Goal: Information Seeking & Learning: Learn about a topic

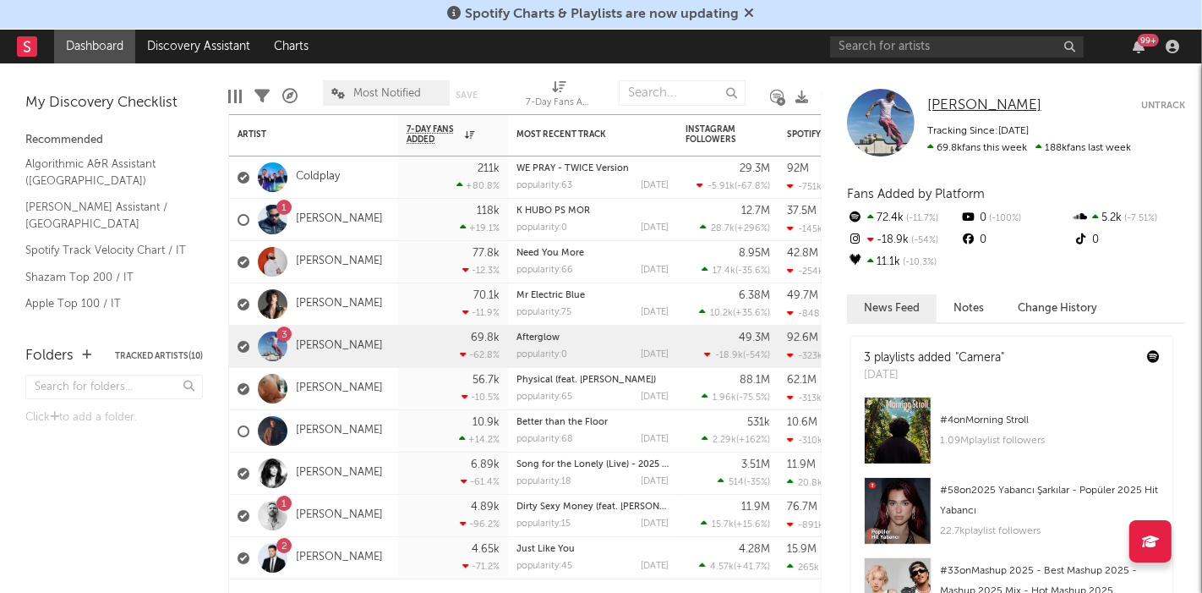
click at [956, 101] on span "[PERSON_NAME]" at bounding box center [984, 105] width 114 height 14
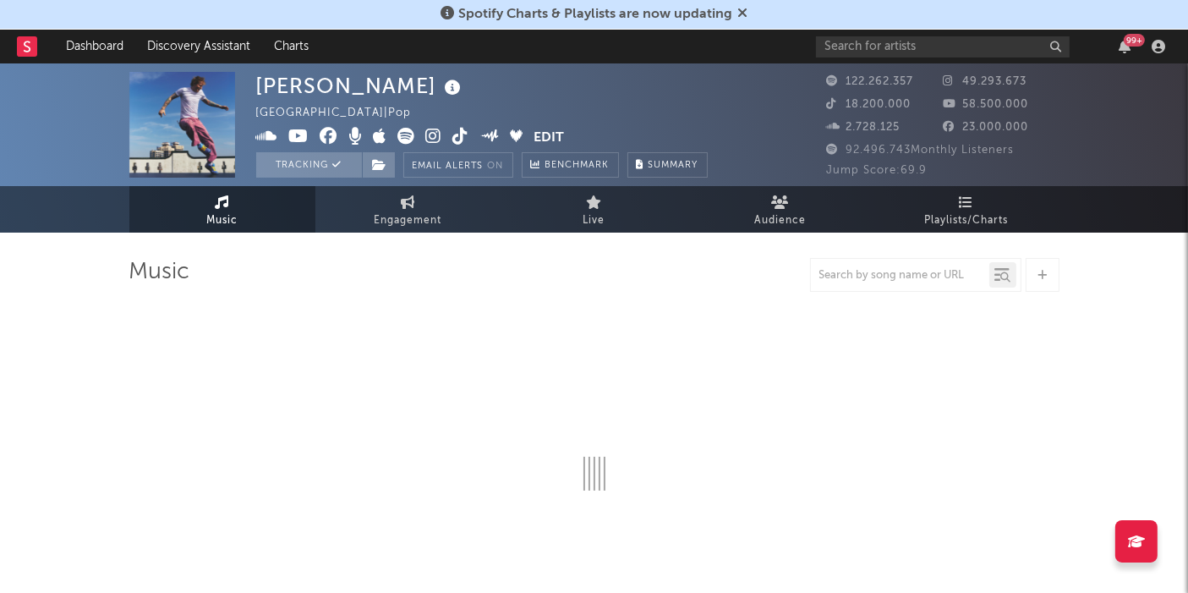
select select "6m"
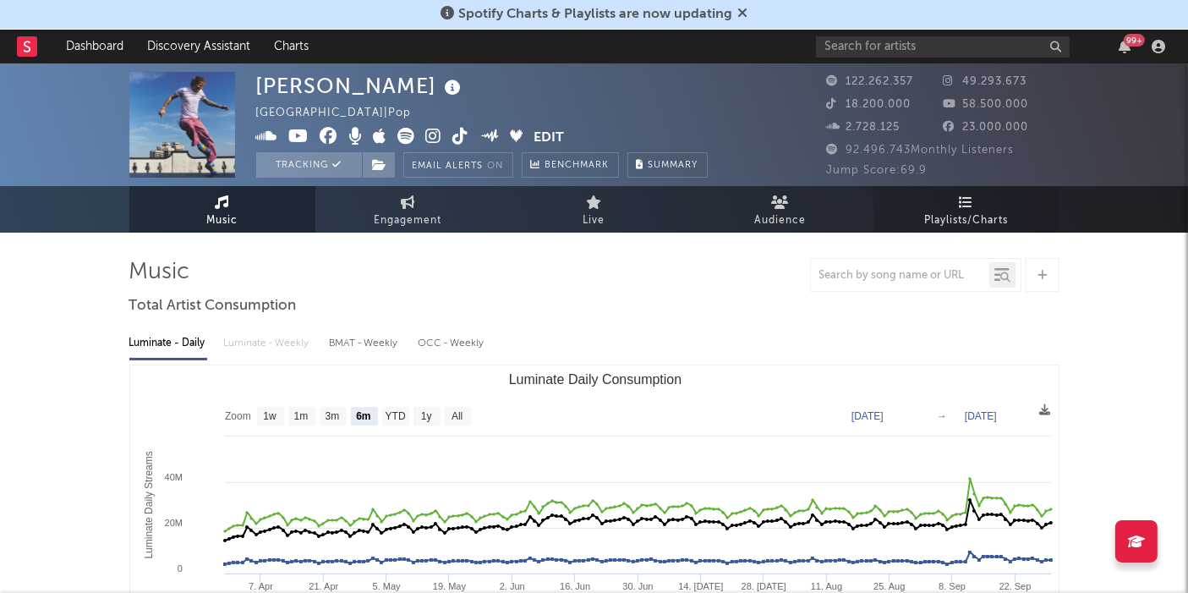
click at [967, 197] on icon at bounding box center [966, 202] width 14 height 14
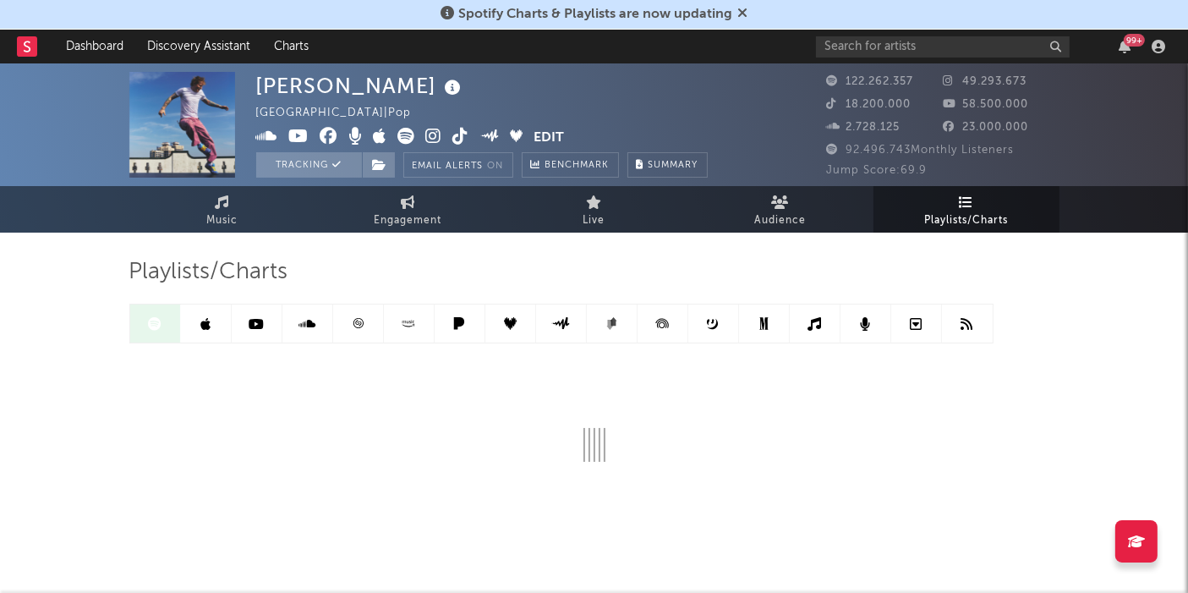
click at [743, 8] on icon at bounding box center [742, 13] width 10 height 14
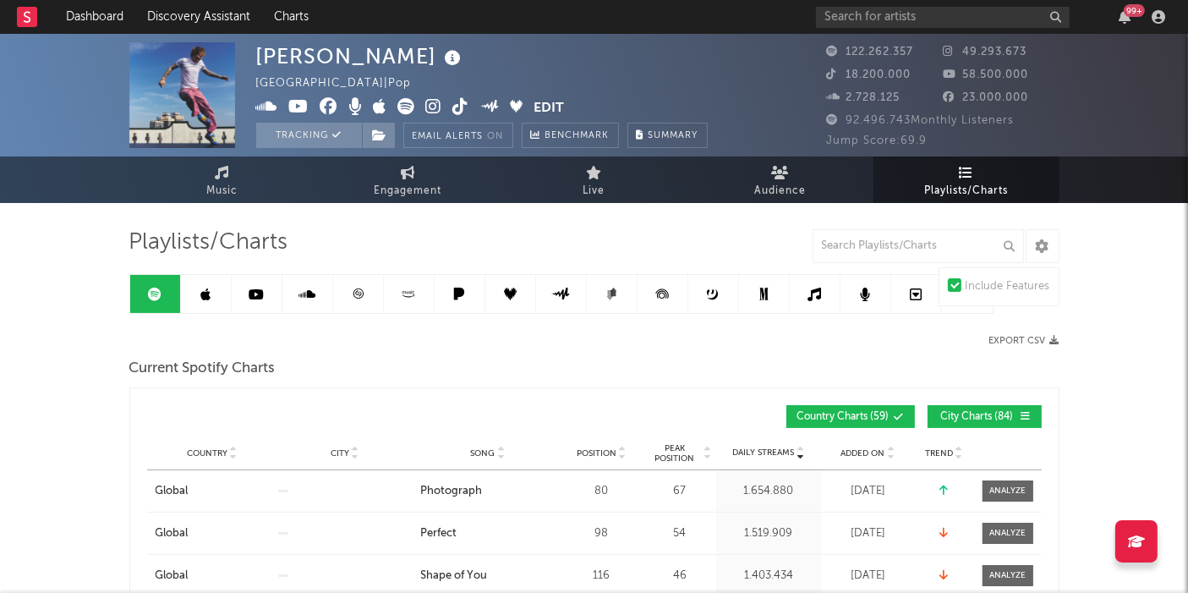
click at [966, 412] on span "City Charts ( 84 )" at bounding box center [977, 417] width 78 height 10
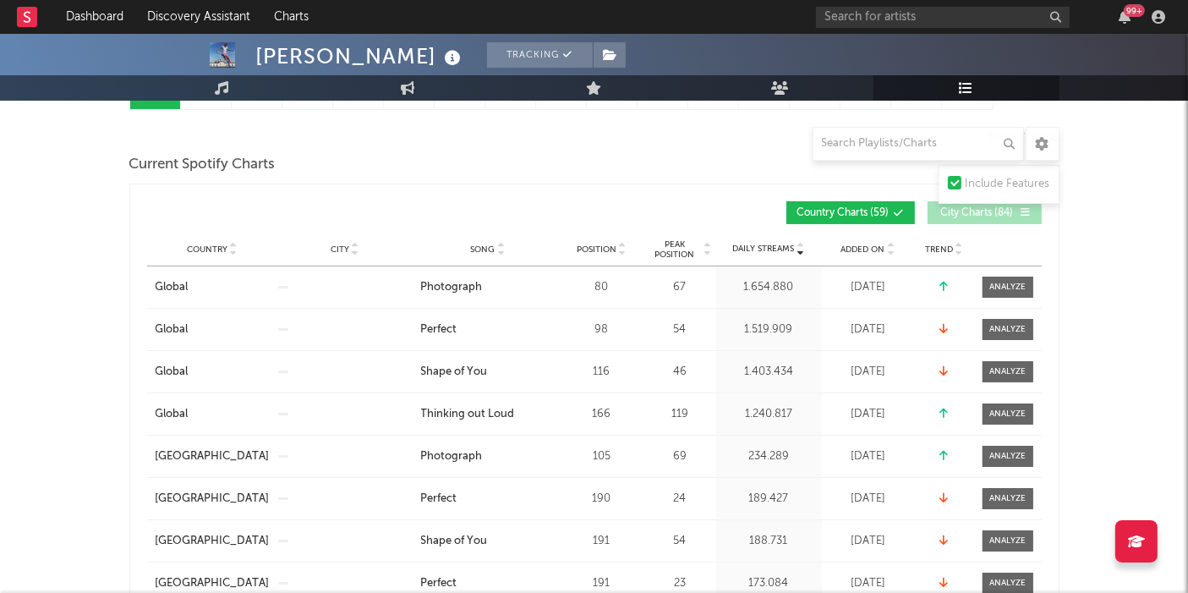
scroll to position [203, 0]
click at [490, 245] on span "Song" at bounding box center [483, 250] width 25 height 10
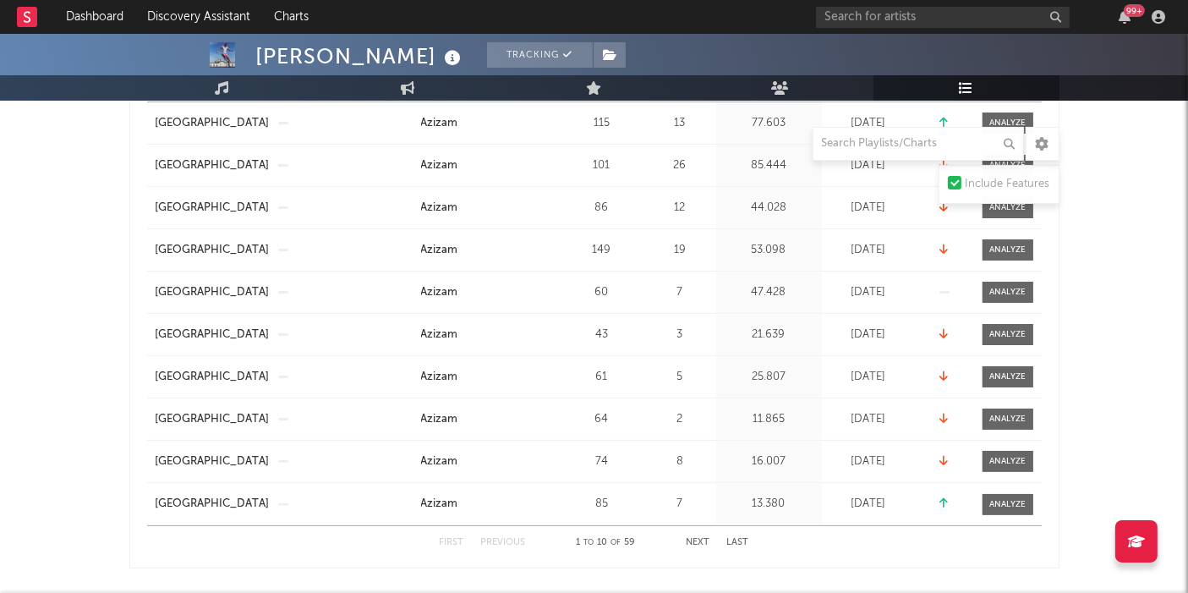
scroll to position [385, 0]
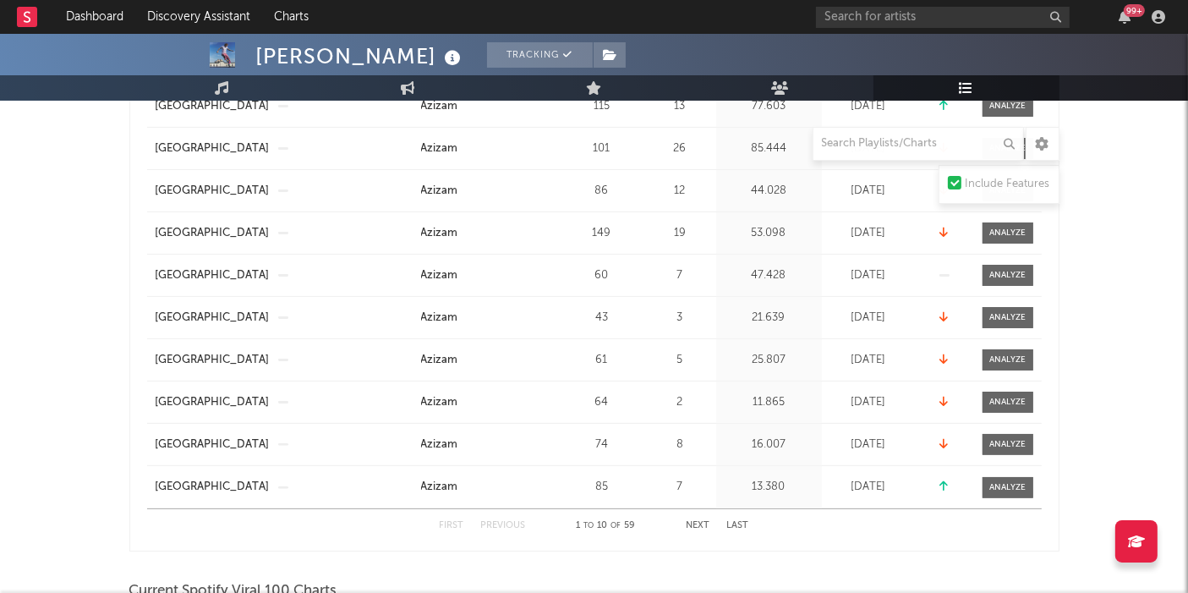
click at [691, 522] on button "Next" at bounding box center [698, 525] width 24 height 9
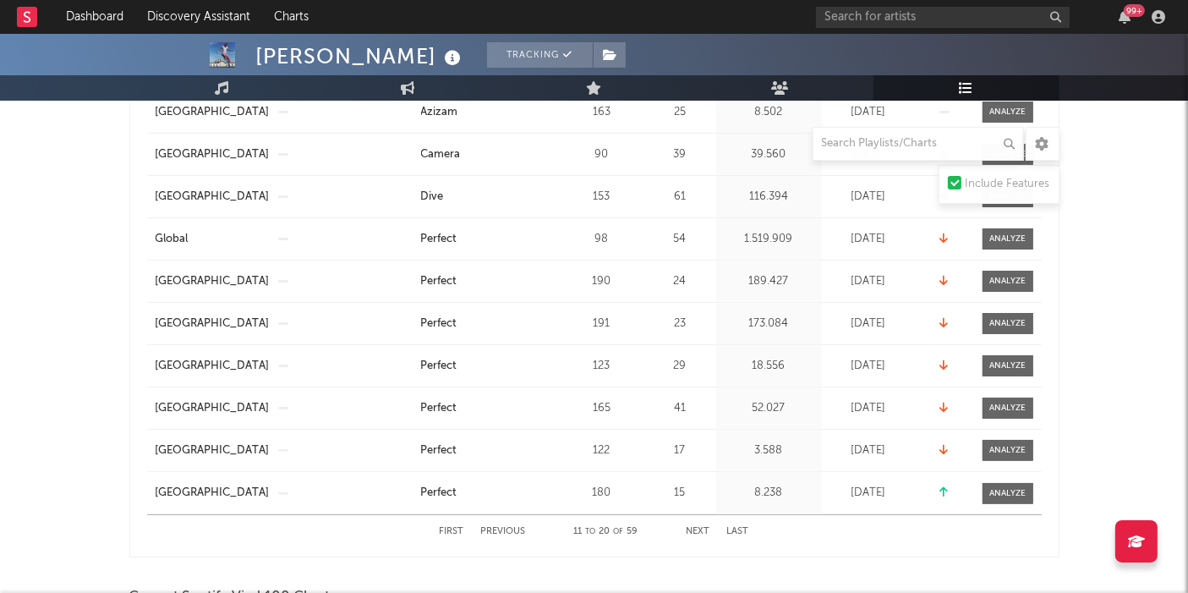
scroll to position [380, 0]
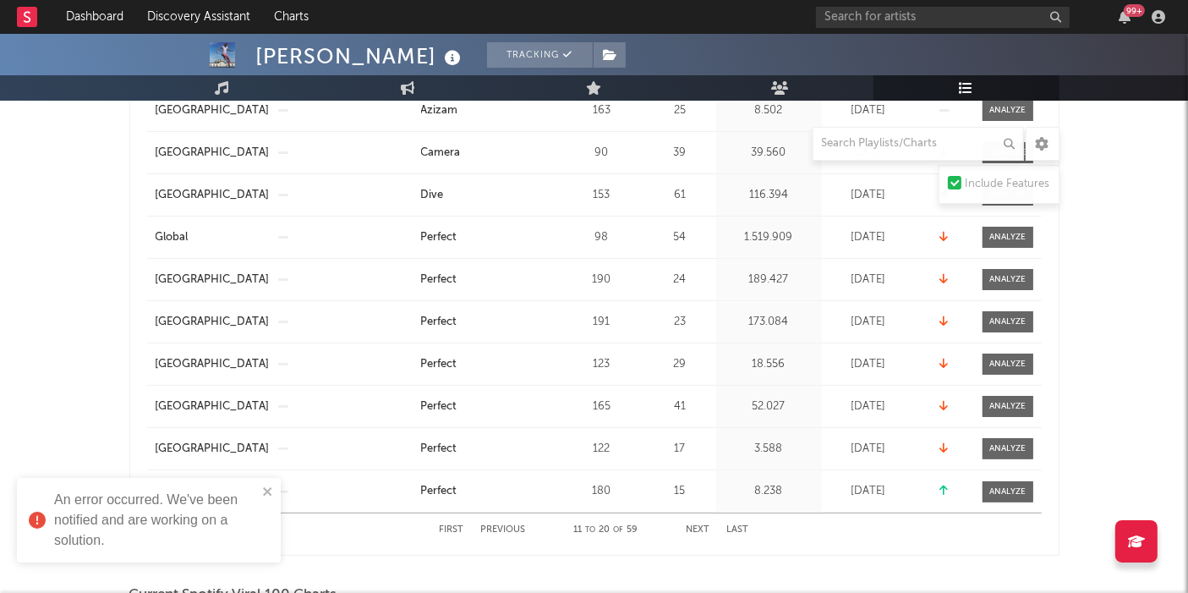
click at [696, 533] on button "Next" at bounding box center [698, 529] width 24 height 9
click at [271, 486] on icon "close" at bounding box center [268, 491] width 12 height 14
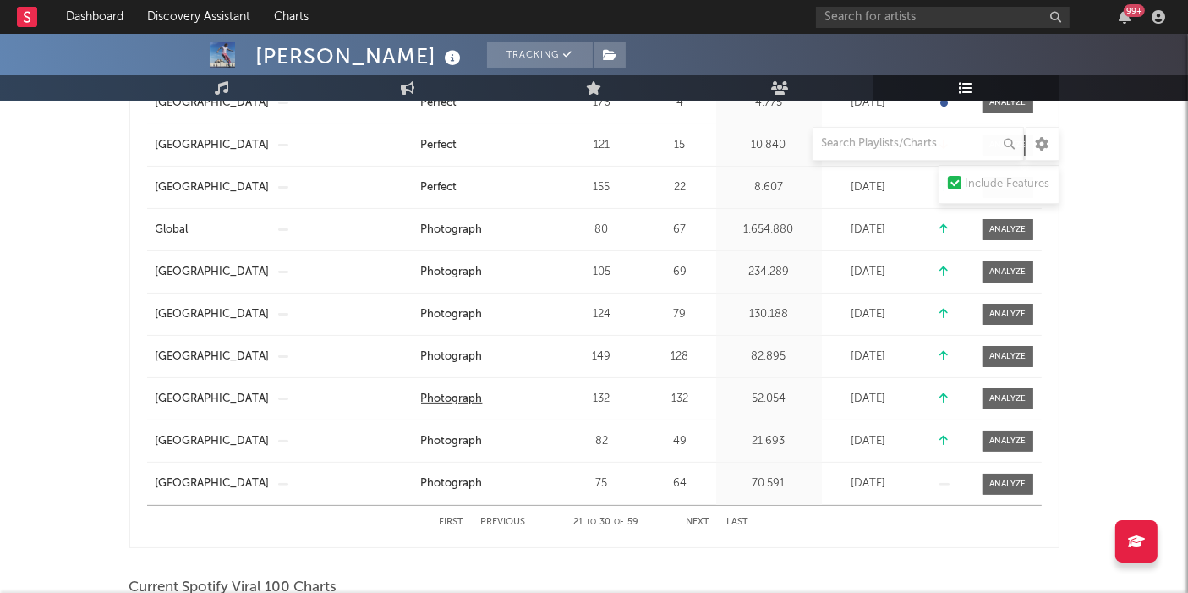
scroll to position [391, 0]
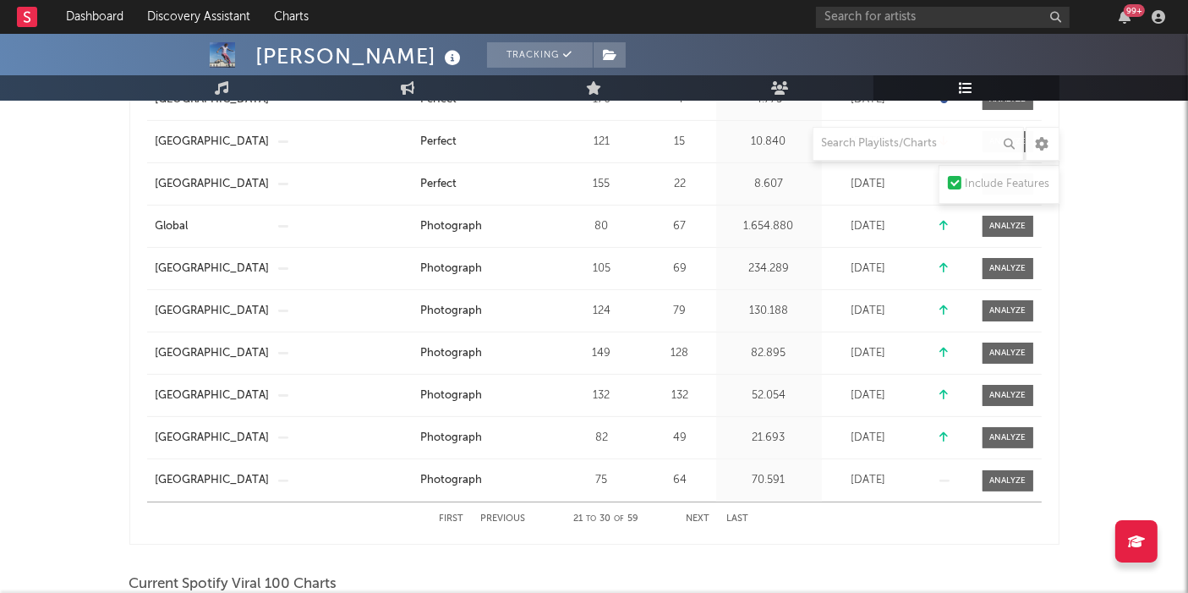
click at [702, 515] on button "Next" at bounding box center [698, 518] width 24 height 9
click at [505, 514] on button "Previous" at bounding box center [503, 518] width 45 height 9
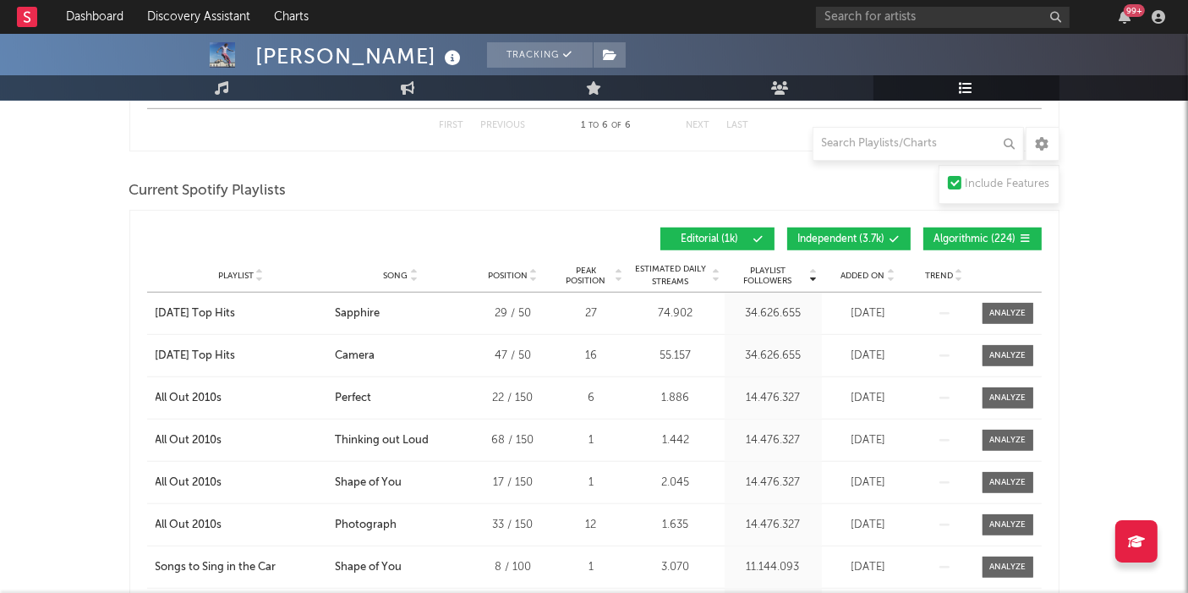
scroll to position [1198, 0]
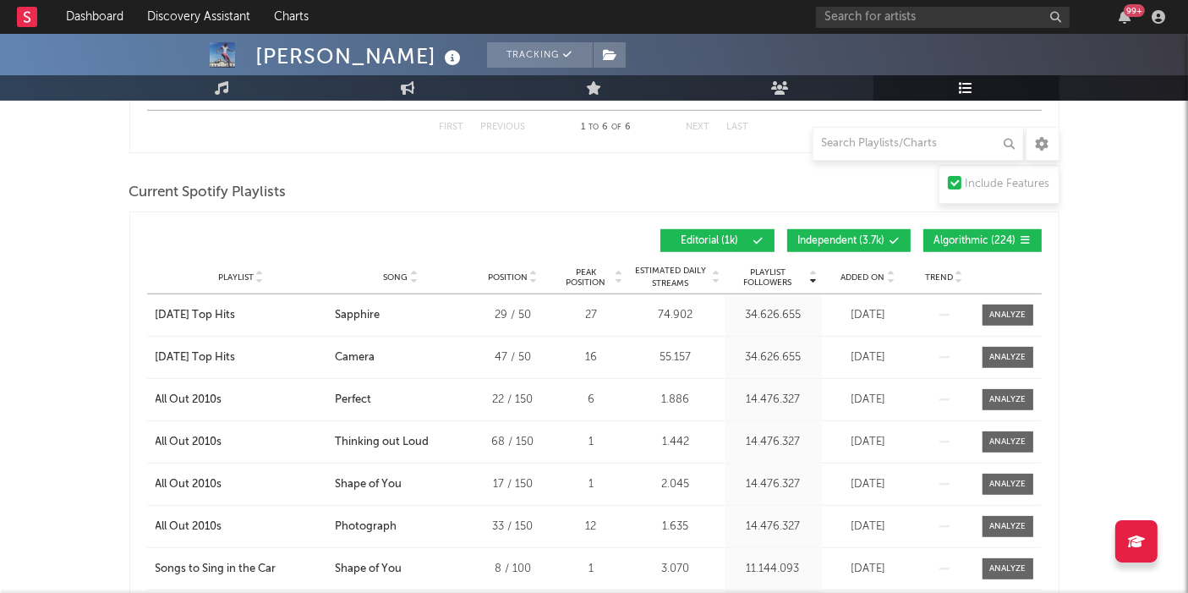
click at [947, 243] on button "Algorithmic ( 224 )" at bounding box center [982, 240] width 118 height 23
click at [864, 245] on button "Independent ( 3.7k )" at bounding box center [848, 240] width 123 height 23
click at [404, 275] on span "Song" at bounding box center [395, 277] width 25 height 10
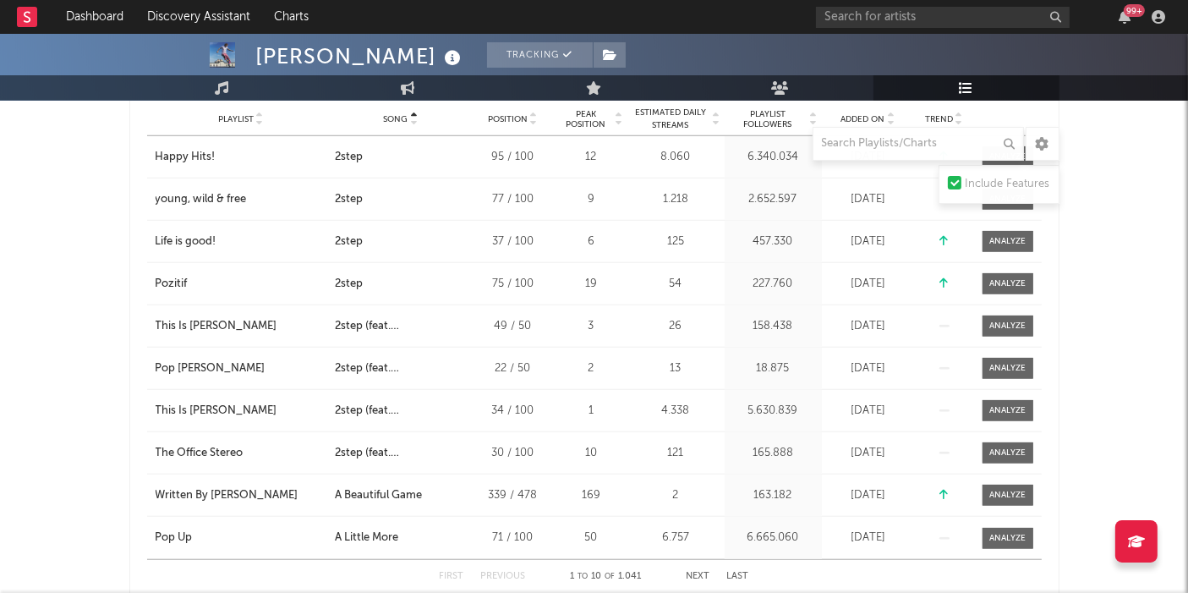
scroll to position [1492, 0]
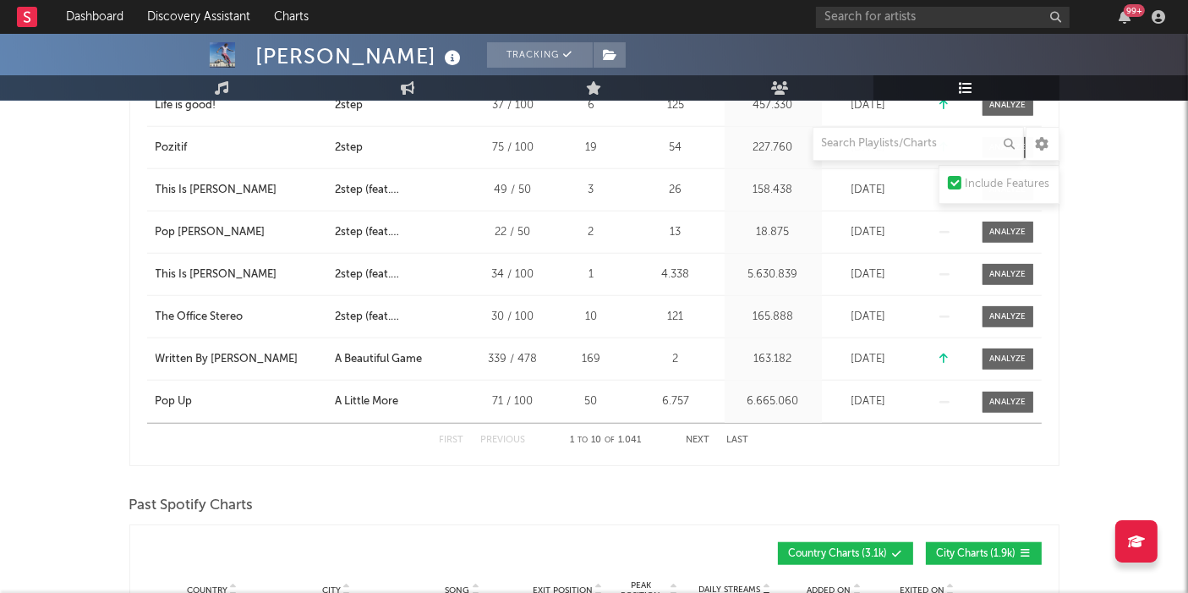
click at [698, 429] on div "First Previous 1 to 10 of 1.041 Next Last" at bounding box center [594, 440] width 309 height 33
click at [699, 429] on div "First Previous 1 to 10 of 1.041 Next Last" at bounding box center [594, 440] width 309 height 33
click at [697, 438] on button "Next" at bounding box center [698, 439] width 24 height 9
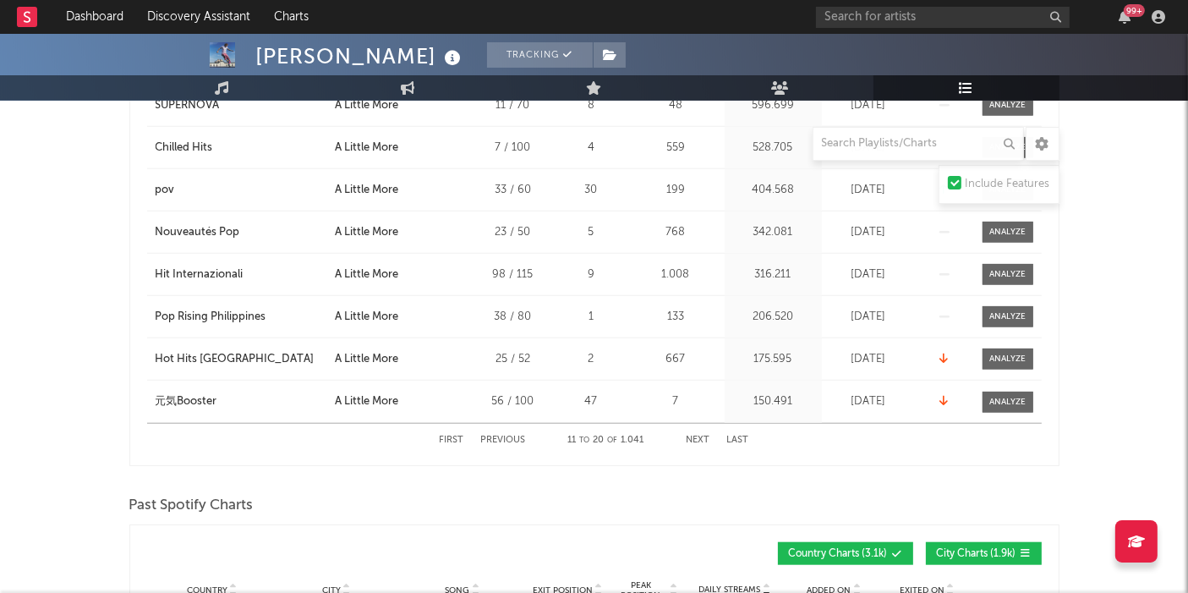
click at [697, 438] on button "Next" at bounding box center [698, 439] width 24 height 9
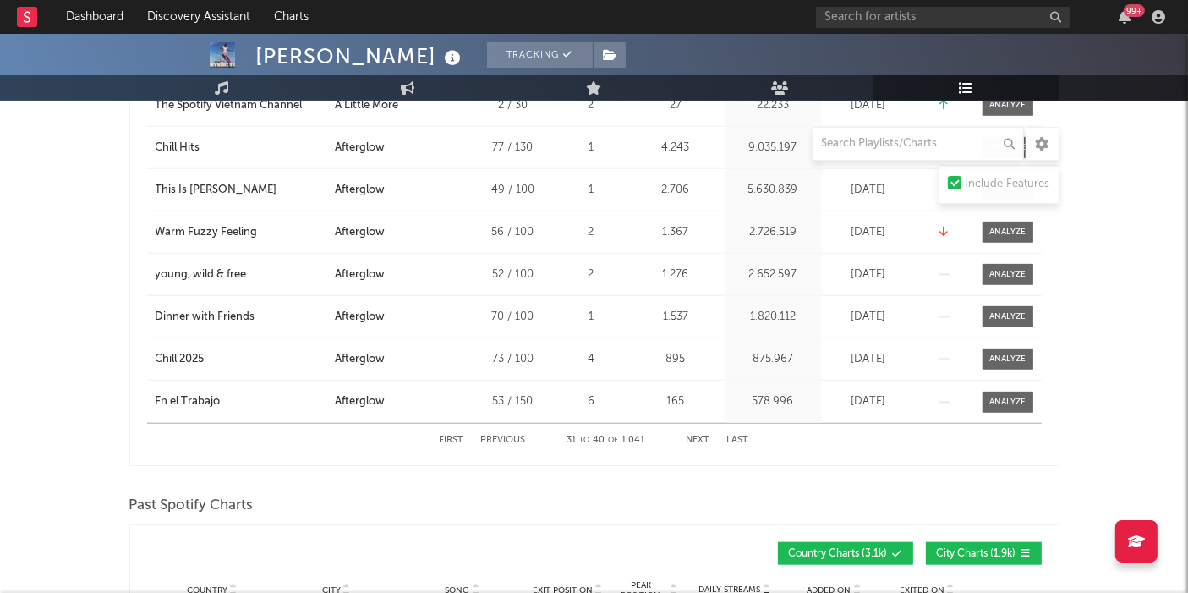
click at [697, 438] on button "Next" at bounding box center [698, 439] width 24 height 9
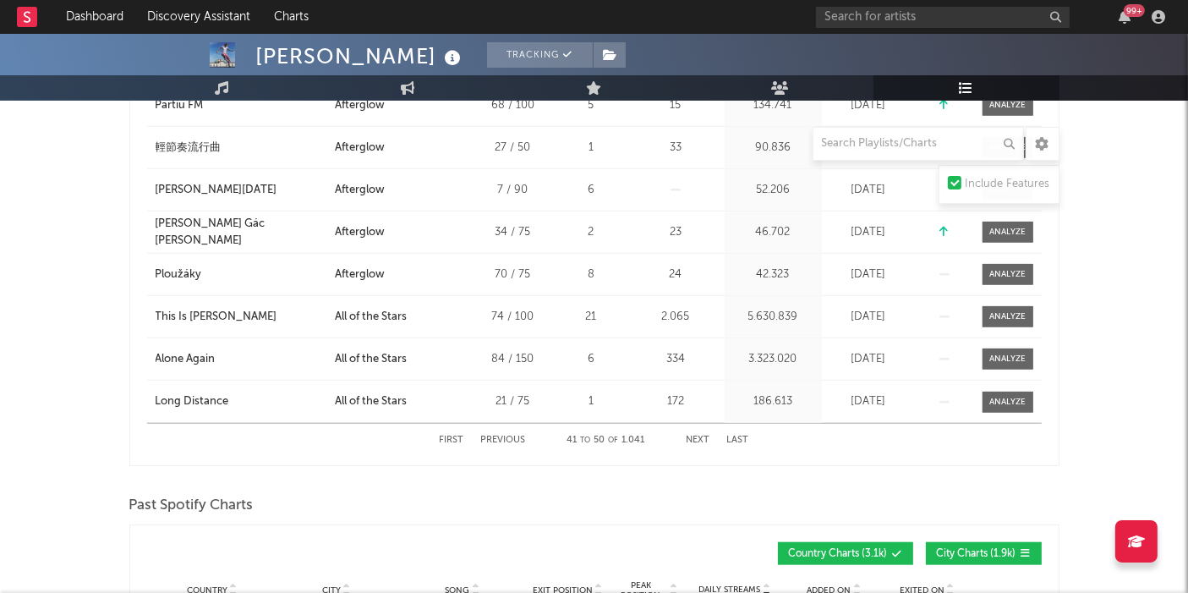
click at [697, 438] on button "Next" at bounding box center [698, 439] width 24 height 9
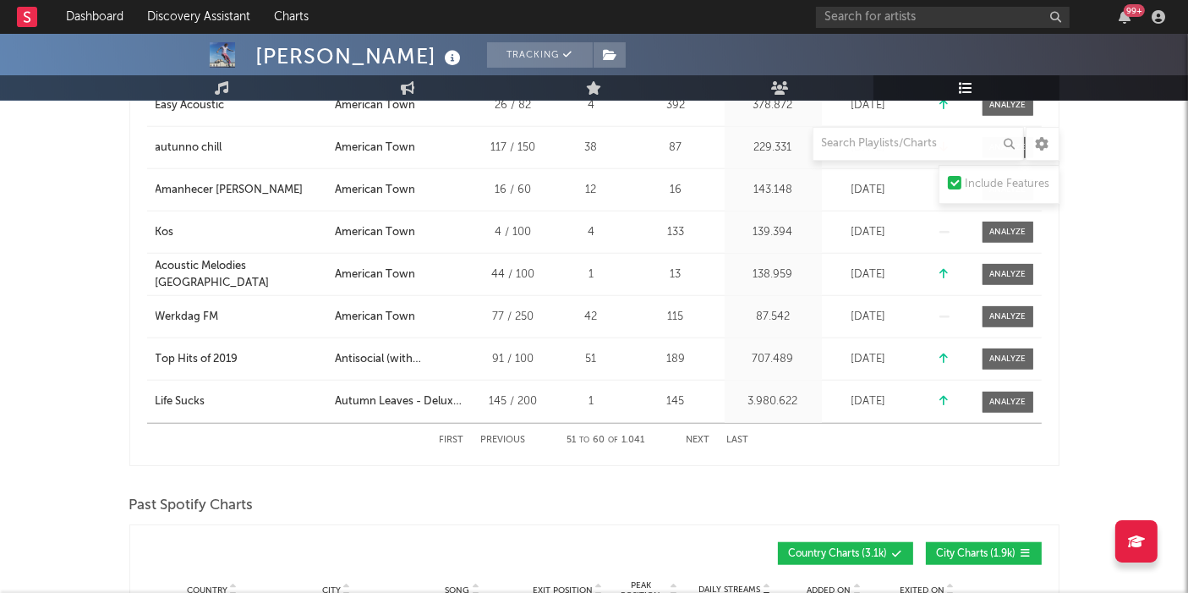
click at [697, 438] on button "Next" at bounding box center [698, 439] width 24 height 9
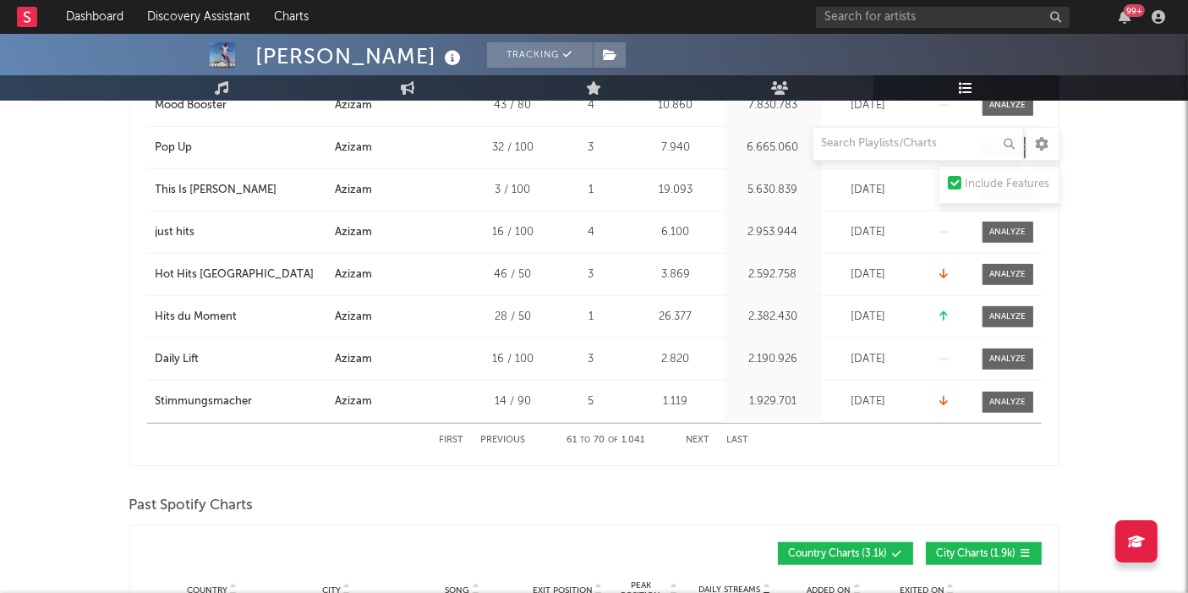
click at [697, 438] on button "Next" at bounding box center [698, 439] width 24 height 9
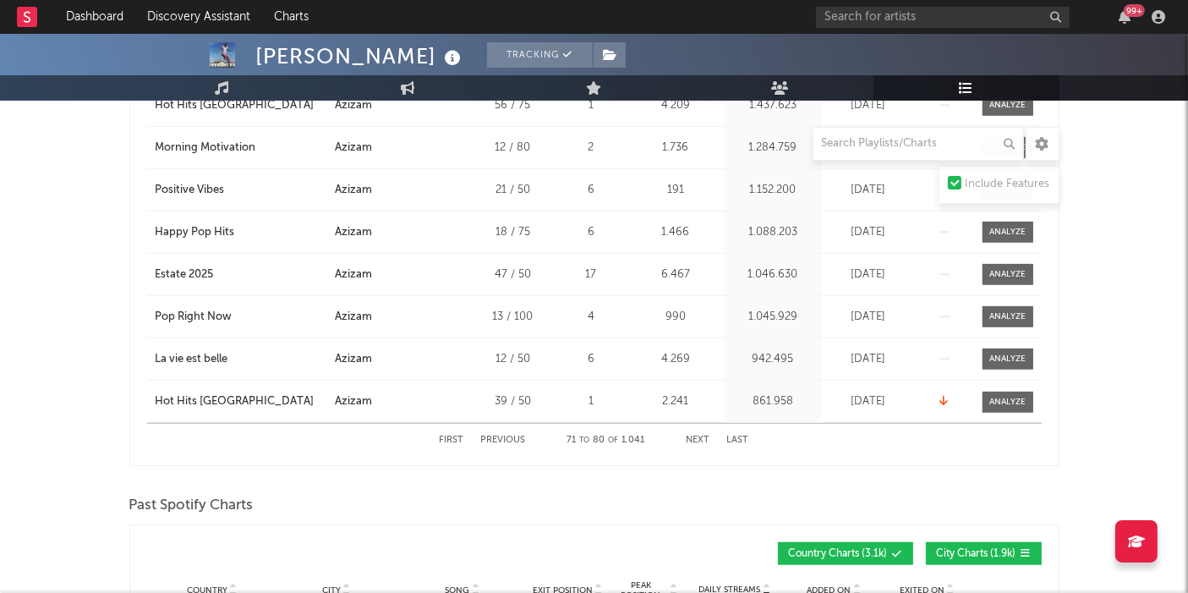
click at [697, 438] on button "Next" at bounding box center [698, 439] width 24 height 9
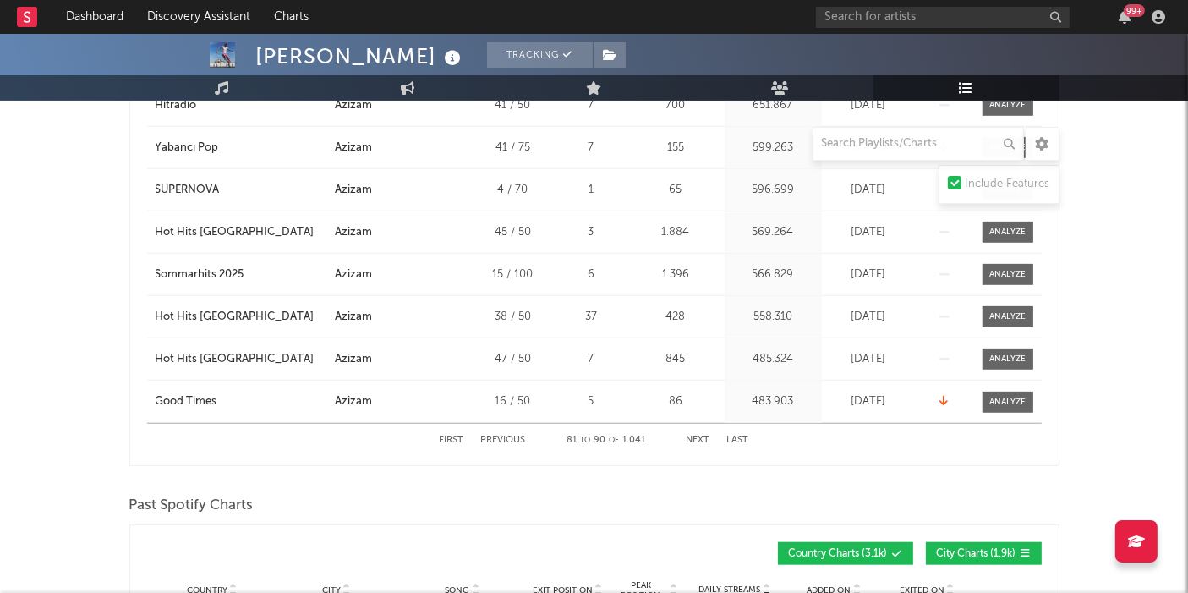
click at [697, 438] on button "Next" at bounding box center [698, 439] width 24 height 9
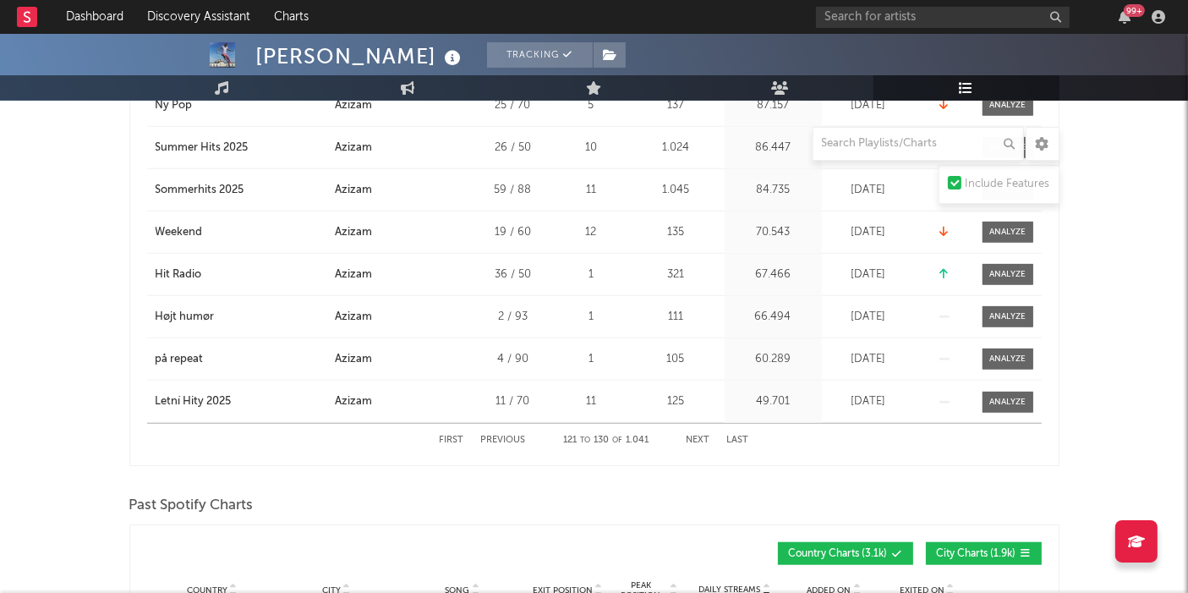
click at [697, 438] on button "Next" at bounding box center [698, 439] width 24 height 9
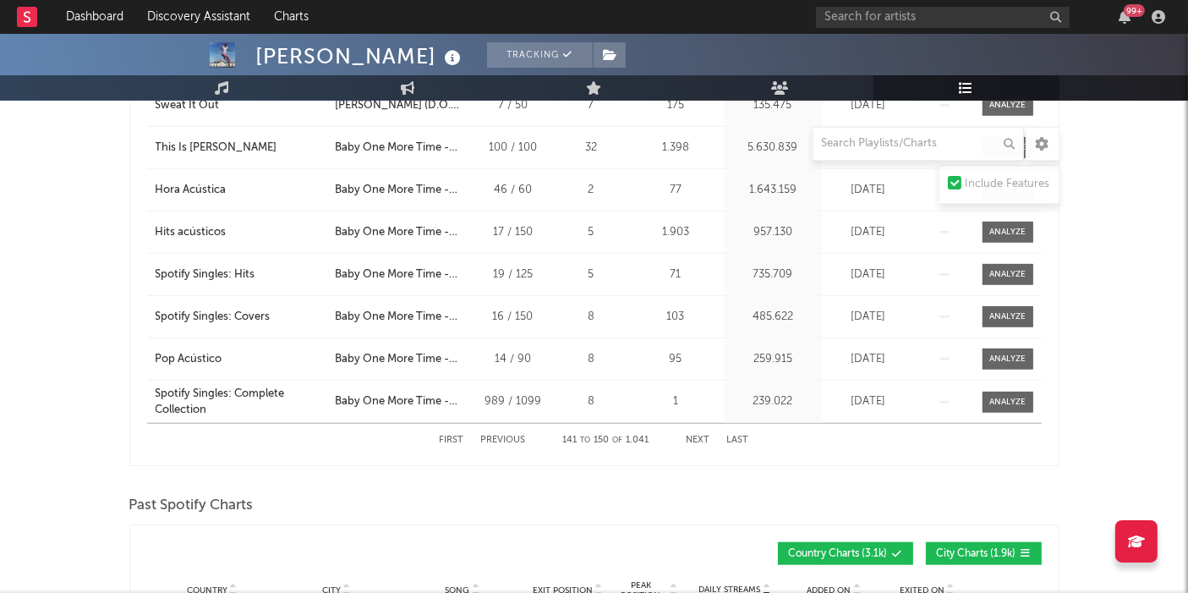
click at [697, 438] on button "Next" at bounding box center [698, 439] width 24 height 9
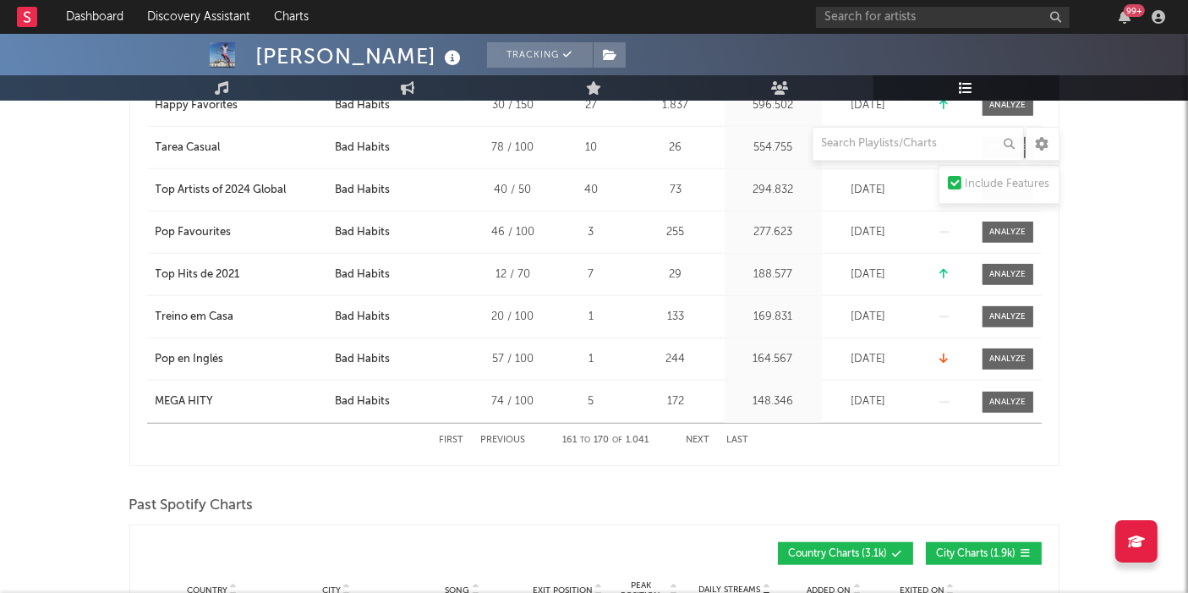
click at [697, 438] on button "Next" at bounding box center [698, 439] width 24 height 9
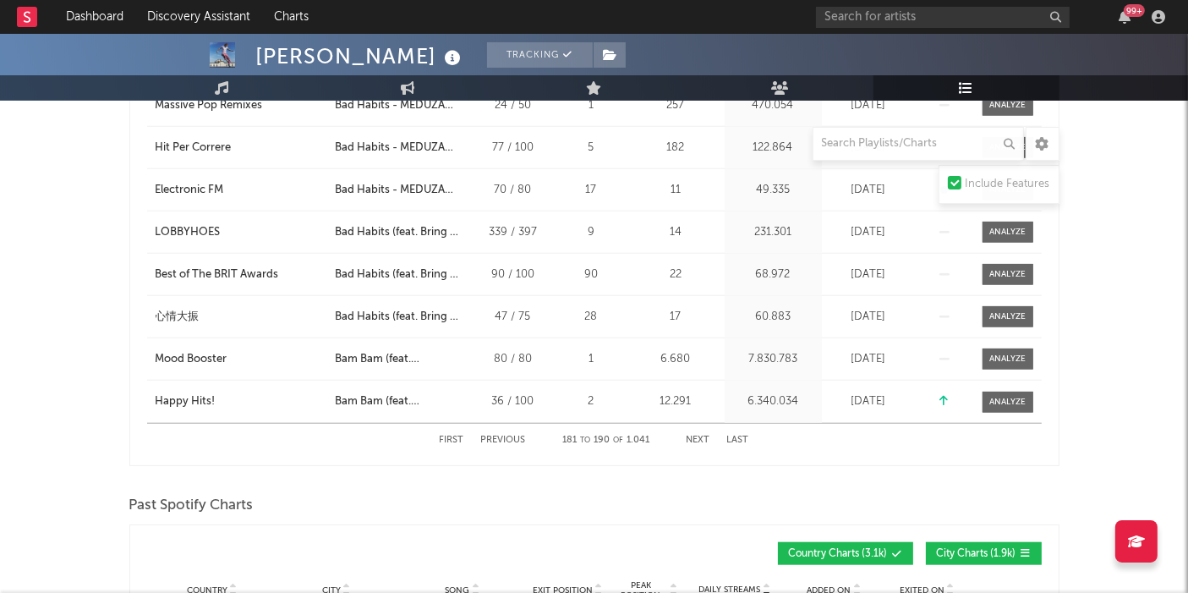
click at [697, 438] on button "Next" at bounding box center [698, 439] width 24 height 9
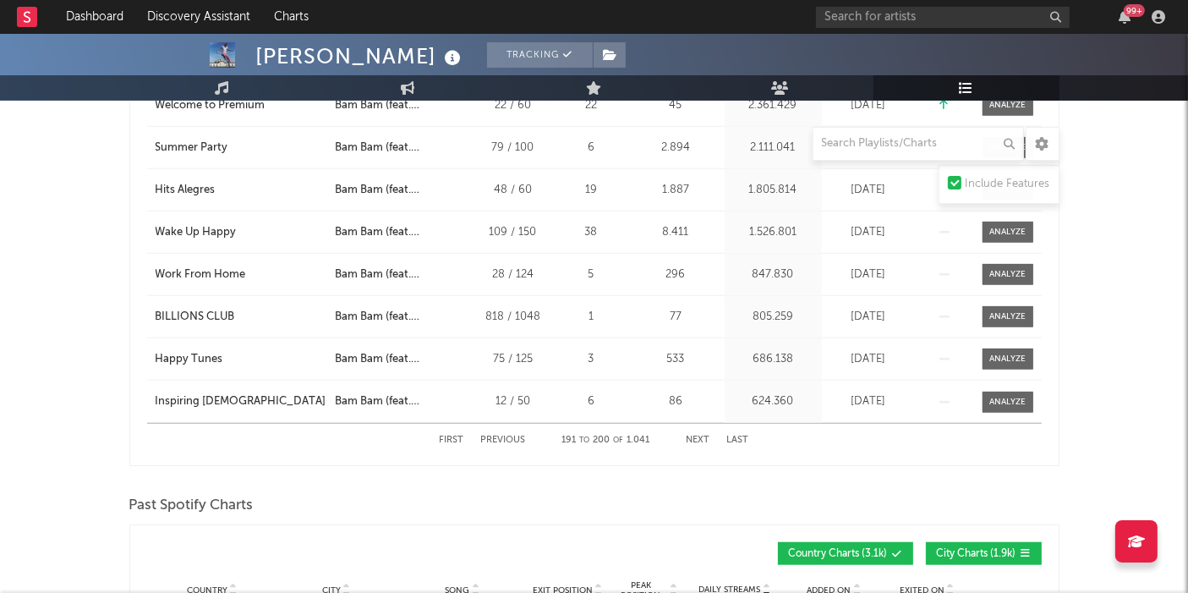
click at [697, 438] on button "Next" at bounding box center [698, 439] width 24 height 9
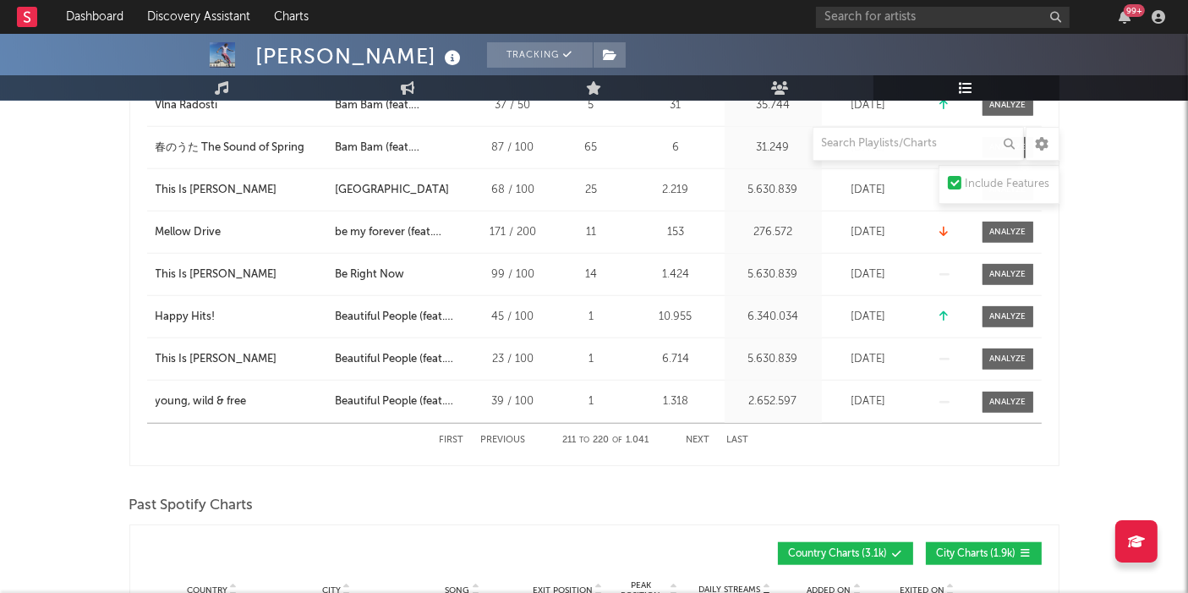
click at [697, 438] on button "Next" at bounding box center [698, 439] width 24 height 9
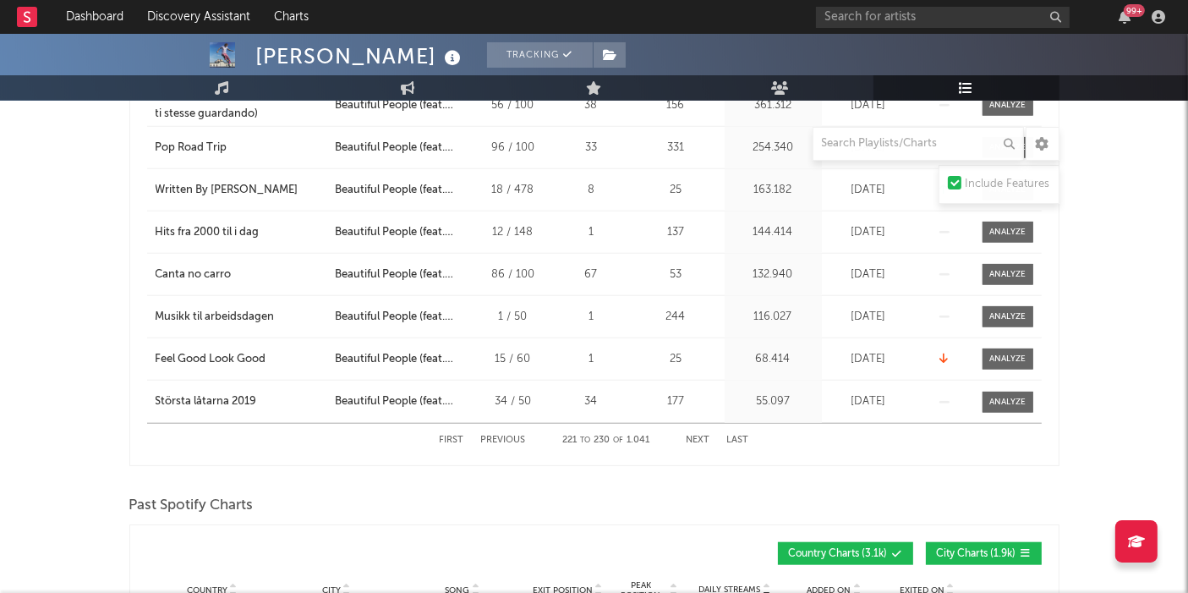
click at [697, 438] on button "Next" at bounding box center [698, 439] width 24 height 9
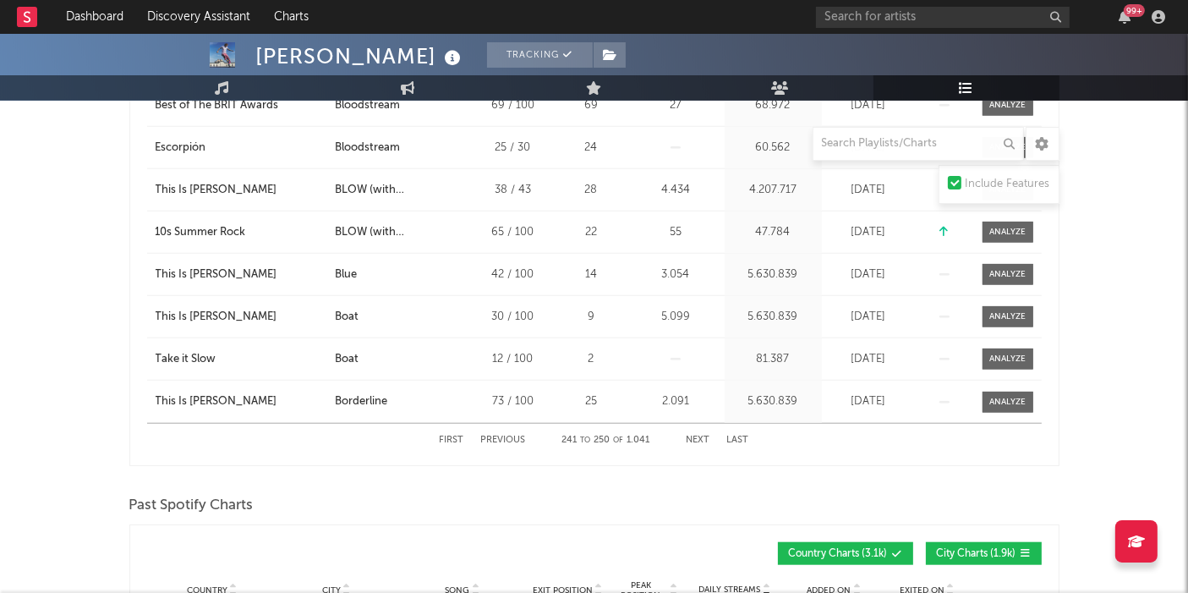
click at [697, 438] on button "Next" at bounding box center [698, 439] width 24 height 9
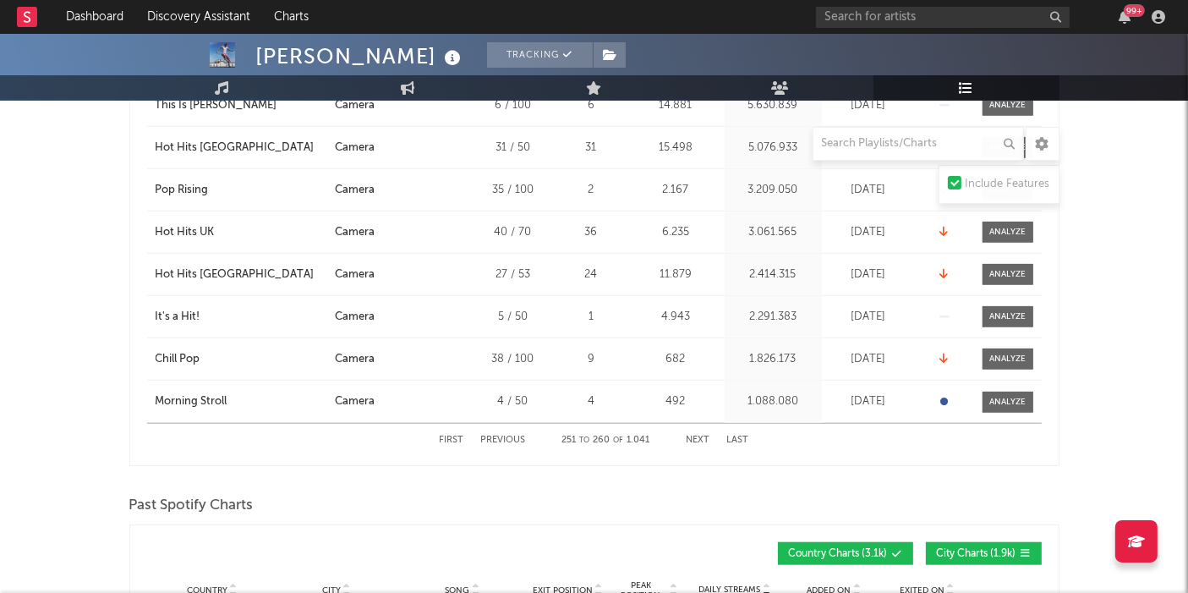
click at [697, 438] on button "Next" at bounding box center [698, 439] width 24 height 9
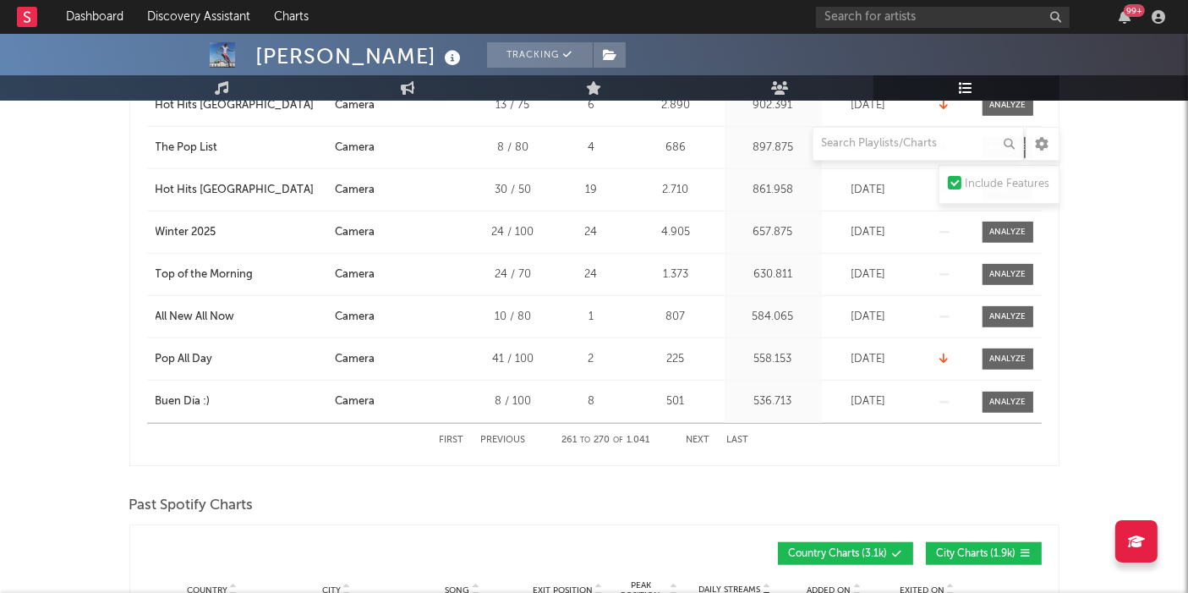
click at [697, 438] on button "Next" at bounding box center [698, 439] width 24 height 9
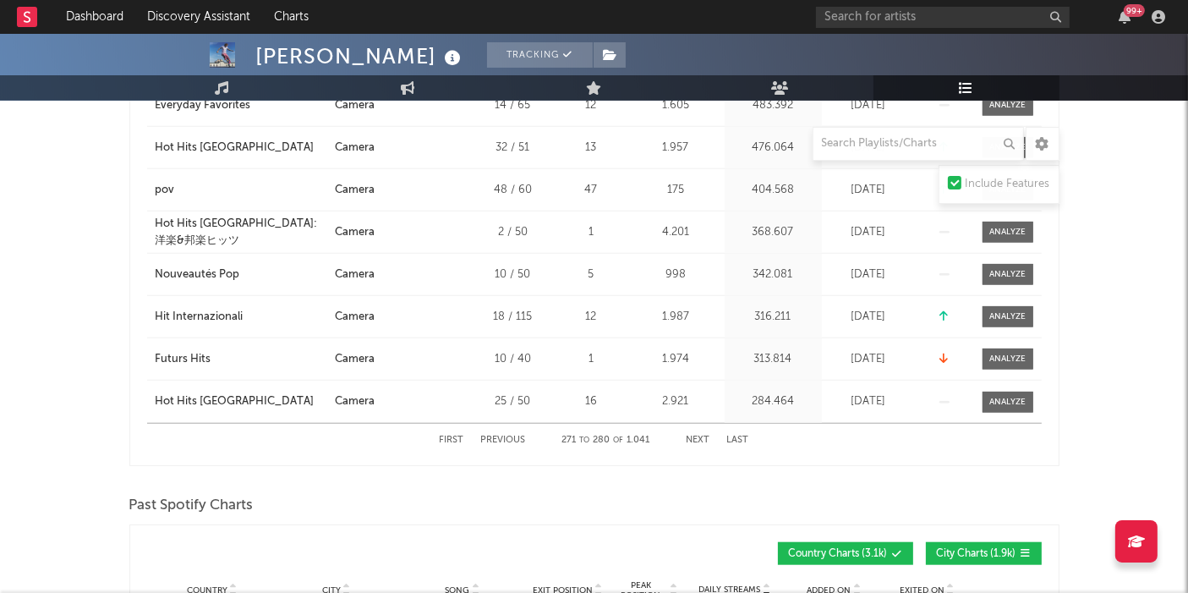
click at [508, 435] on button "Previous" at bounding box center [503, 439] width 45 height 9
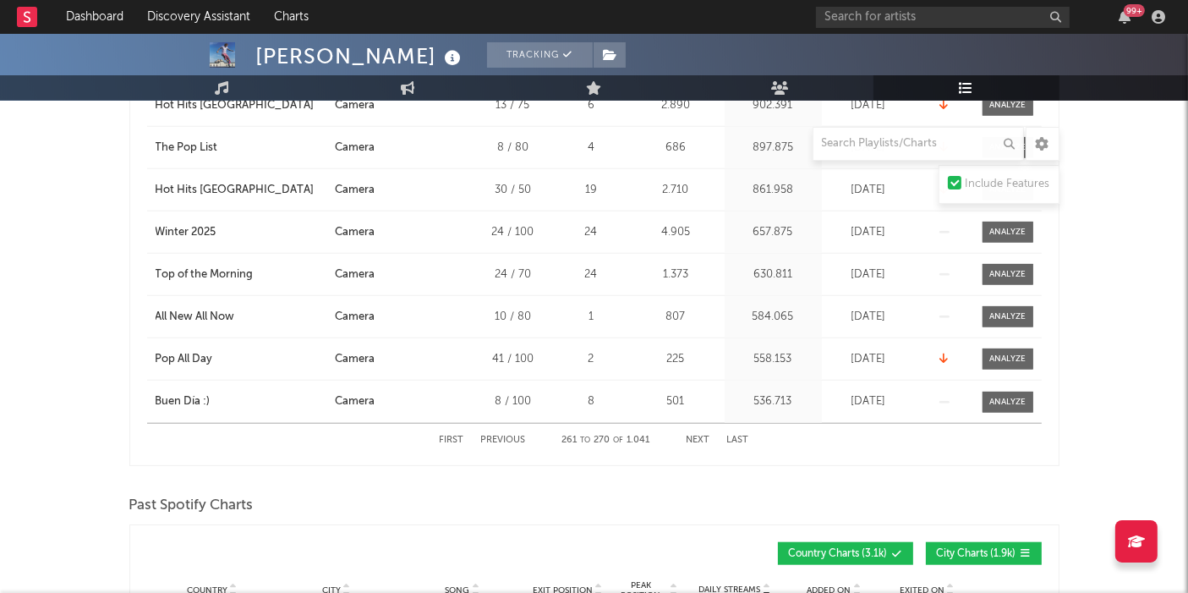
click at [508, 435] on button "Previous" at bounding box center [503, 439] width 45 height 9
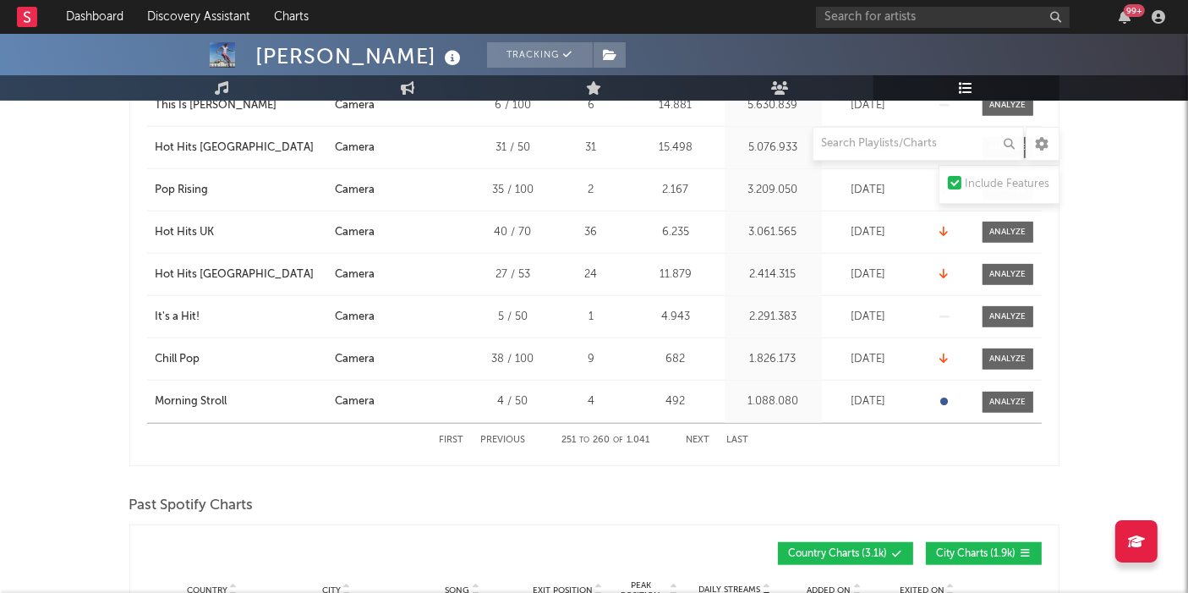
click at [508, 435] on button "Previous" at bounding box center [503, 439] width 45 height 9
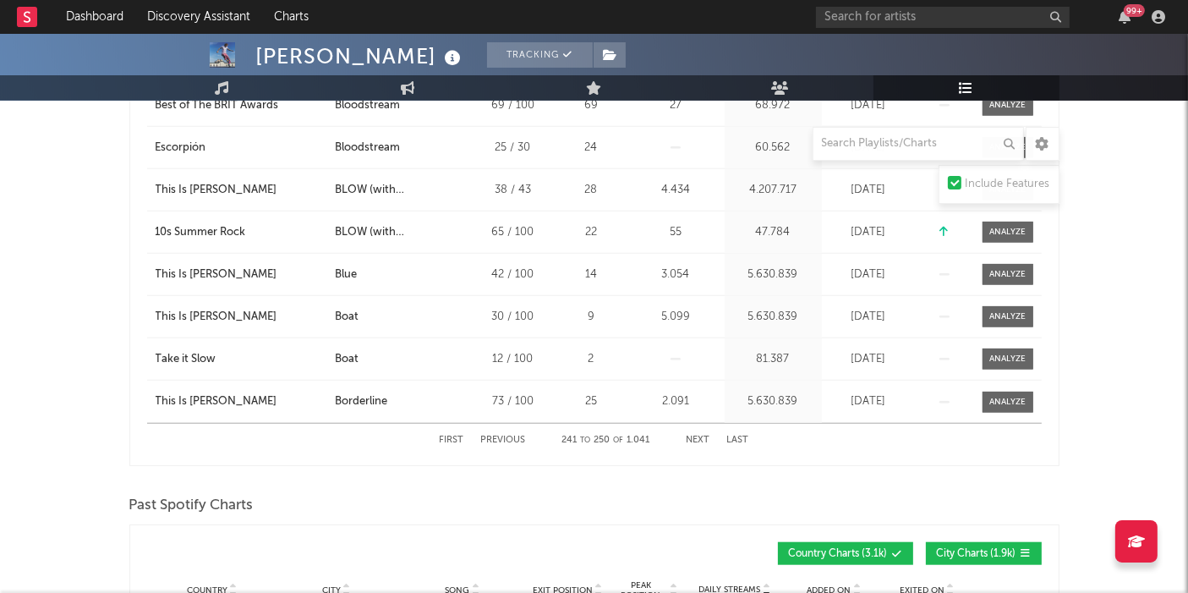
click at [697, 435] on button "Next" at bounding box center [698, 439] width 24 height 9
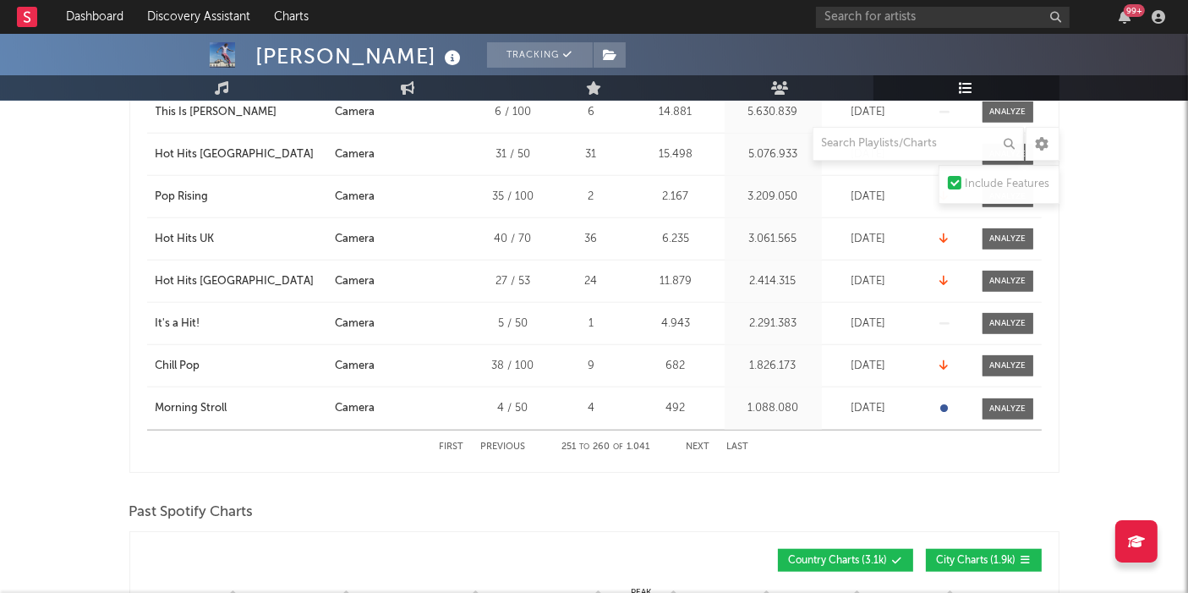
scroll to position [1487, 0]
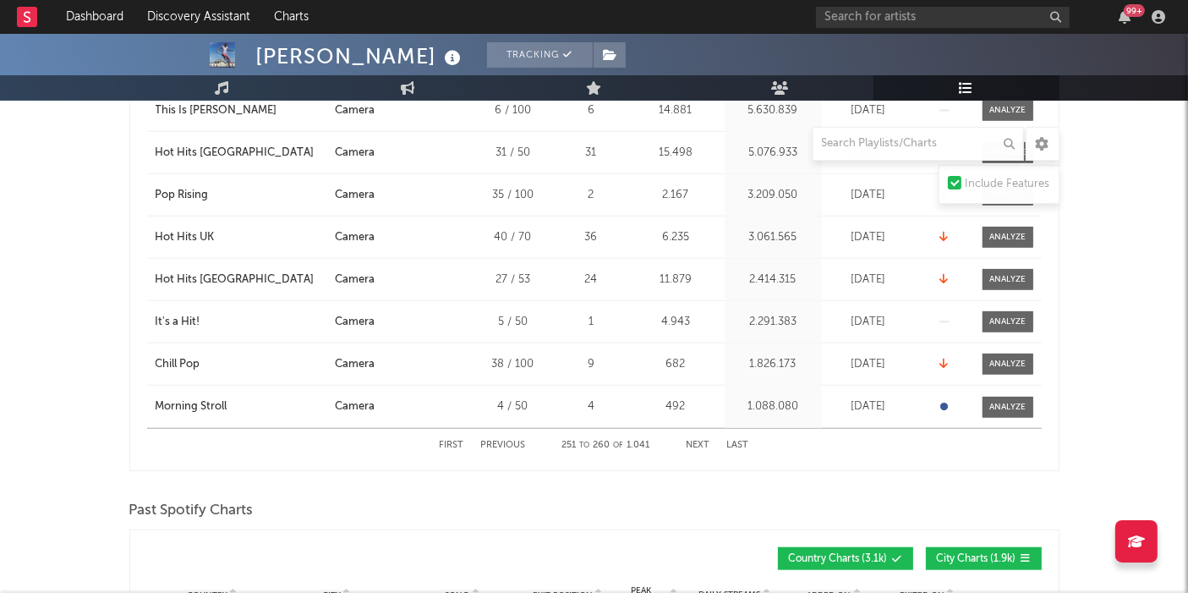
click at [697, 440] on button "Next" at bounding box center [698, 444] width 24 height 9
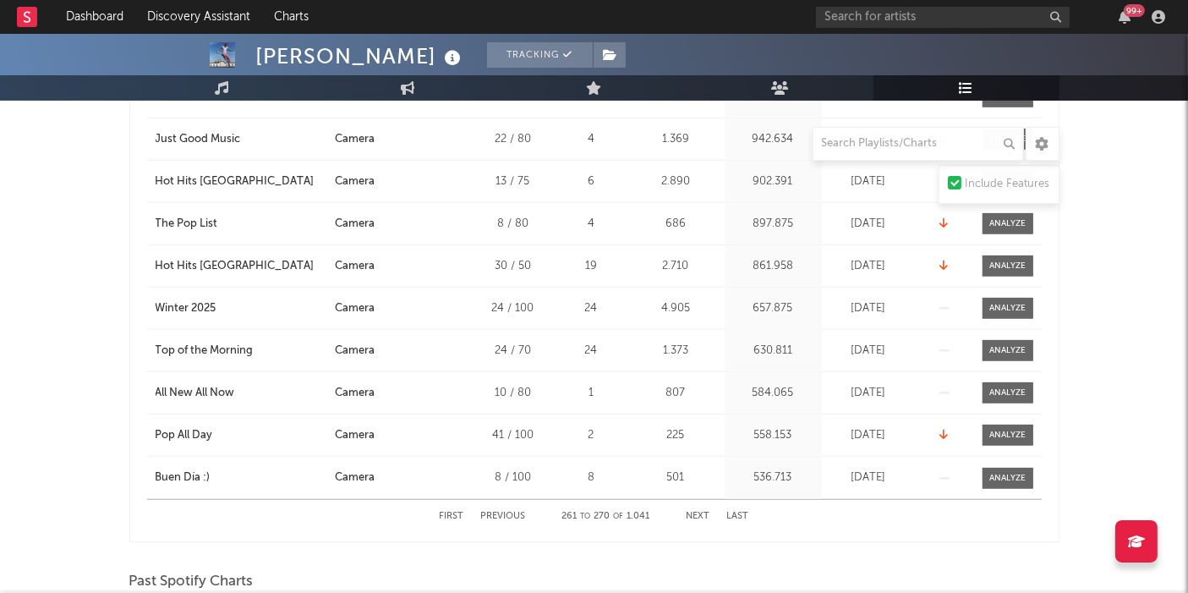
scroll to position [1415, 0]
click at [697, 513] on button "Next" at bounding box center [698, 516] width 24 height 9
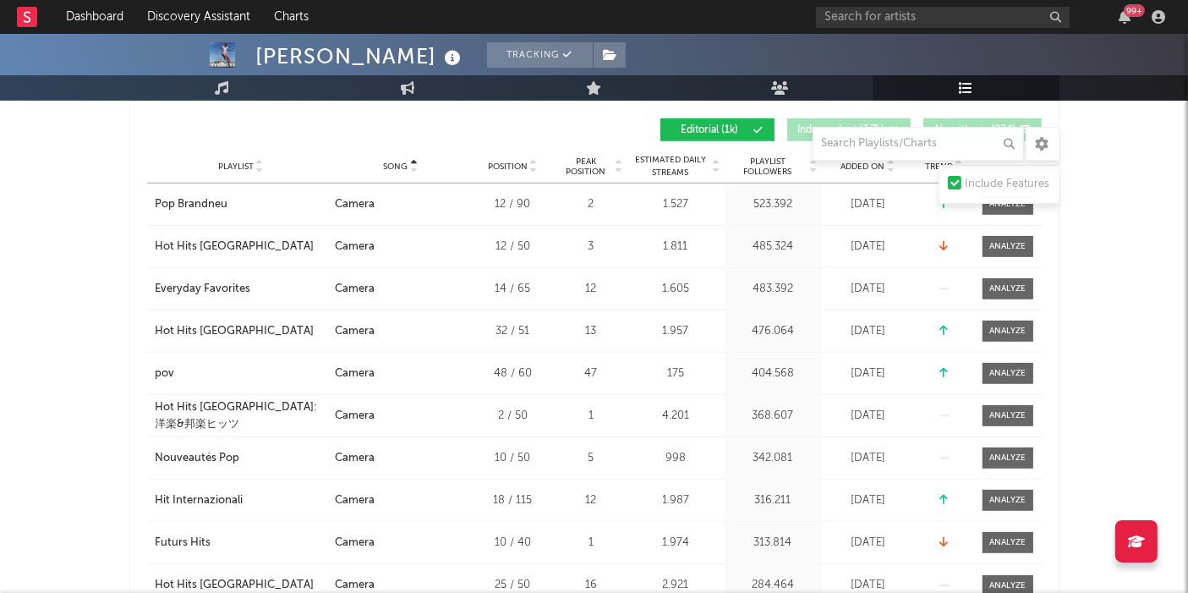
scroll to position [1323, 0]
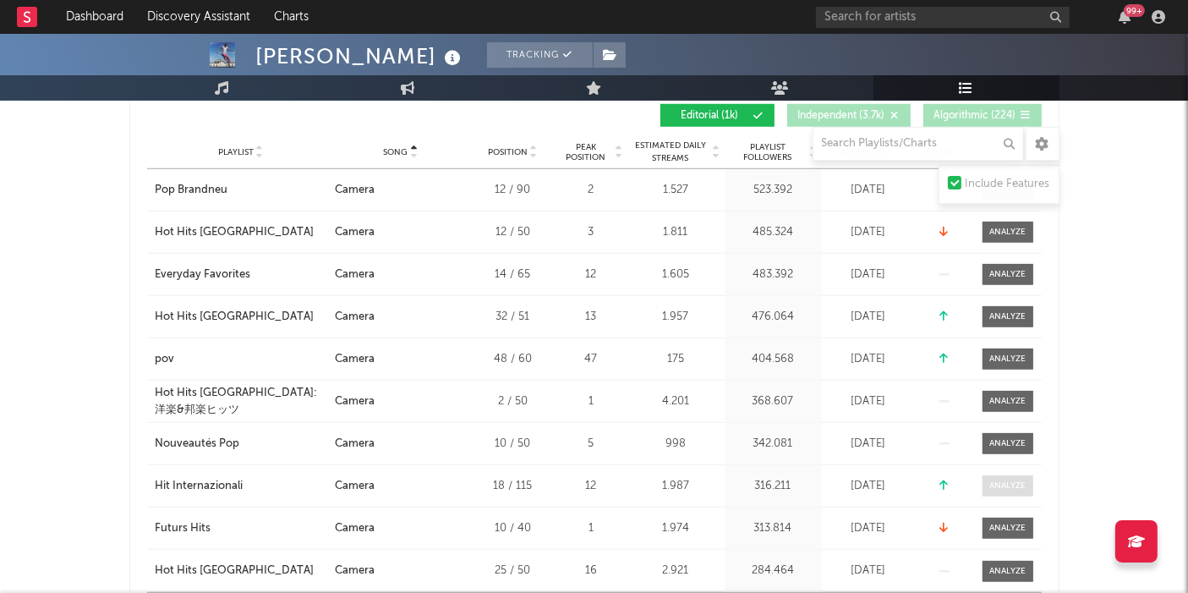
click at [1008, 484] on div at bounding box center [1007, 485] width 36 height 13
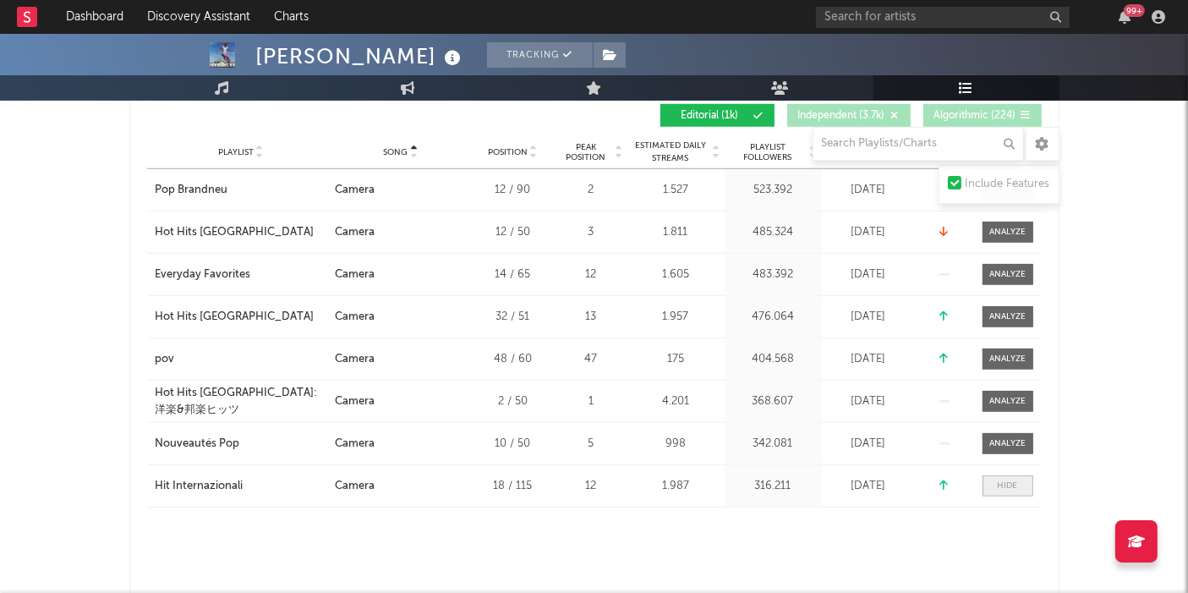
select select "1w"
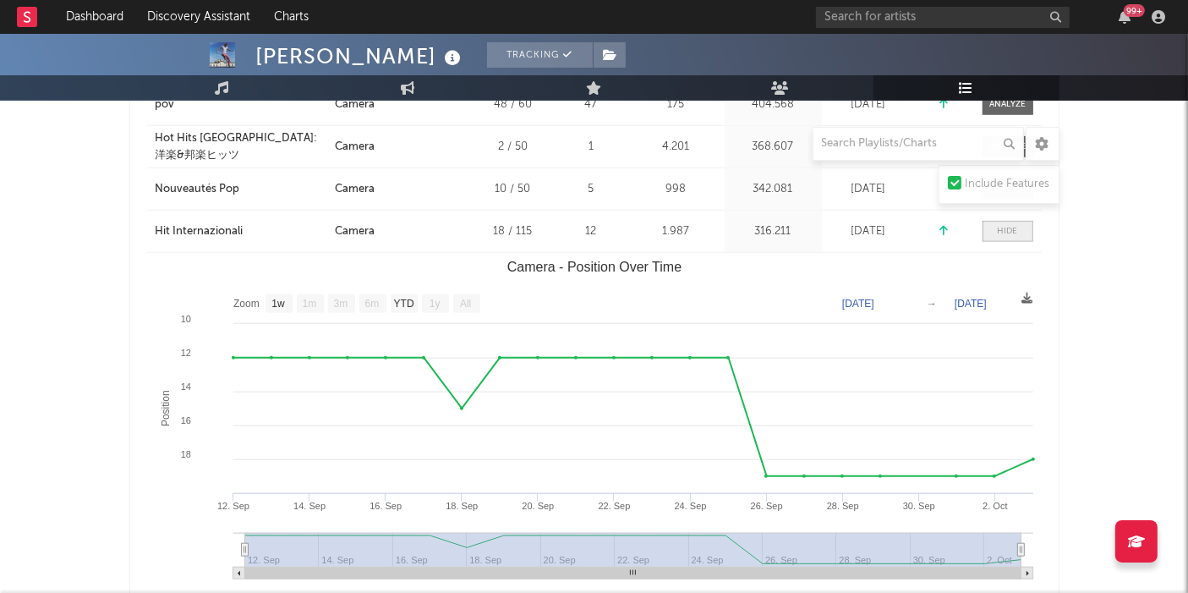
scroll to position [1579, 0]
click at [1007, 223] on div at bounding box center [1008, 229] width 20 height 13
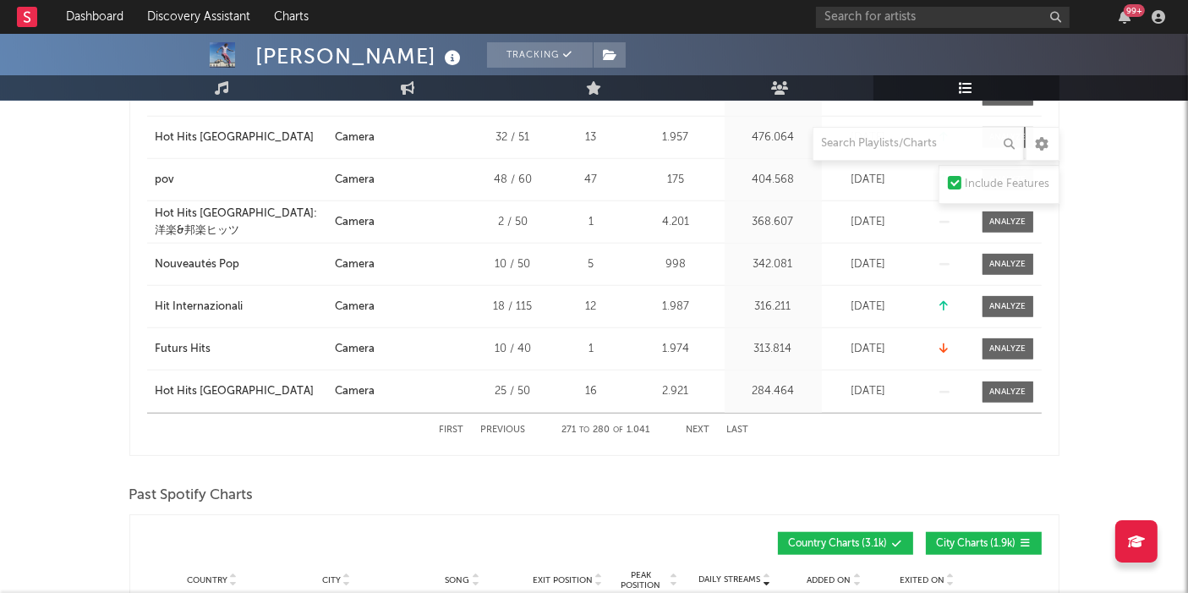
scroll to position [1499, 0]
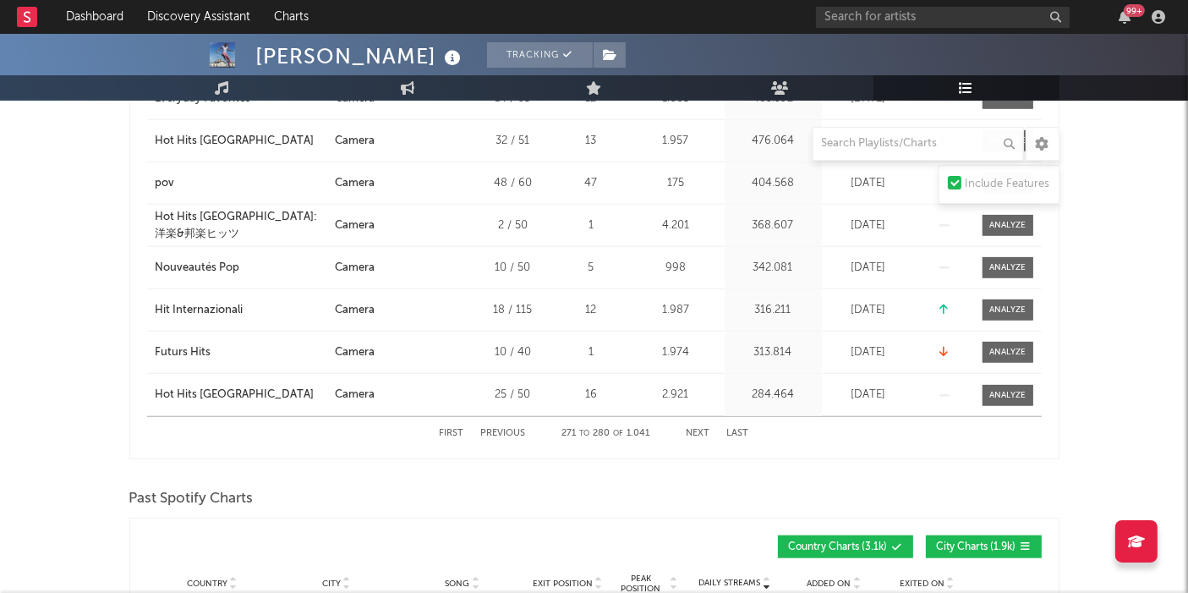
click at [700, 429] on button "Next" at bounding box center [698, 433] width 24 height 9
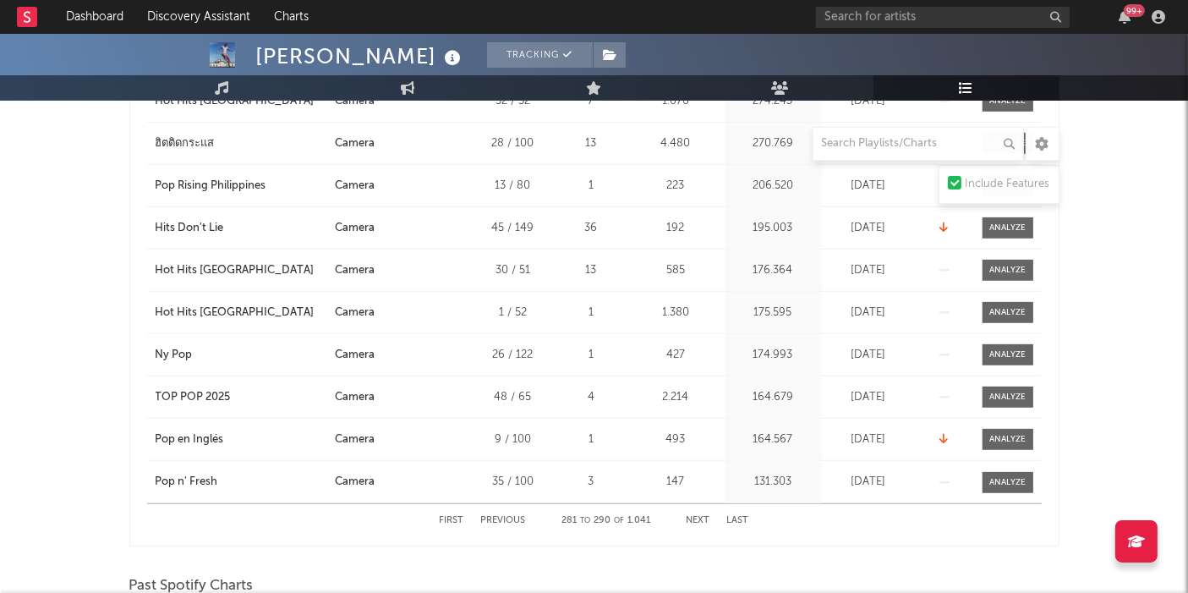
scroll to position [1413, 0]
click at [694, 515] on button "Next" at bounding box center [698, 519] width 24 height 9
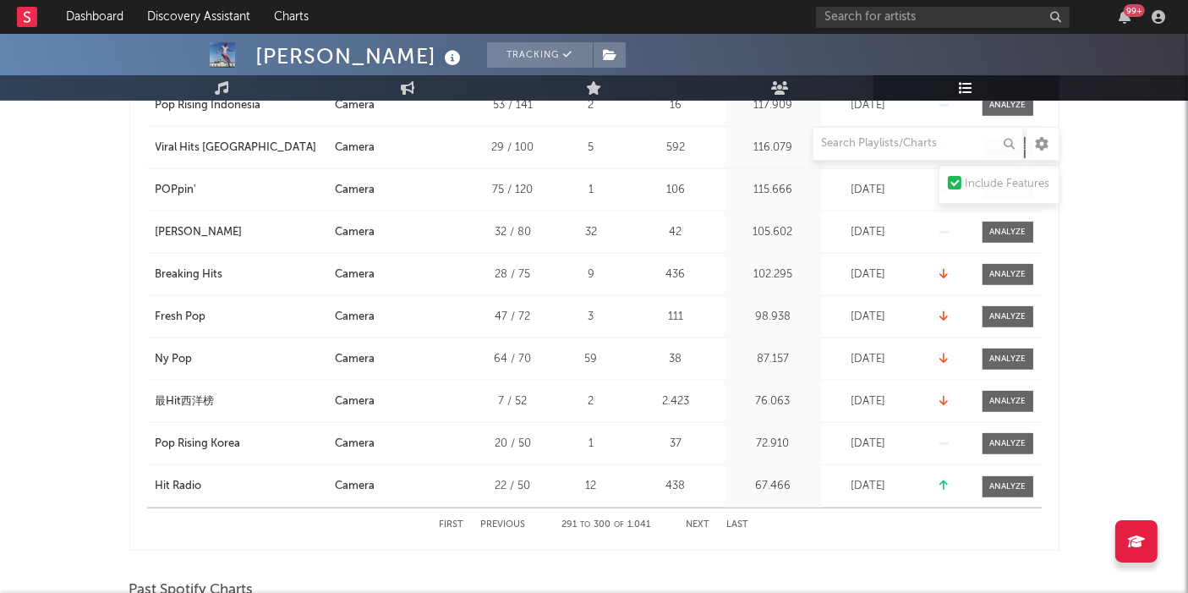
scroll to position [1410, 0]
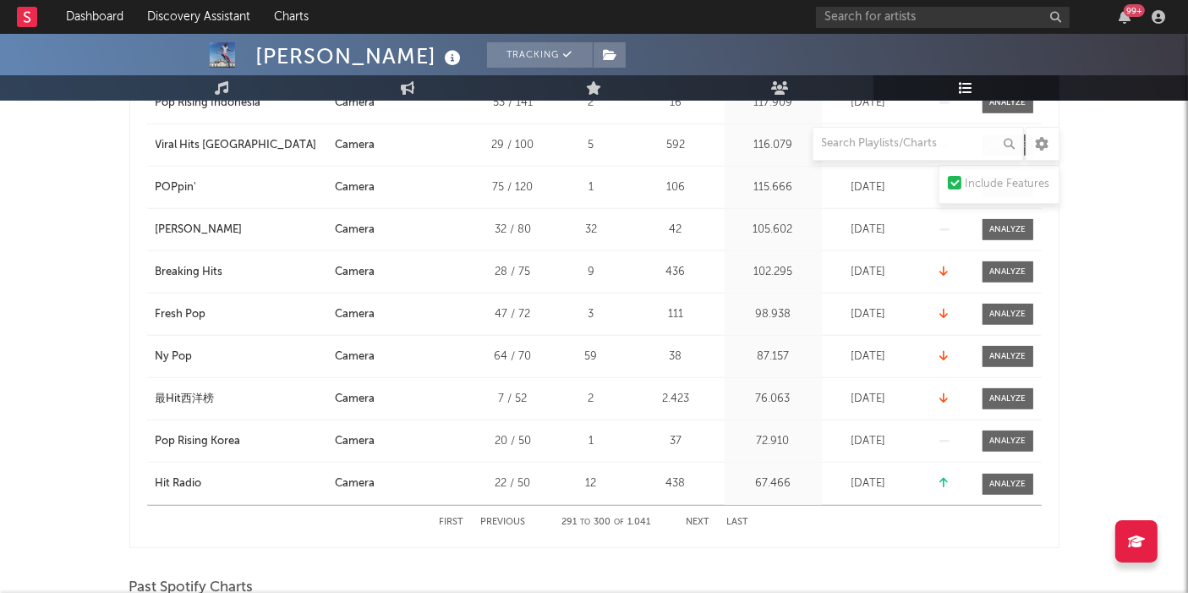
click at [694, 517] on button "Next" at bounding box center [698, 521] width 24 height 9
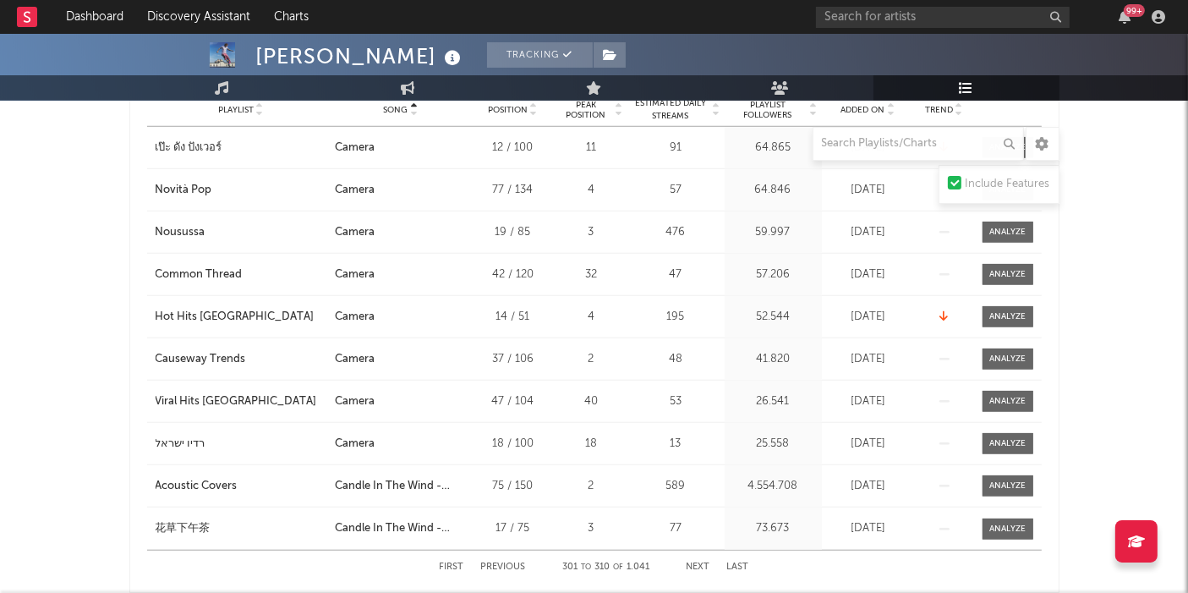
scroll to position [1384, 0]
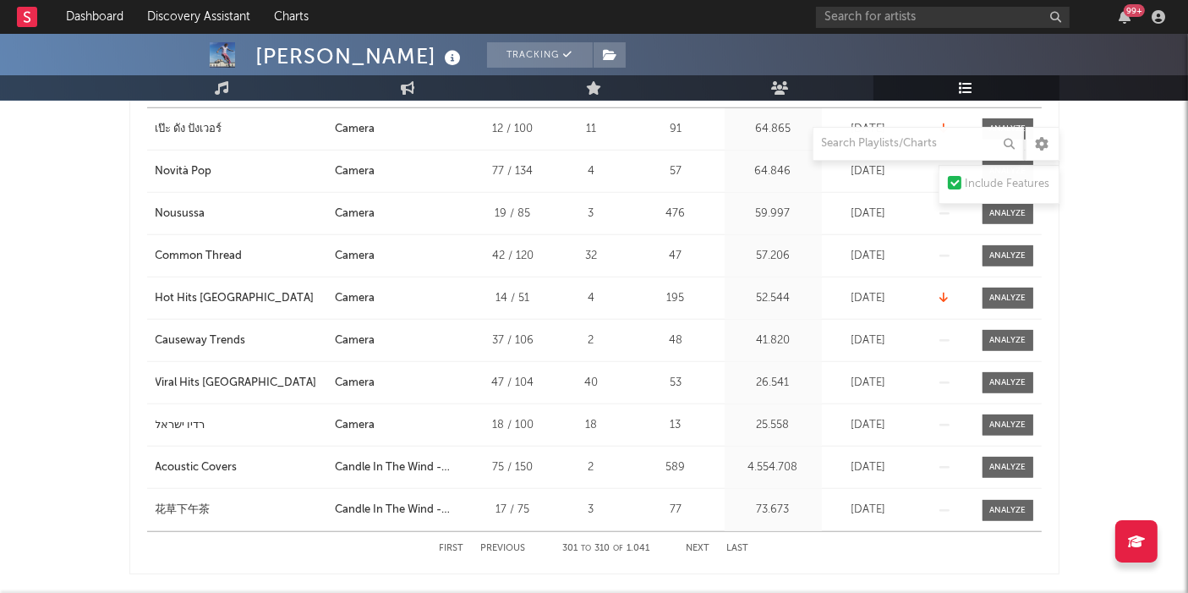
click at [458, 533] on button "First" at bounding box center [452, 548] width 25 height 9
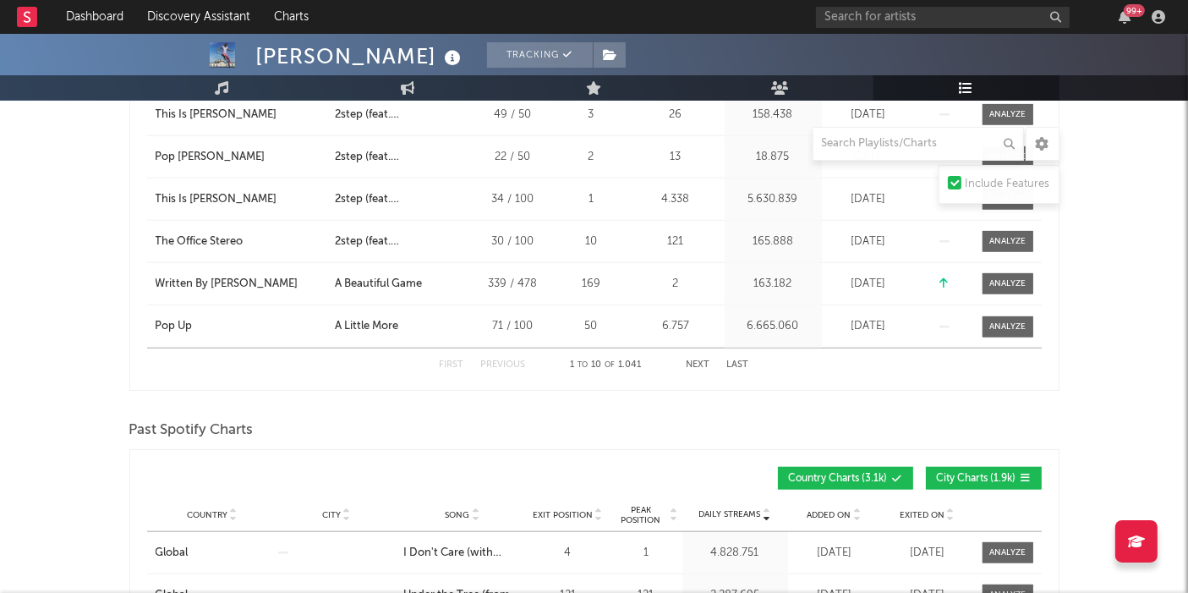
scroll to position [1572, 0]
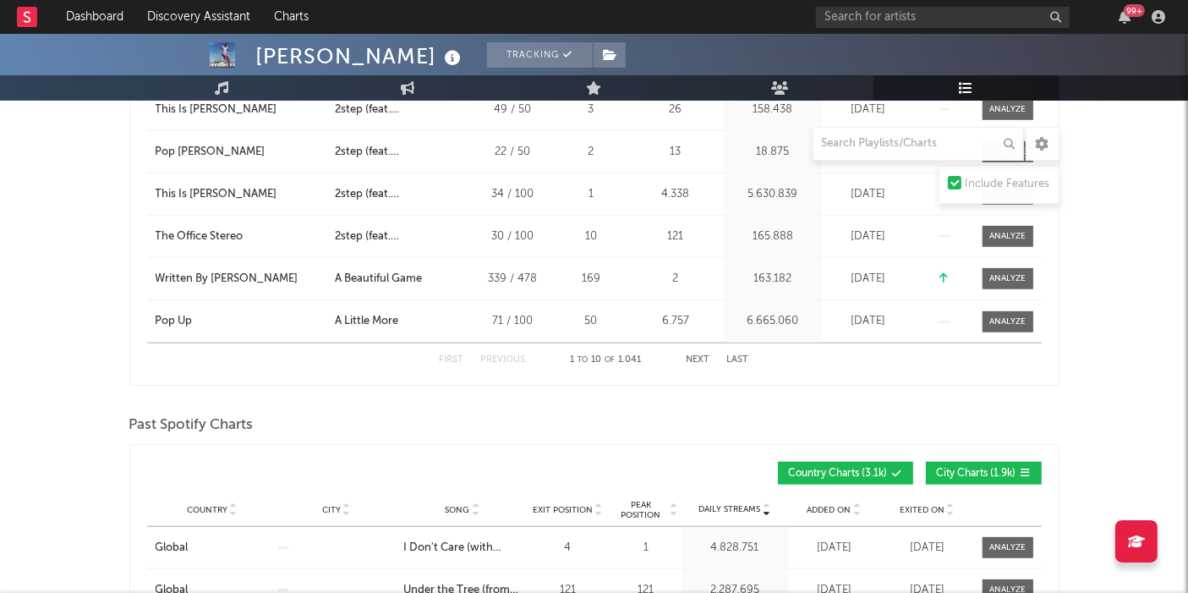
click at [690, 355] on button "Next" at bounding box center [698, 359] width 24 height 9
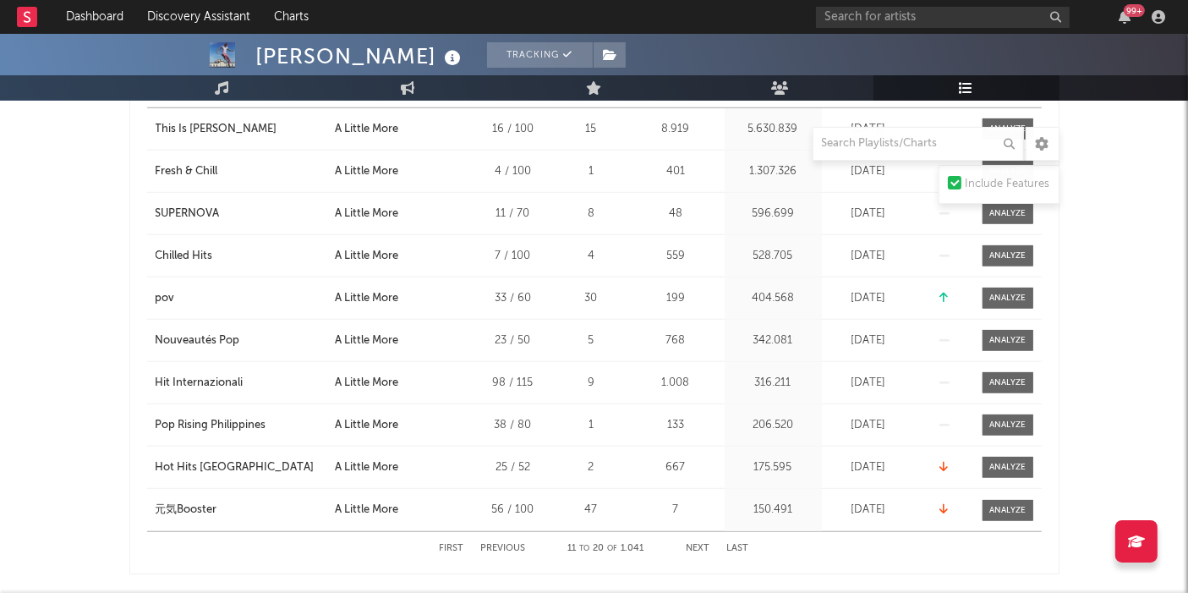
scroll to position [1384, 0]
click at [699, 533] on button "Next" at bounding box center [698, 548] width 24 height 9
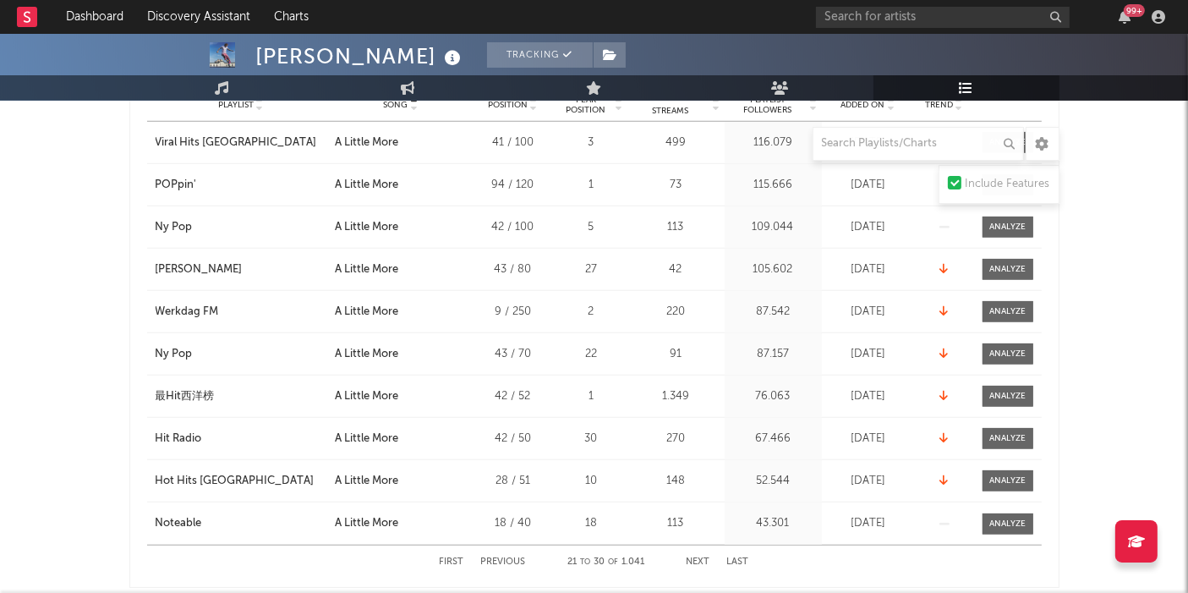
scroll to position [1376, 0]
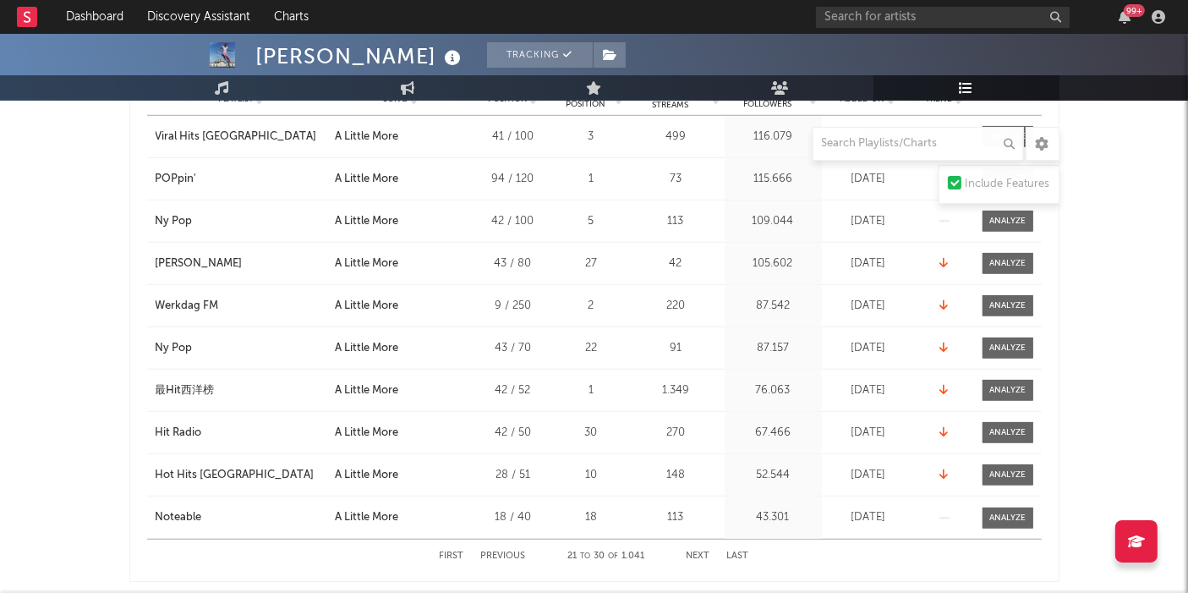
click at [699, 533] on button "Next" at bounding box center [698, 555] width 24 height 9
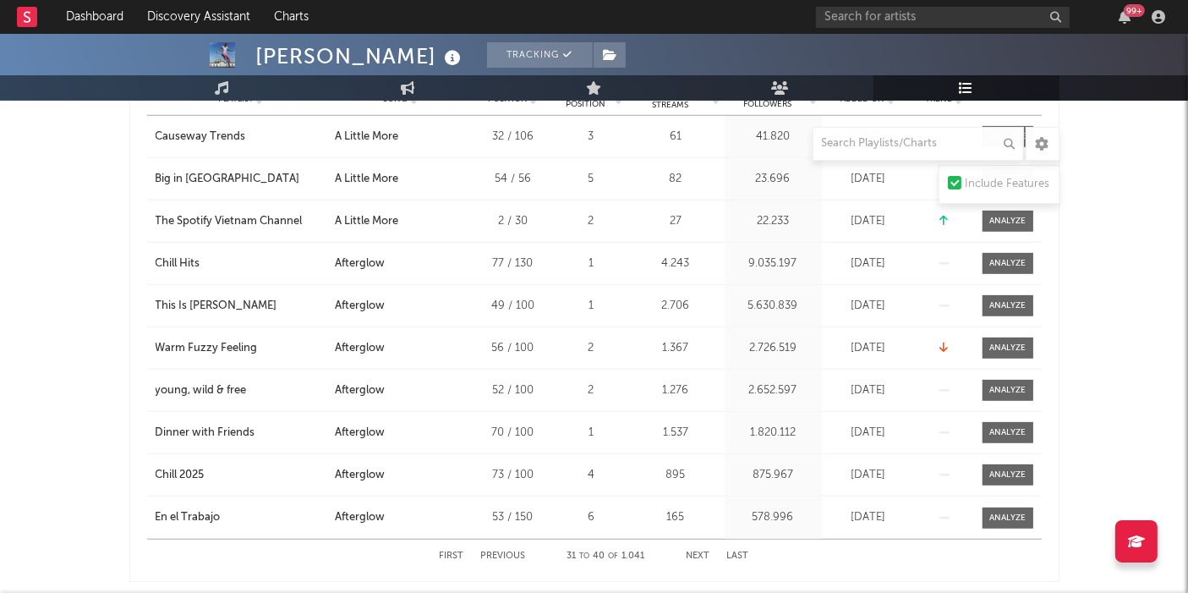
click at [699, 533] on button "Next" at bounding box center [698, 555] width 24 height 9
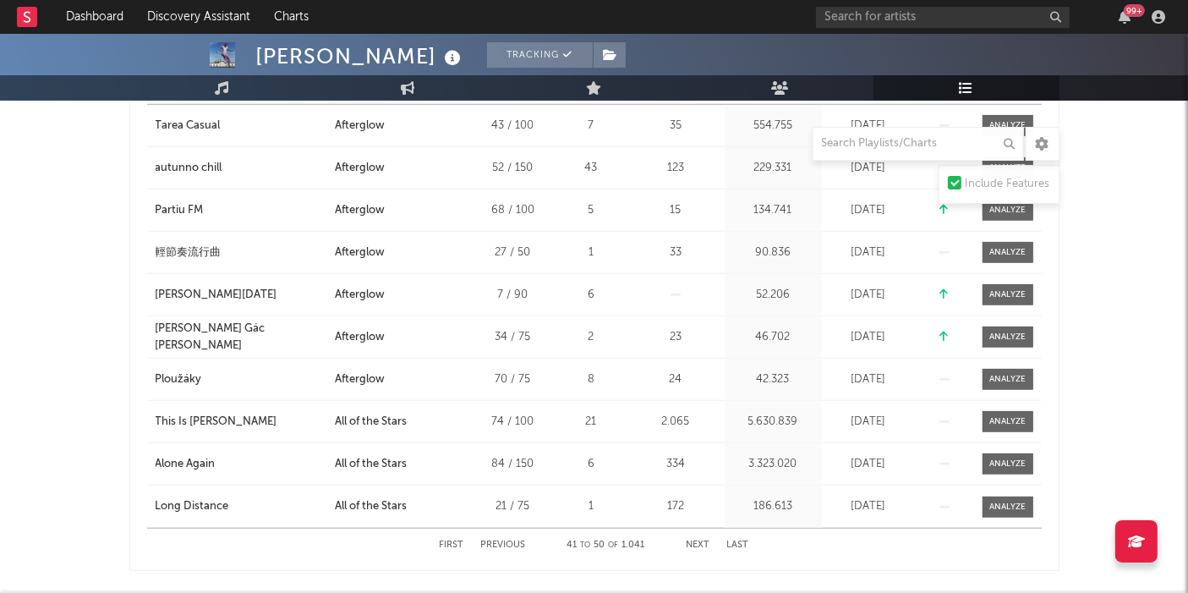
scroll to position [1388, 0]
click at [695, 533] on button "Next" at bounding box center [698, 543] width 24 height 9
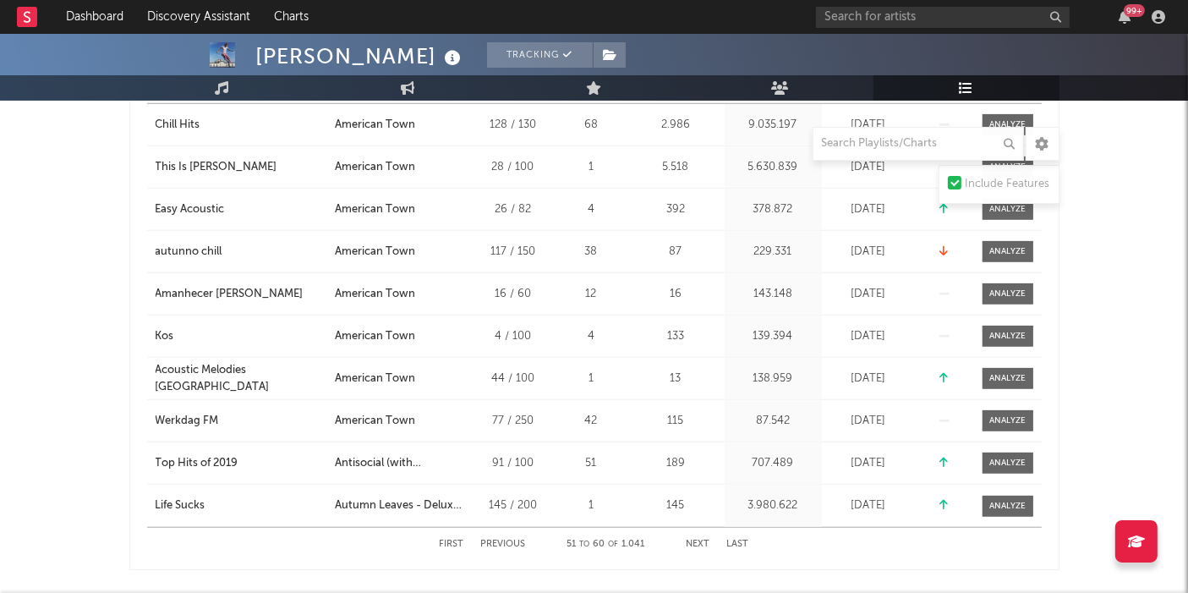
click at [695, 533] on button "Next" at bounding box center [698, 543] width 24 height 9
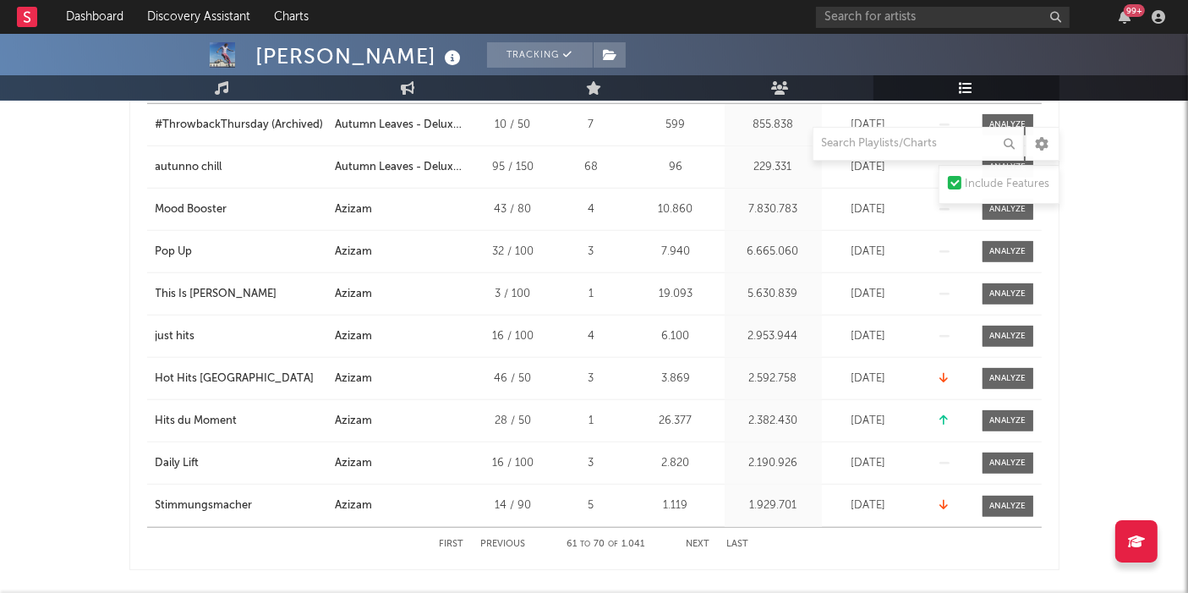
click at [695, 533] on button "Next" at bounding box center [698, 543] width 24 height 9
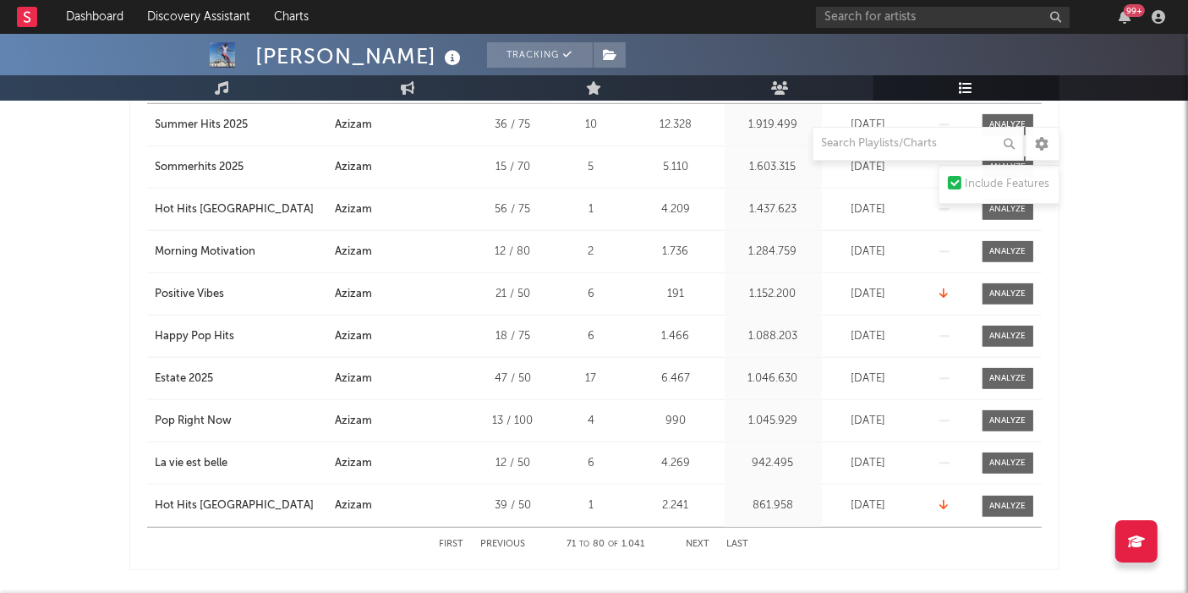
click at [695, 533] on button "Next" at bounding box center [698, 543] width 24 height 9
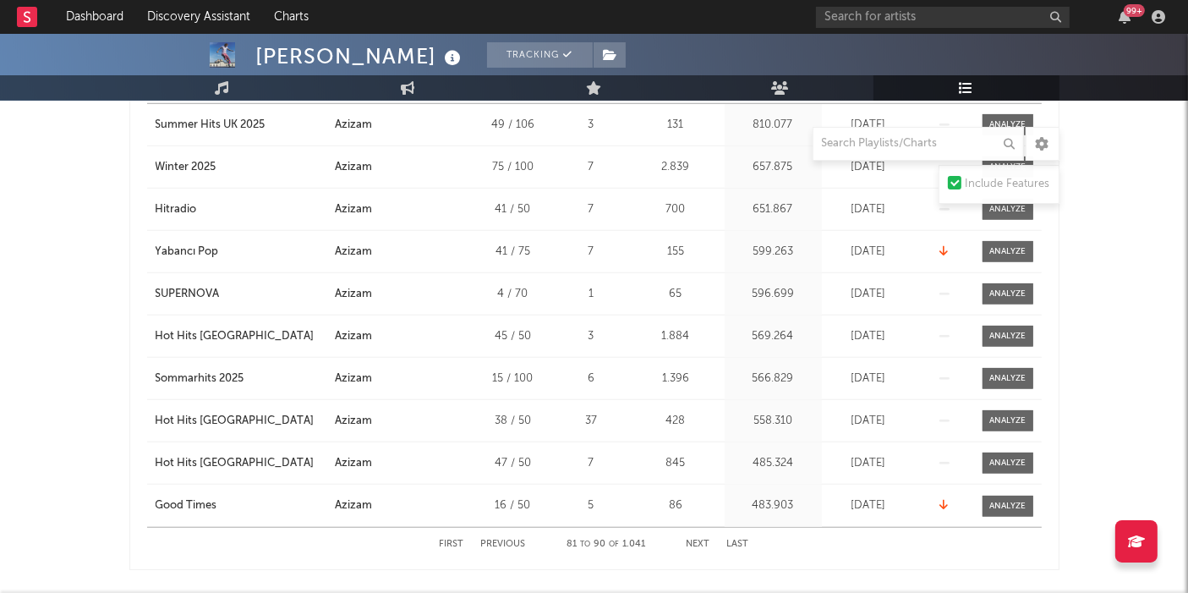
click at [695, 533] on button "Next" at bounding box center [698, 543] width 24 height 9
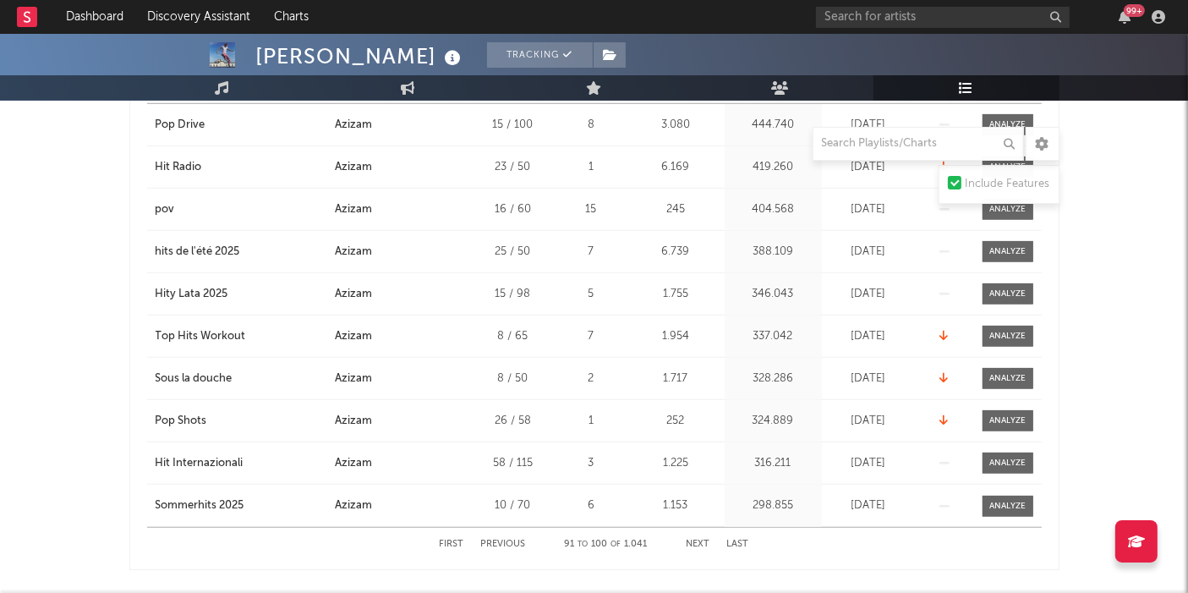
click at [695, 533] on button "Next" at bounding box center [698, 543] width 24 height 9
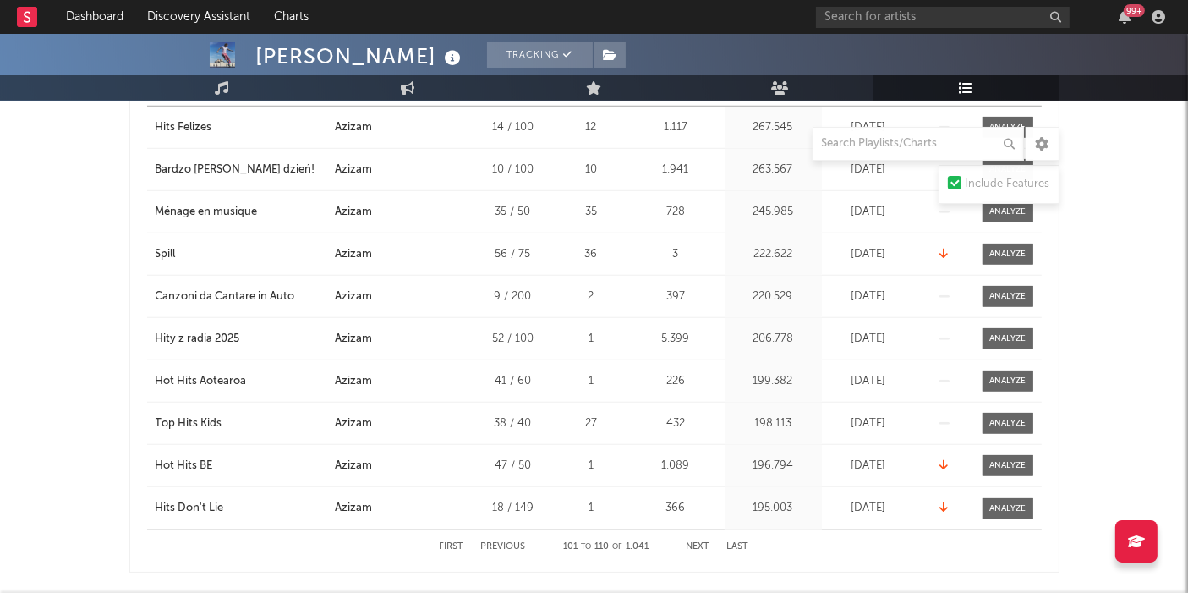
scroll to position [1384, 0]
click at [695, 533] on button "Next" at bounding box center [698, 548] width 24 height 9
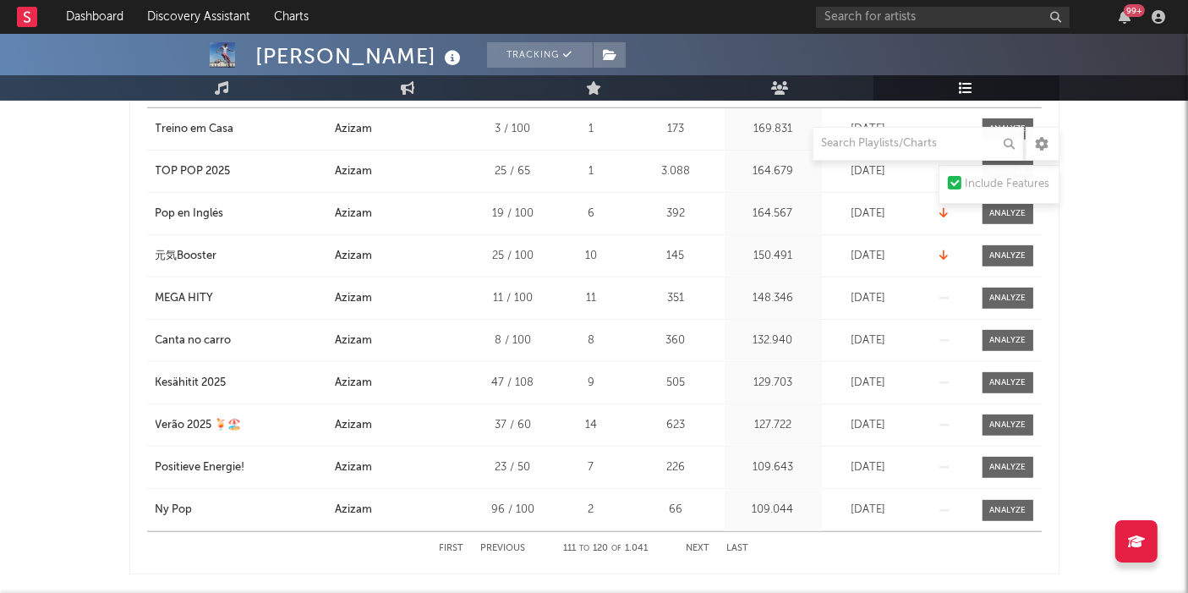
click at [695, 533] on button "Next" at bounding box center [698, 548] width 24 height 9
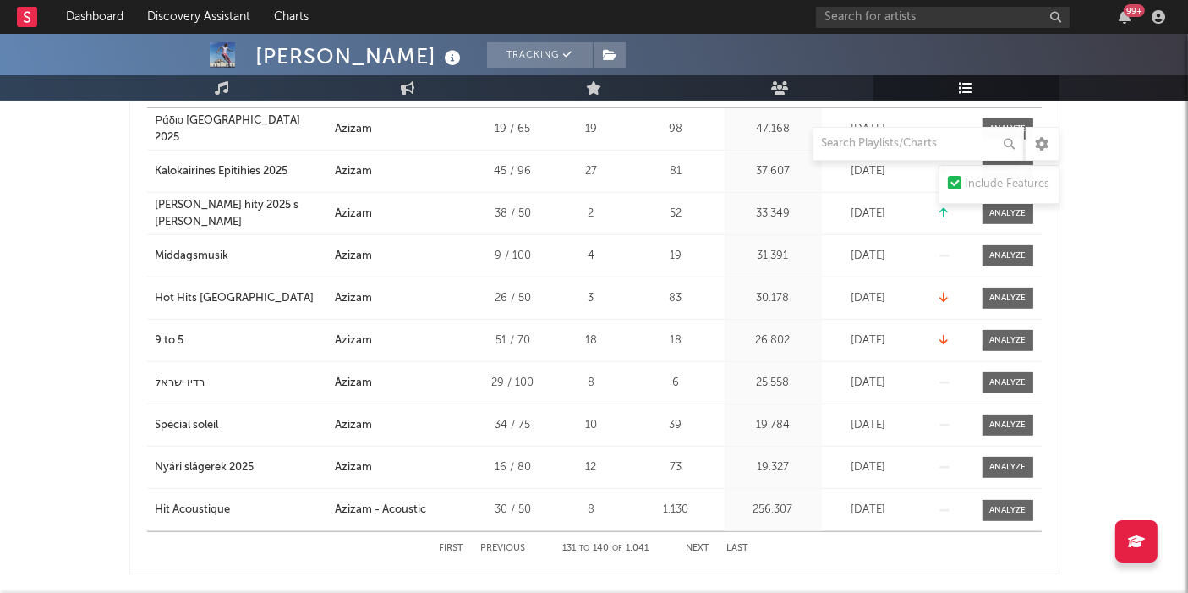
click at [695, 533] on button "Next" at bounding box center [698, 548] width 24 height 9
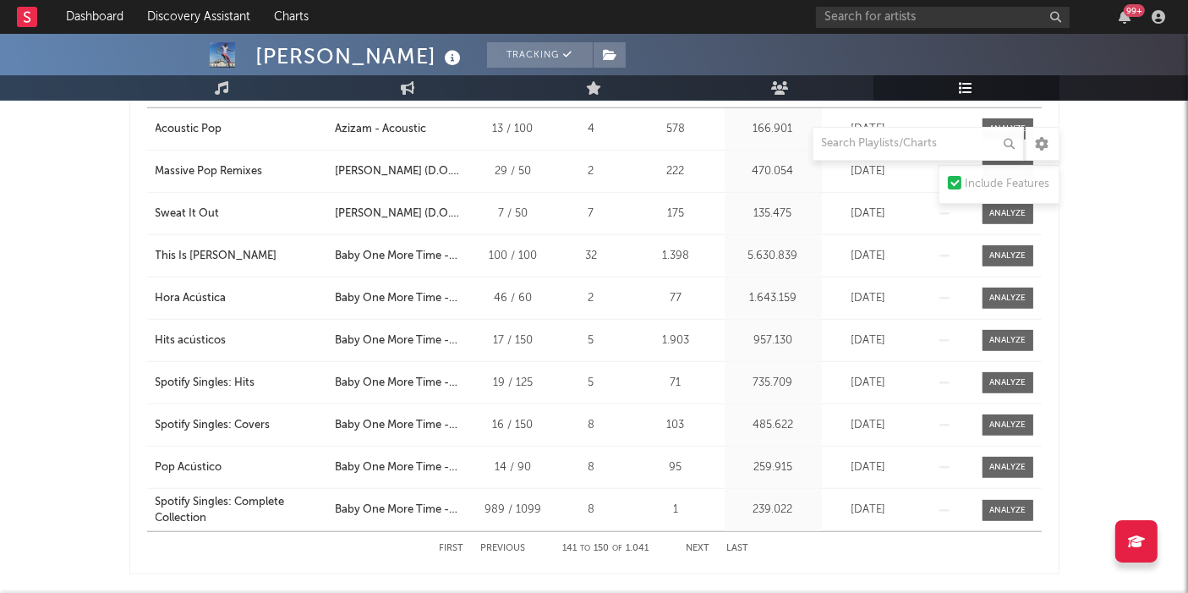
click at [695, 533] on button "Next" at bounding box center [698, 548] width 24 height 9
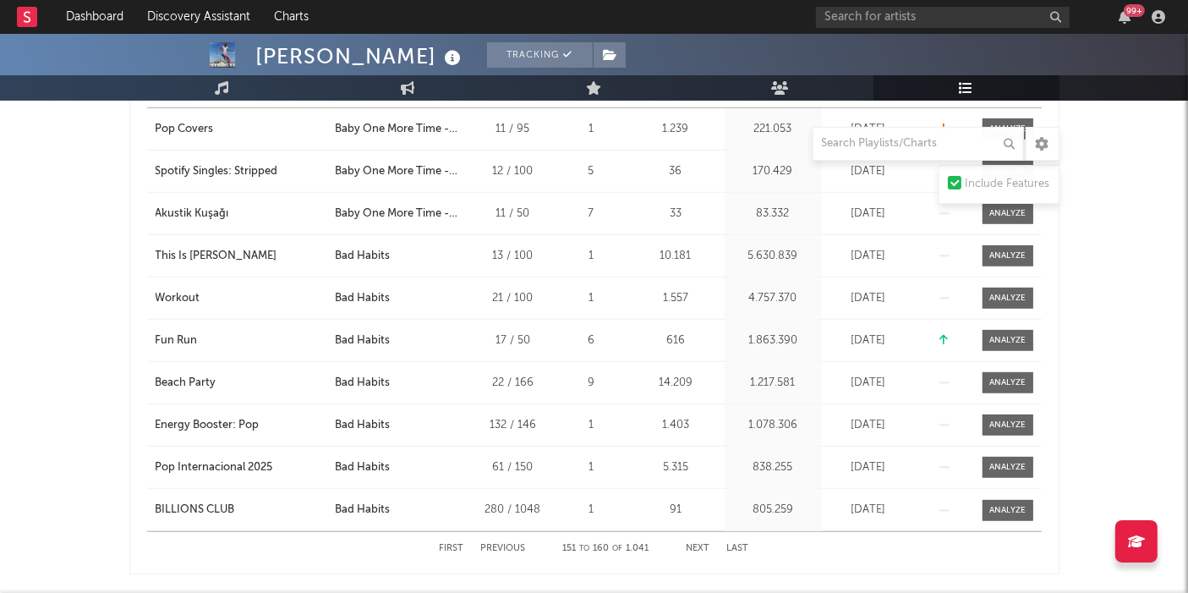
click at [695, 533] on button "Next" at bounding box center [698, 548] width 24 height 9
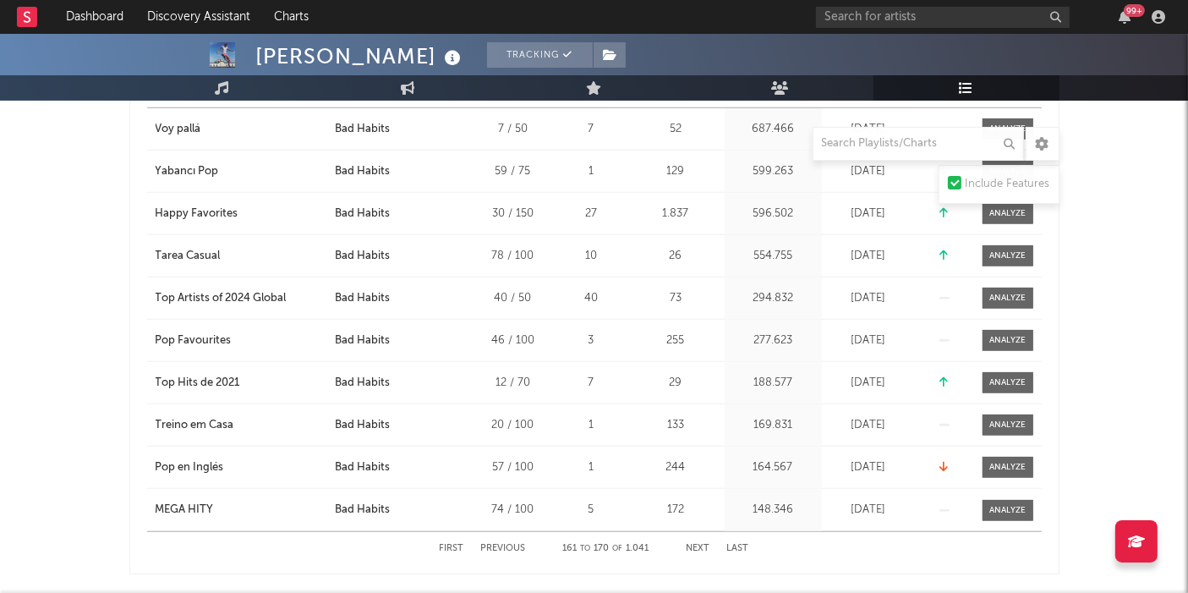
click at [695, 533] on button "Next" at bounding box center [698, 548] width 24 height 9
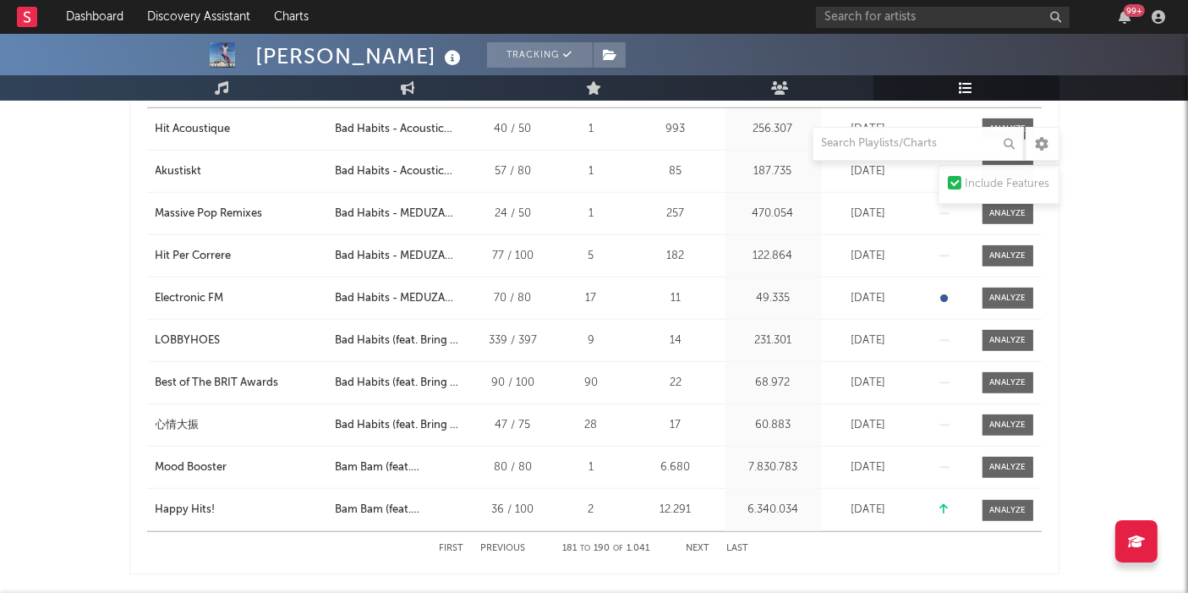
click at [695, 533] on button "Next" at bounding box center [698, 548] width 24 height 9
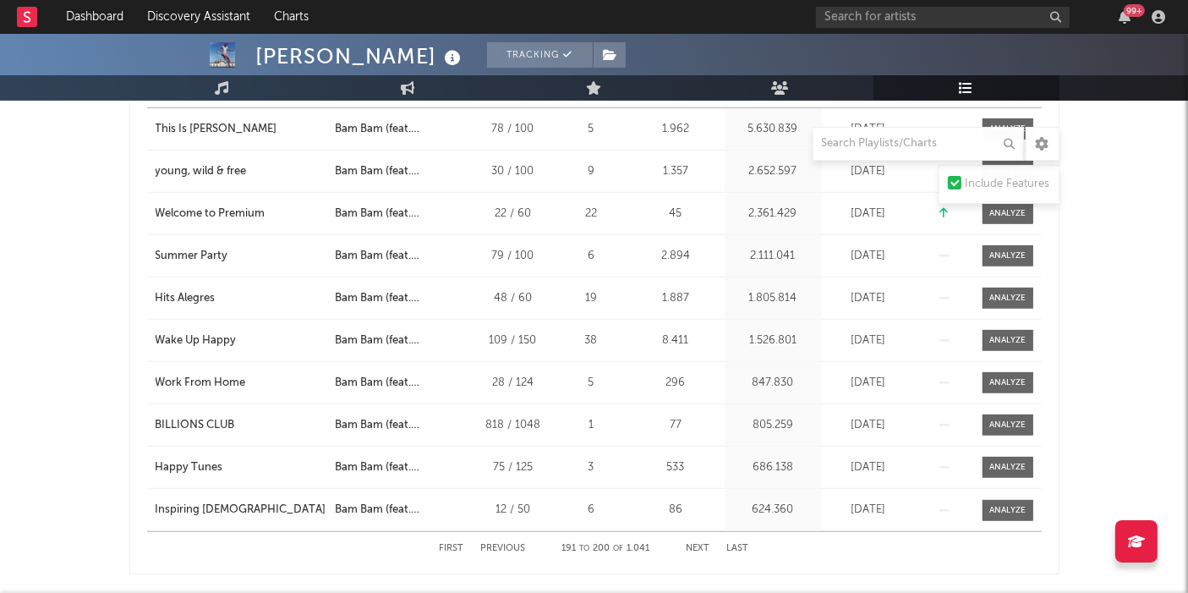
click at [695, 533] on button "Next" at bounding box center [698, 548] width 24 height 9
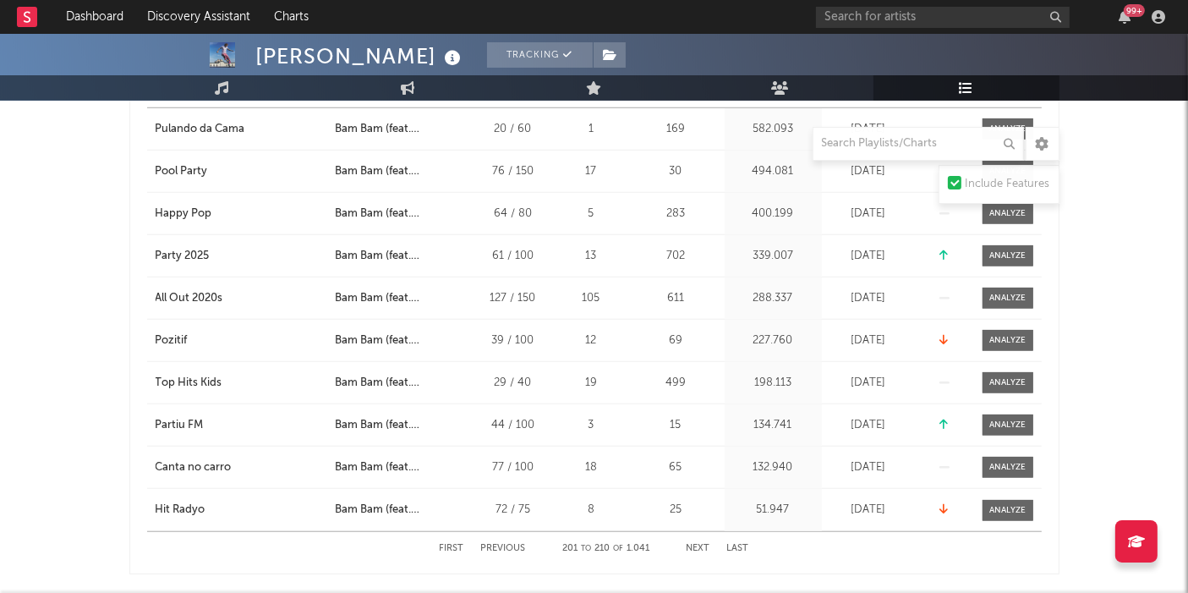
click at [695, 533] on button "Next" at bounding box center [698, 548] width 24 height 9
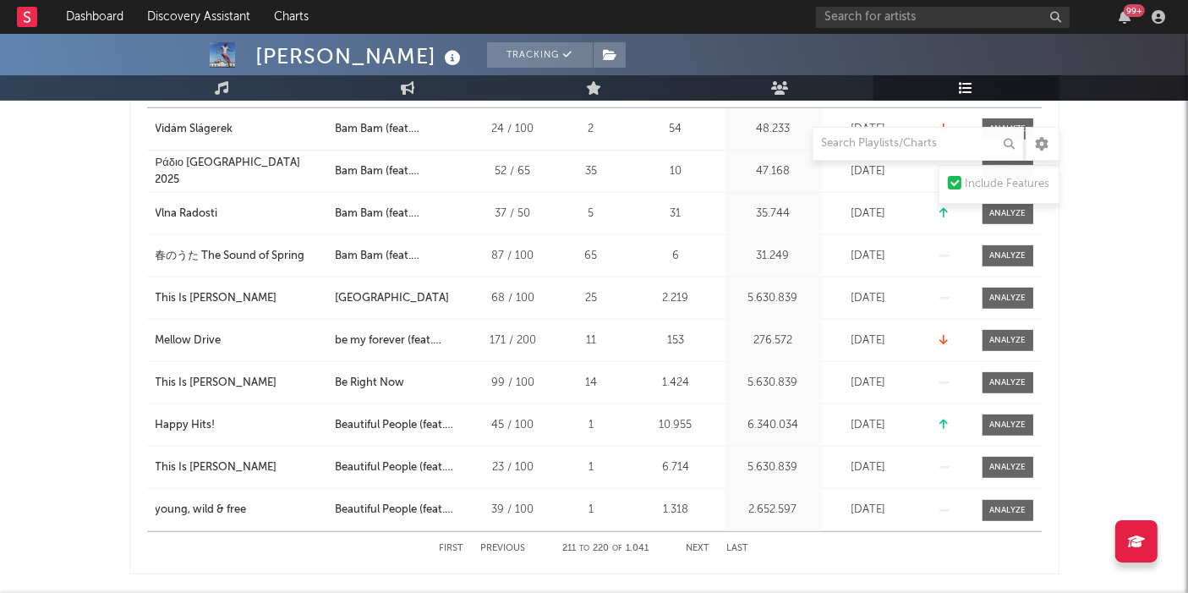
click at [695, 533] on button "Next" at bounding box center [698, 548] width 24 height 9
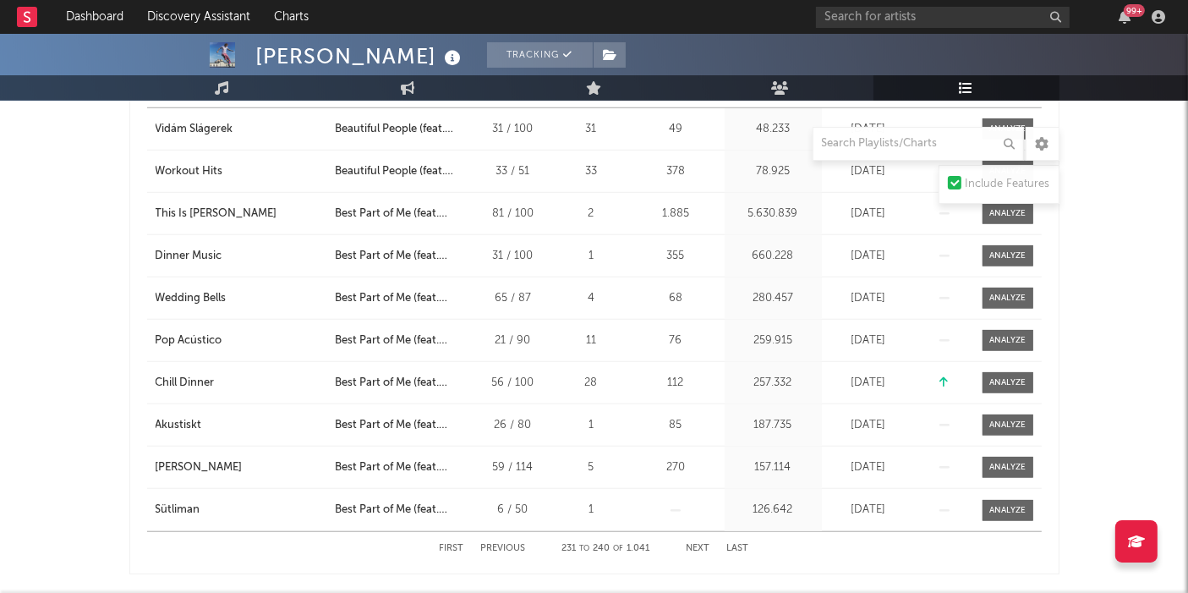
click at [695, 533] on button "Next" at bounding box center [698, 548] width 24 height 9
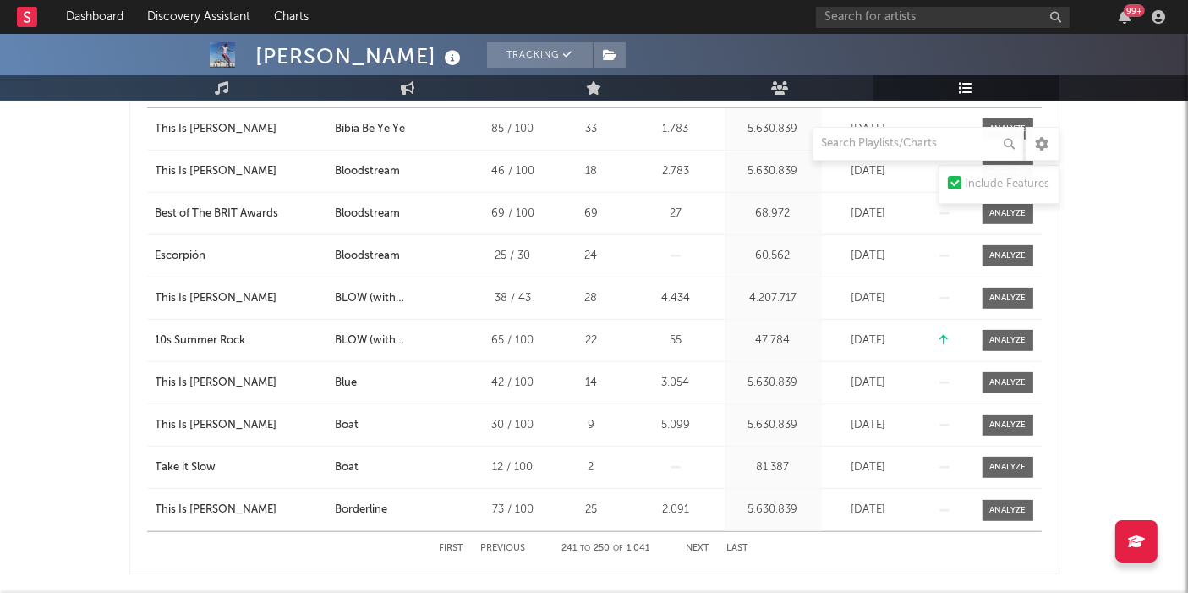
click at [695, 533] on button "Next" at bounding box center [698, 548] width 24 height 9
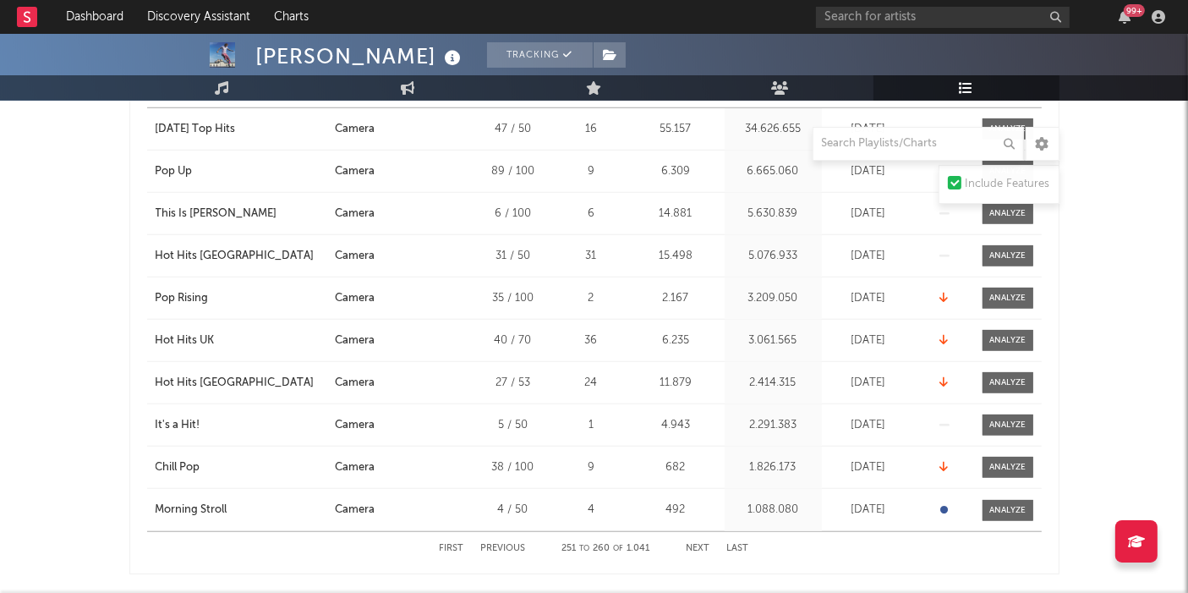
click at [695, 533] on button "Next" at bounding box center [698, 548] width 24 height 9
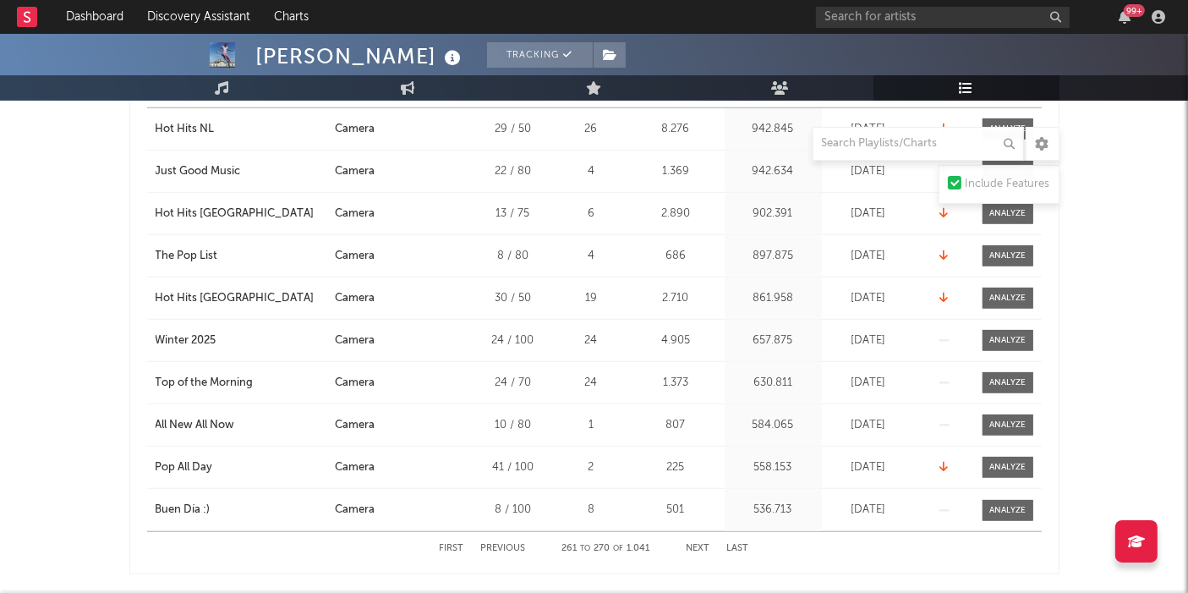
click at [695, 533] on button "Next" at bounding box center [698, 548] width 24 height 9
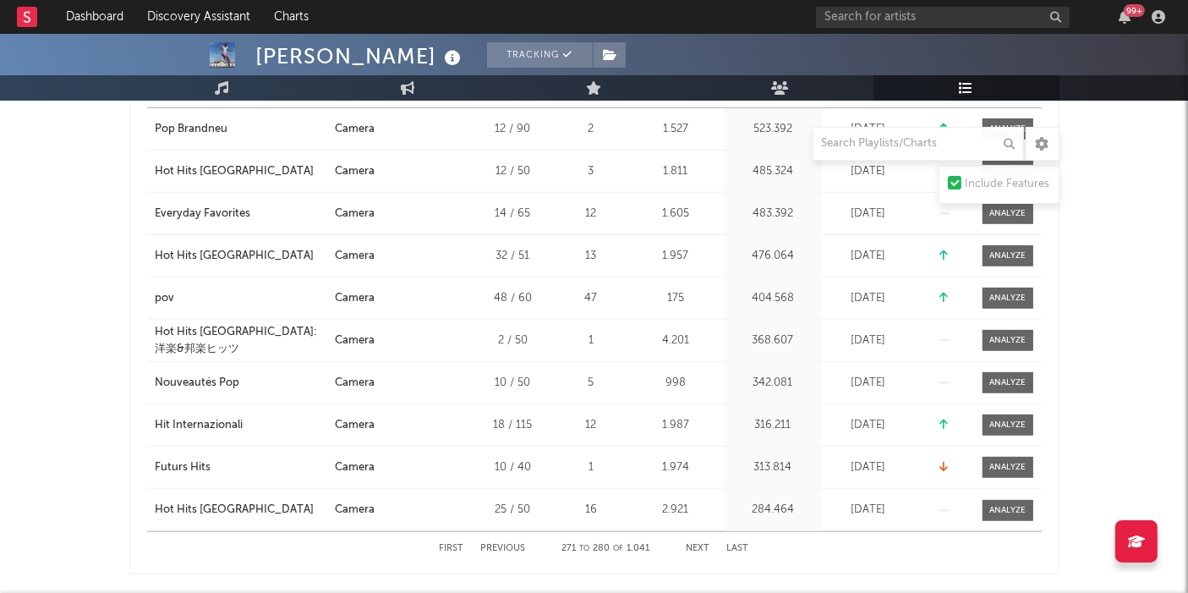
click at [695, 533] on button "Next" at bounding box center [698, 548] width 24 height 9
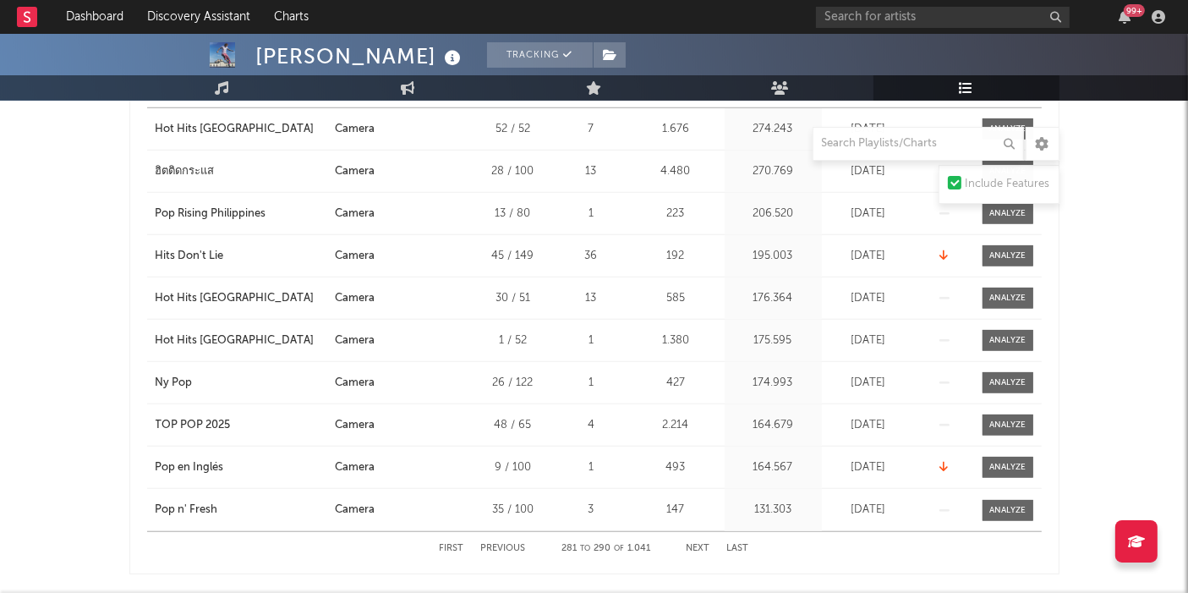
click at [695, 533] on button "Next" at bounding box center [698, 548] width 24 height 9
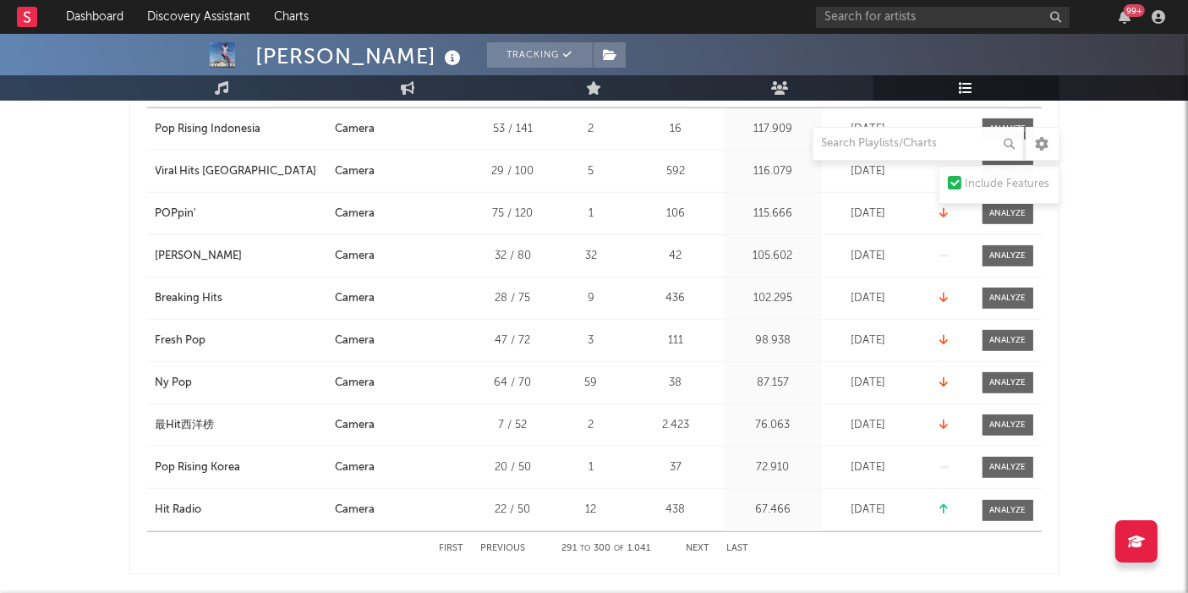
click at [695, 533] on button "Next" at bounding box center [698, 548] width 24 height 9
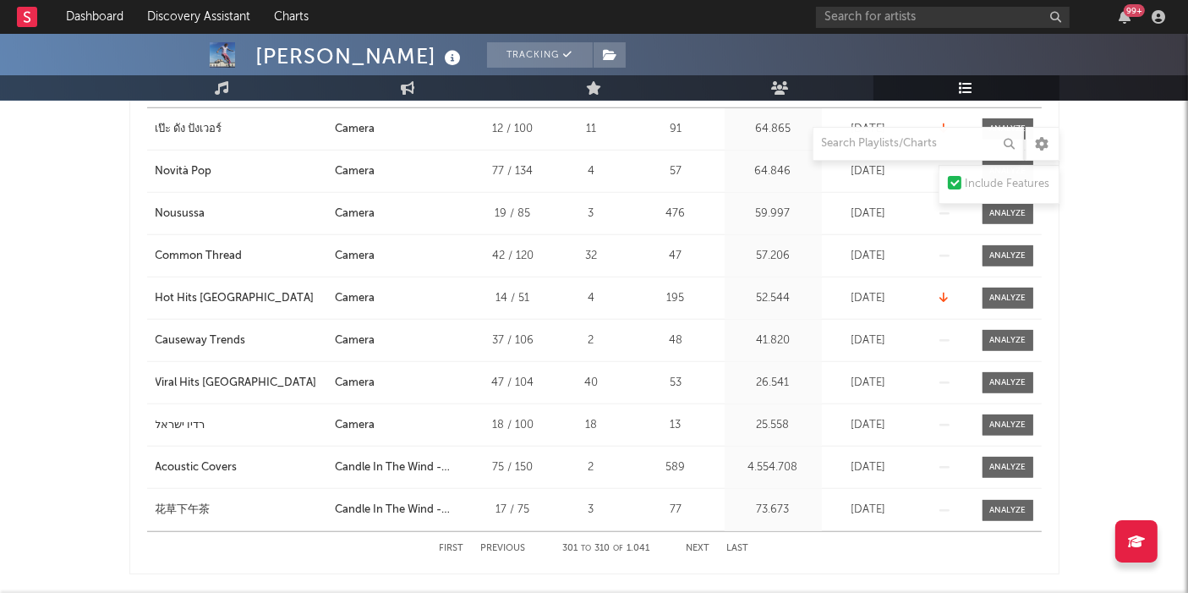
click at [695, 533] on button "Next" at bounding box center [698, 548] width 24 height 9
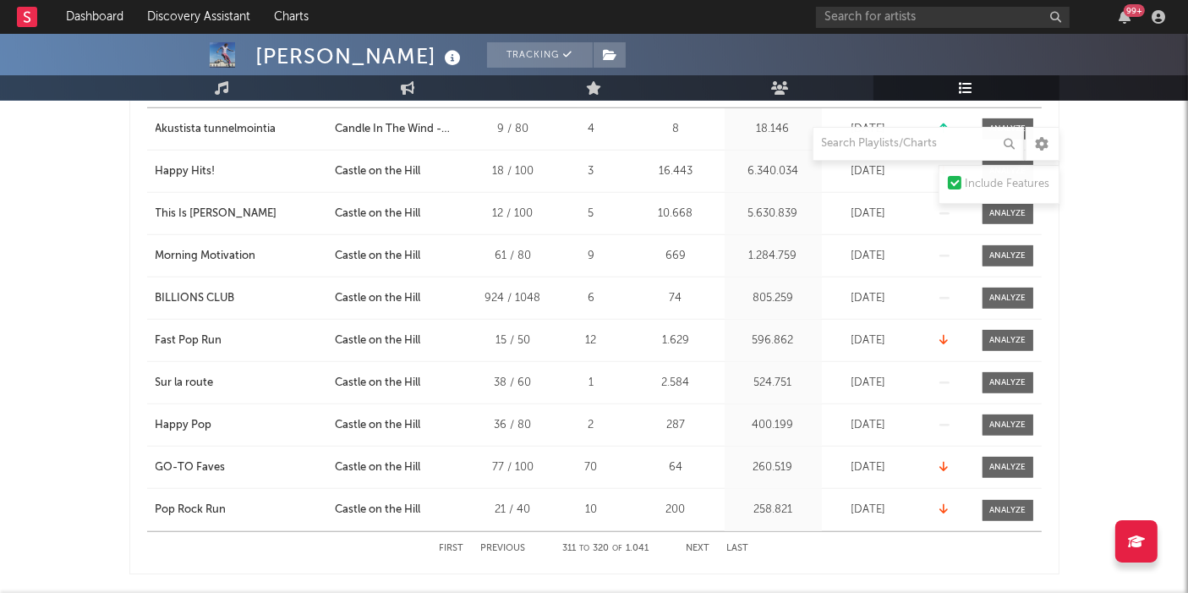
click at [695, 533] on button "Next" at bounding box center [698, 548] width 24 height 9
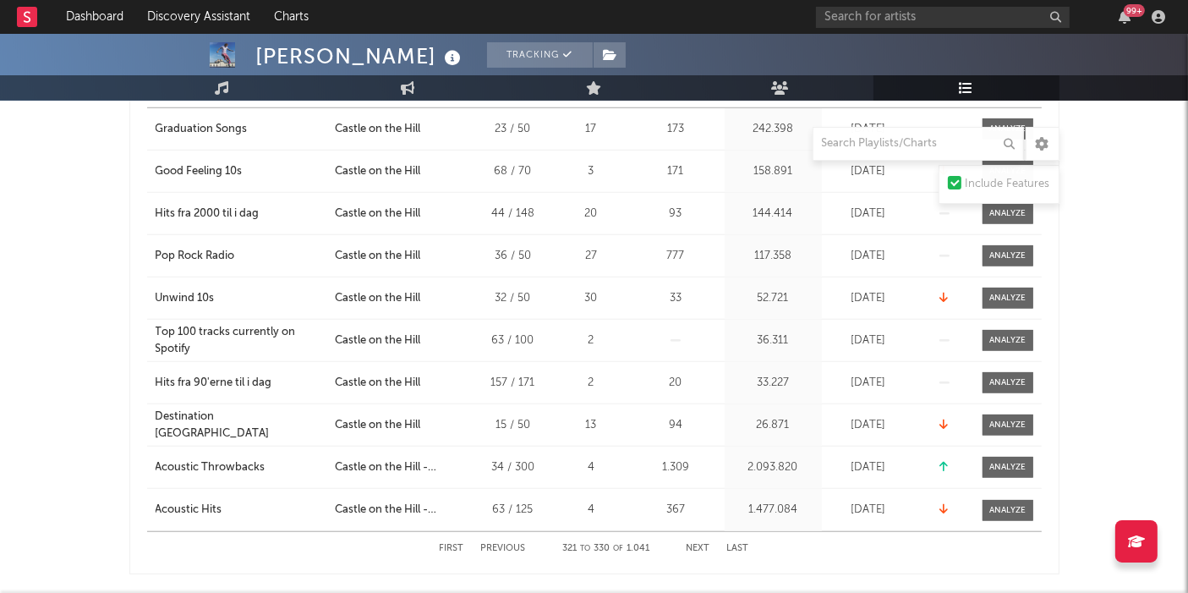
click at [695, 533] on button "Next" at bounding box center [698, 548] width 24 height 9
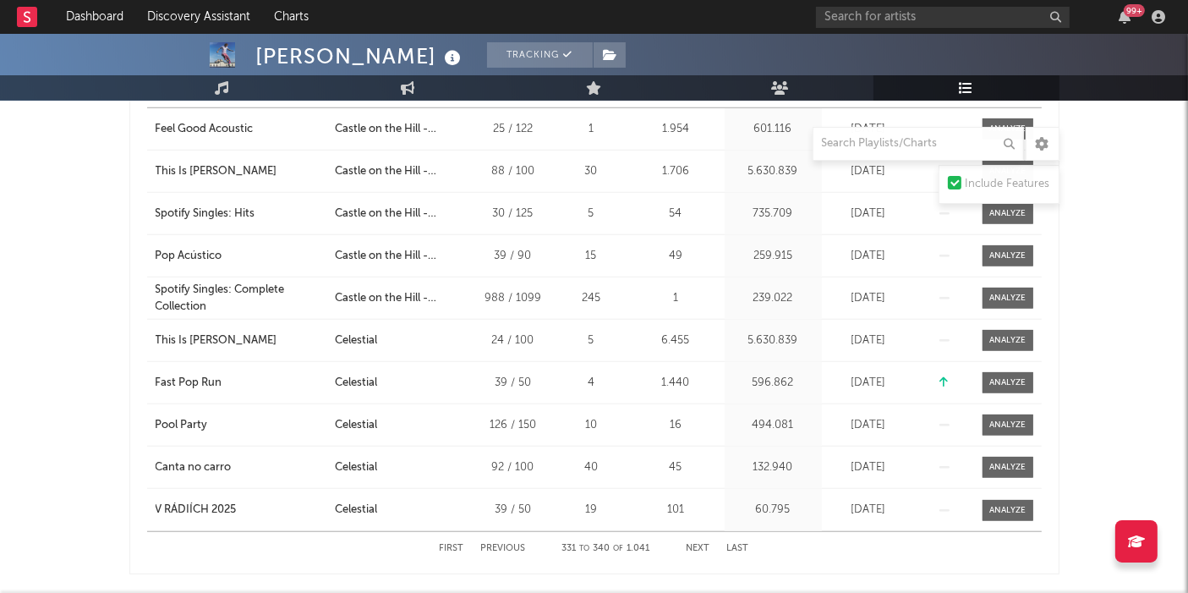
click at [695, 533] on button "Next" at bounding box center [698, 548] width 24 height 9
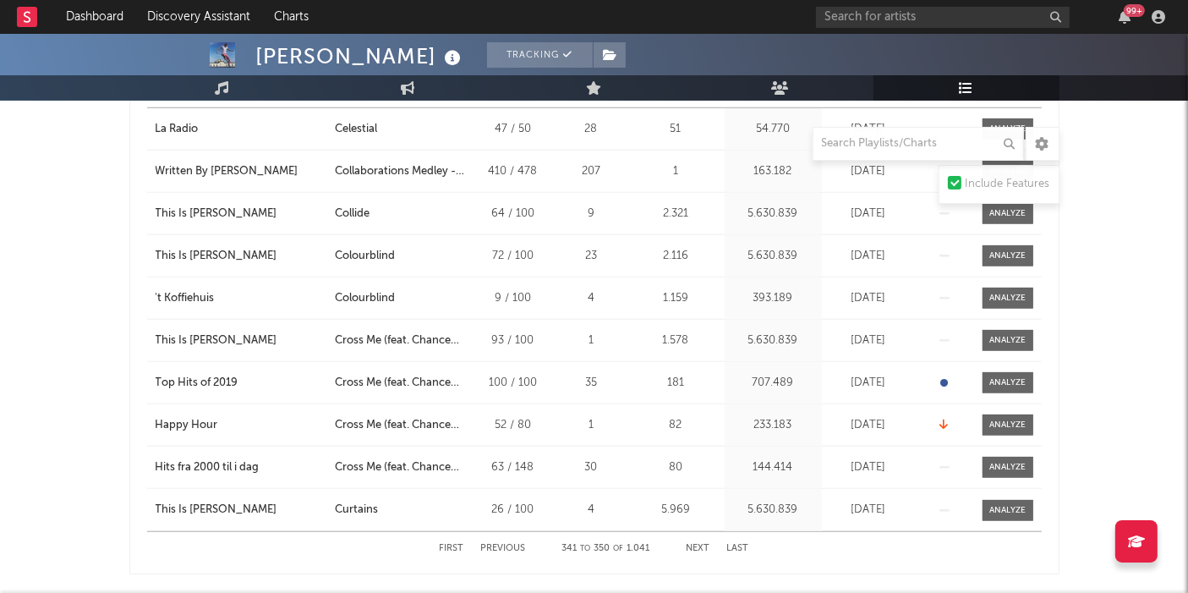
click at [695, 533] on button "Next" at bounding box center [698, 548] width 24 height 9
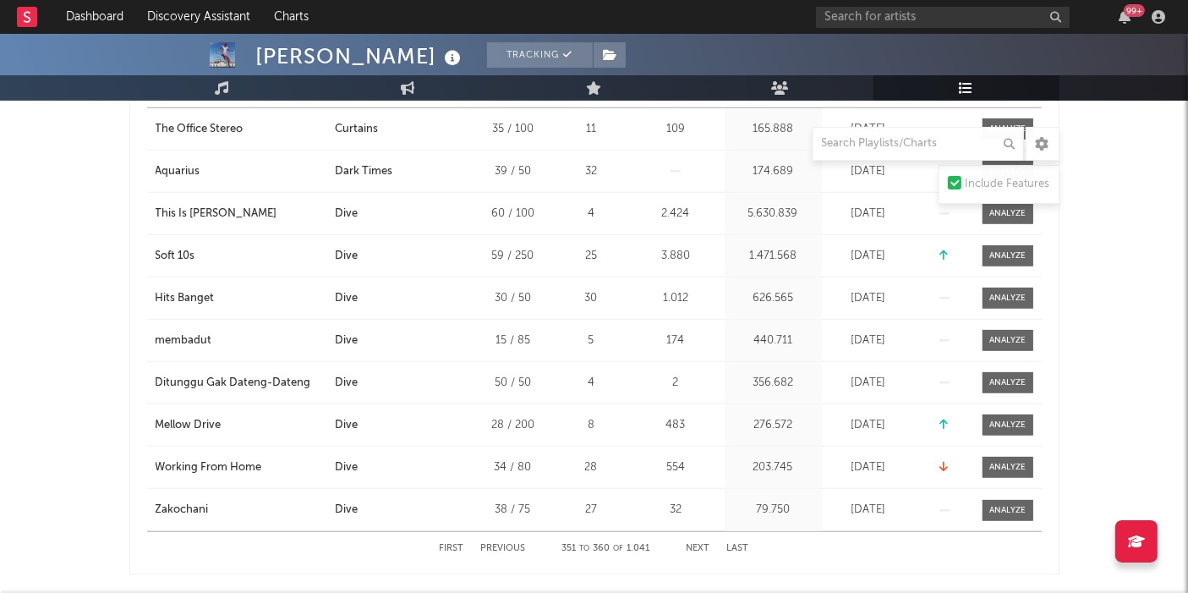
click at [695, 533] on button "Next" at bounding box center [698, 548] width 24 height 9
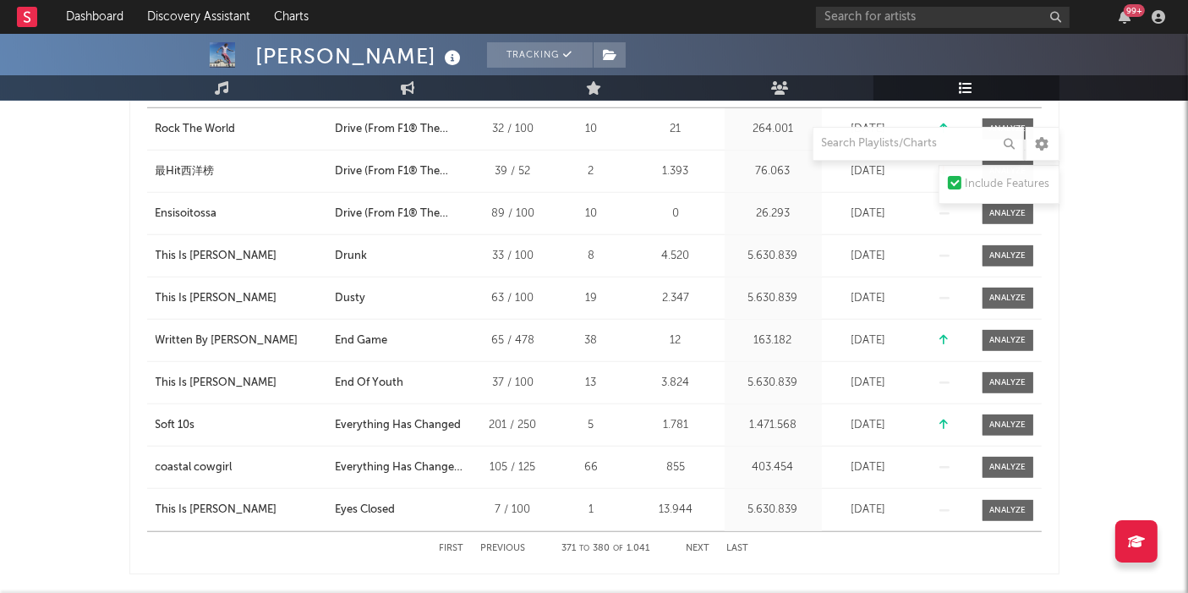
click at [695, 533] on button "Next" at bounding box center [698, 548] width 24 height 9
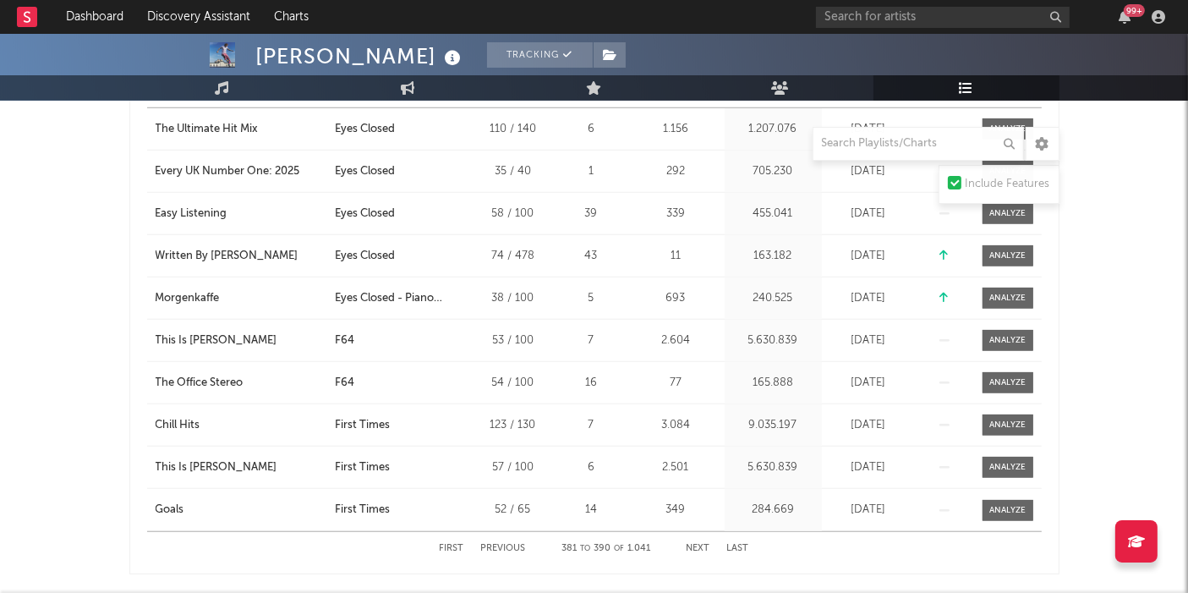
click at [695, 533] on button "Next" at bounding box center [698, 548] width 24 height 9
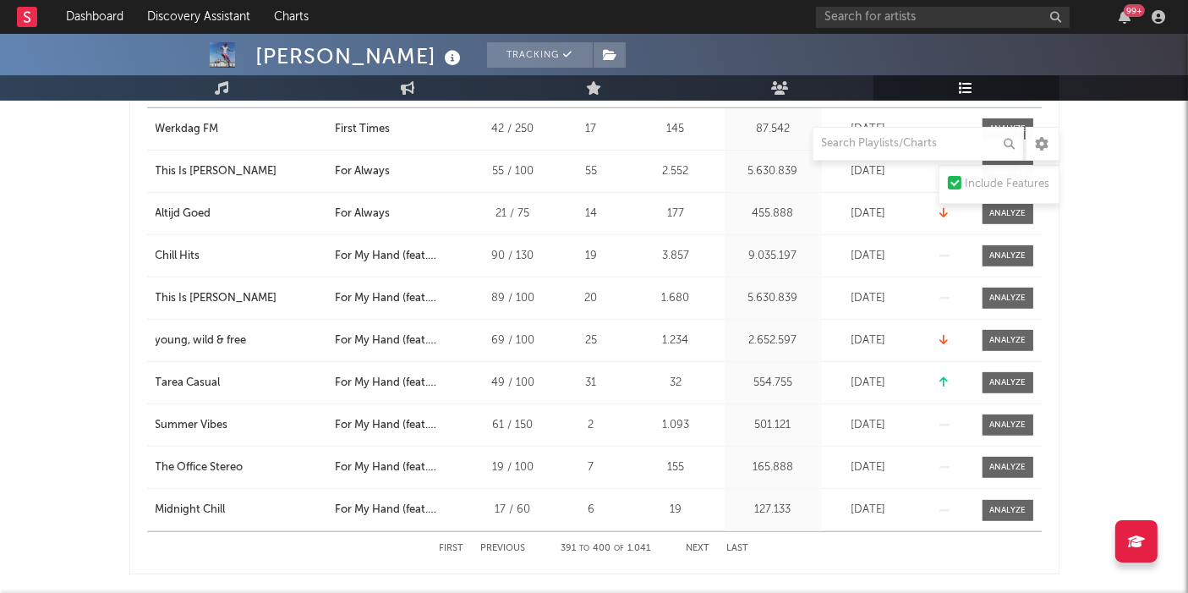
click at [695, 533] on button "Next" at bounding box center [698, 548] width 24 height 9
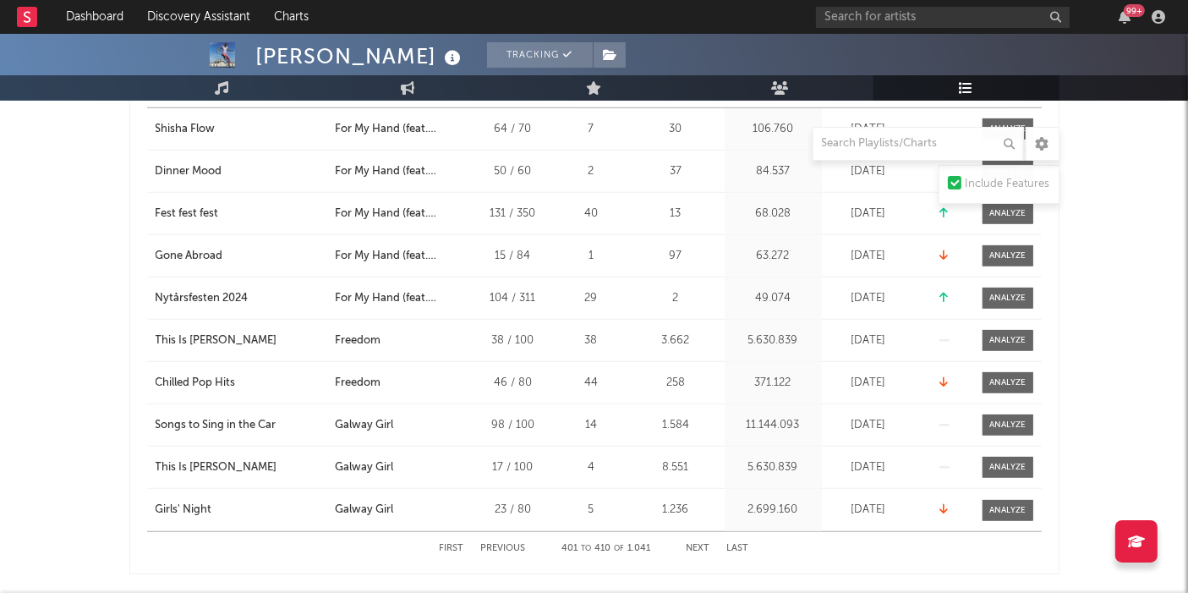
click at [695, 533] on button "Next" at bounding box center [698, 548] width 24 height 9
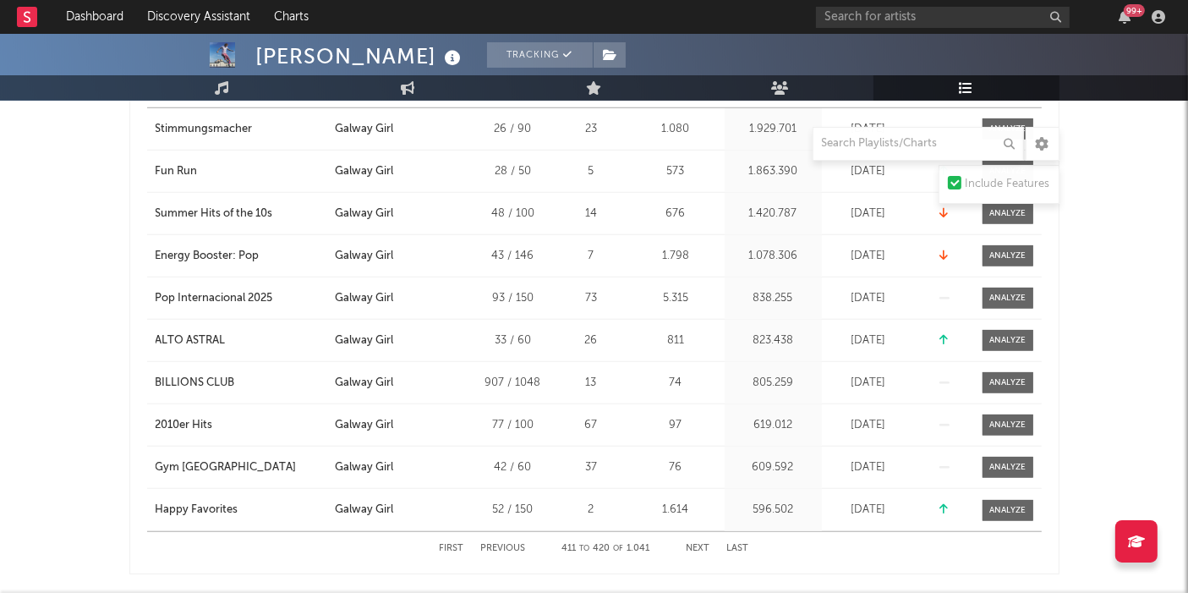
click at [695, 533] on button "Next" at bounding box center [698, 548] width 24 height 9
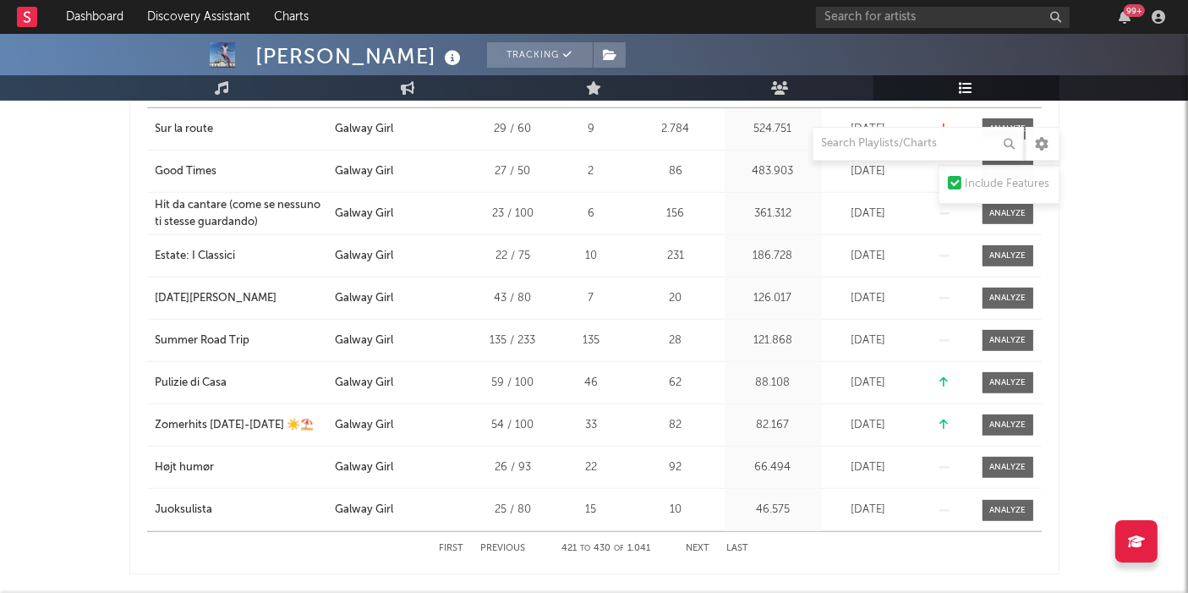
click at [695, 533] on button "Next" at bounding box center [698, 548] width 24 height 9
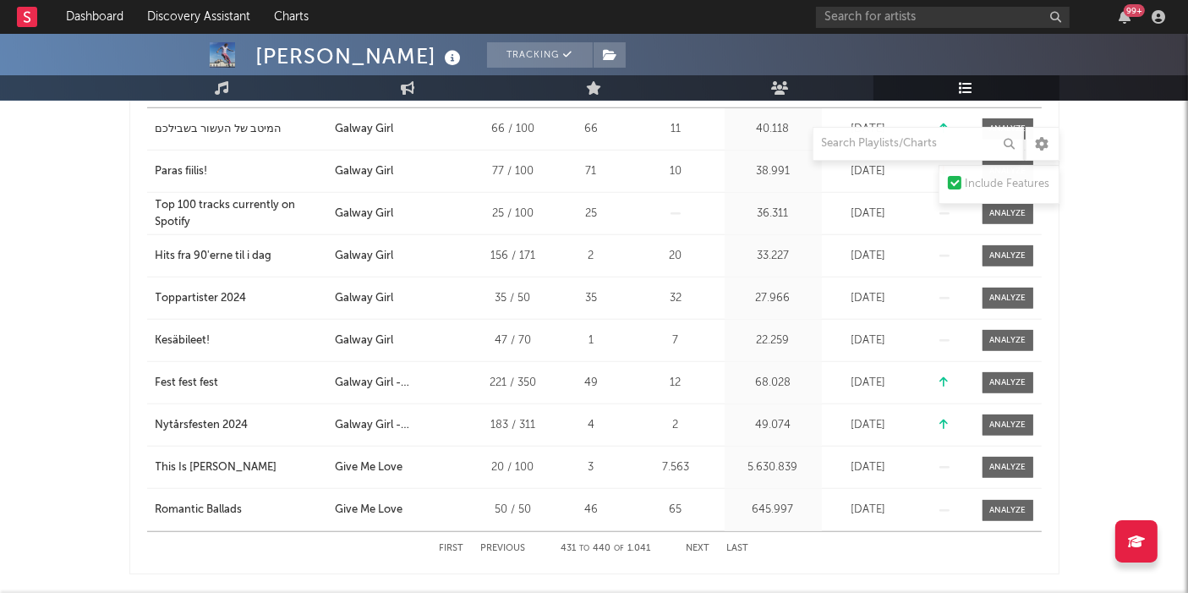
click at [695, 533] on button "Next" at bounding box center [698, 548] width 24 height 9
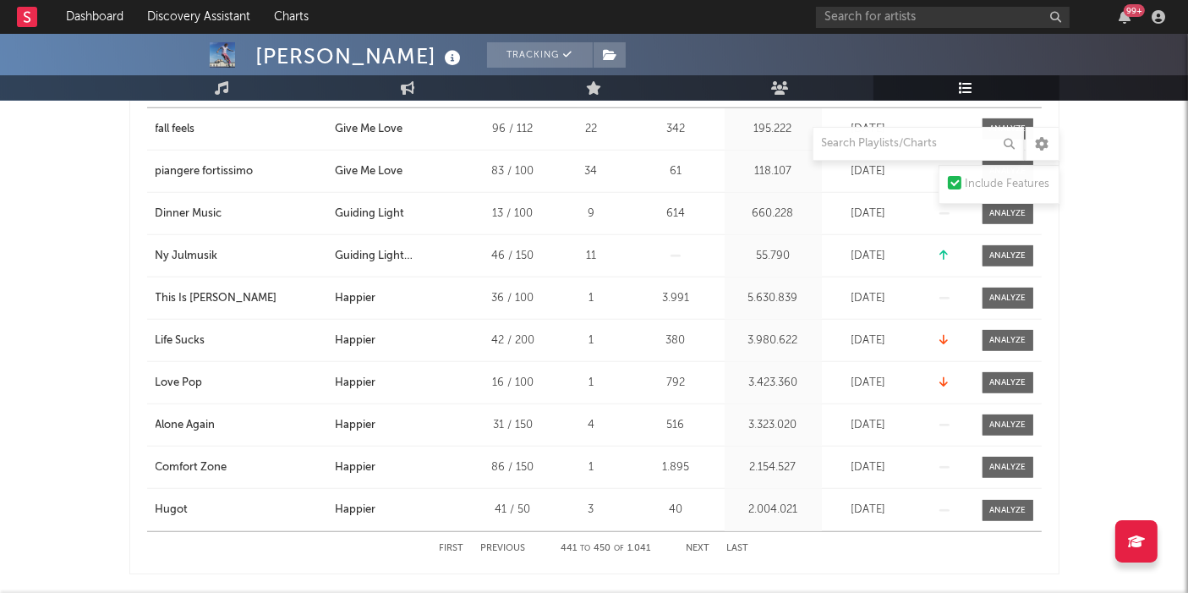
click at [695, 533] on button "Next" at bounding box center [698, 548] width 24 height 9
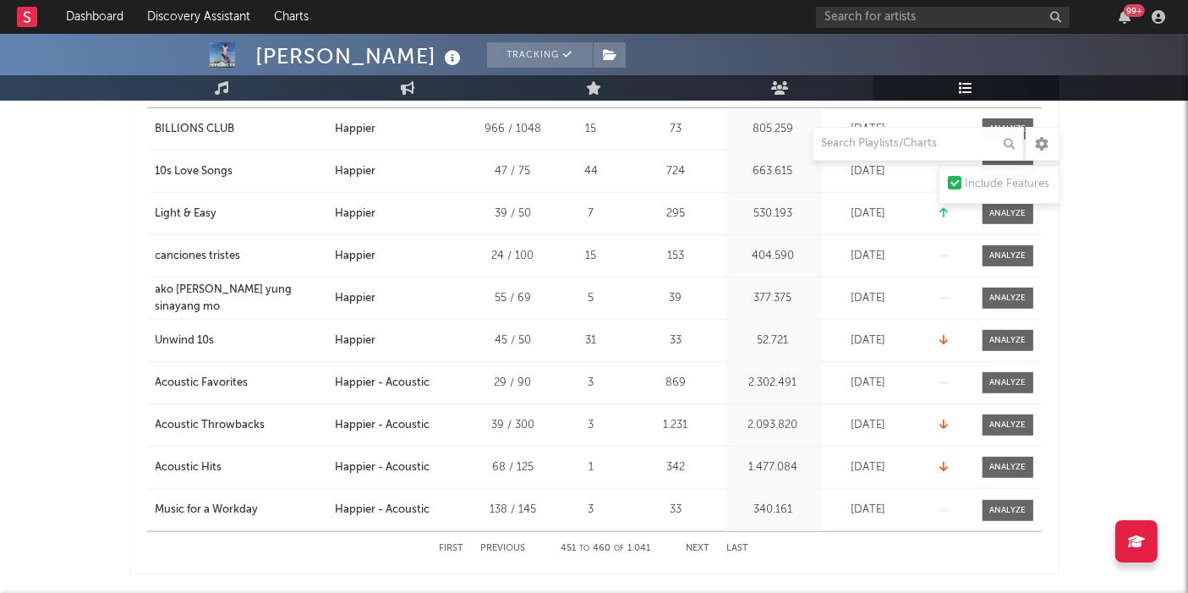
click at [695, 533] on button "Next" at bounding box center [698, 548] width 24 height 9
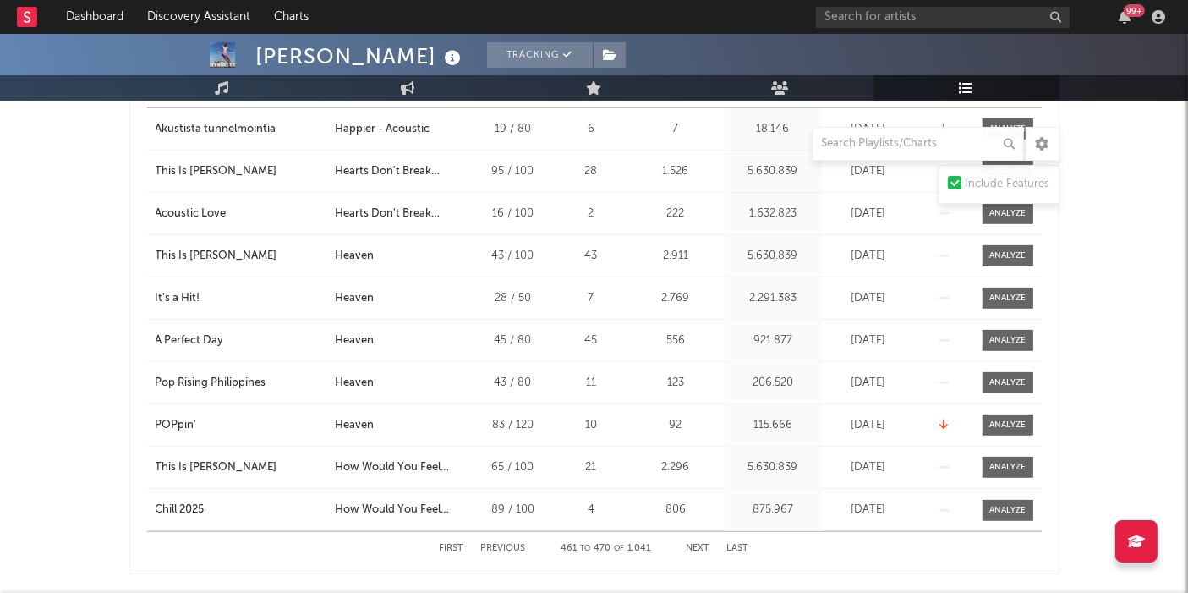
click at [695, 533] on button "Next" at bounding box center [698, 548] width 24 height 9
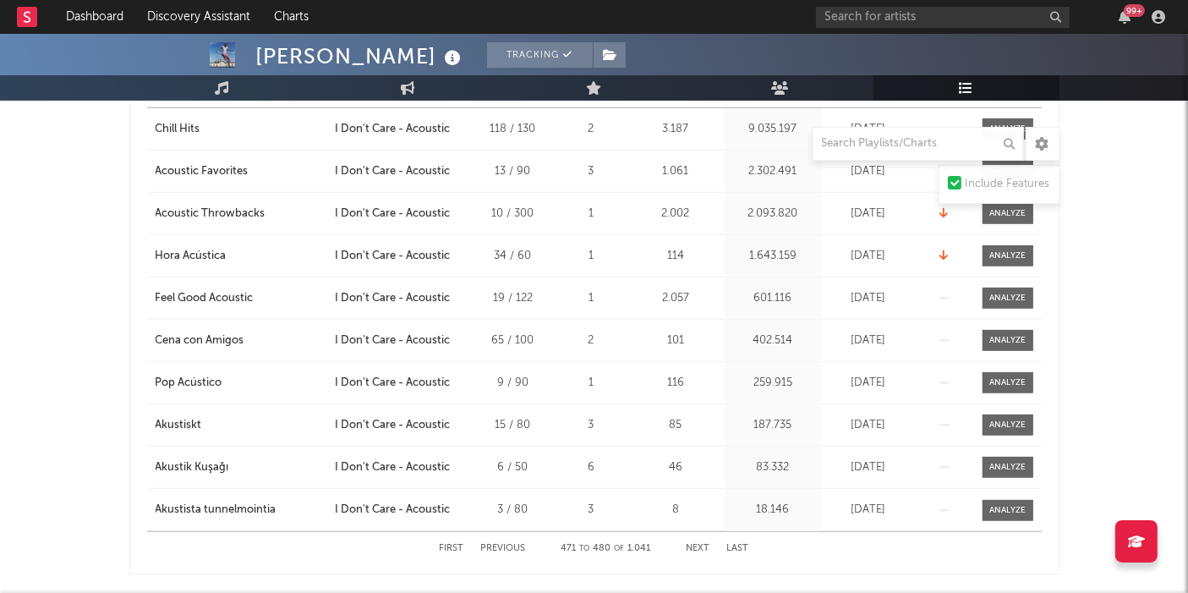
click at [695, 533] on button "Next" at bounding box center [698, 548] width 24 height 9
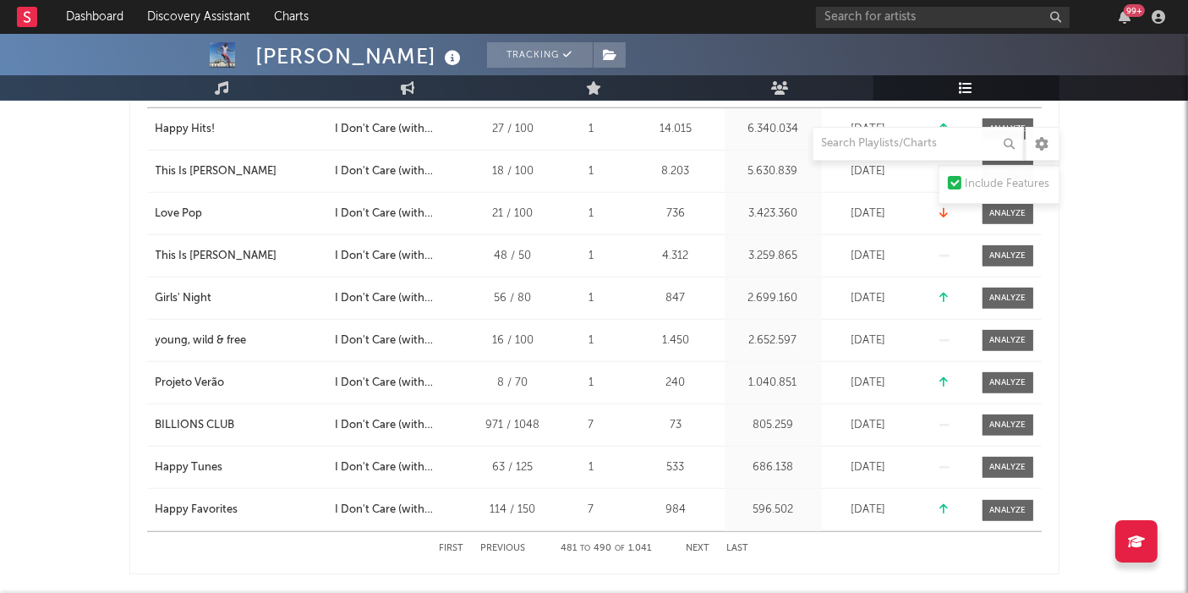
click at [695, 533] on button "Next" at bounding box center [698, 548] width 24 height 9
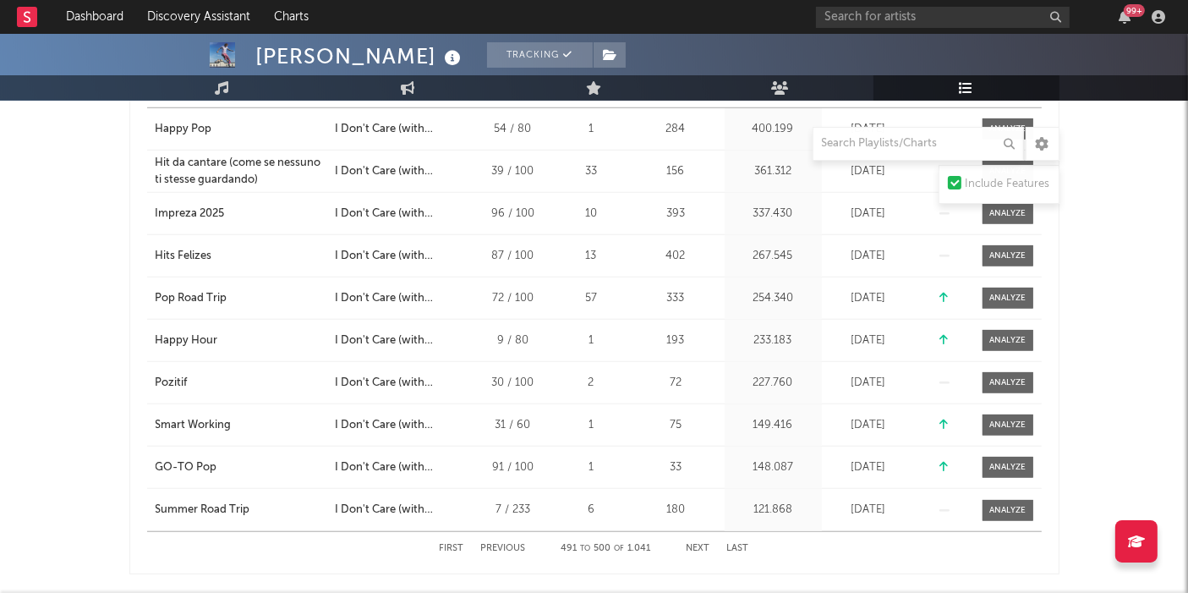
click at [695, 533] on button "Next" at bounding box center [698, 548] width 24 height 9
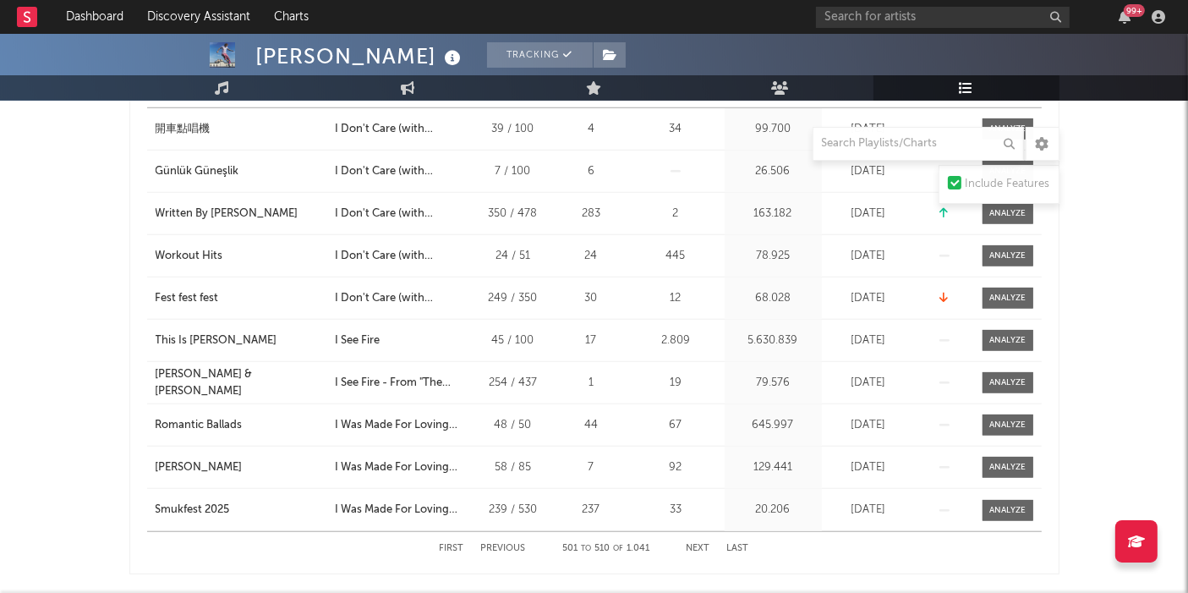
click at [695, 533] on button "Next" at bounding box center [698, 548] width 24 height 9
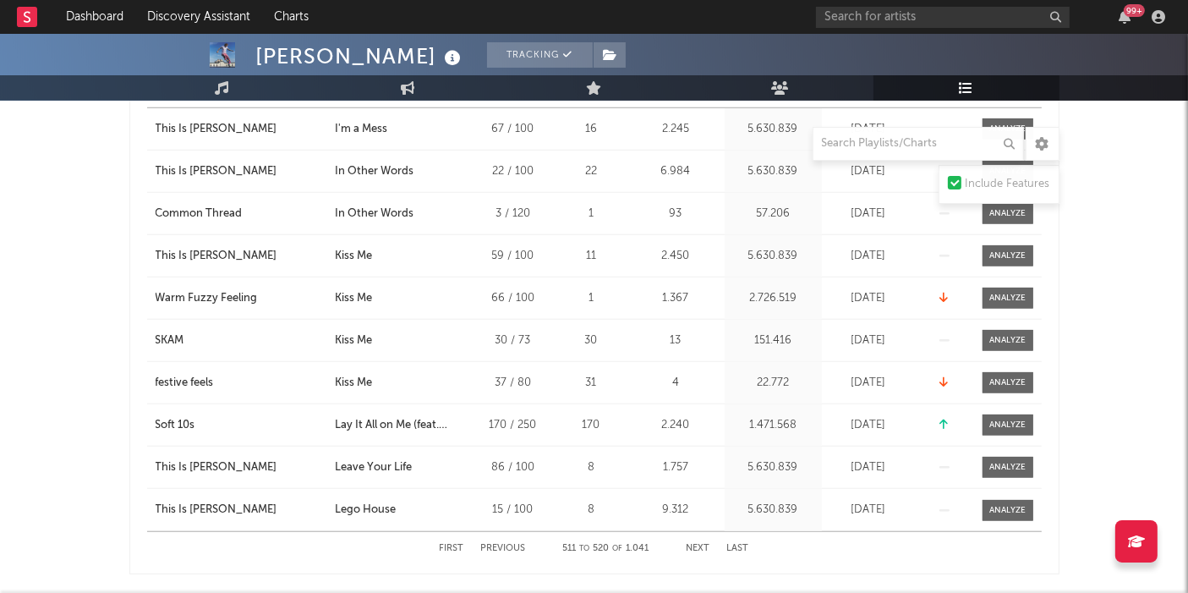
click at [695, 533] on button "Next" at bounding box center [698, 548] width 24 height 9
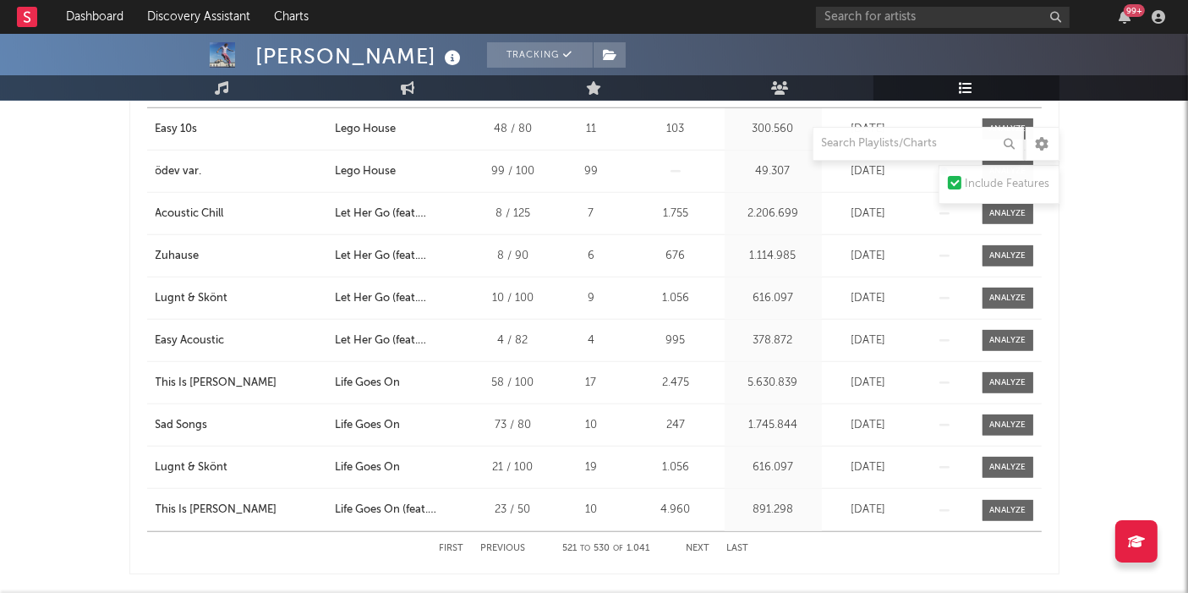
click at [695, 533] on button "Next" at bounding box center [698, 548] width 24 height 9
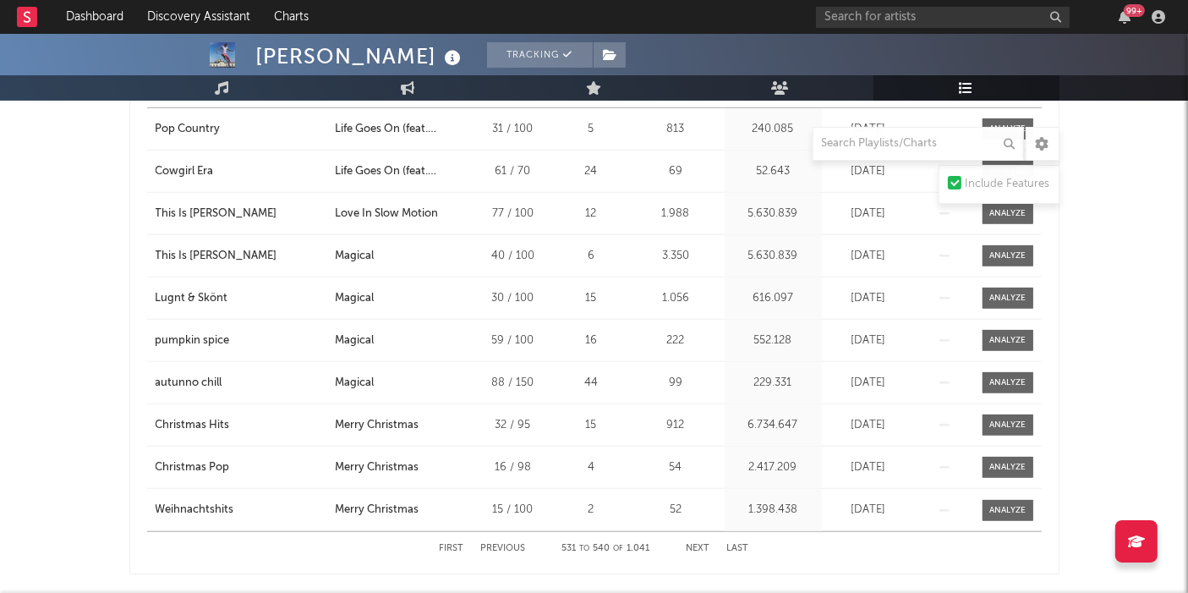
click at [695, 533] on button "Next" at bounding box center [698, 548] width 24 height 9
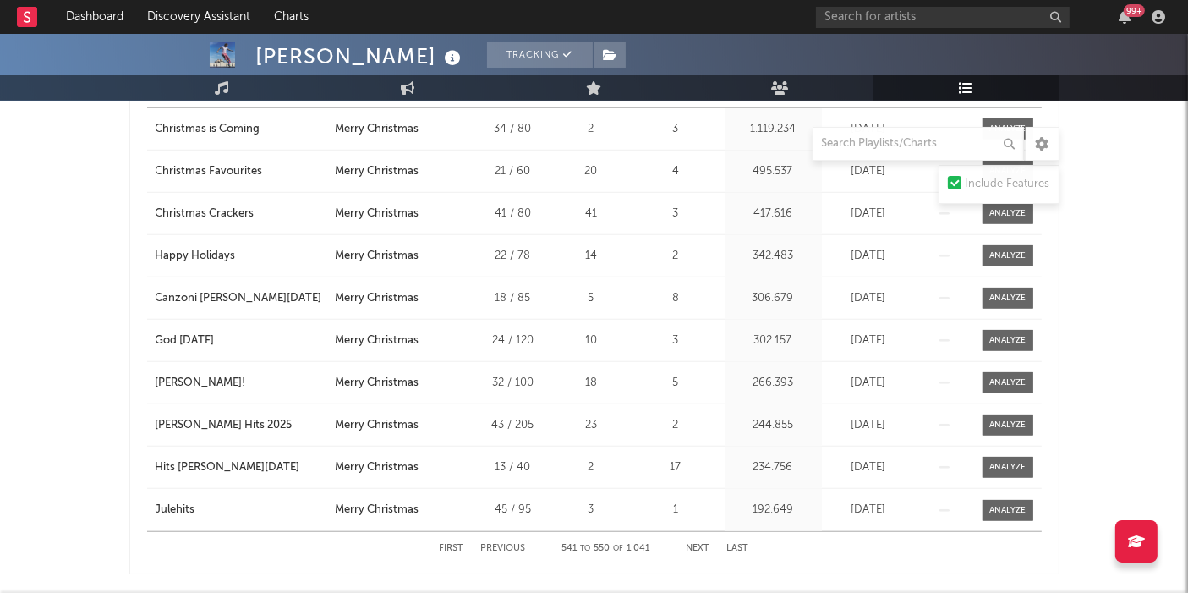
click at [695, 533] on button "Next" at bounding box center [698, 548] width 24 height 9
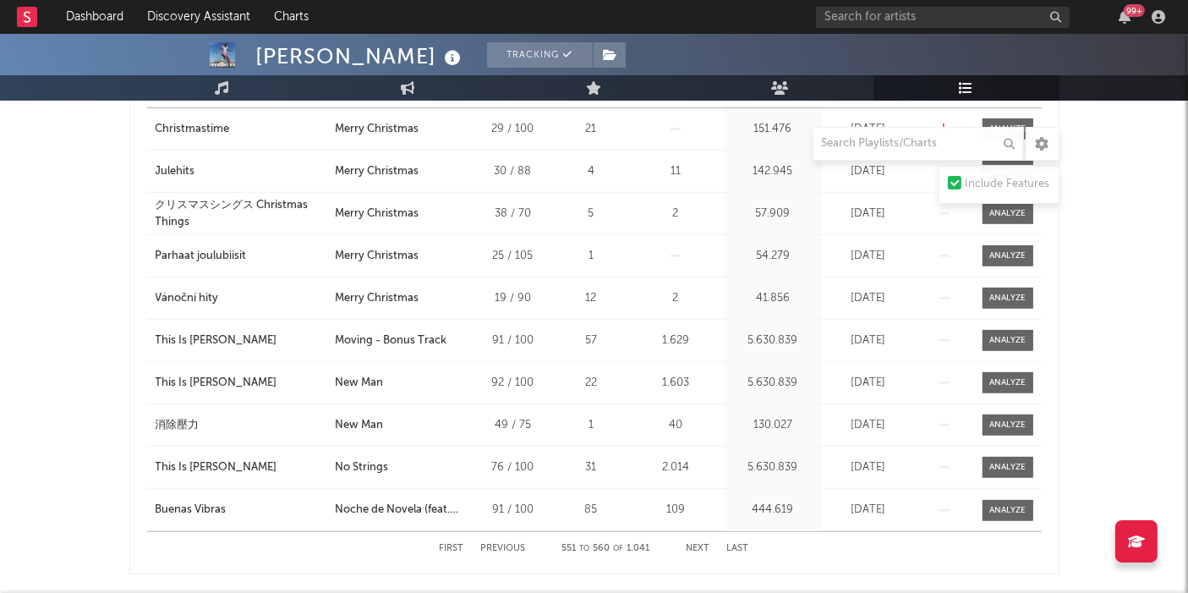
click at [695, 533] on button "Next" at bounding box center [698, 548] width 24 height 9
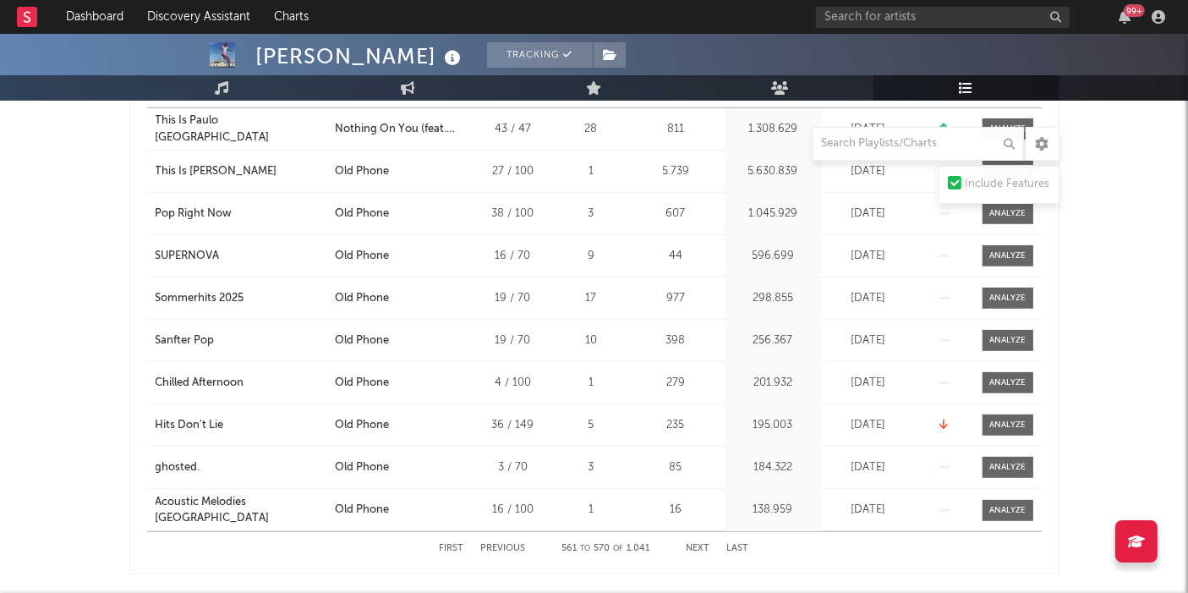
click at [695, 533] on button "Next" at bounding box center [698, 548] width 24 height 9
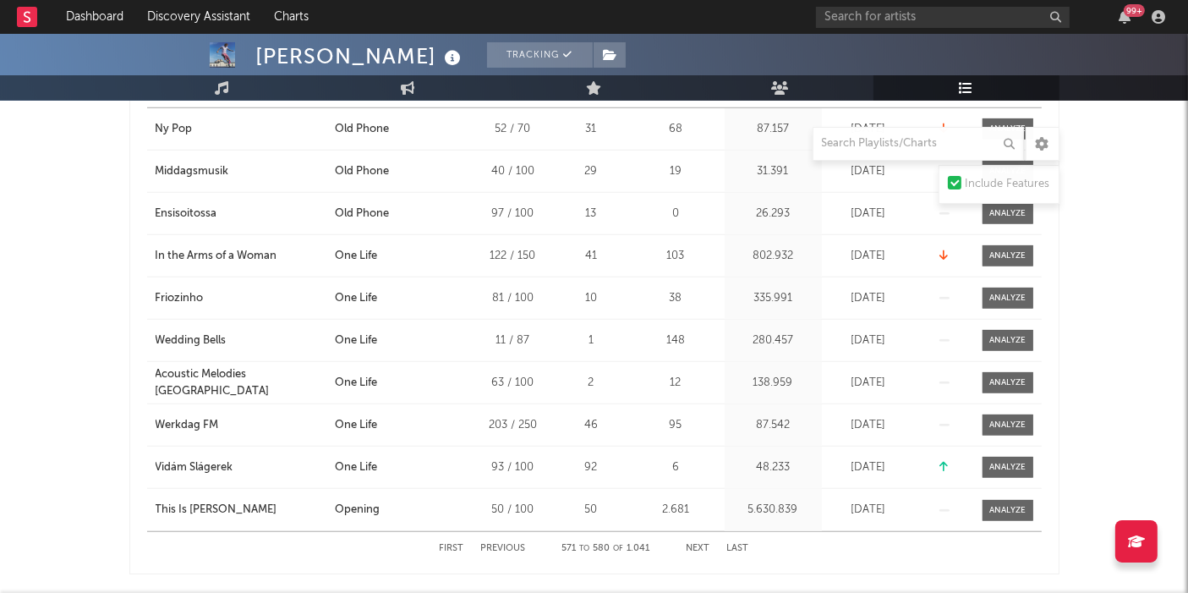
click at [695, 533] on button "Next" at bounding box center [698, 548] width 24 height 9
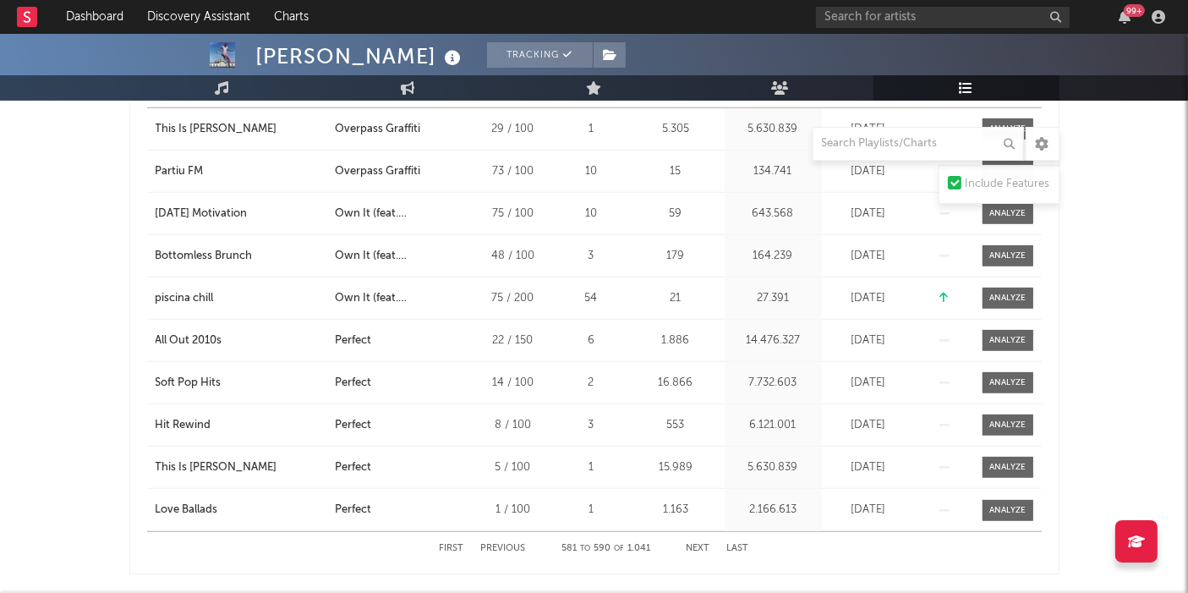
click at [695, 533] on button "Next" at bounding box center [698, 548] width 24 height 9
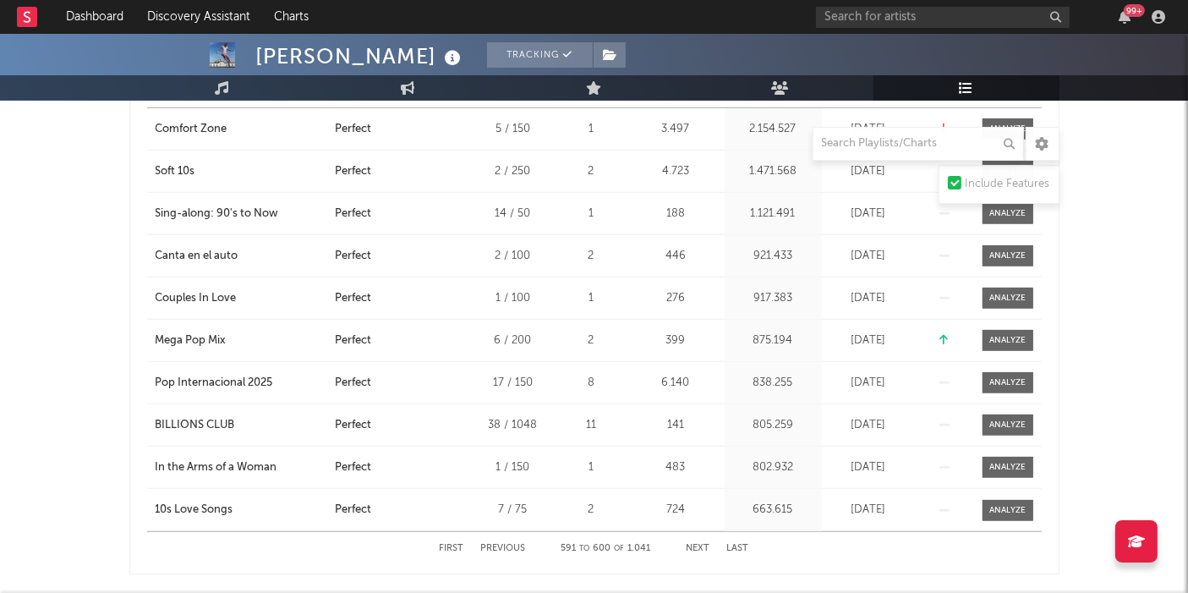
click at [695, 533] on button "Next" at bounding box center [698, 548] width 24 height 9
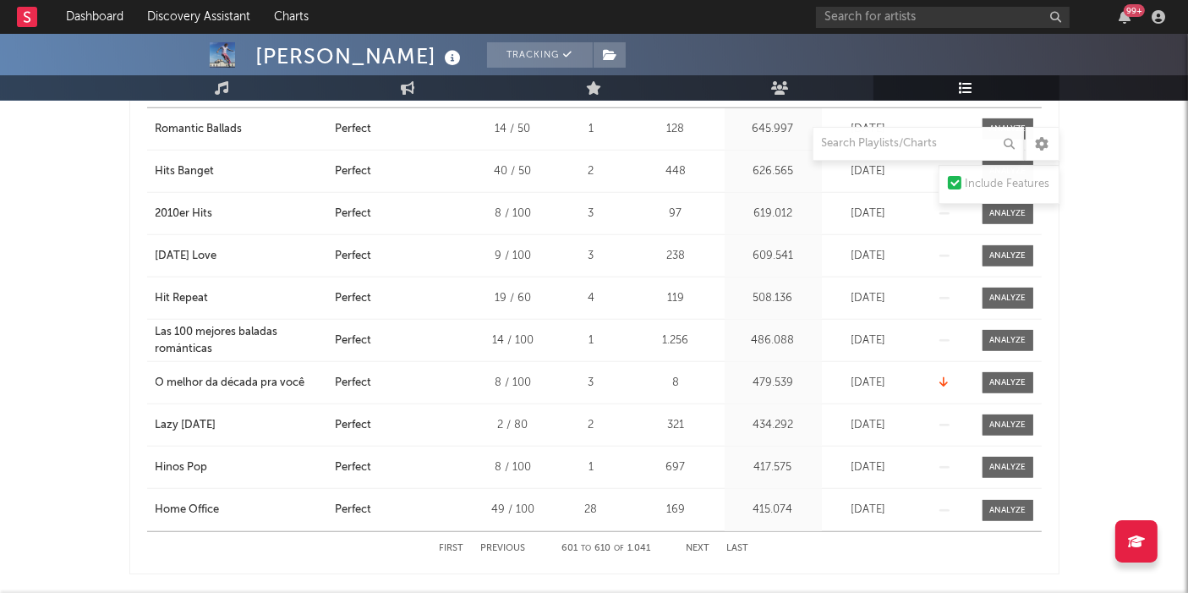
click at [695, 533] on button "Next" at bounding box center [698, 548] width 24 height 9
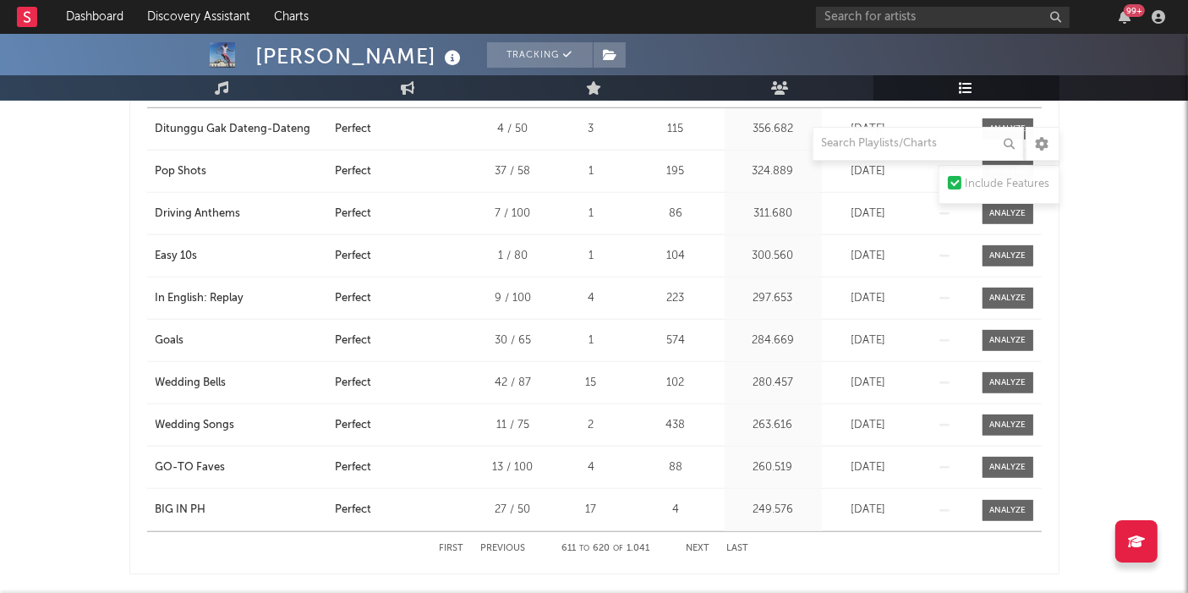
click at [695, 533] on button "Next" at bounding box center [698, 548] width 24 height 9
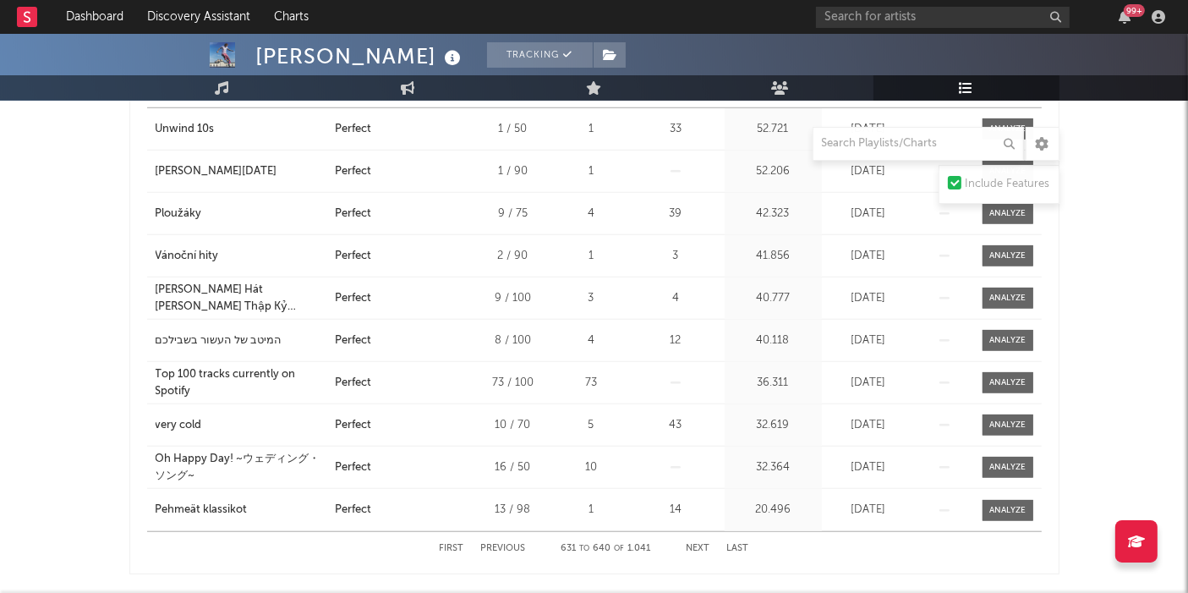
click at [695, 533] on button "Next" at bounding box center [698, 548] width 24 height 9
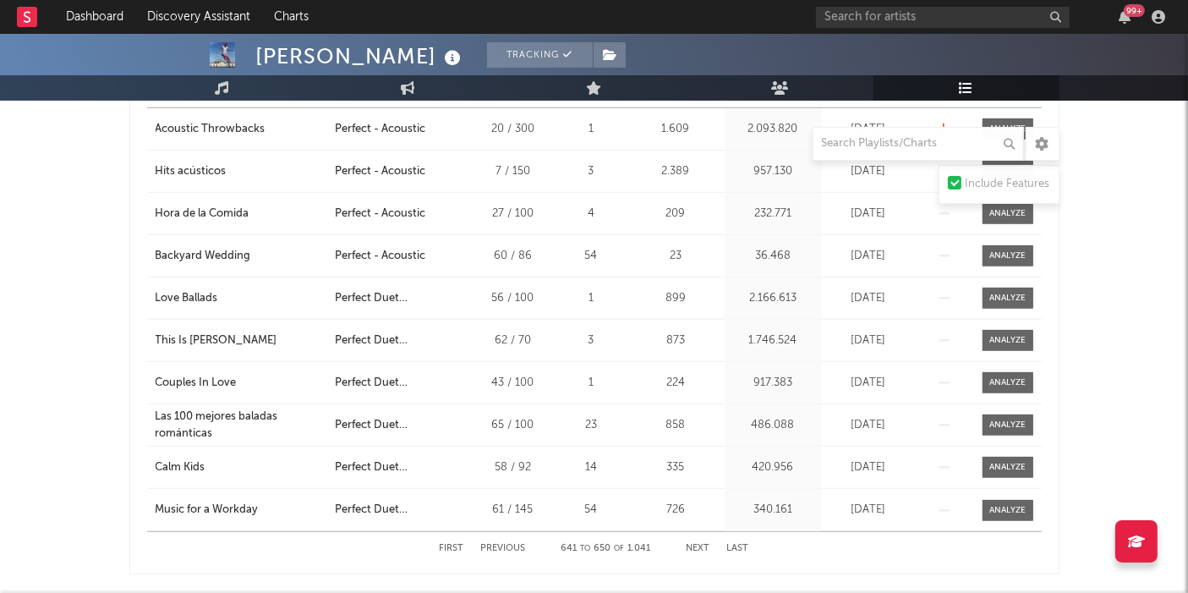
click at [695, 533] on button "Next" at bounding box center [698, 548] width 24 height 9
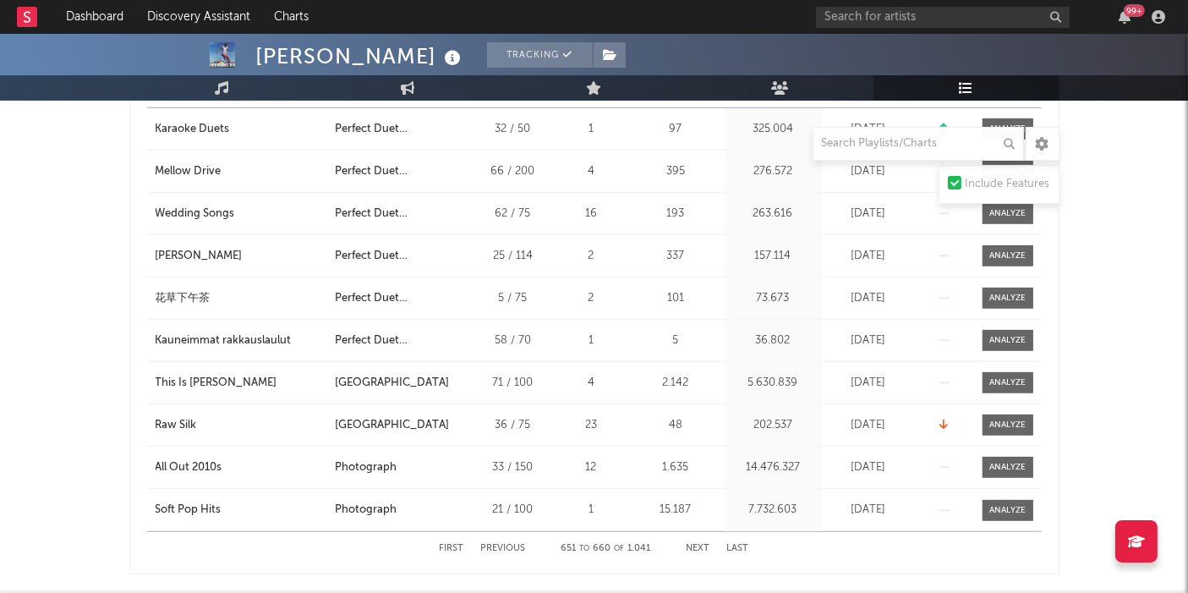
click at [695, 533] on button "Next" at bounding box center [698, 548] width 24 height 9
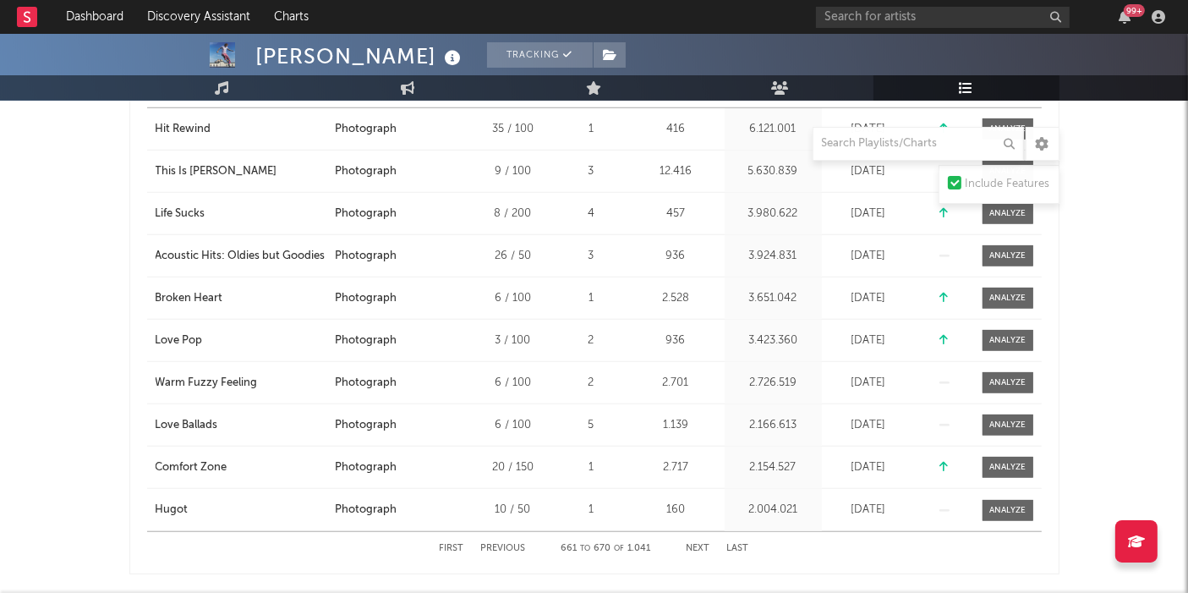
click at [695, 533] on button "Next" at bounding box center [698, 548] width 24 height 9
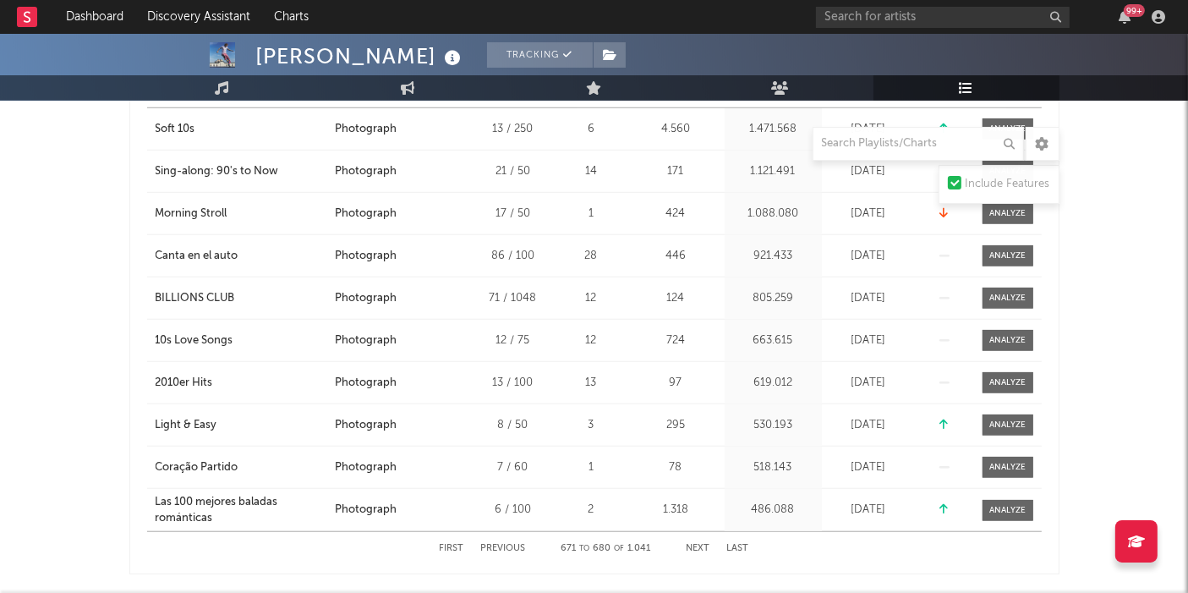
click at [695, 533] on button "Next" at bounding box center [698, 548] width 24 height 9
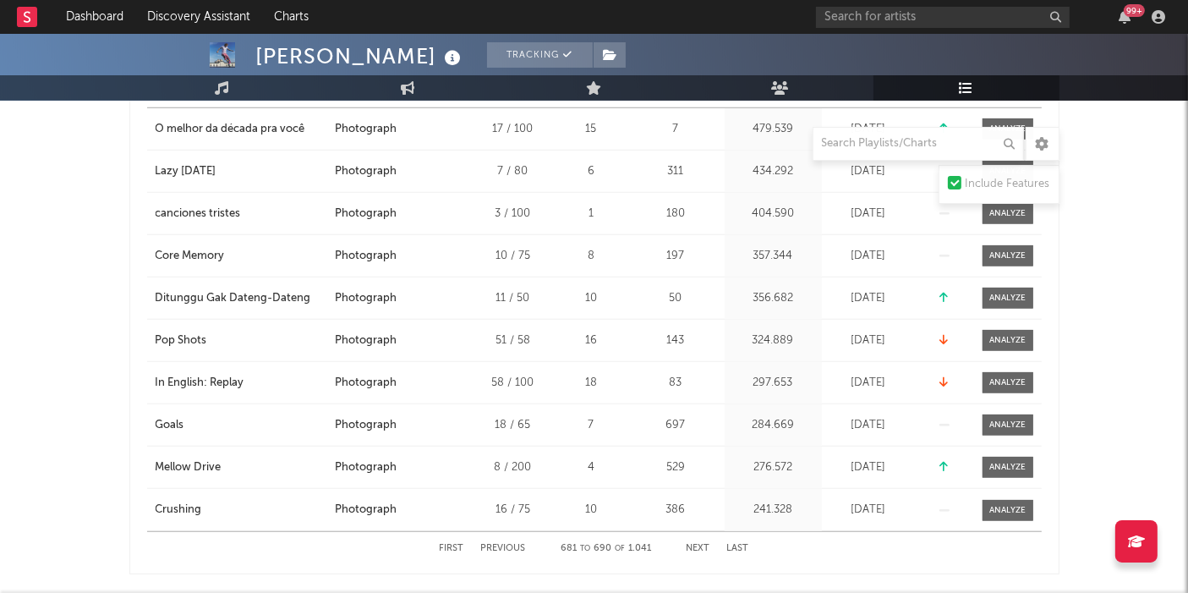
click at [695, 533] on button "Next" at bounding box center [698, 548] width 24 height 9
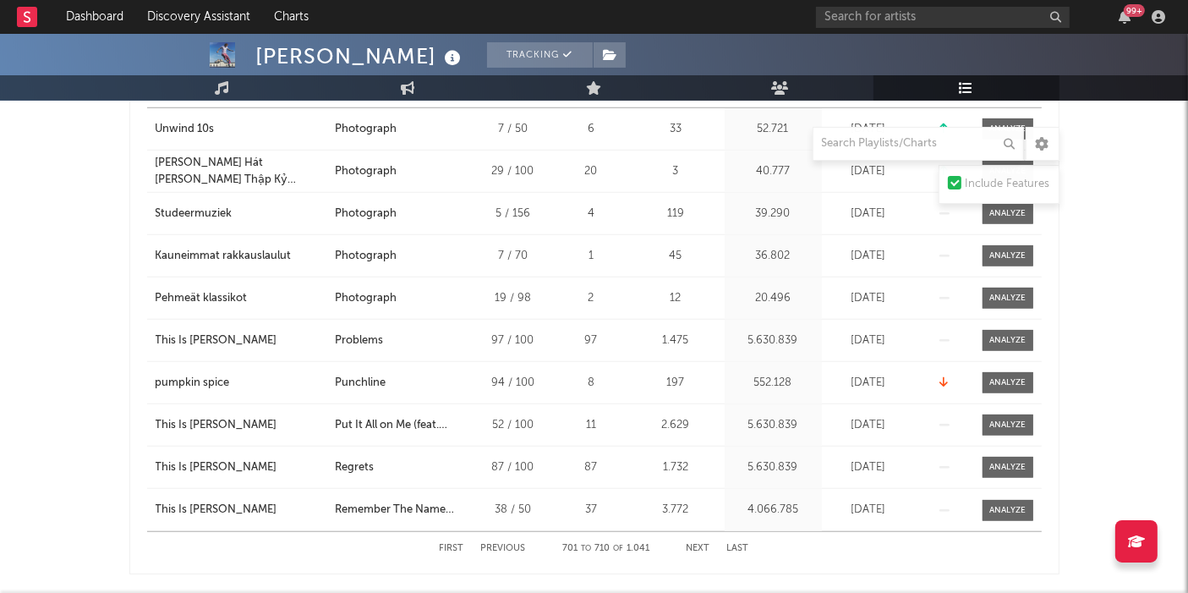
click at [695, 533] on button "Next" at bounding box center [698, 548] width 24 height 9
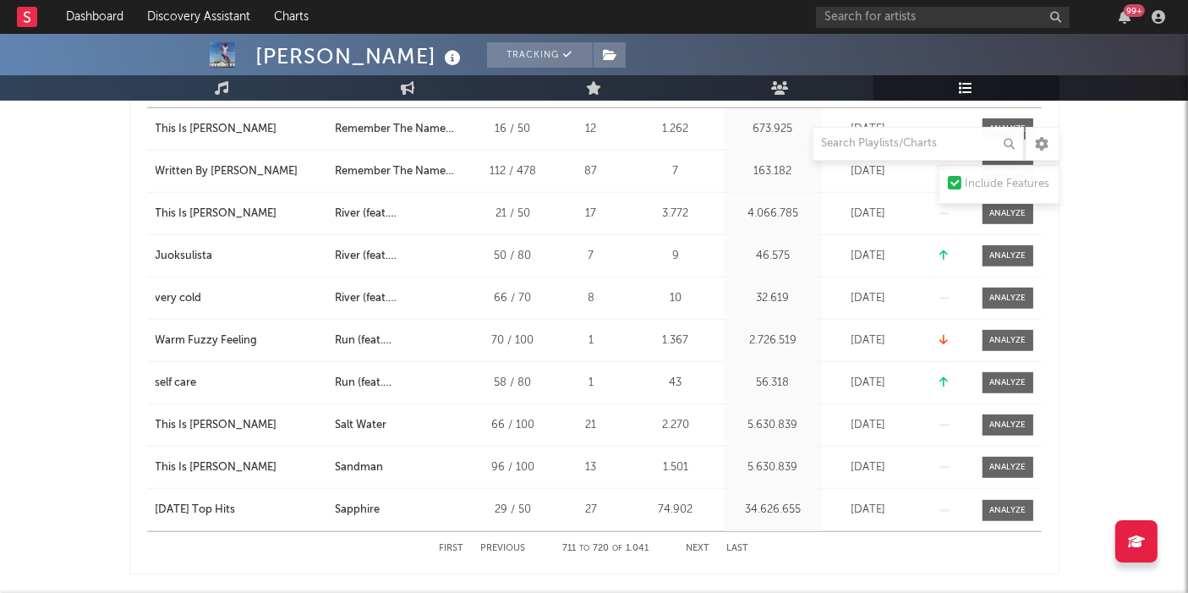
click at [695, 533] on button "Next" at bounding box center [698, 548] width 24 height 9
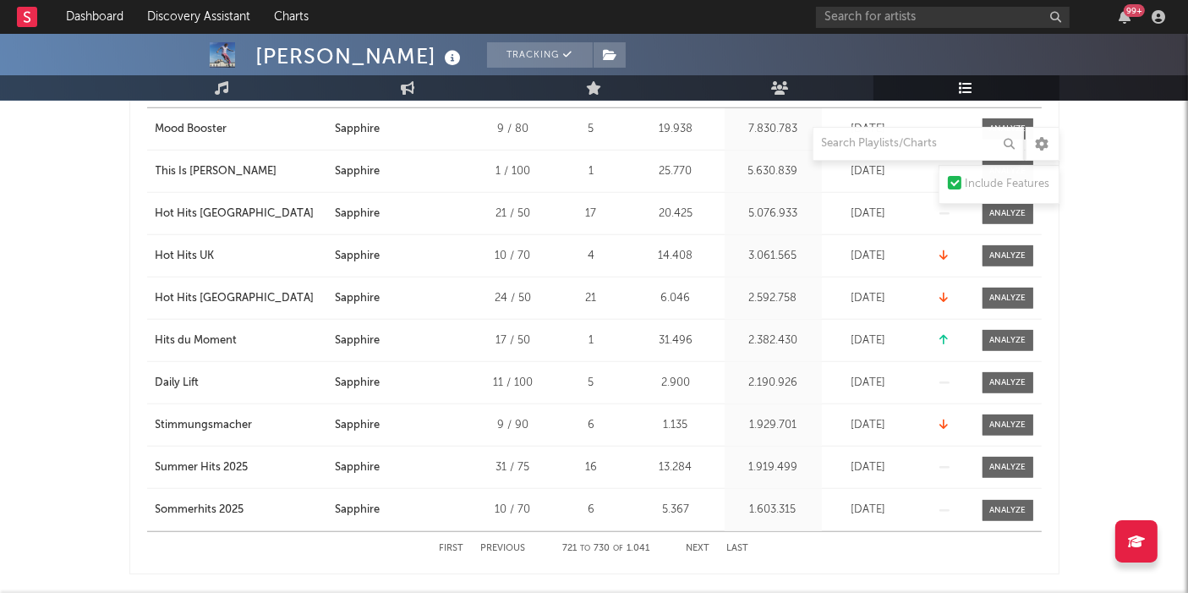
click at [503, 533] on button "Previous" at bounding box center [503, 548] width 45 height 9
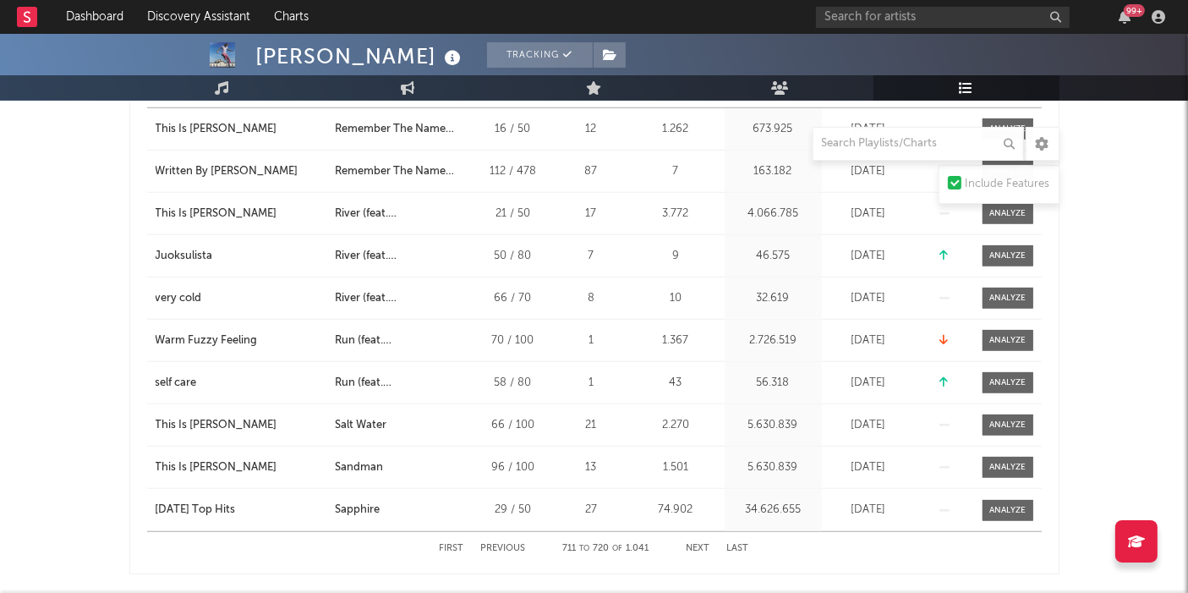
click at [697, 533] on div "First Previous 711 to 720 of 1.041 Next Last" at bounding box center [594, 548] width 309 height 33
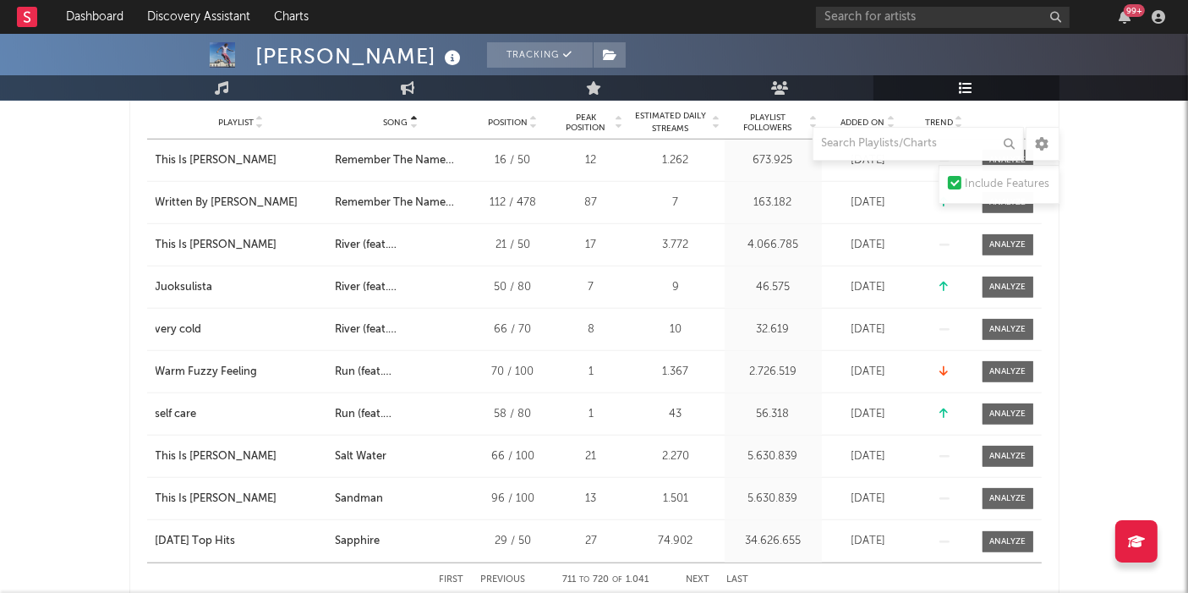
scroll to position [1378, 0]
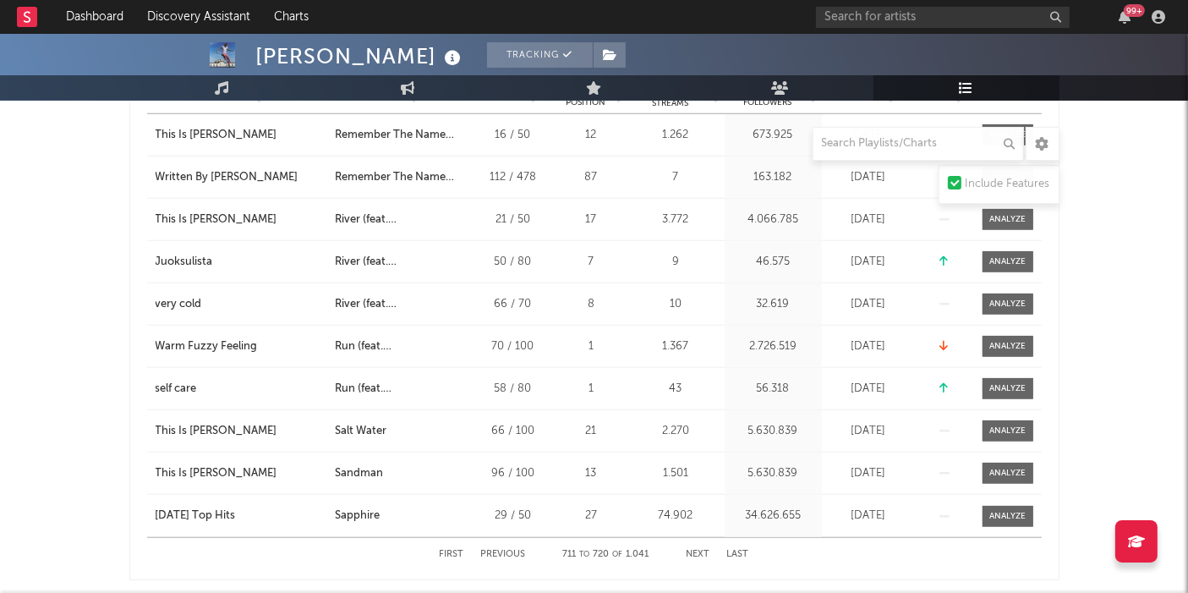
click at [506, 533] on button "Previous" at bounding box center [503, 553] width 45 height 9
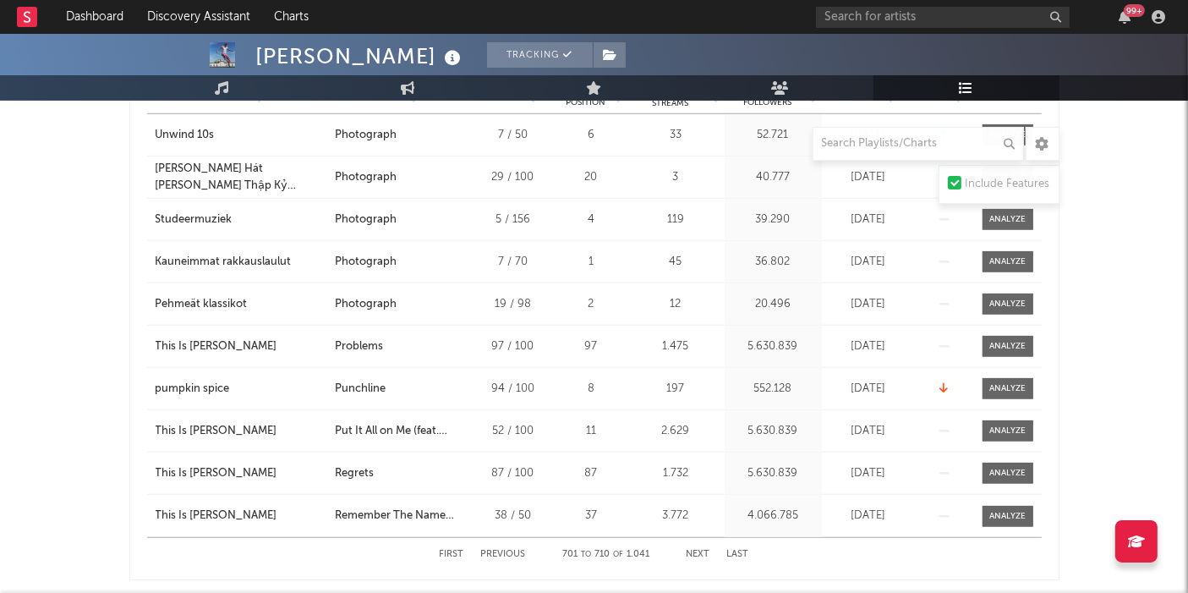
click at [693, 533] on button "Next" at bounding box center [698, 553] width 24 height 9
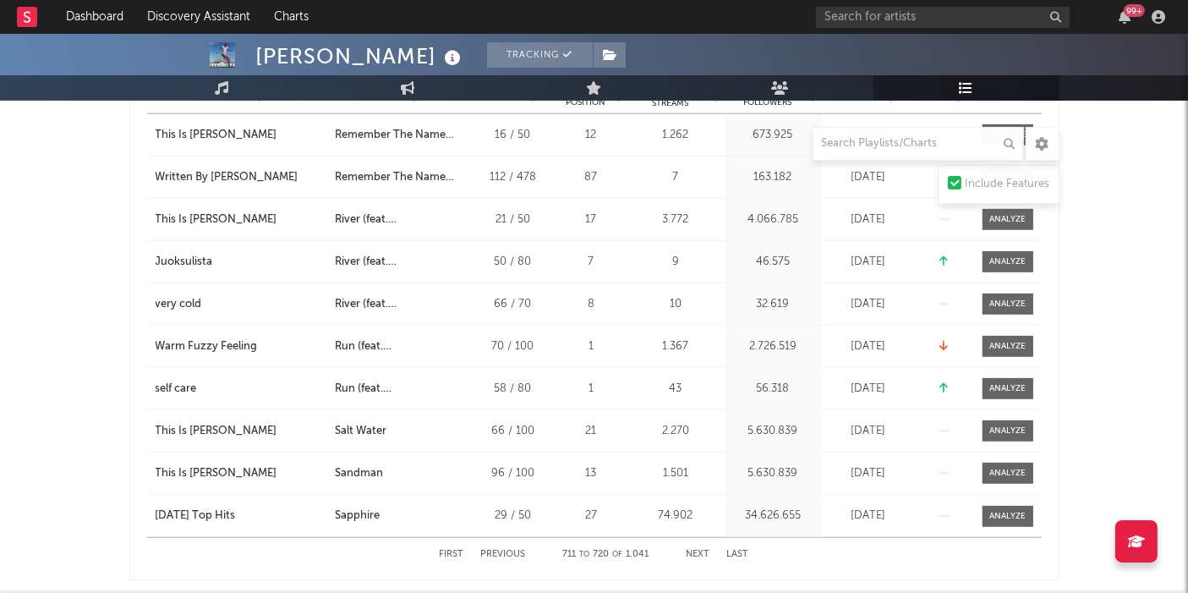
click at [693, 533] on button "Next" at bounding box center [698, 553] width 24 height 9
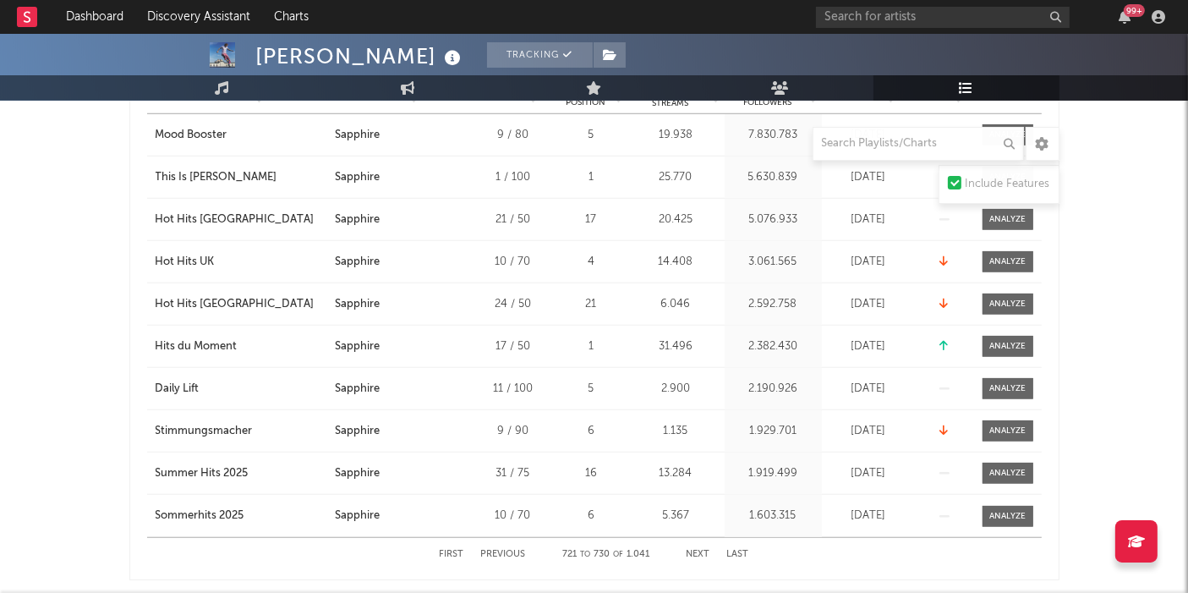
click at [693, 533] on button "Next" at bounding box center [698, 553] width 24 height 9
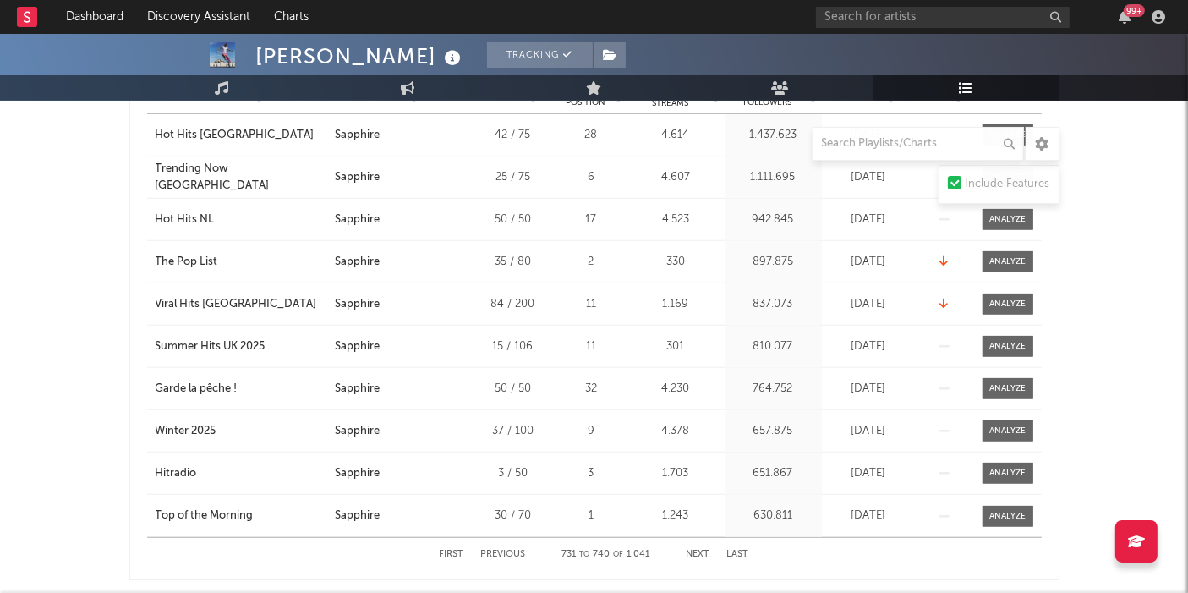
click at [693, 533] on button "Next" at bounding box center [698, 553] width 24 height 9
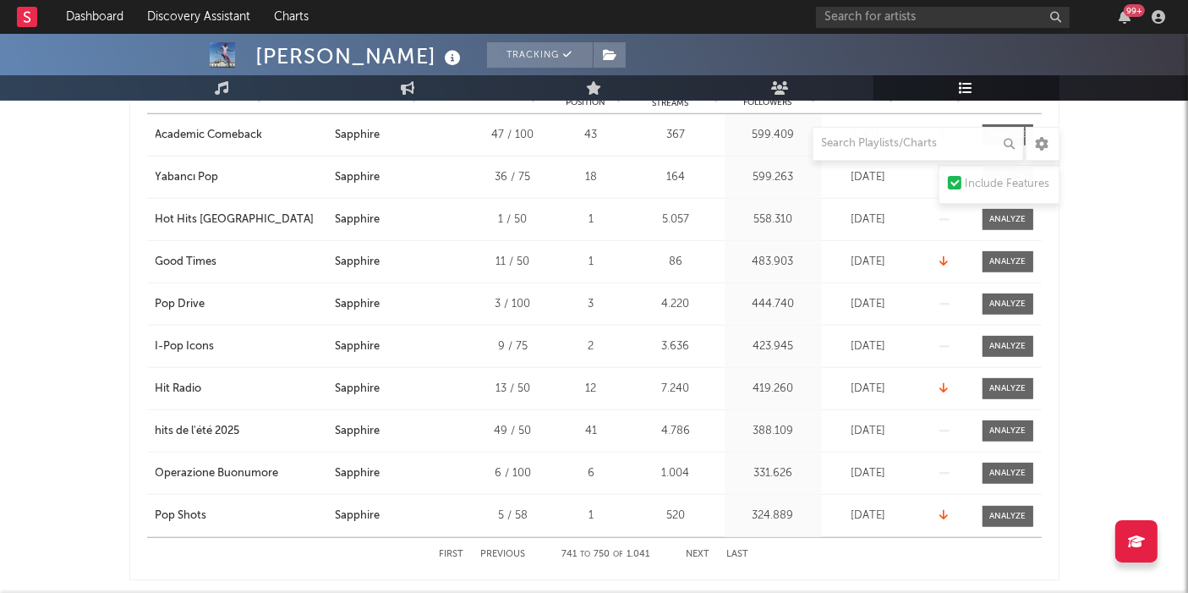
click at [693, 533] on button "Next" at bounding box center [698, 553] width 24 height 9
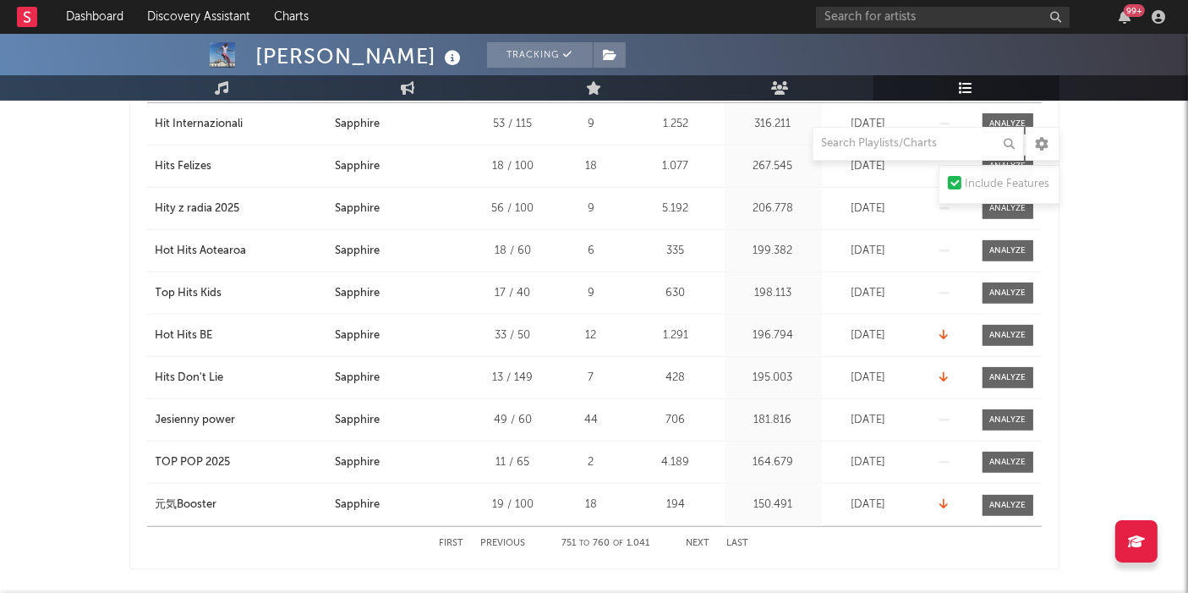
scroll to position [1390, 0]
click at [688, 533] on button "Next" at bounding box center [698, 542] width 24 height 9
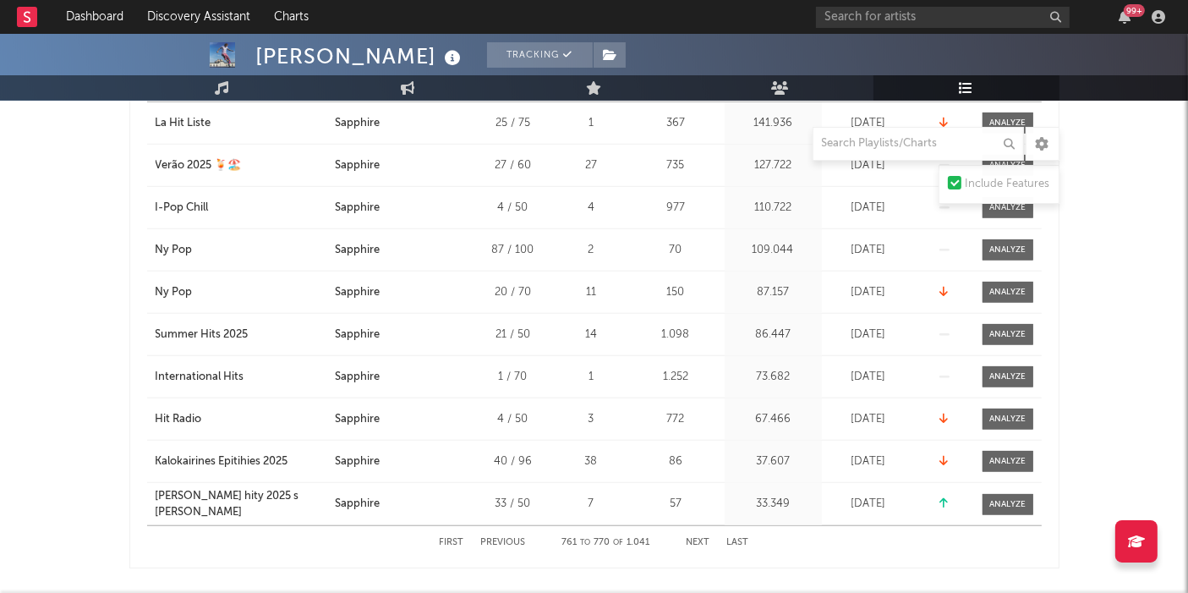
click at [688, 533] on button "Next" at bounding box center [698, 542] width 24 height 9
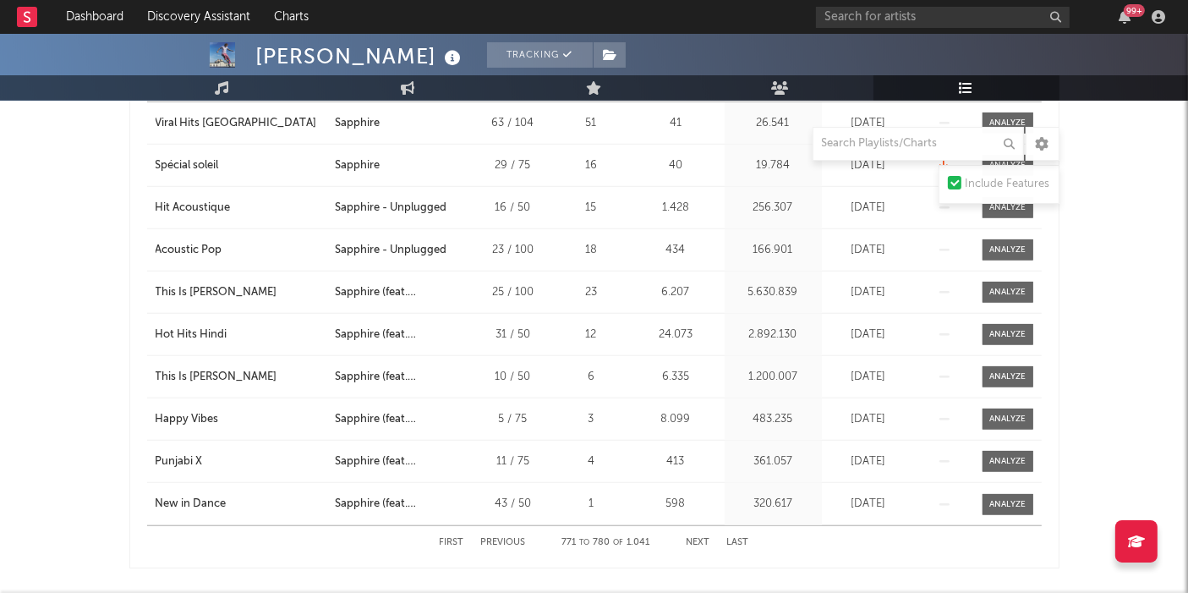
click at [688, 533] on button "Next" at bounding box center [698, 542] width 24 height 9
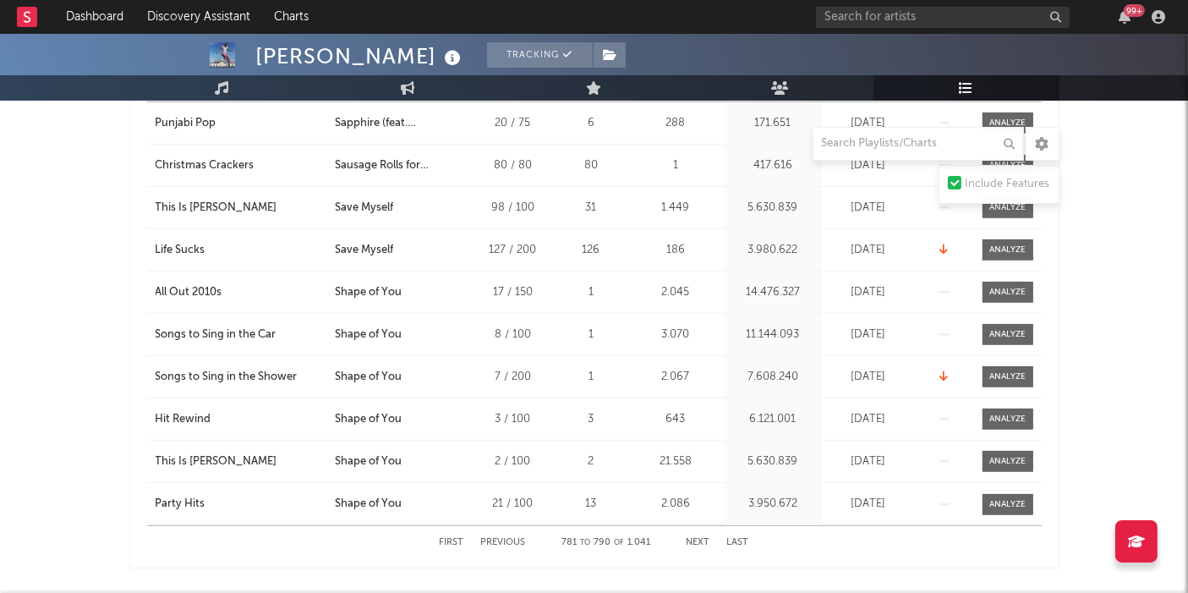
click at [688, 533] on button "Next" at bounding box center [698, 542] width 24 height 9
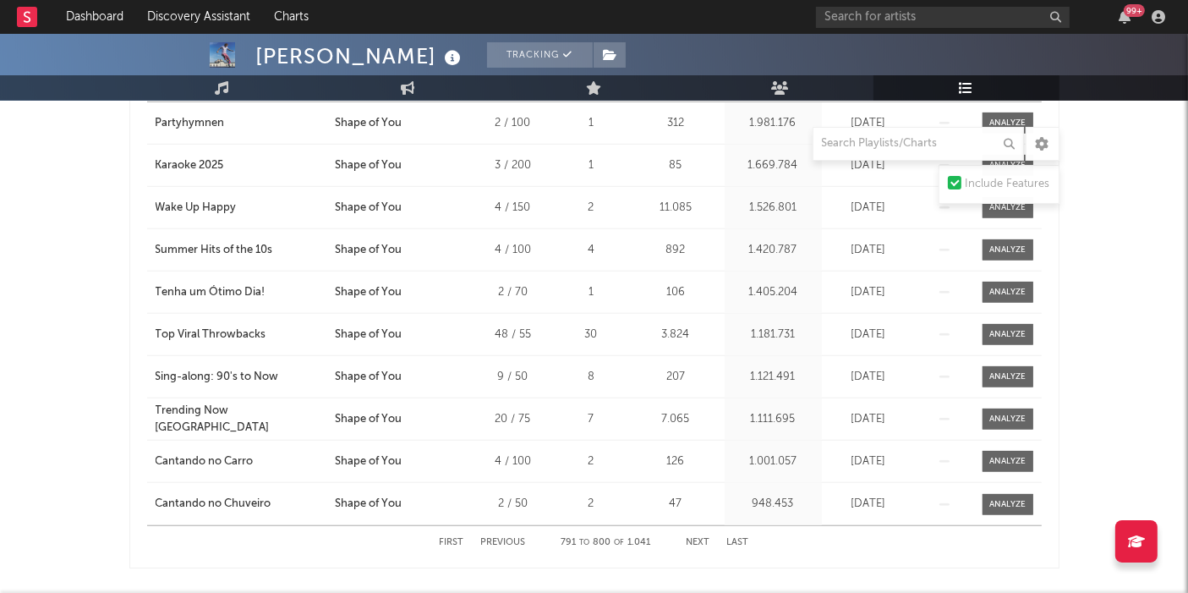
click at [688, 533] on button "Next" at bounding box center [698, 542] width 24 height 9
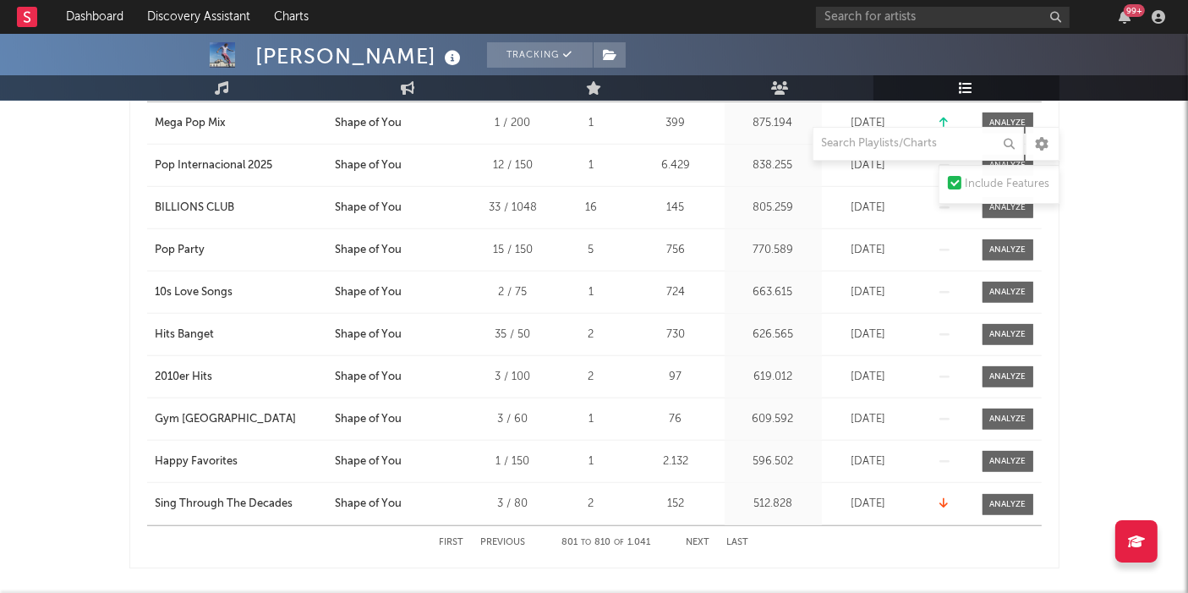
click at [688, 533] on button "Next" at bounding box center [698, 542] width 24 height 9
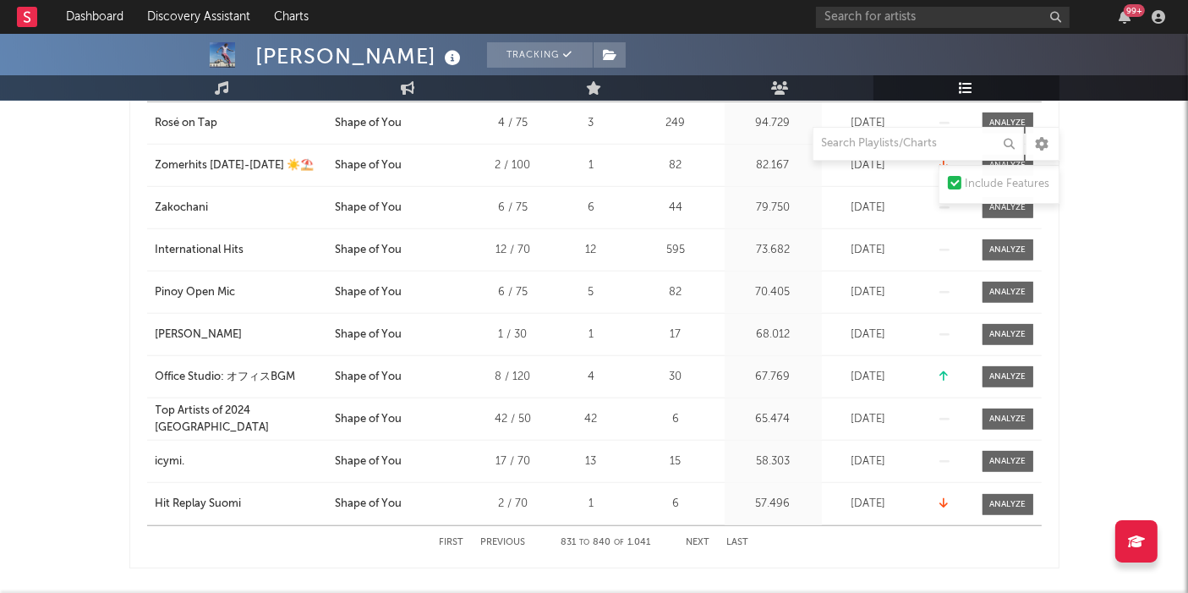
click at [688, 533] on button "Next" at bounding box center [698, 542] width 24 height 9
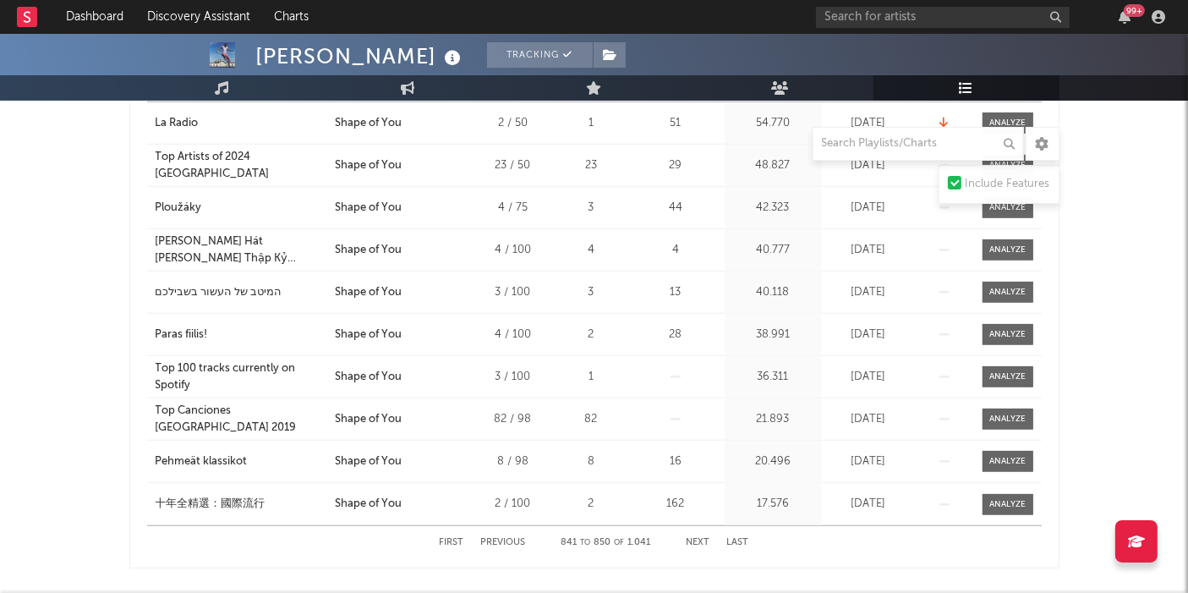
click at [688, 533] on button "Next" at bounding box center [698, 542] width 24 height 9
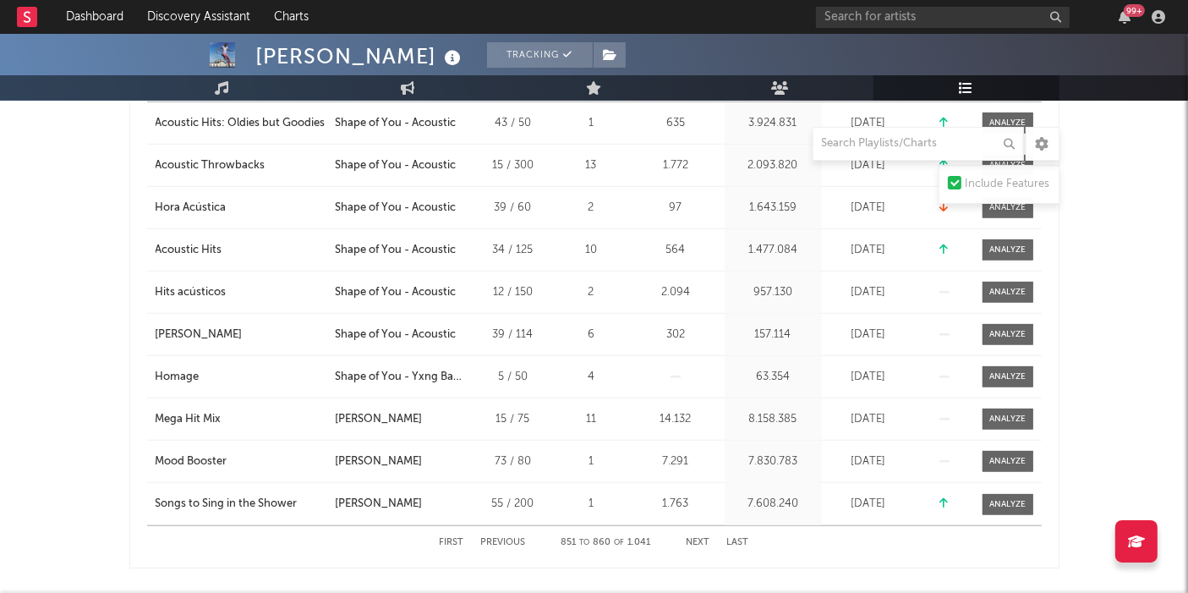
click at [688, 533] on button "Next" at bounding box center [698, 542] width 24 height 9
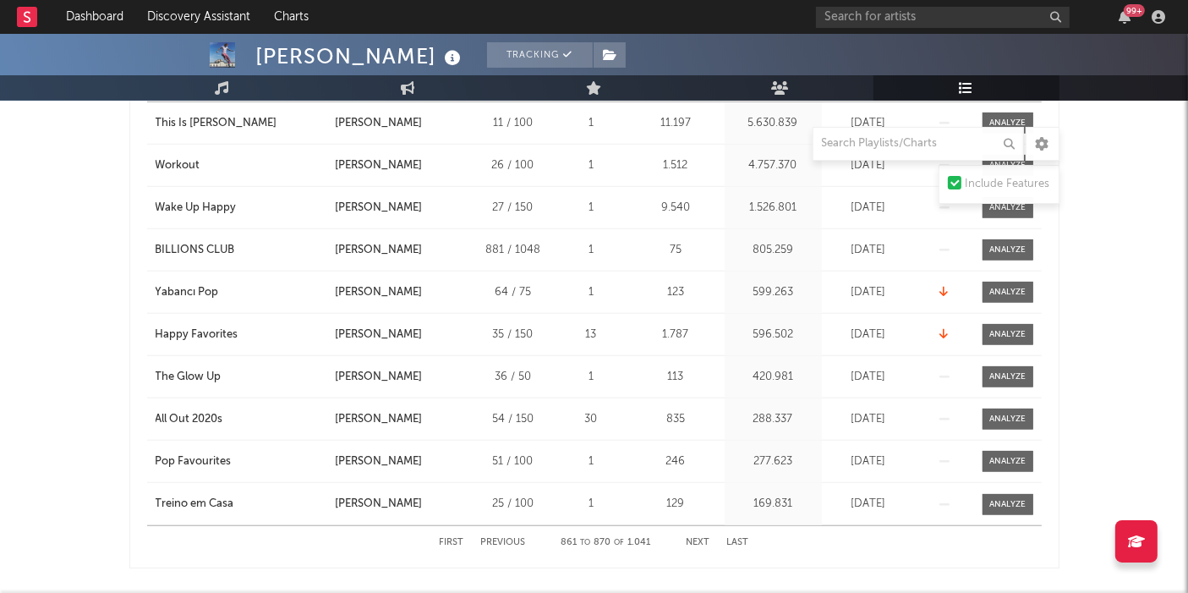
click at [688, 533] on button "Next" at bounding box center [698, 542] width 24 height 9
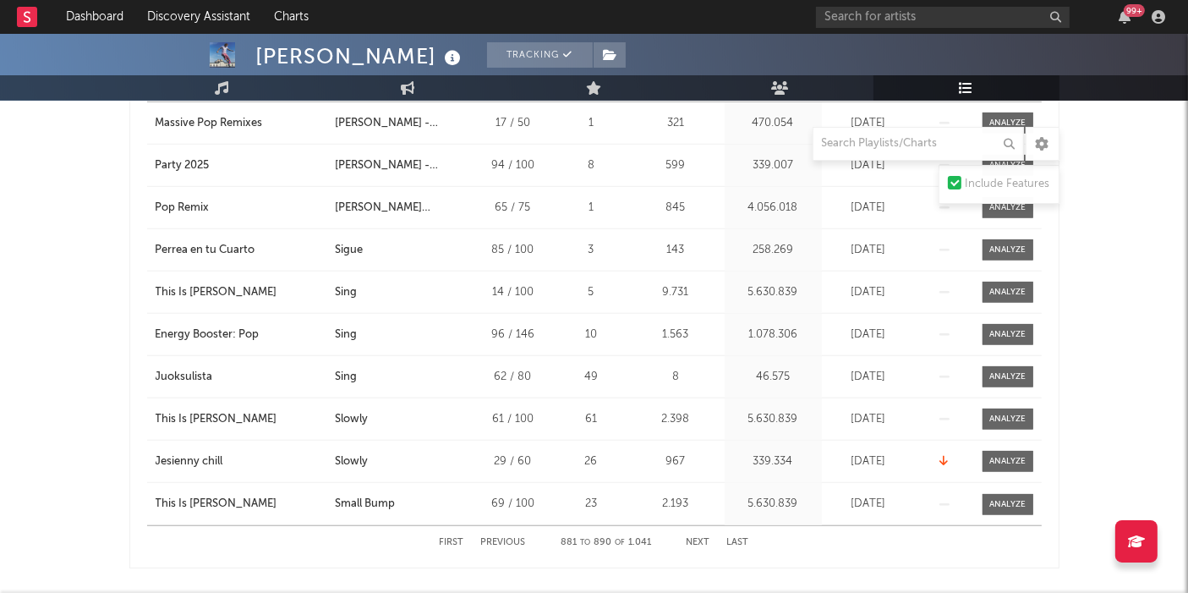
click at [688, 533] on button "Next" at bounding box center [698, 542] width 24 height 9
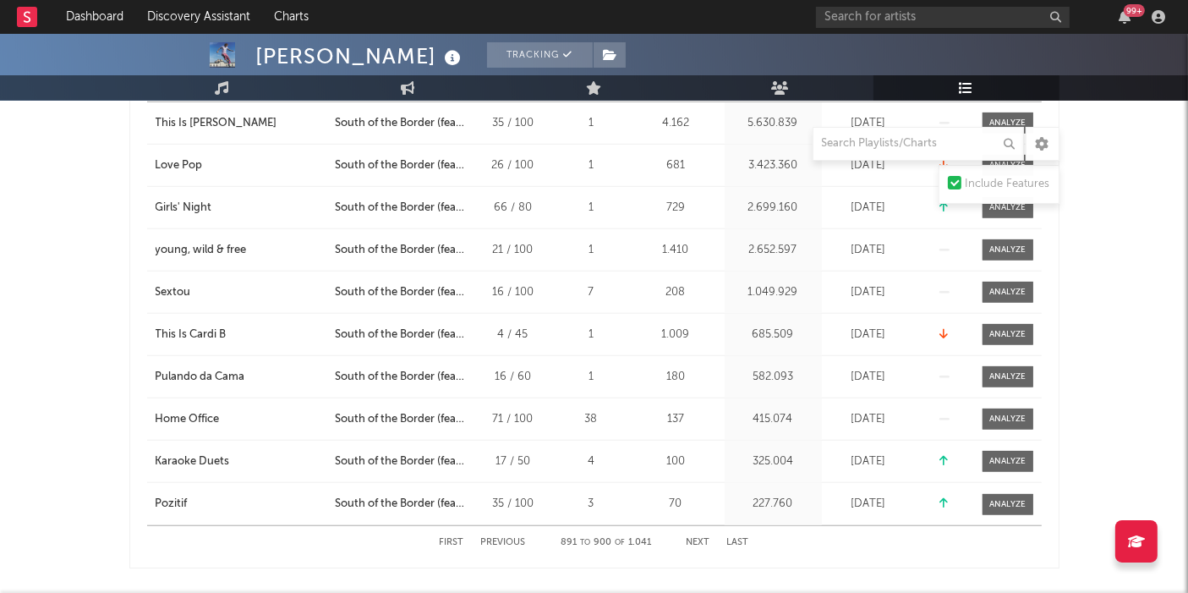
click at [688, 533] on button "Next" at bounding box center [698, 542] width 24 height 9
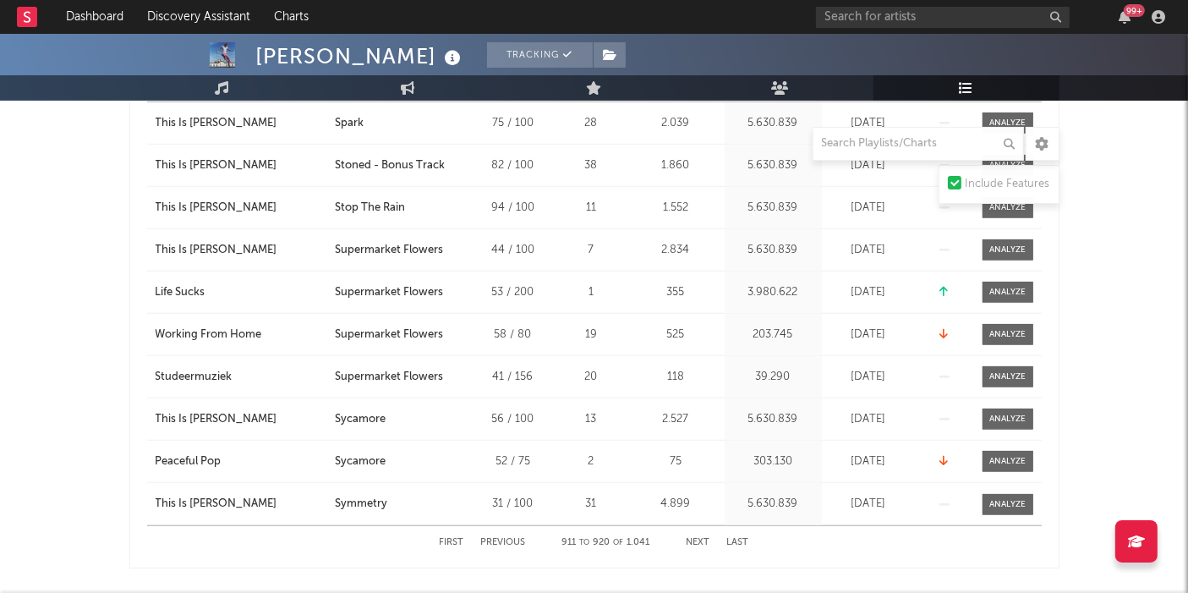
click at [688, 533] on button "Next" at bounding box center [698, 542] width 24 height 9
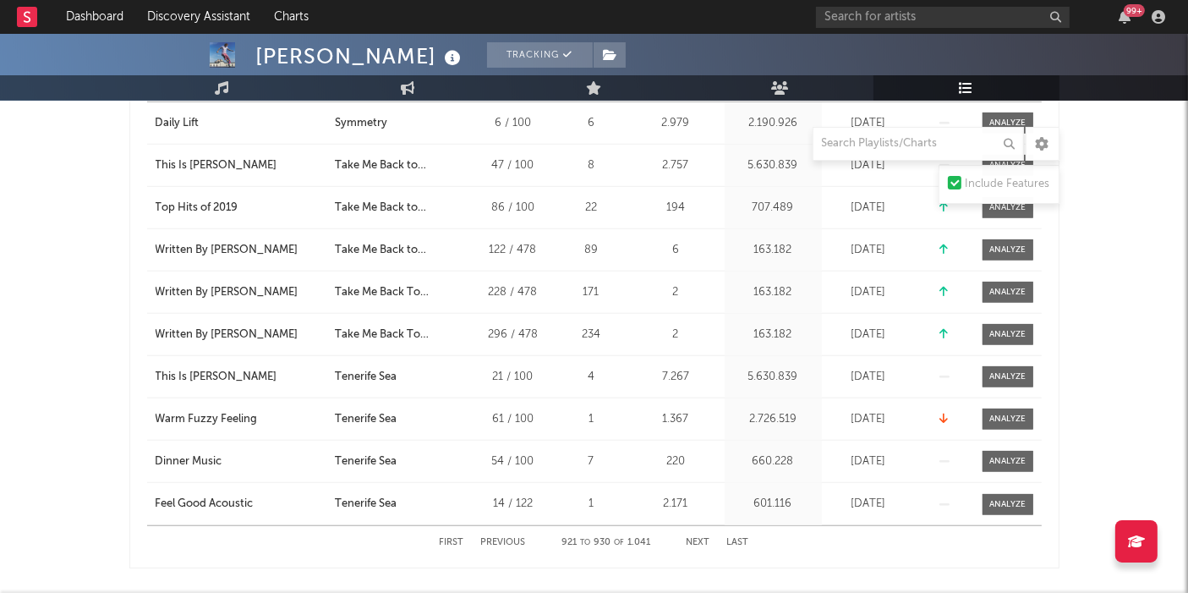
click at [688, 533] on button "Next" at bounding box center [698, 542] width 24 height 9
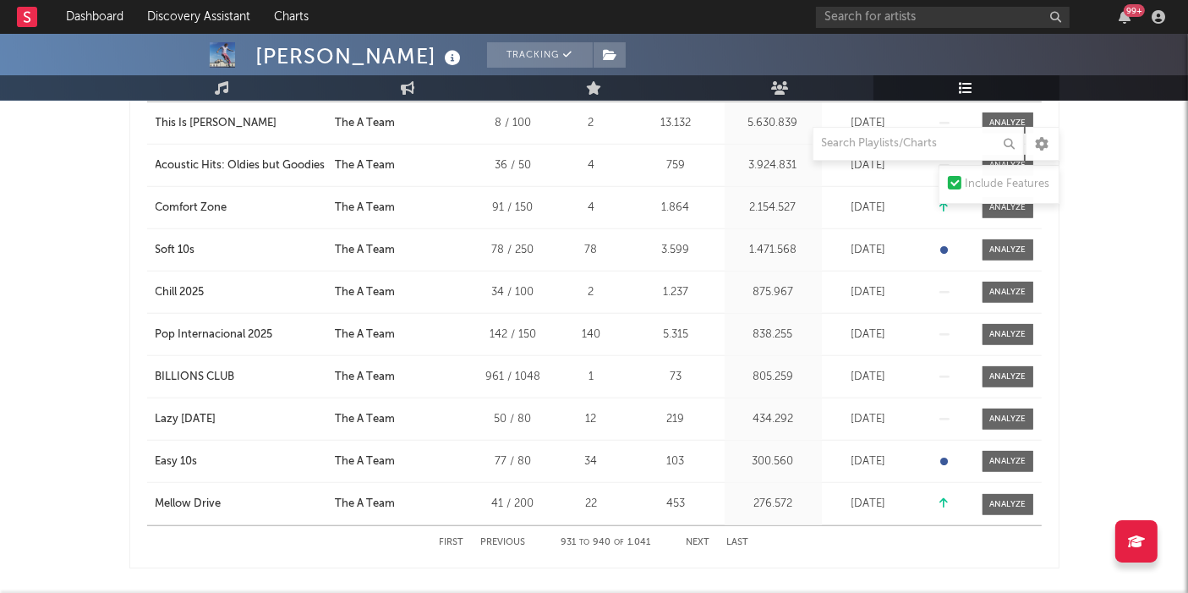
click at [688, 533] on button "Next" at bounding box center [698, 542] width 24 height 9
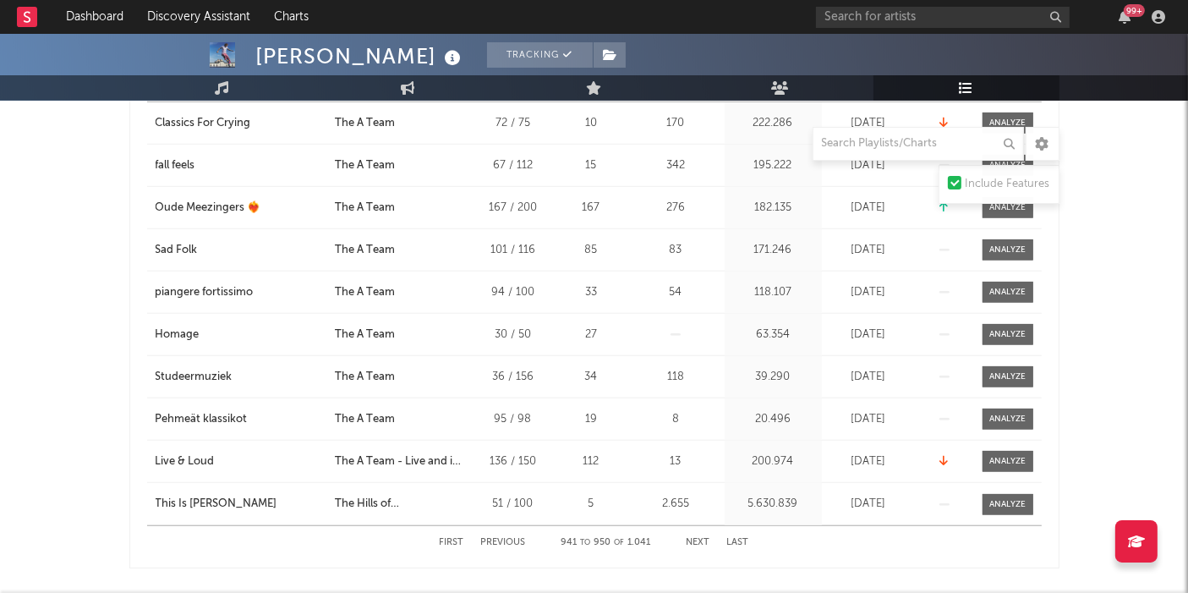
click at [688, 533] on button "Next" at bounding box center [698, 542] width 24 height 9
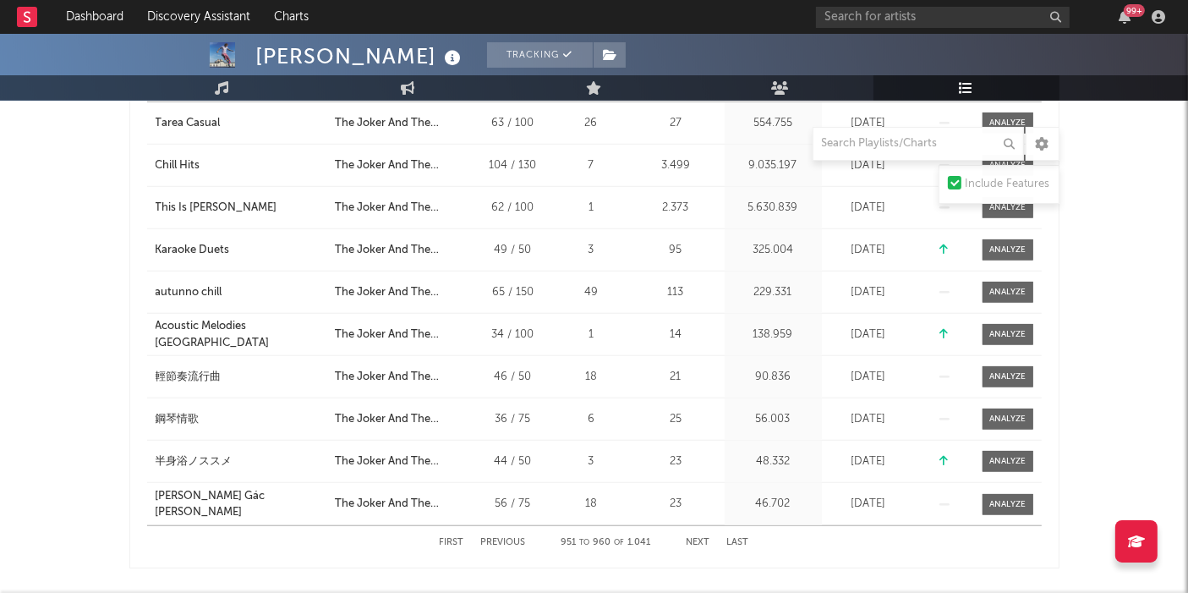
click at [688, 533] on button "Next" at bounding box center [698, 542] width 24 height 9
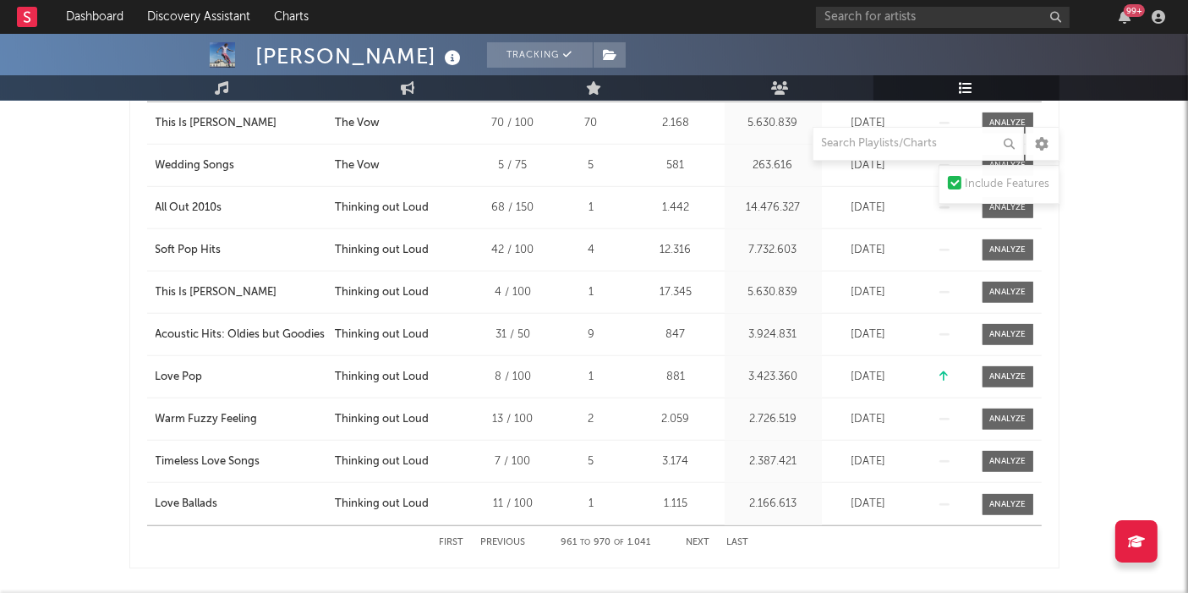
click at [688, 533] on button "Next" at bounding box center [698, 542] width 24 height 9
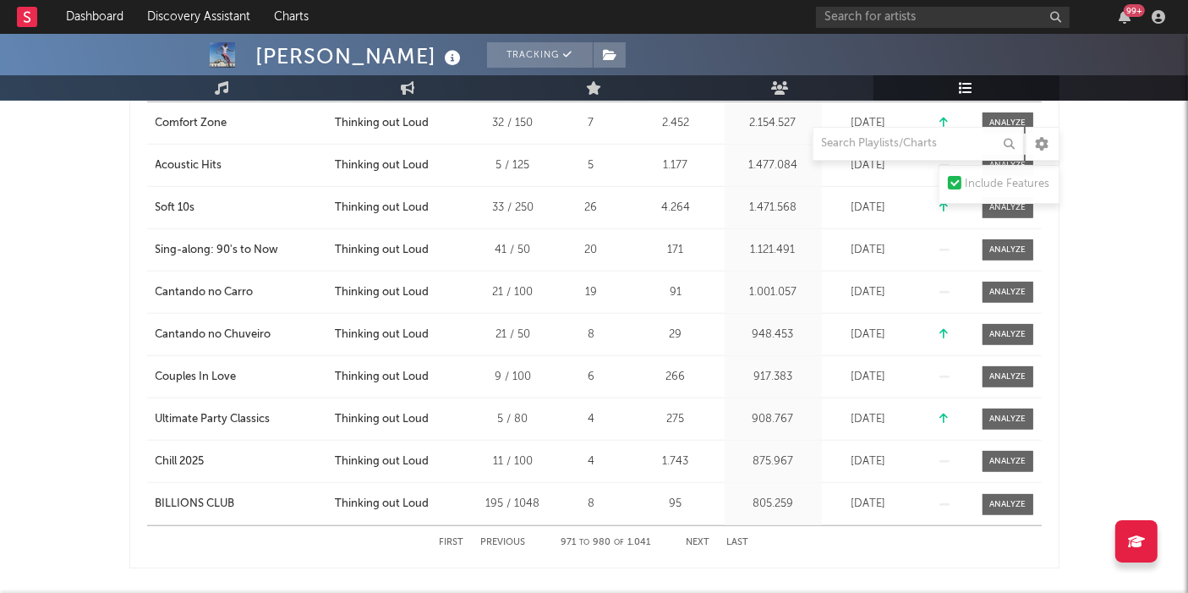
click at [688, 533] on button "Next" at bounding box center [698, 542] width 24 height 9
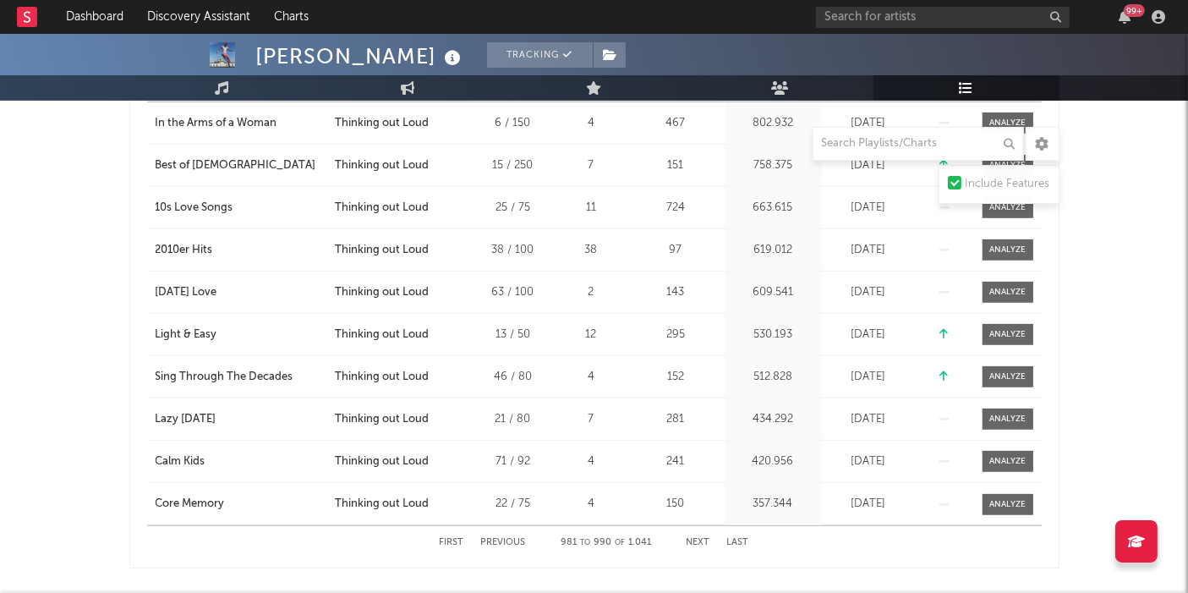
click at [688, 533] on button "Next" at bounding box center [698, 542] width 24 height 9
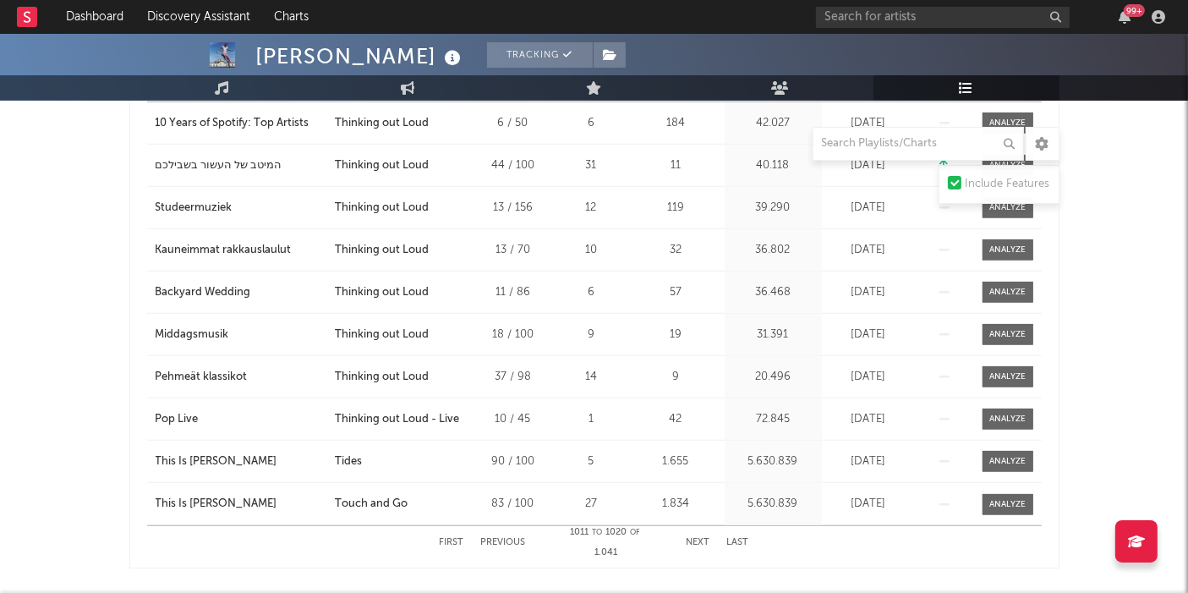
click at [688, 533] on button "Next" at bounding box center [698, 542] width 24 height 9
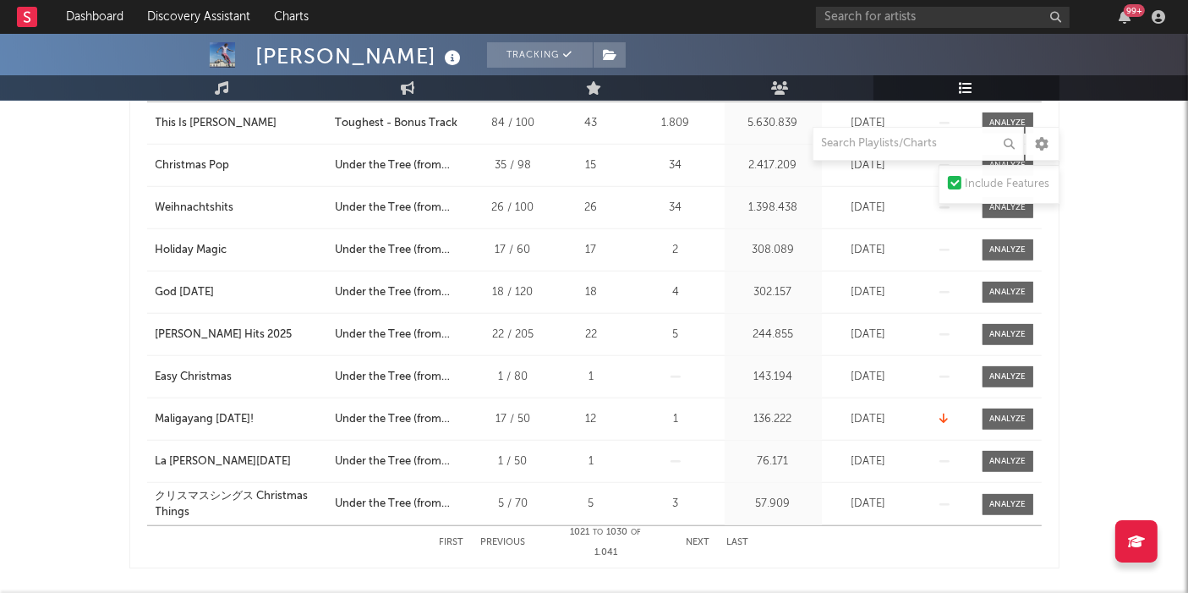
click at [688, 533] on button "Next" at bounding box center [698, 542] width 24 height 9
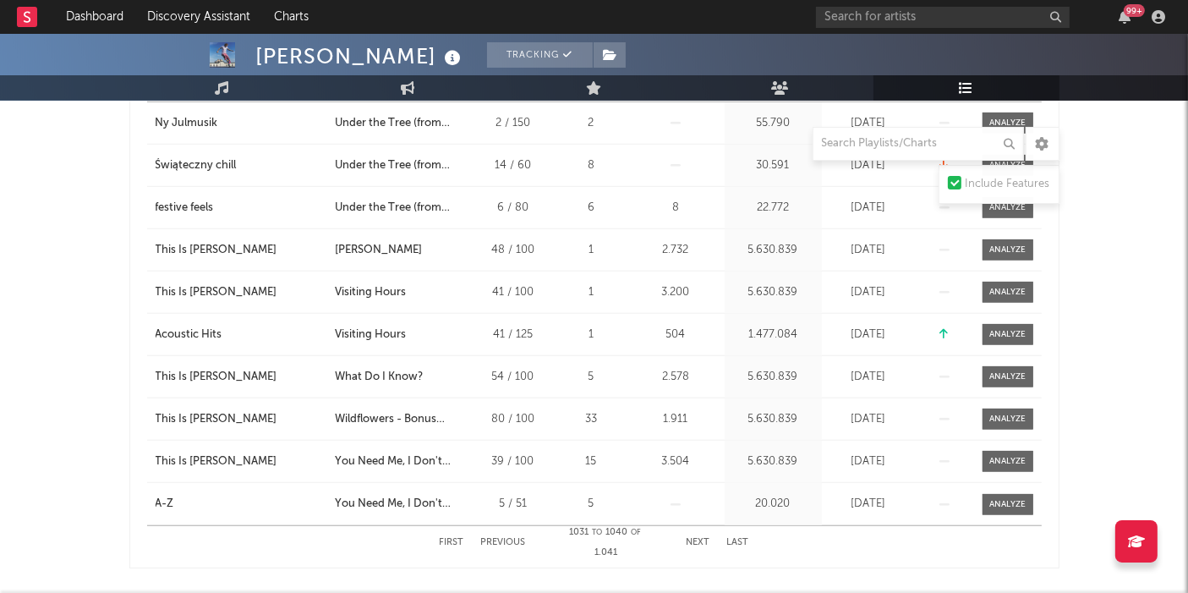
click at [688, 533] on button "Next" at bounding box center [698, 542] width 24 height 9
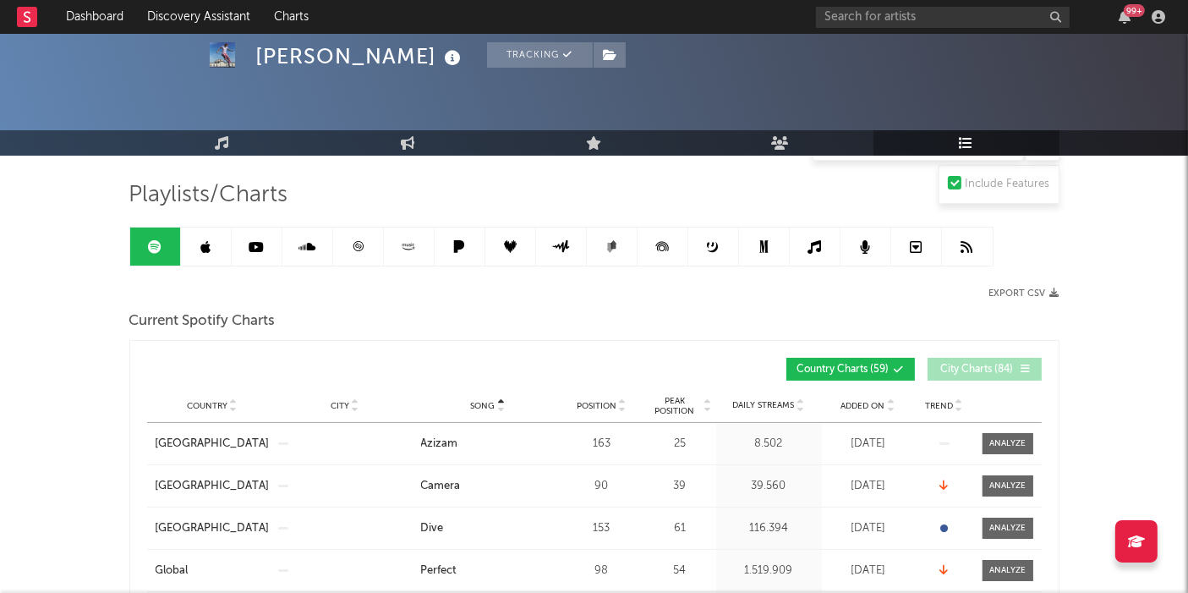
scroll to position [0, 0]
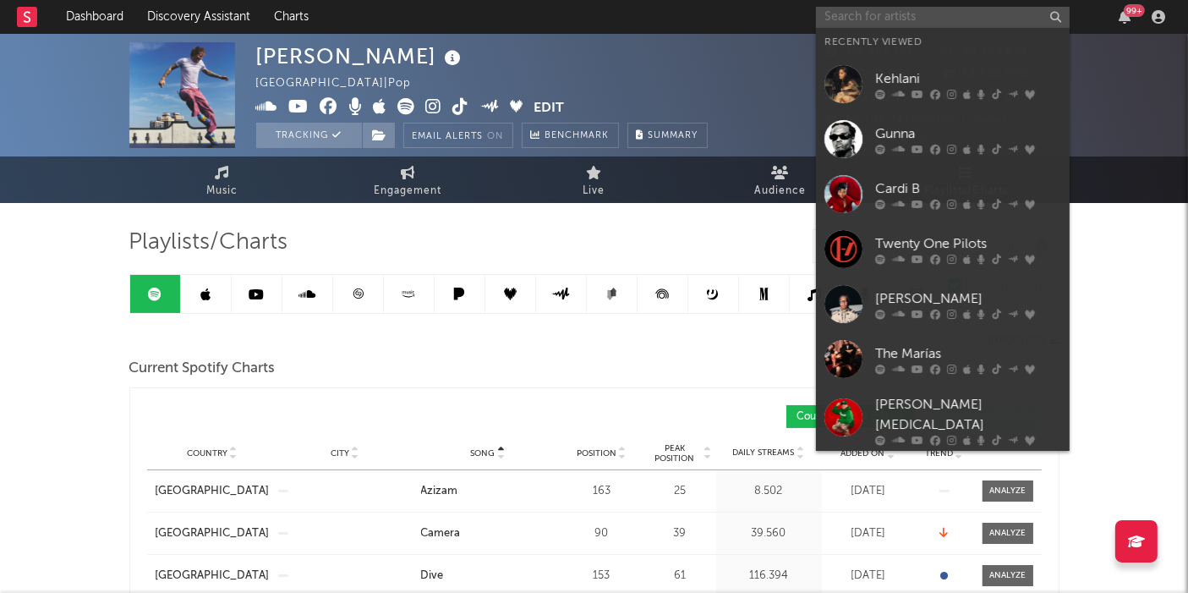
click at [905, 14] on input "text" at bounding box center [943, 17] width 254 height 21
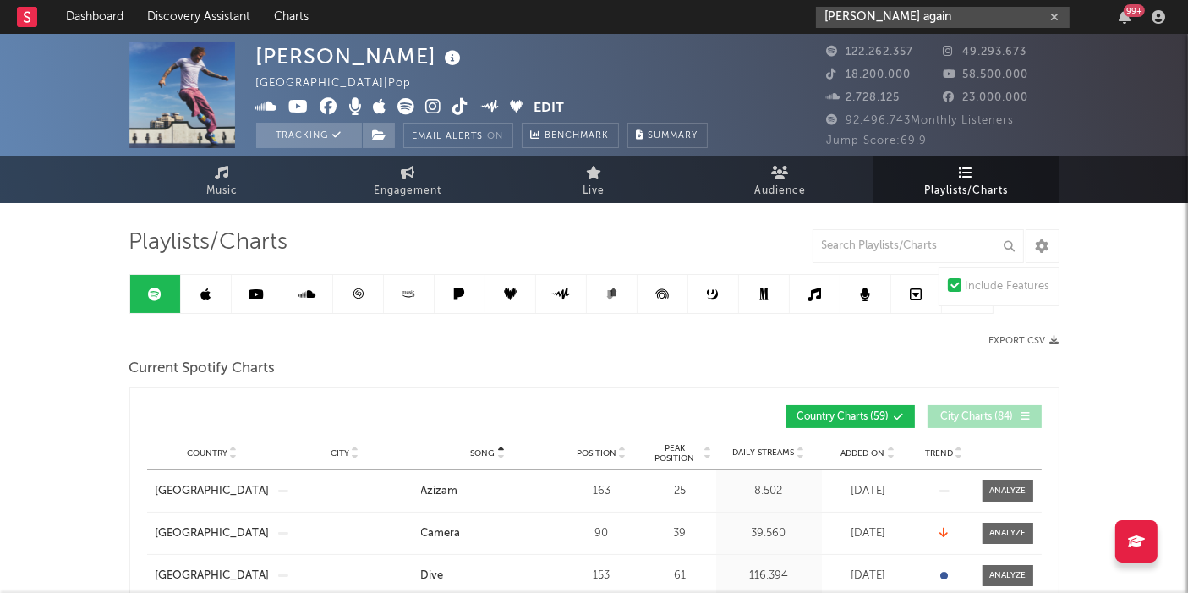
click at [891, 13] on input "[PERSON_NAME] again" at bounding box center [943, 17] width 254 height 21
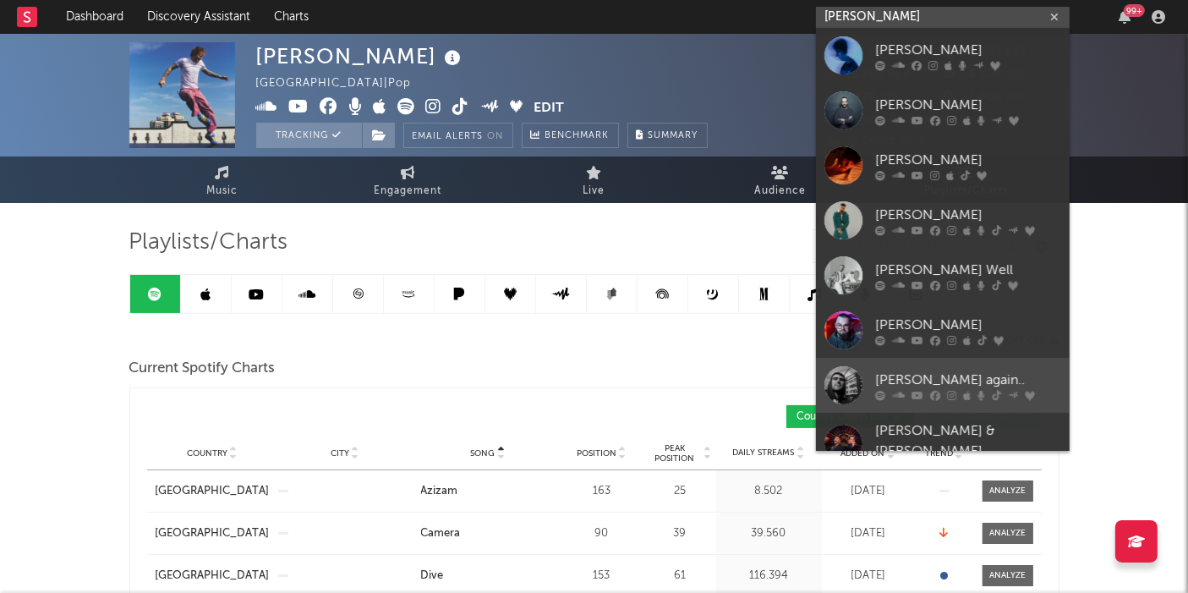
type input "[PERSON_NAME]"
click at [911, 382] on div "[PERSON_NAME] again.." at bounding box center [968, 380] width 186 height 20
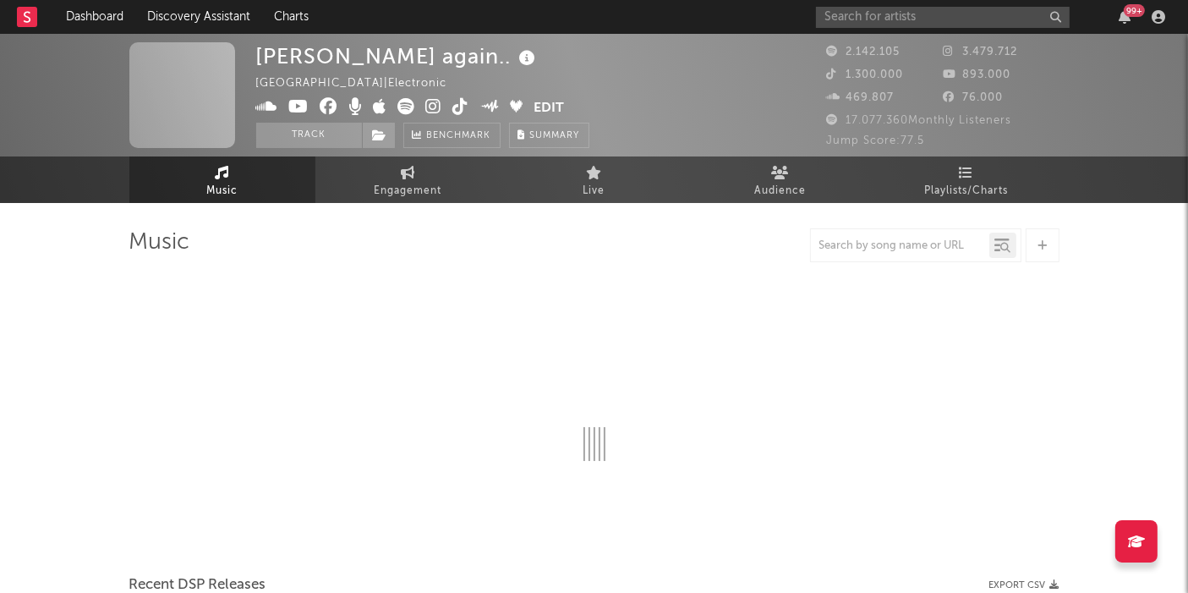
select select "6m"
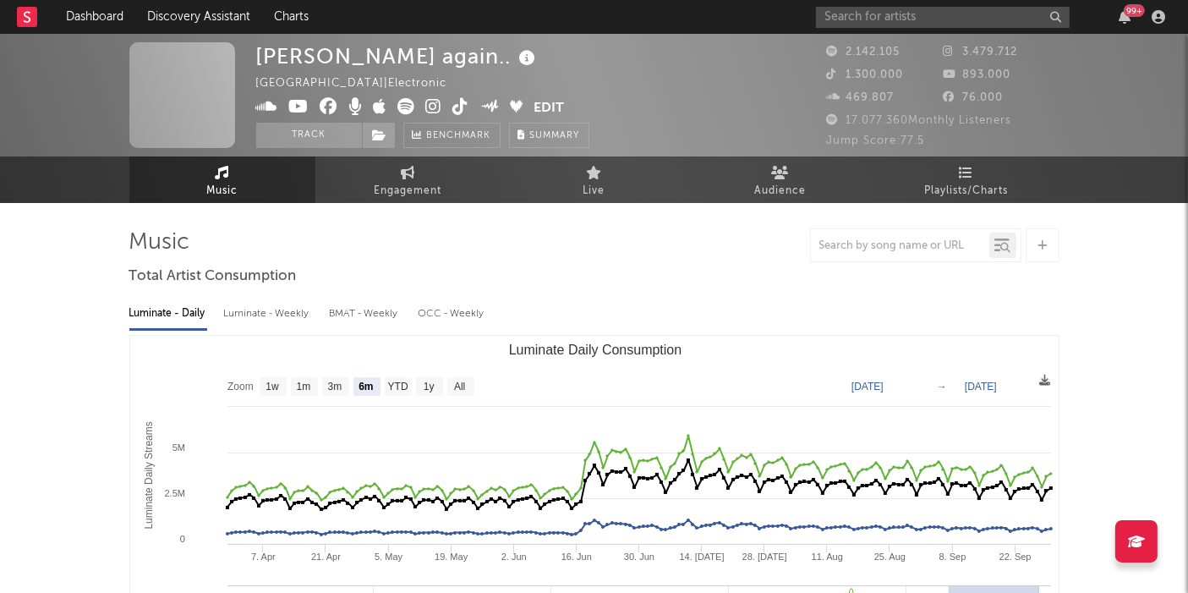
select select "6m"
click at [959, 178] on icon at bounding box center [966, 173] width 14 height 14
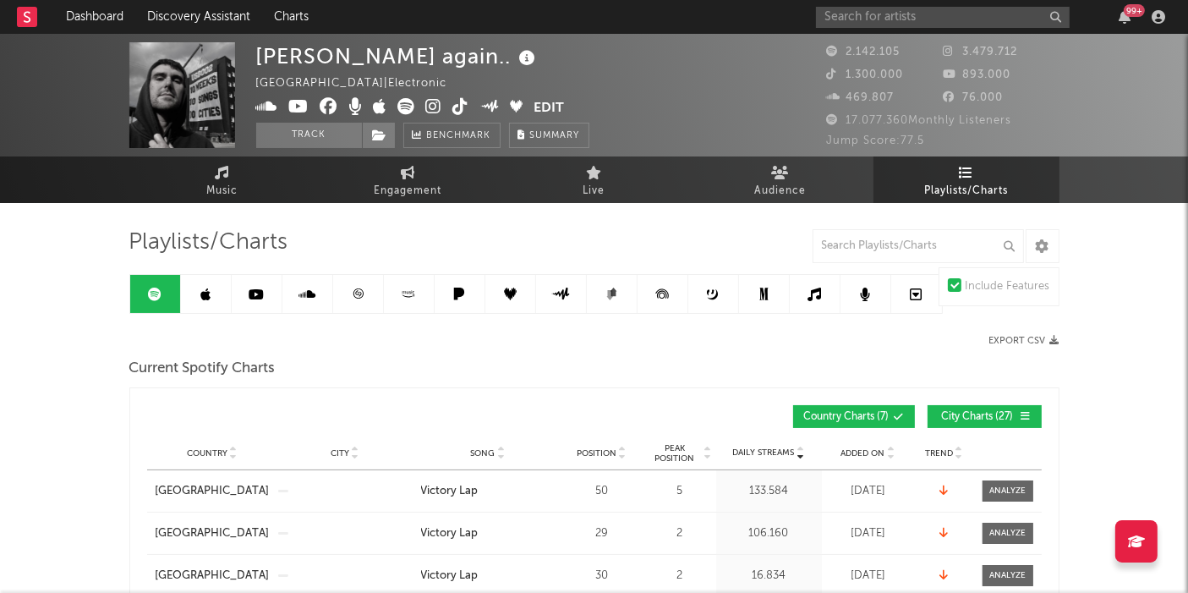
click at [960, 178] on icon at bounding box center [966, 173] width 14 height 14
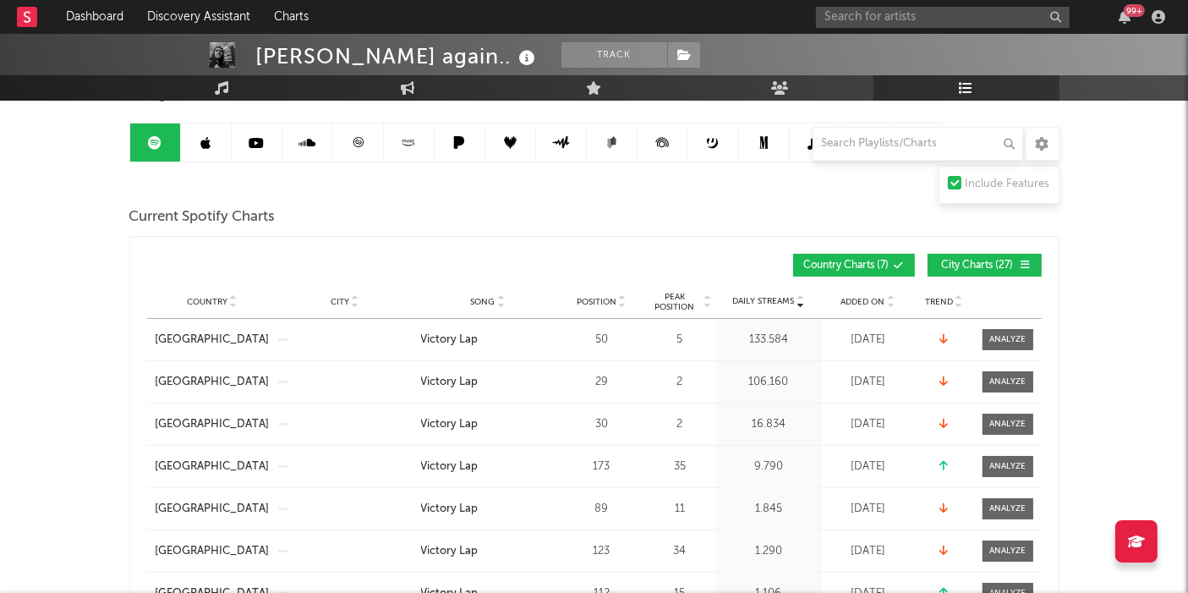
scroll to position [152, 0]
click at [492, 303] on span "Song" at bounding box center [483, 301] width 25 height 10
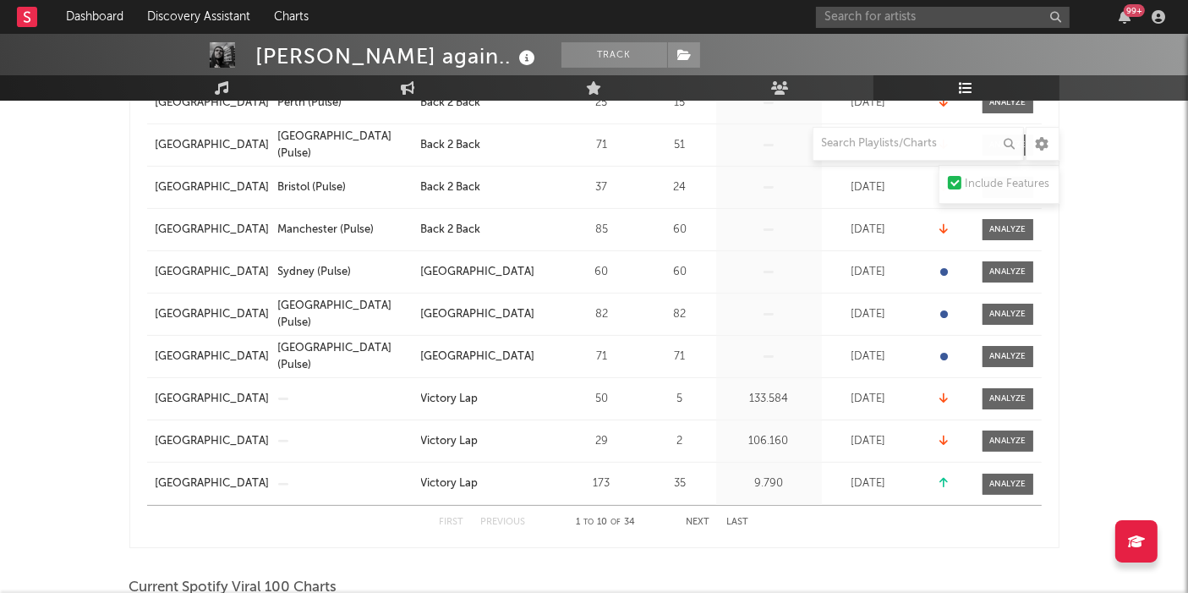
scroll to position [389, 0]
click at [697, 522] on button "Next" at bounding box center [698, 521] width 24 height 9
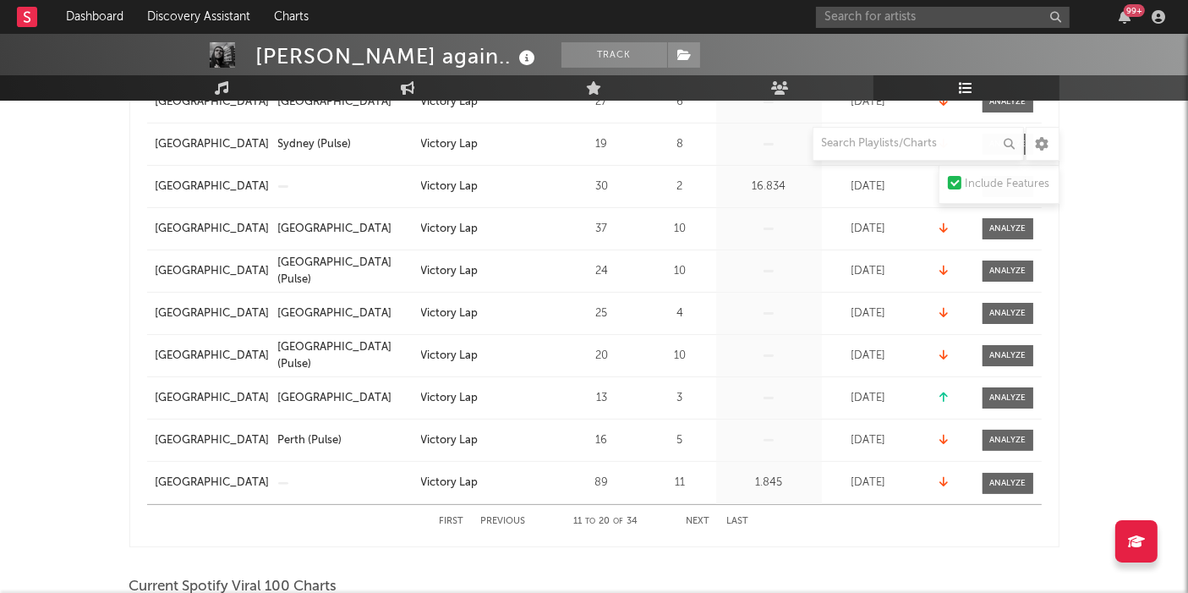
click at [697, 522] on button "Next" at bounding box center [698, 521] width 24 height 9
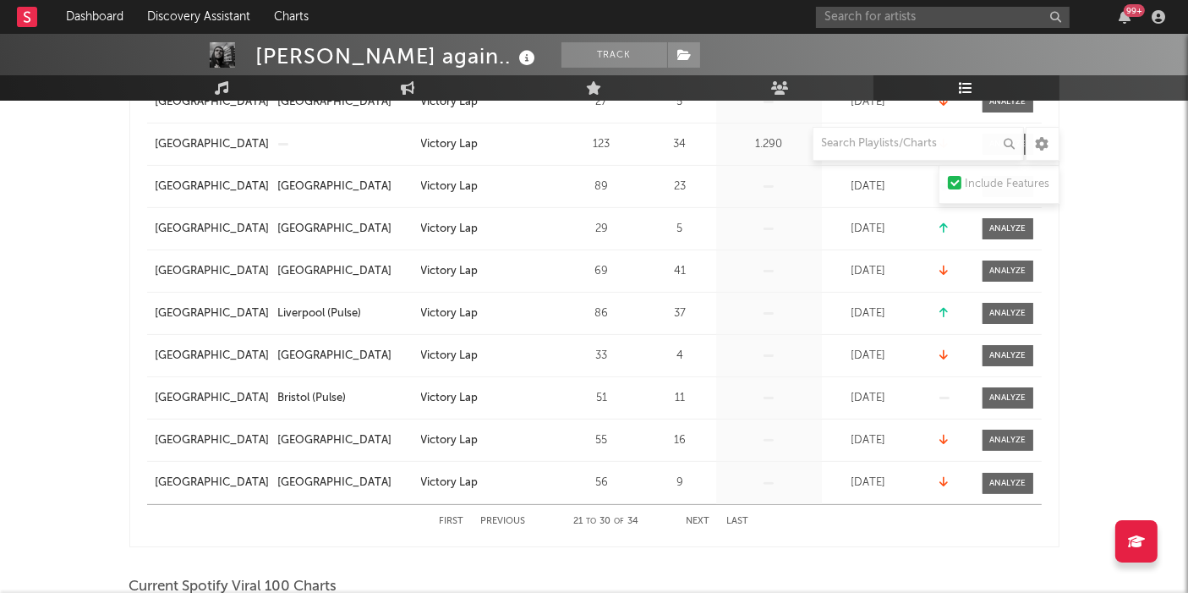
click at [697, 522] on button "Next" at bounding box center [698, 521] width 24 height 9
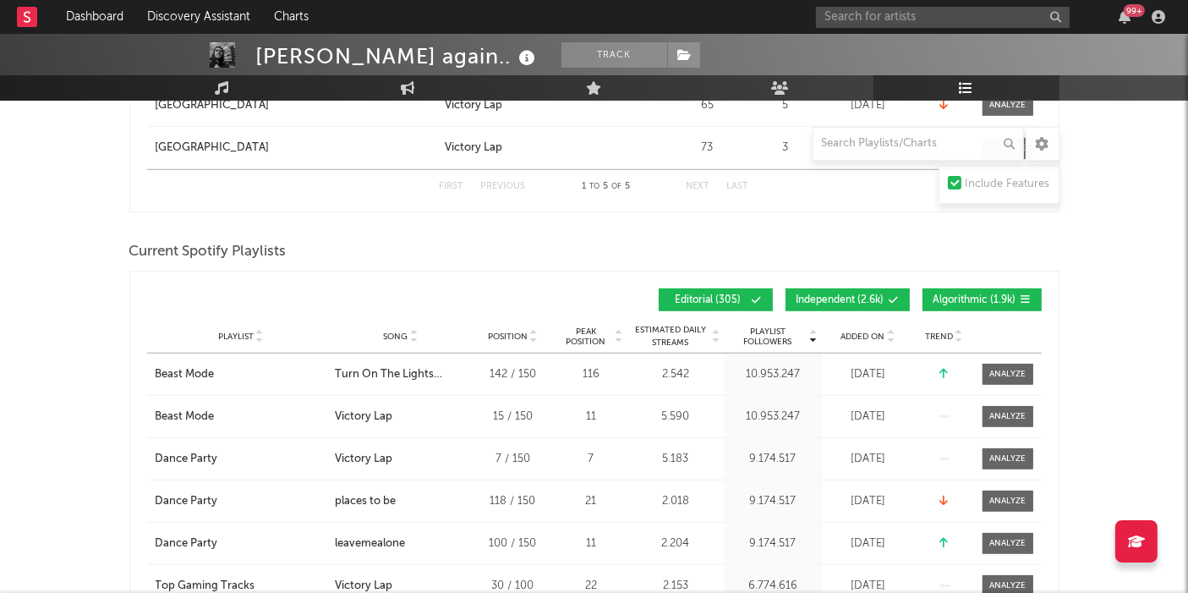
scroll to position [1100, 0]
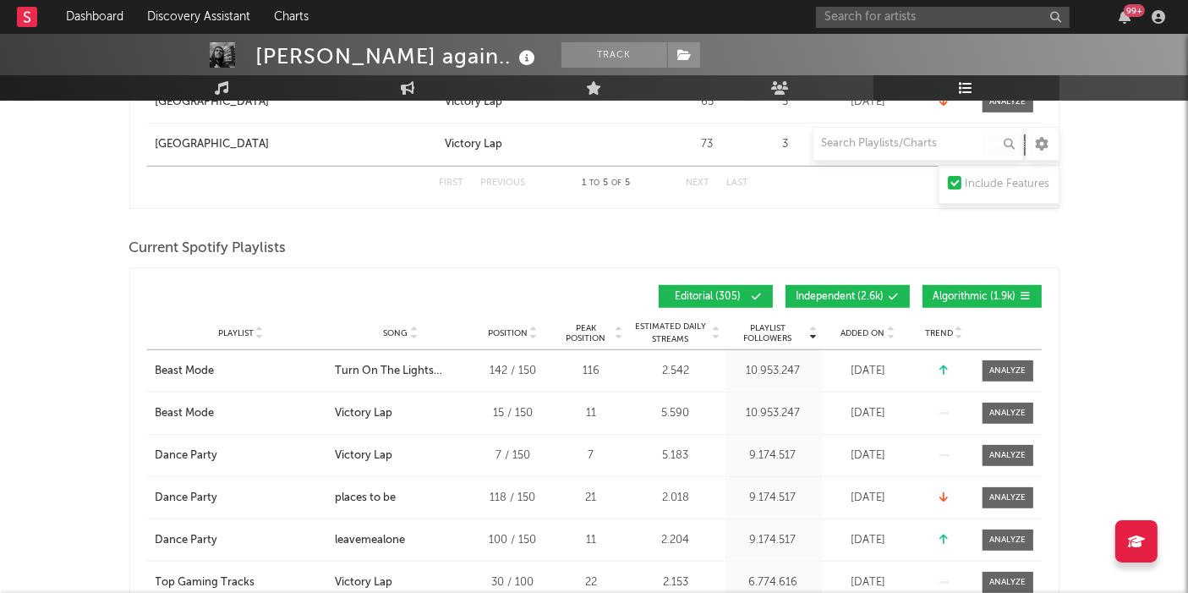
click at [954, 294] on span "Algorithmic ( 1.9k )" at bounding box center [974, 297] width 83 height 10
click at [861, 292] on span "Independent ( 2.6k )" at bounding box center [840, 297] width 88 height 10
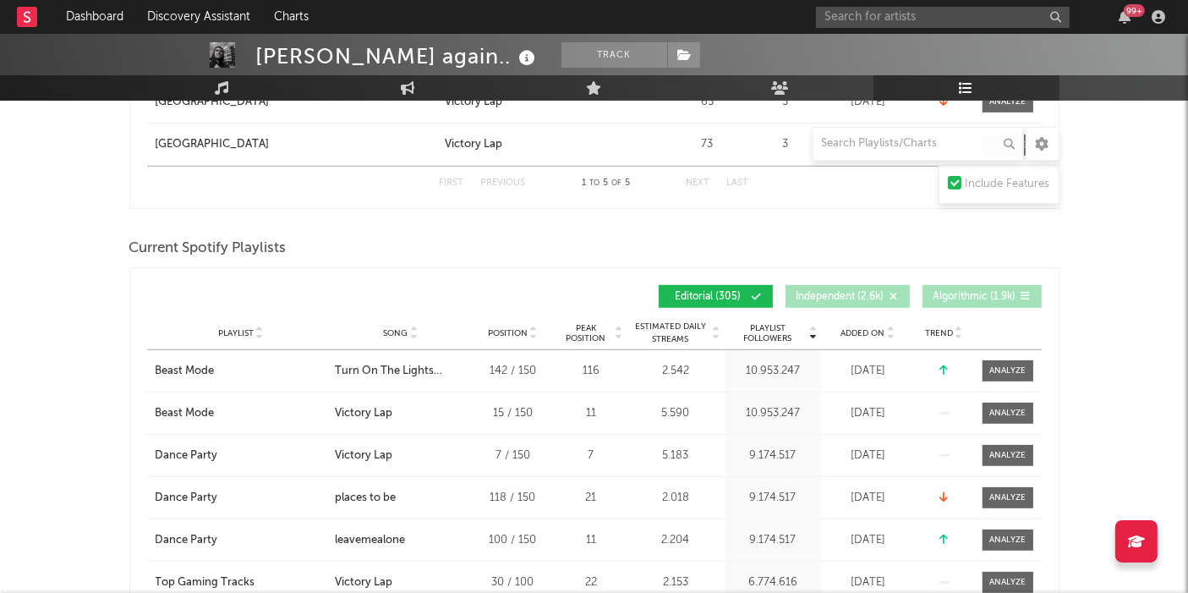
click at [400, 326] on div "Song" at bounding box center [401, 332] width 132 height 13
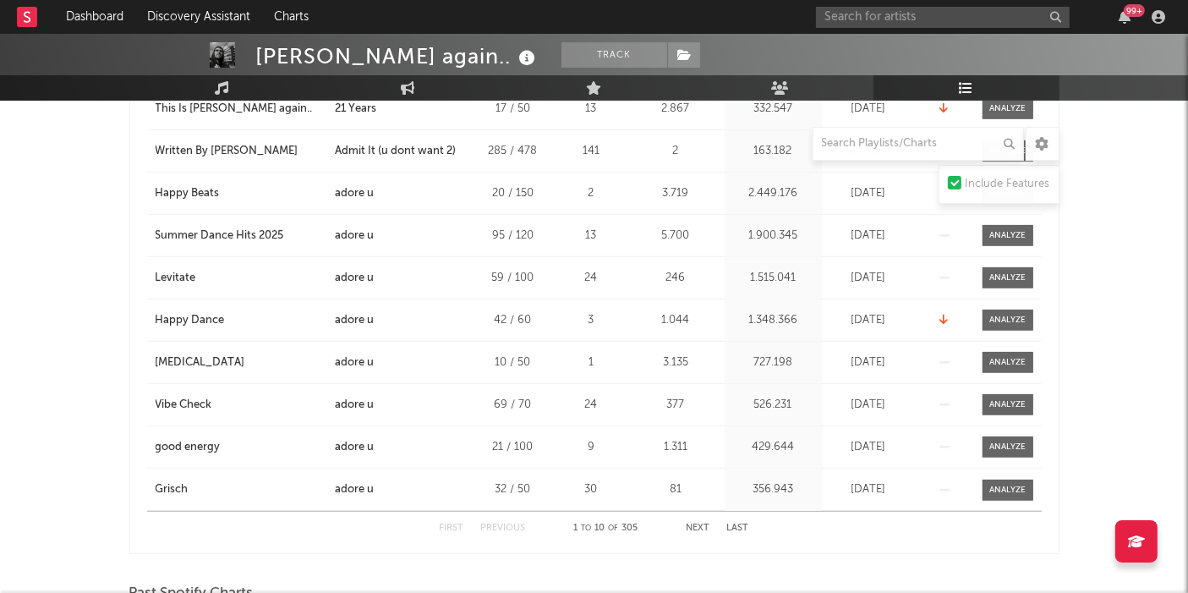
scroll to position [1363, 0]
click at [700, 523] on button "Next" at bounding box center [698, 526] width 24 height 9
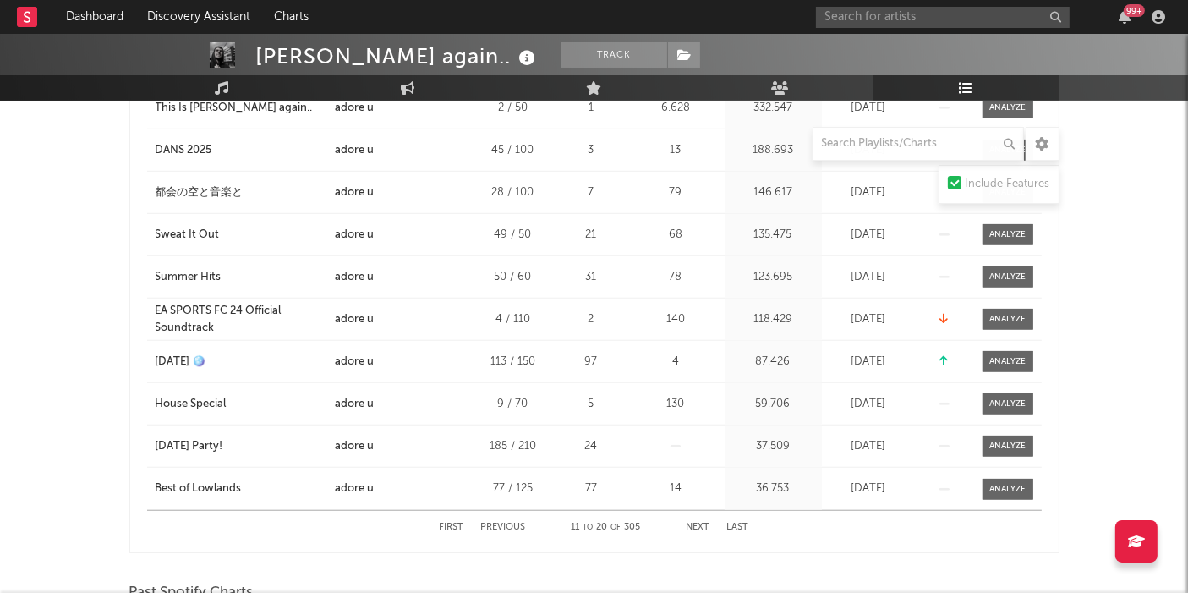
click at [700, 523] on button "Next" at bounding box center [698, 526] width 24 height 9
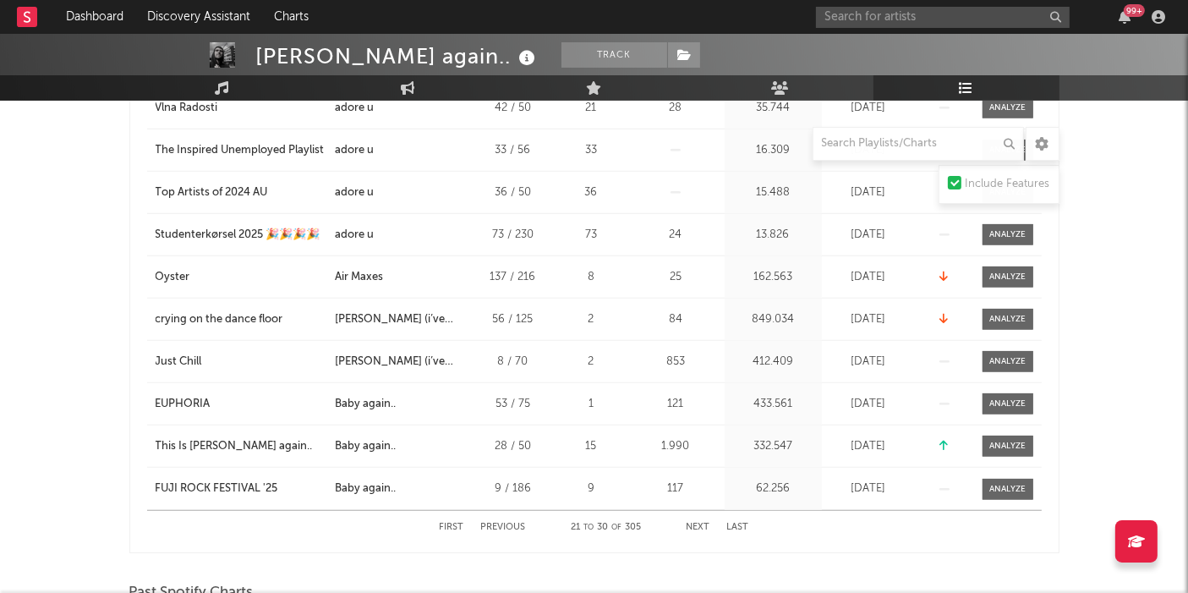
click at [700, 523] on button "Next" at bounding box center [698, 526] width 24 height 9
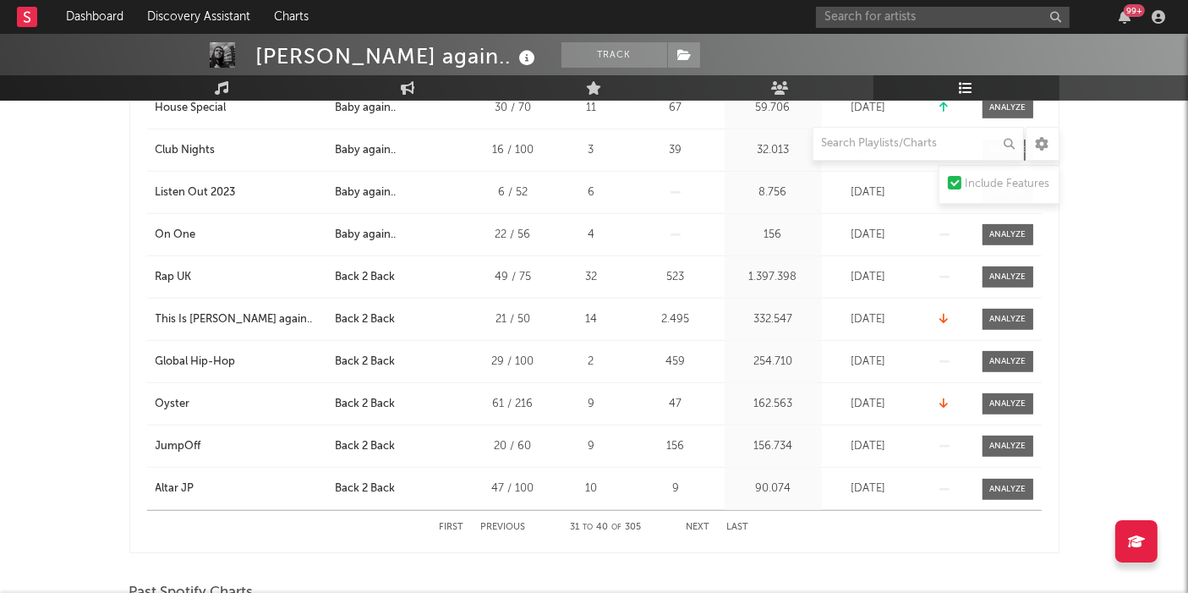
click at [700, 523] on button "Next" at bounding box center [698, 526] width 24 height 9
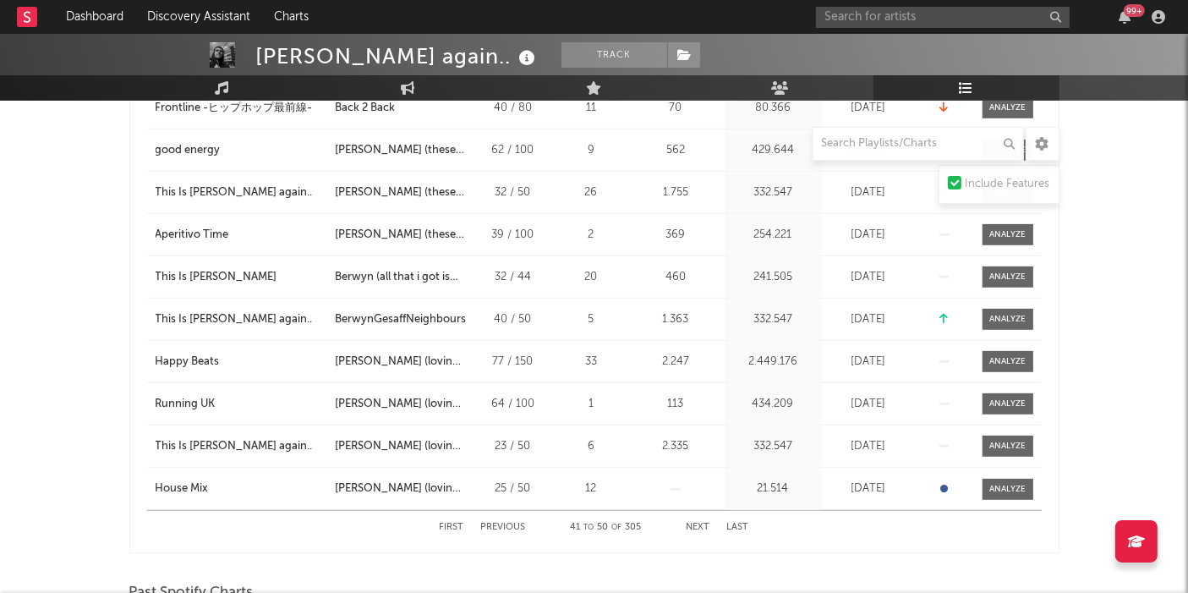
click at [700, 523] on button "Next" at bounding box center [698, 526] width 24 height 9
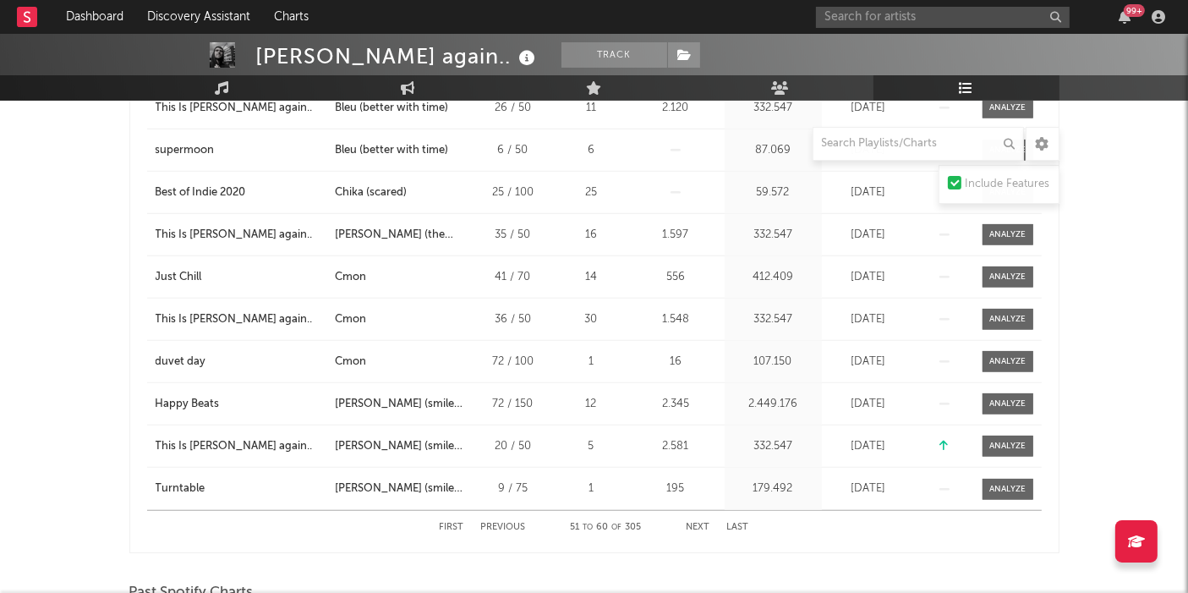
click at [700, 523] on button "Next" at bounding box center [698, 526] width 24 height 9
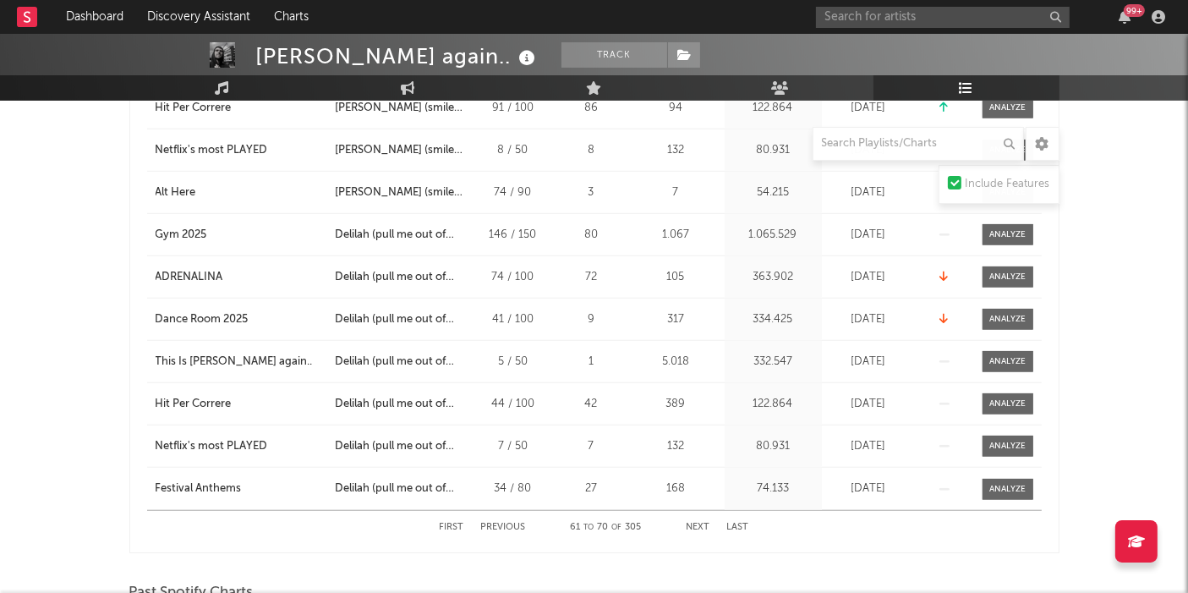
click at [700, 523] on button "Next" at bounding box center [698, 526] width 24 height 9
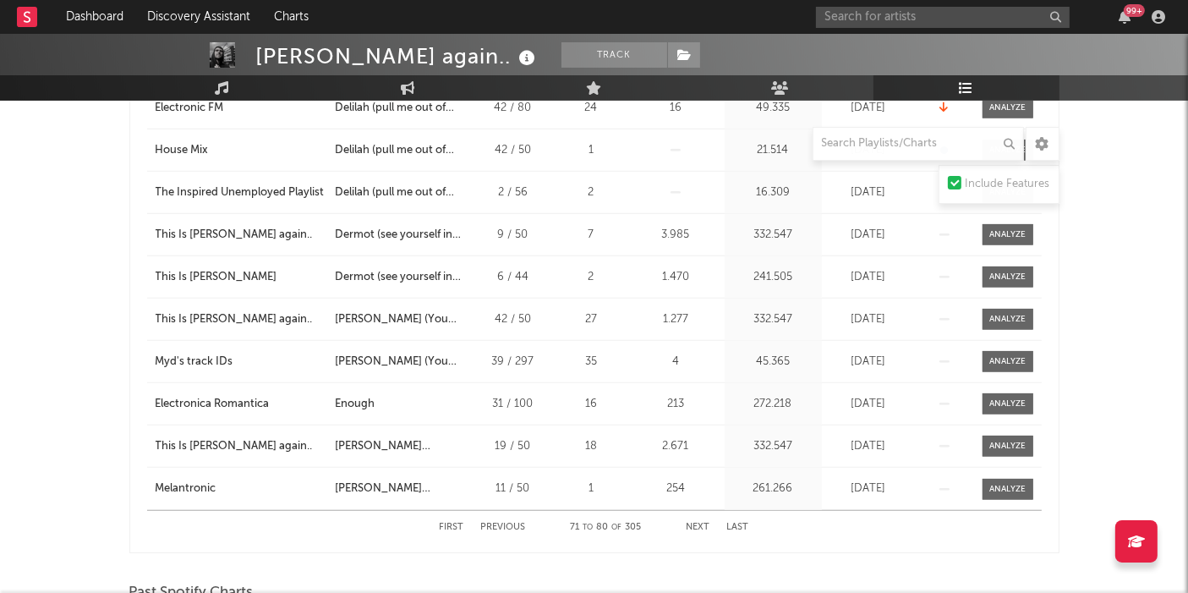
click at [700, 523] on button "Next" at bounding box center [698, 526] width 24 height 9
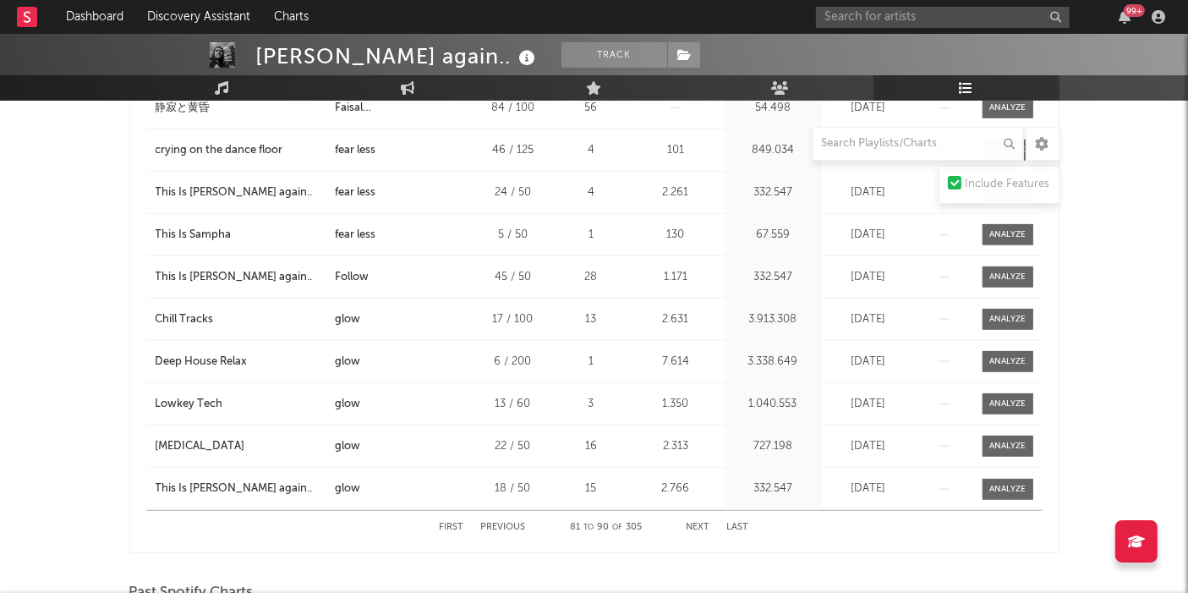
click at [700, 523] on button "Next" at bounding box center [698, 526] width 24 height 9
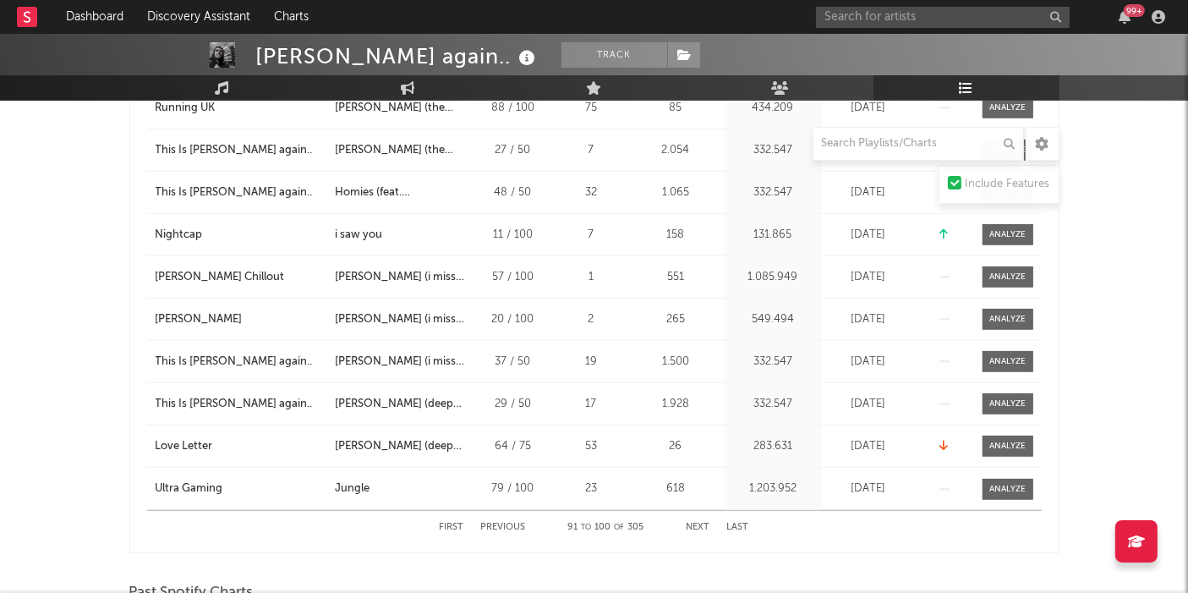
click at [700, 523] on button "Next" at bounding box center [698, 526] width 24 height 9
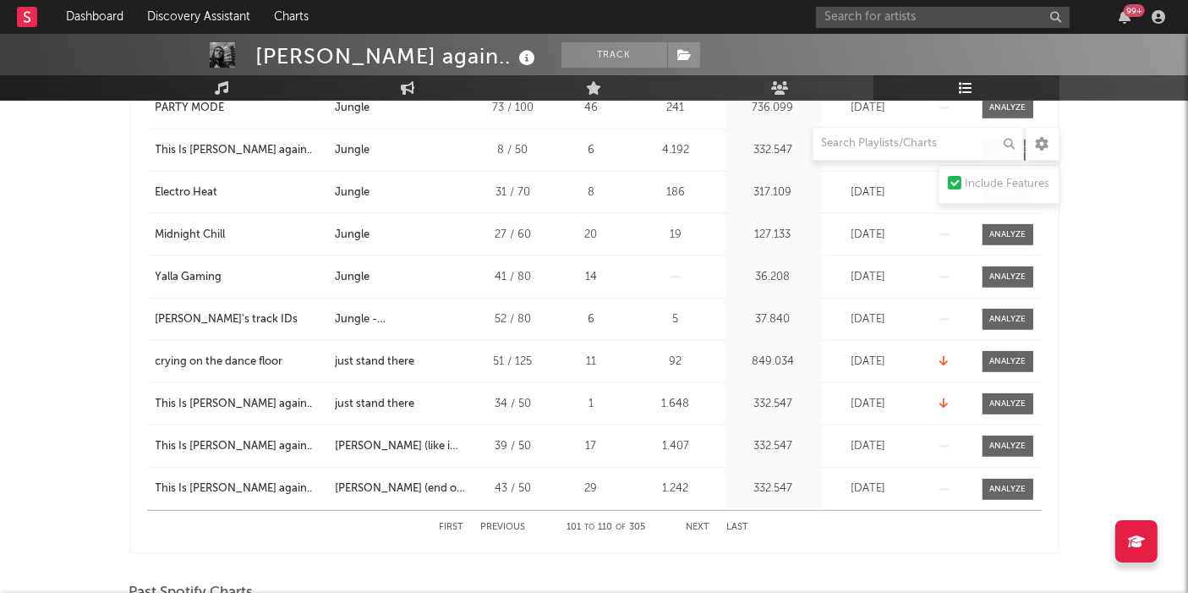
click at [700, 523] on button "Next" at bounding box center [698, 526] width 24 height 9
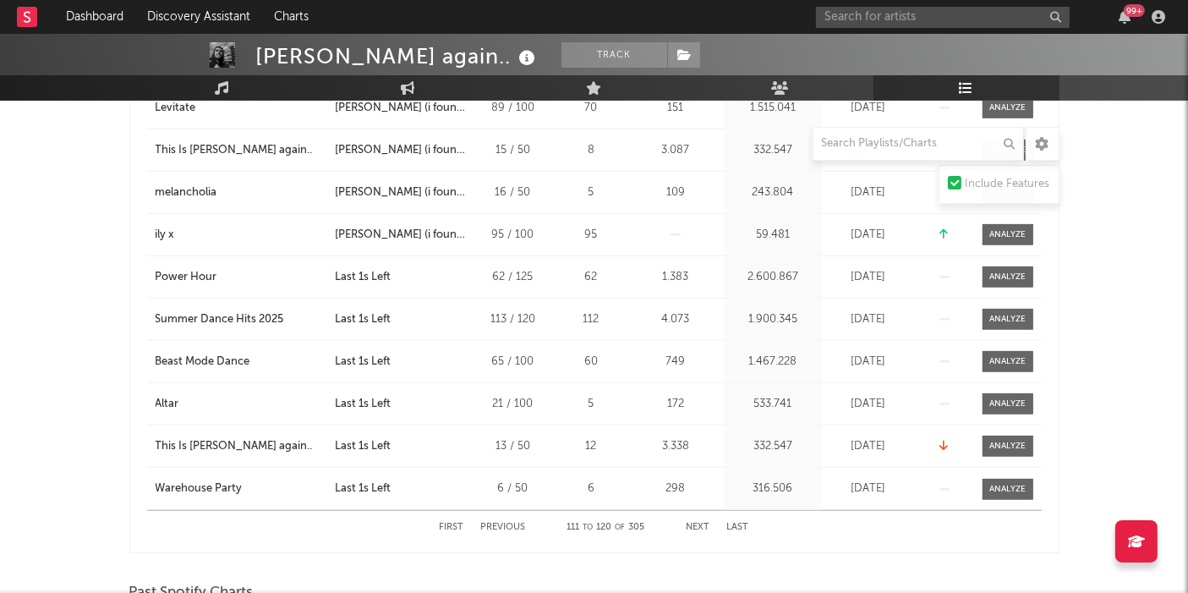
click at [700, 523] on button "Next" at bounding box center [698, 526] width 24 height 9
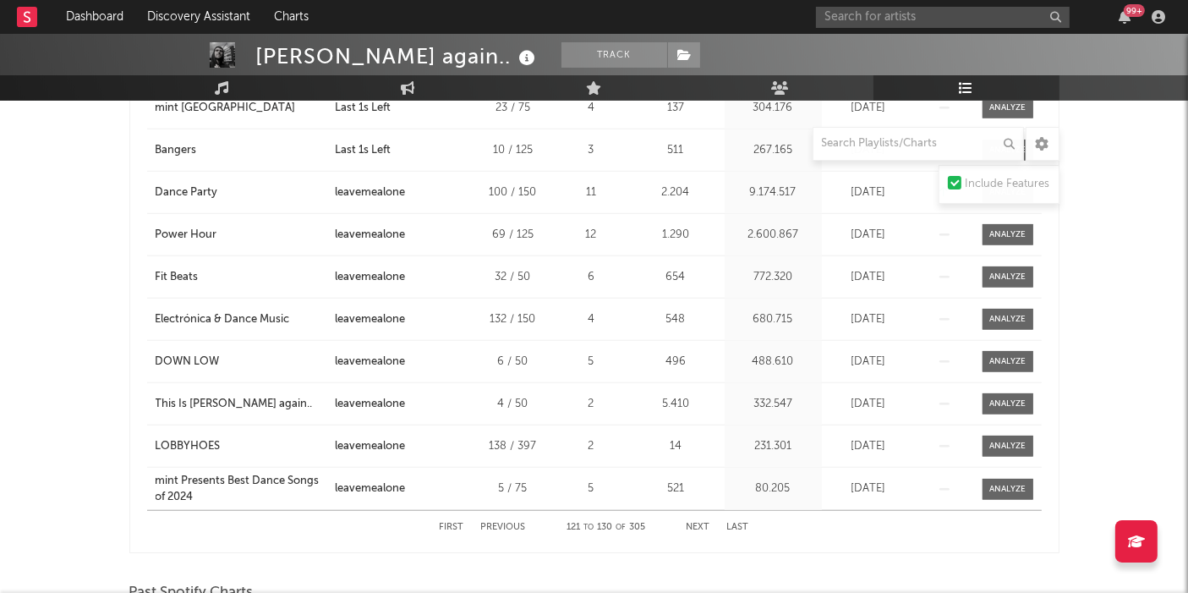
click at [700, 523] on button "Next" at bounding box center [698, 526] width 24 height 9
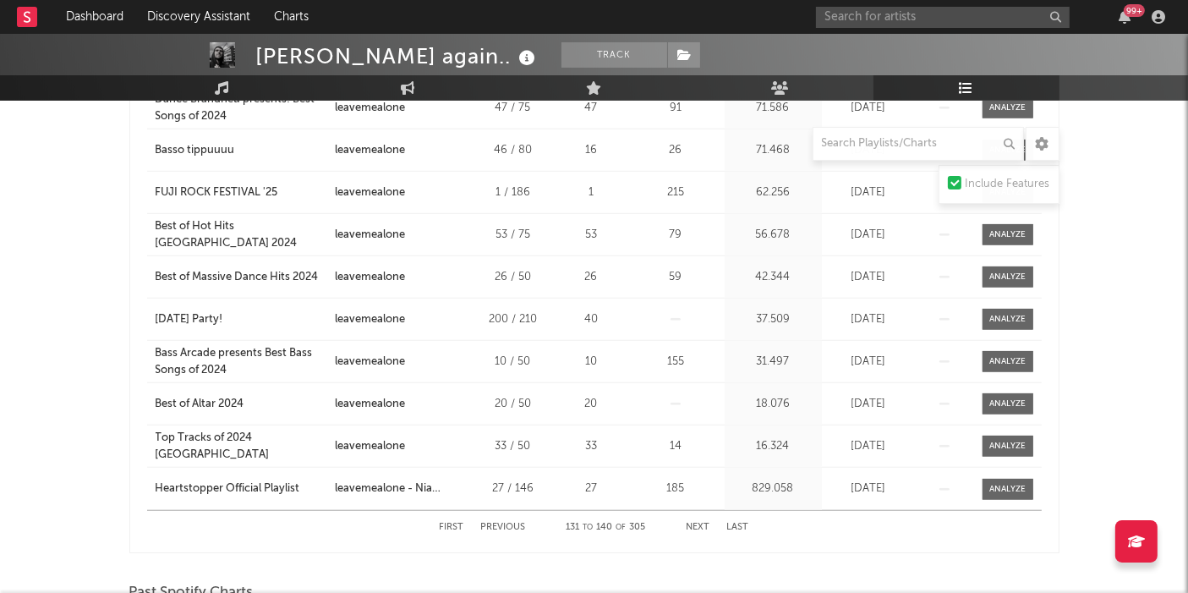
click at [700, 523] on button "Next" at bounding box center [698, 526] width 24 height 9
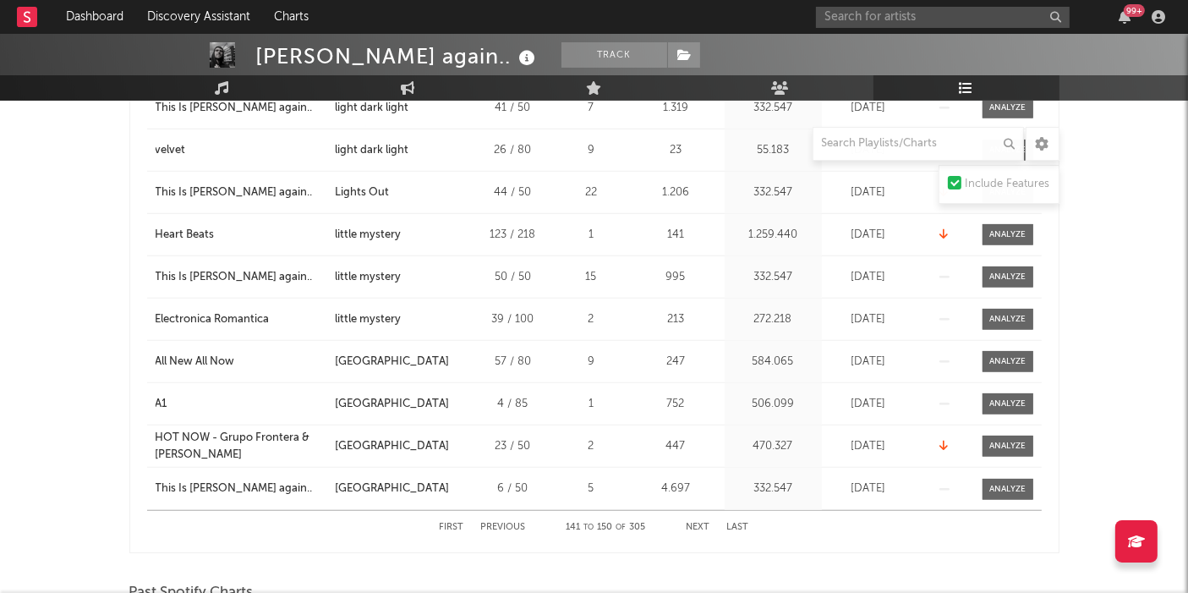
click at [700, 523] on button "Next" at bounding box center [698, 526] width 24 height 9
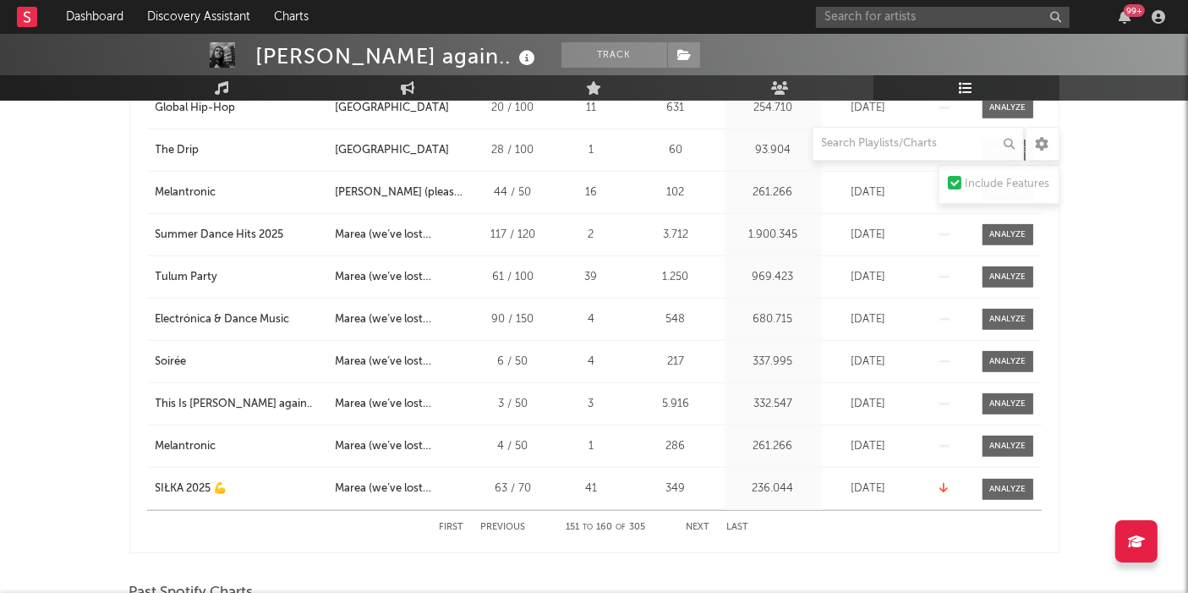
click at [700, 523] on button "Next" at bounding box center [698, 526] width 24 height 9
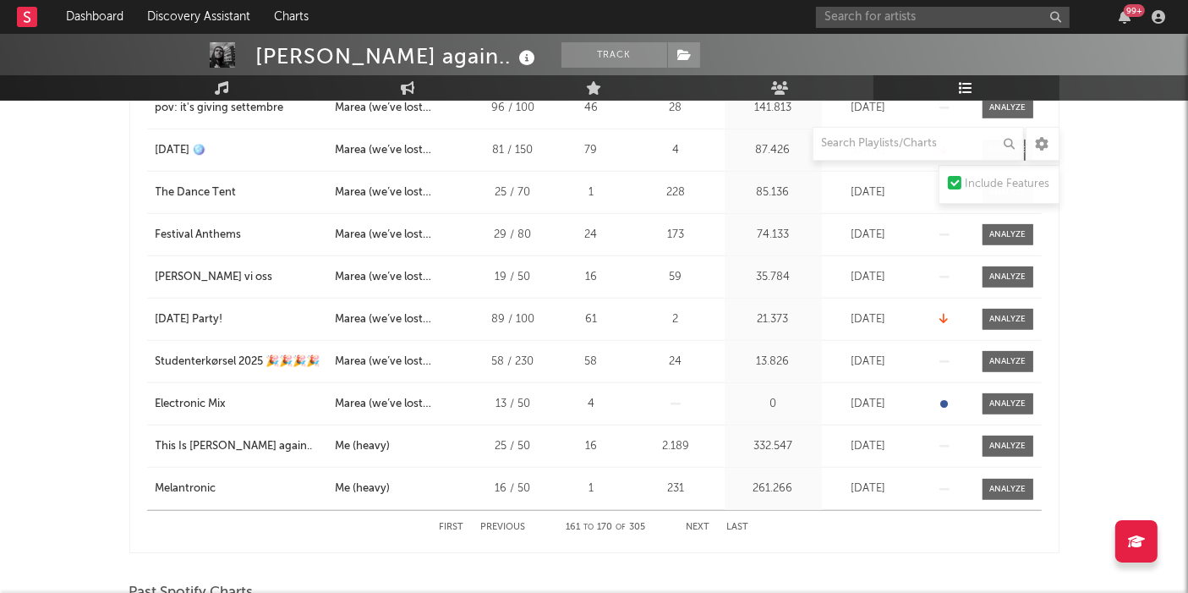
click at [700, 523] on button "Next" at bounding box center [698, 526] width 24 height 9
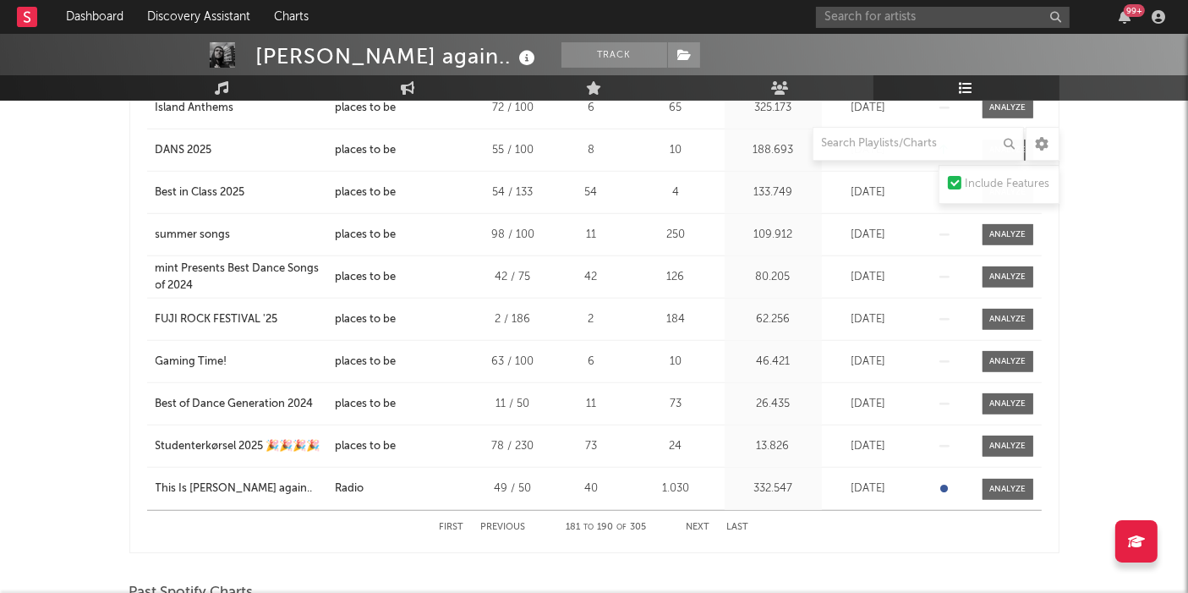
click at [700, 523] on button "Next" at bounding box center [698, 526] width 24 height 9
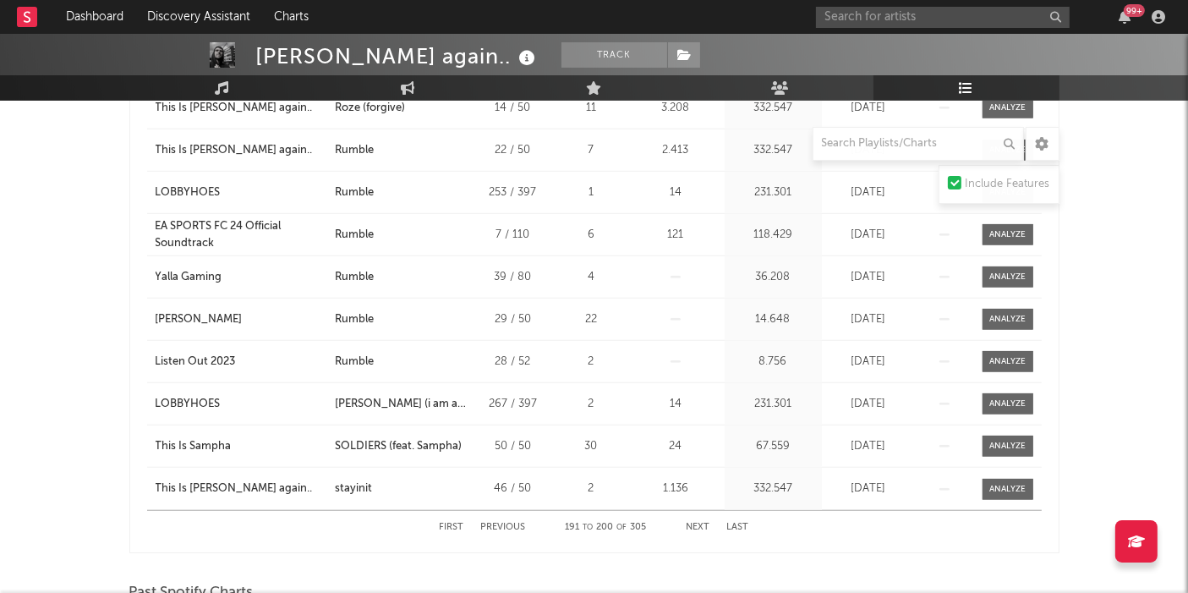
click at [700, 523] on button "Next" at bounding box center [698, 526] width 24 height 9
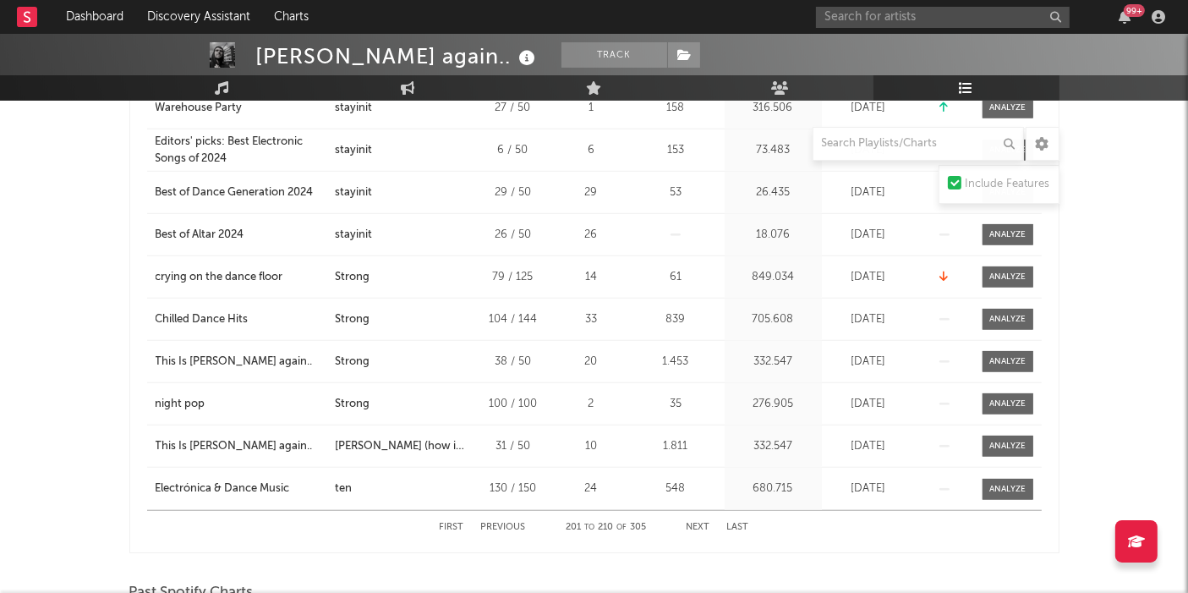
click at [700, 523] on button "Next" at bounding box center [698, 526] width 24 height 9
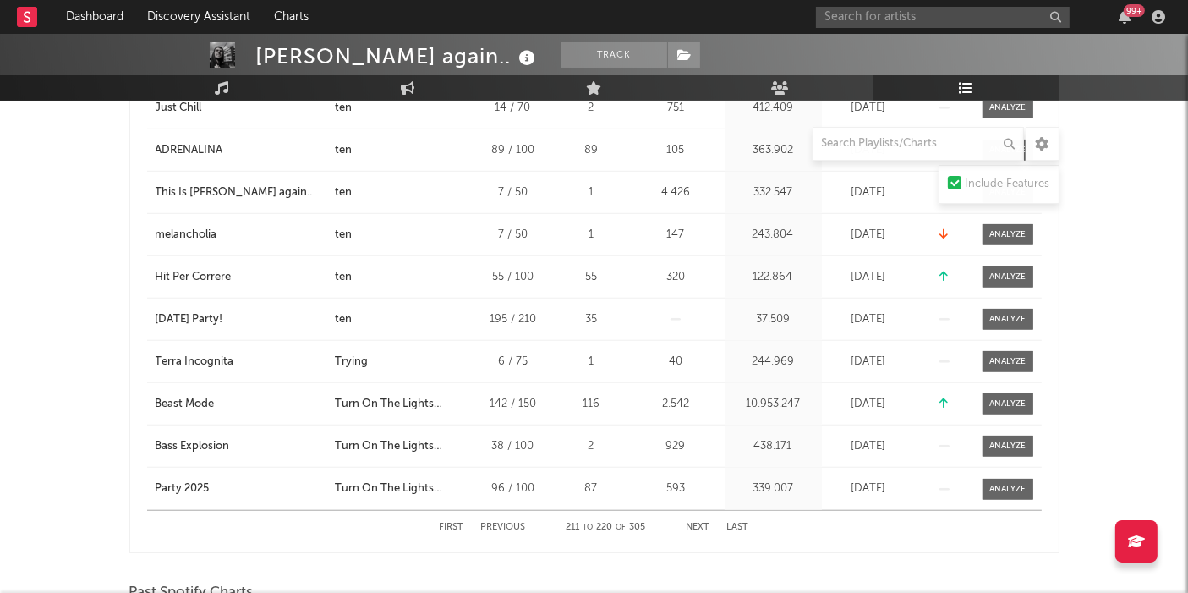
click at [700, 523] on button "Next" at bounding box center [698, 526] width 24 height 9
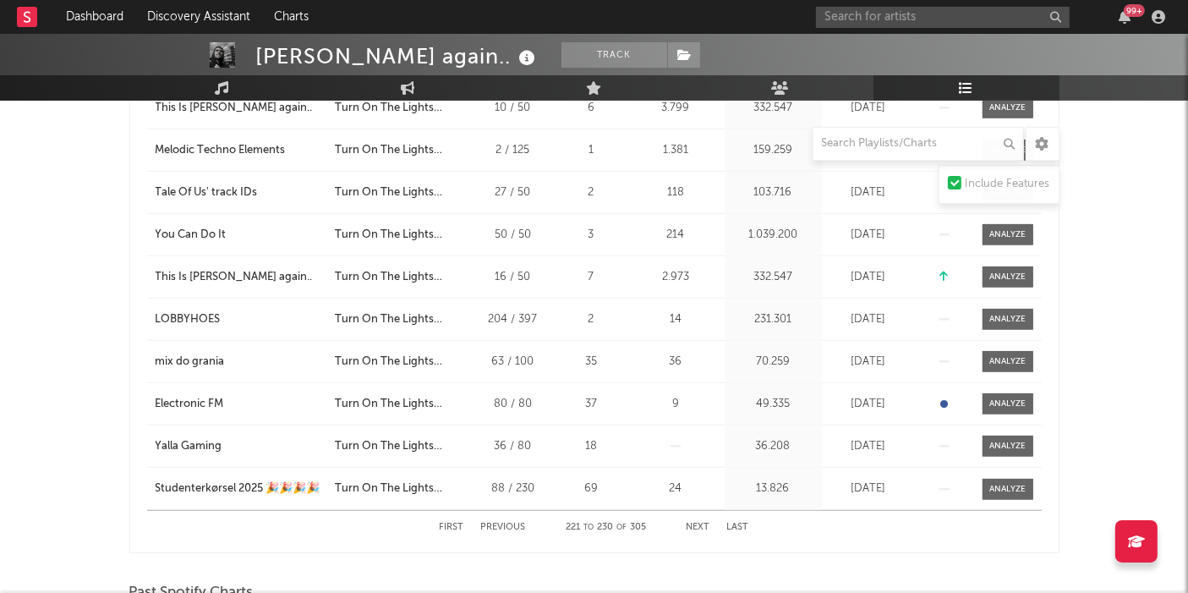
click at [700, 523] on button "Next" at bounding box center [698, 526] width 24 height 9
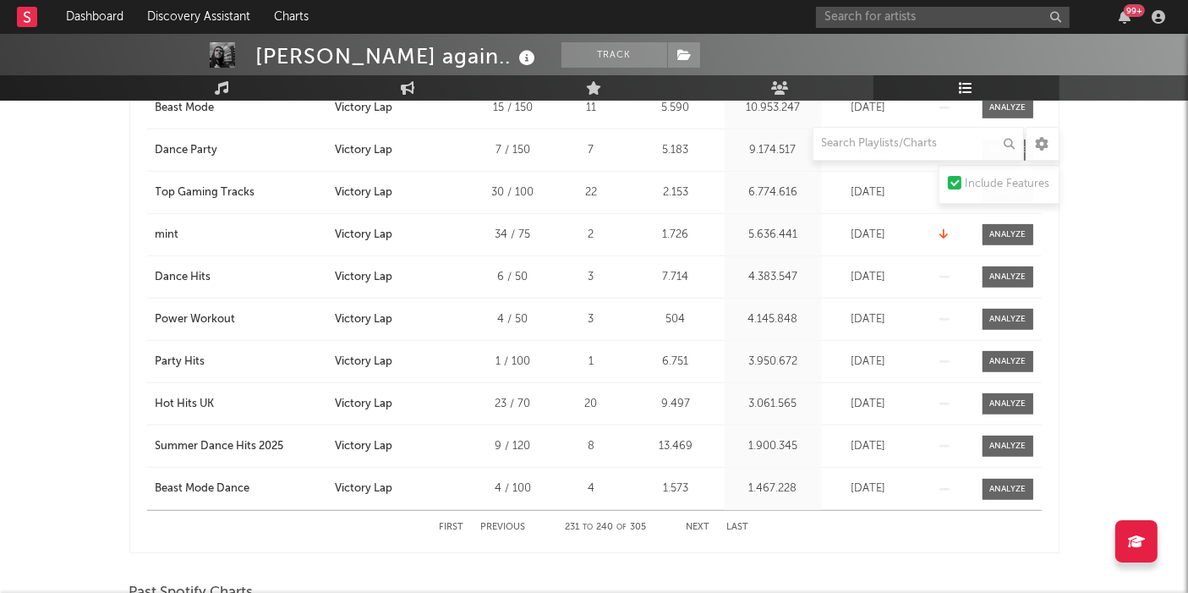
click at [700, 523] on button "Next" at bounding box center [698, 526] width 24 height 9
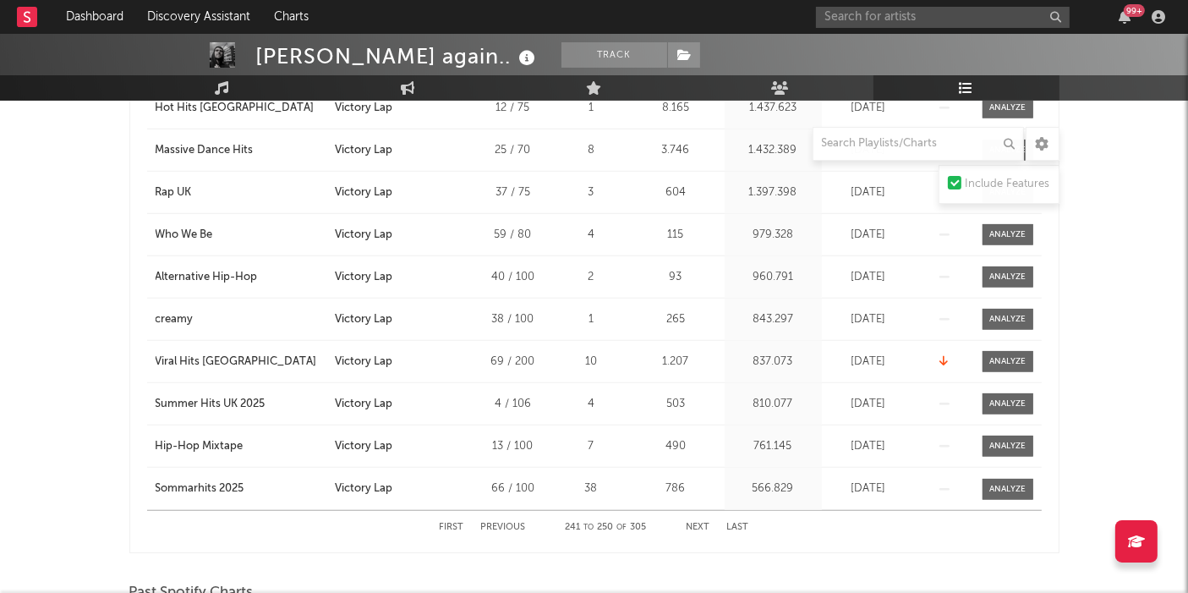
click at [700, 523] on button "Next" at bounding box center [698, 526] width 24 height 9
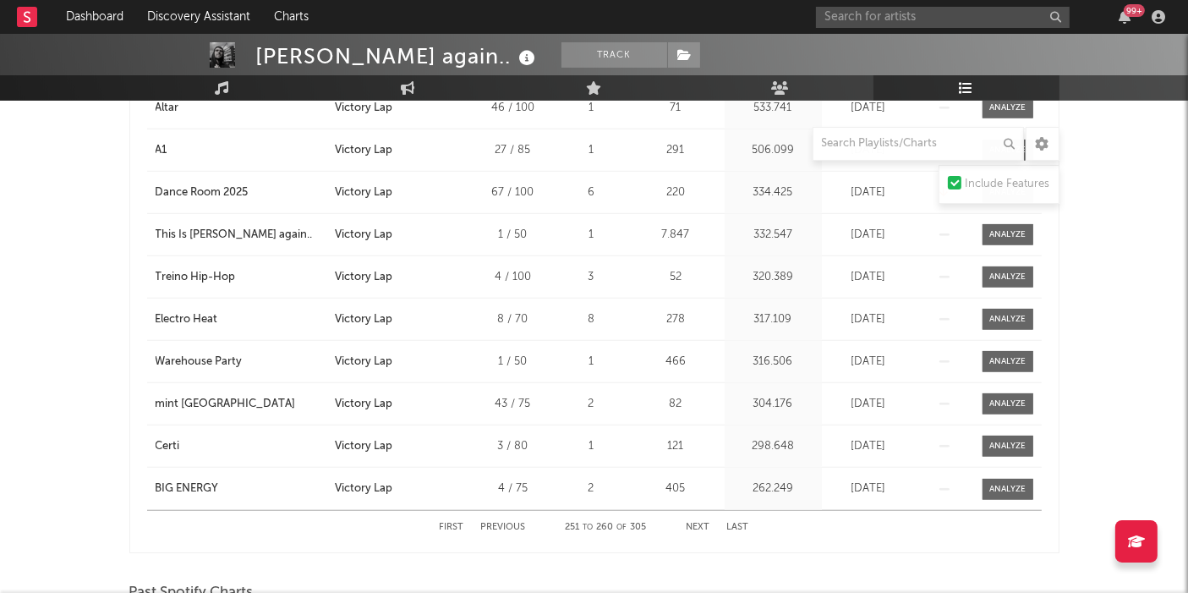
click at [700, 523] on button "Next" at bounding box center [698, 526] width 24 height 9
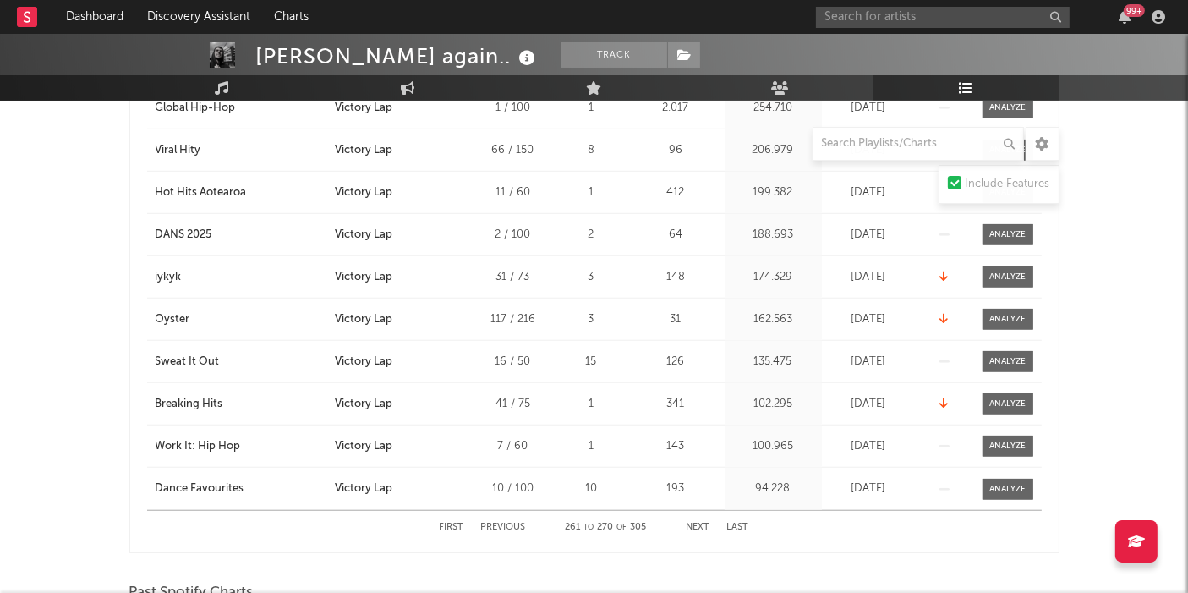
click at [700, 523] on button "Next" at bounding box center [698, 526] width 24 height 9
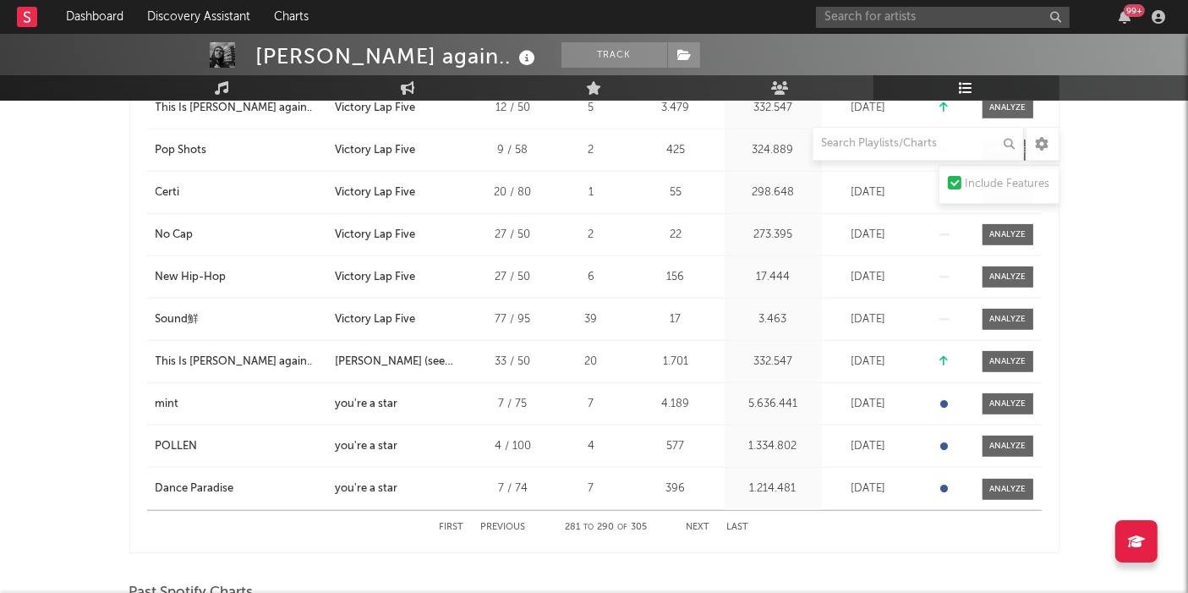
click at [700, 523] on button "Next" at bounding box center [698, 526] width 24 height 9
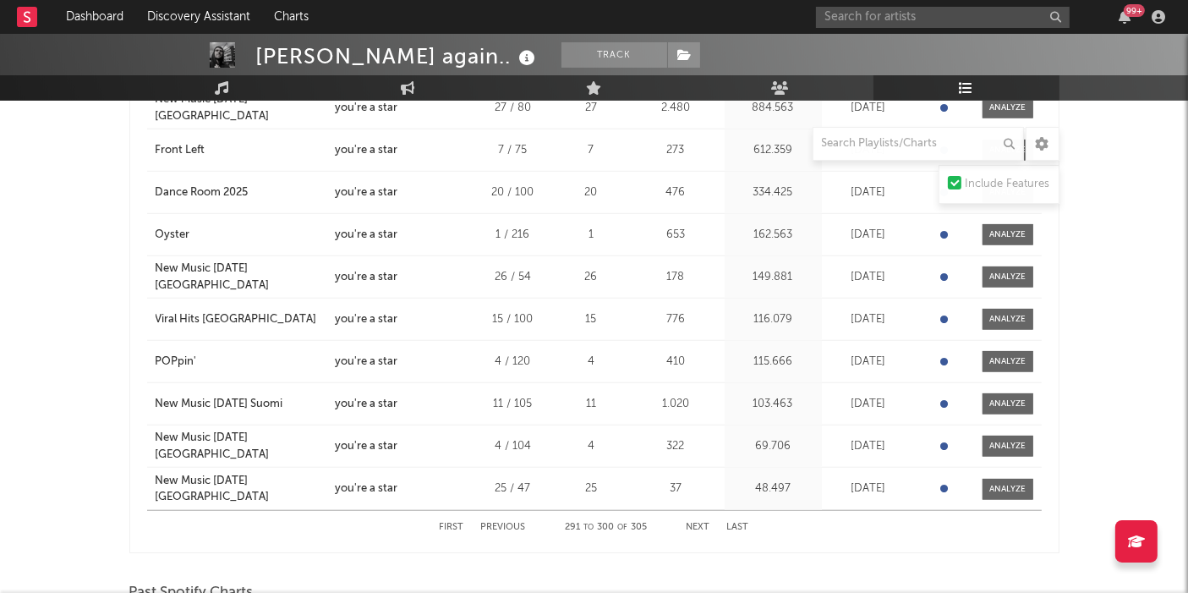
click at [700, 523] on button "Next" at bounding box center [698, 526] width 24 height 9
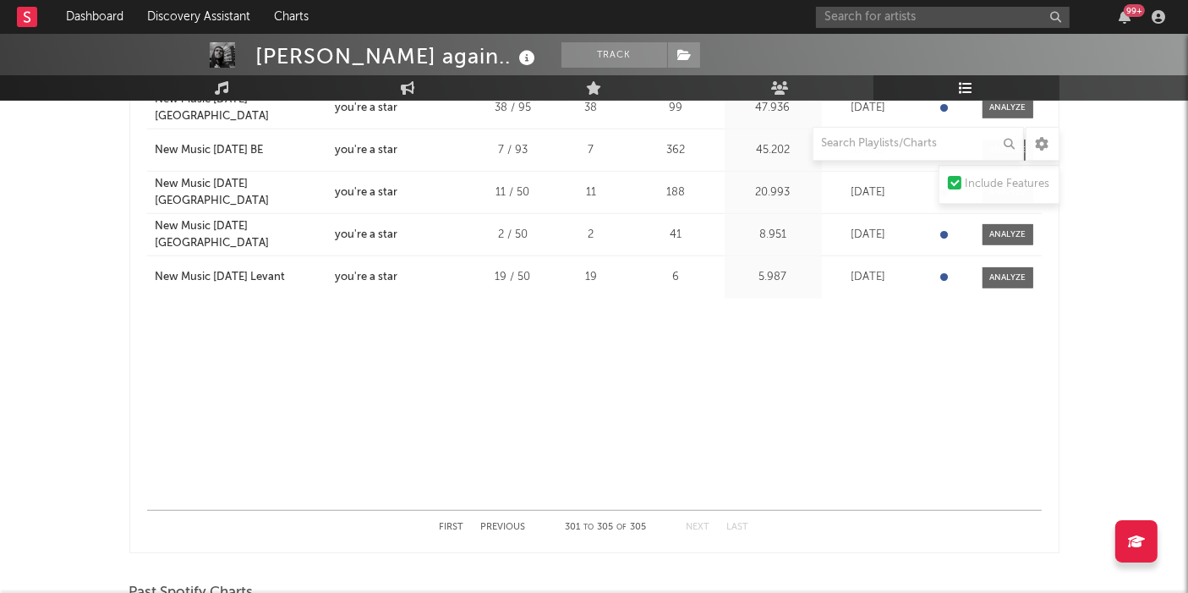
click at [506, 522] on button "Previous" at bounding box center [503, 526] width 45 height 9
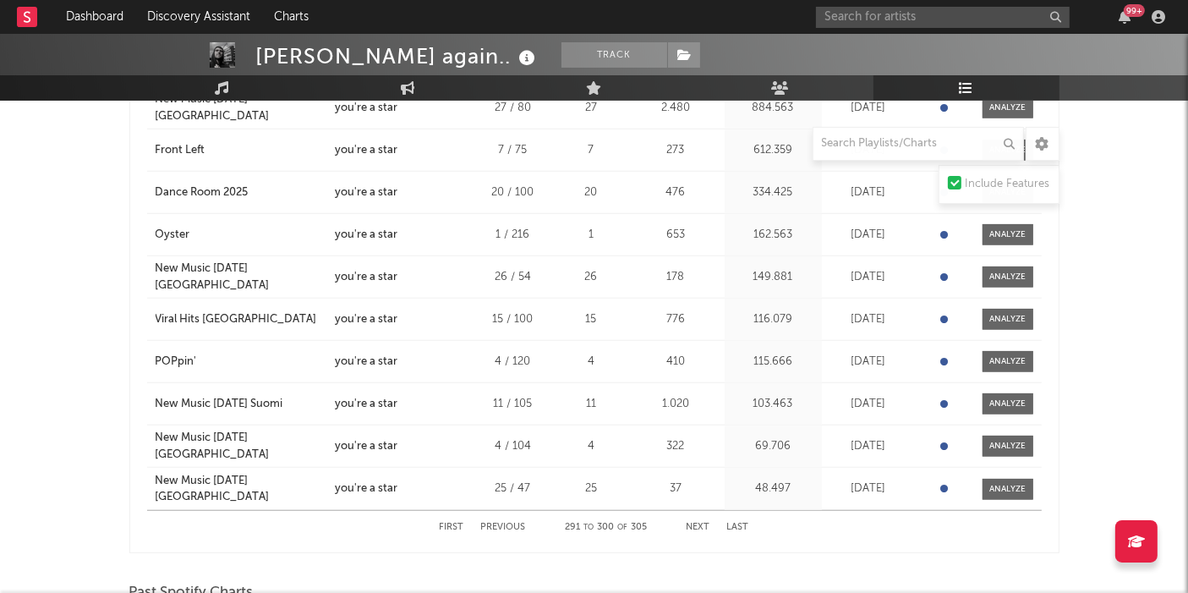
click at [506, 522] on button "Previous" at bounding box center [503, 526] width 45 height 9
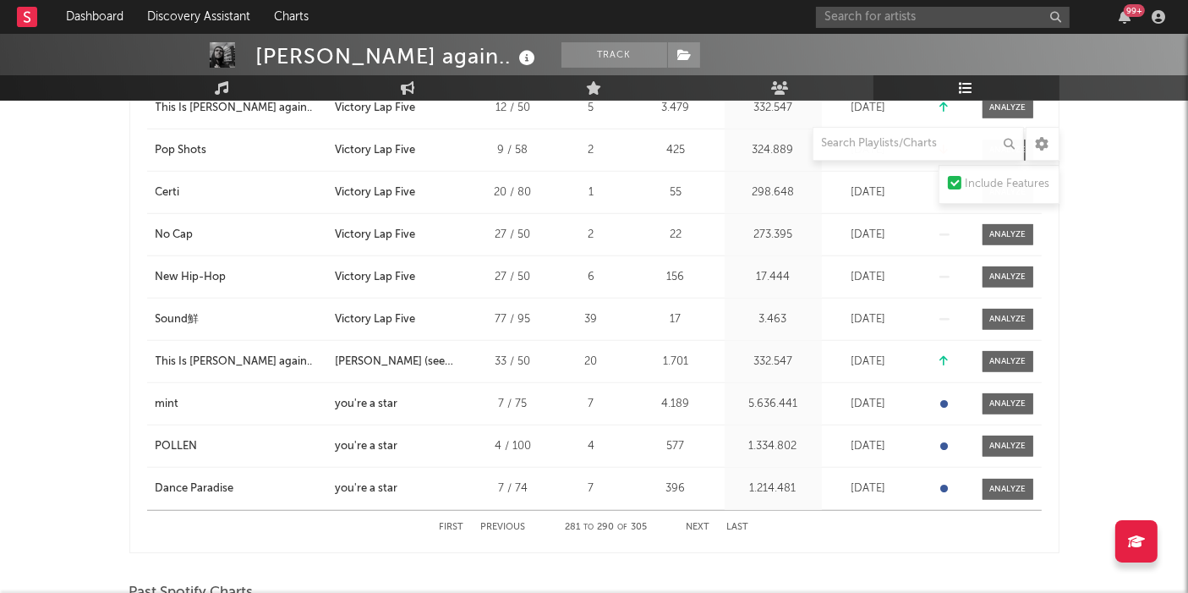
click at [698, 524] on button "Next" at bounding box center [698, 526] width 24 height 9
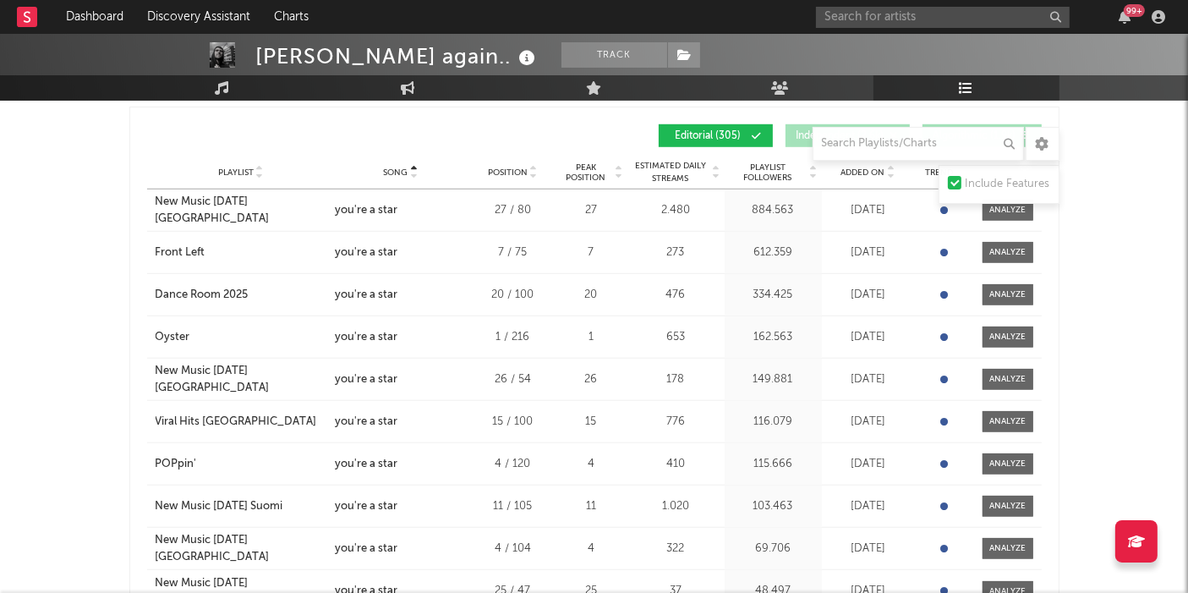
scroll to position [1333, 0]
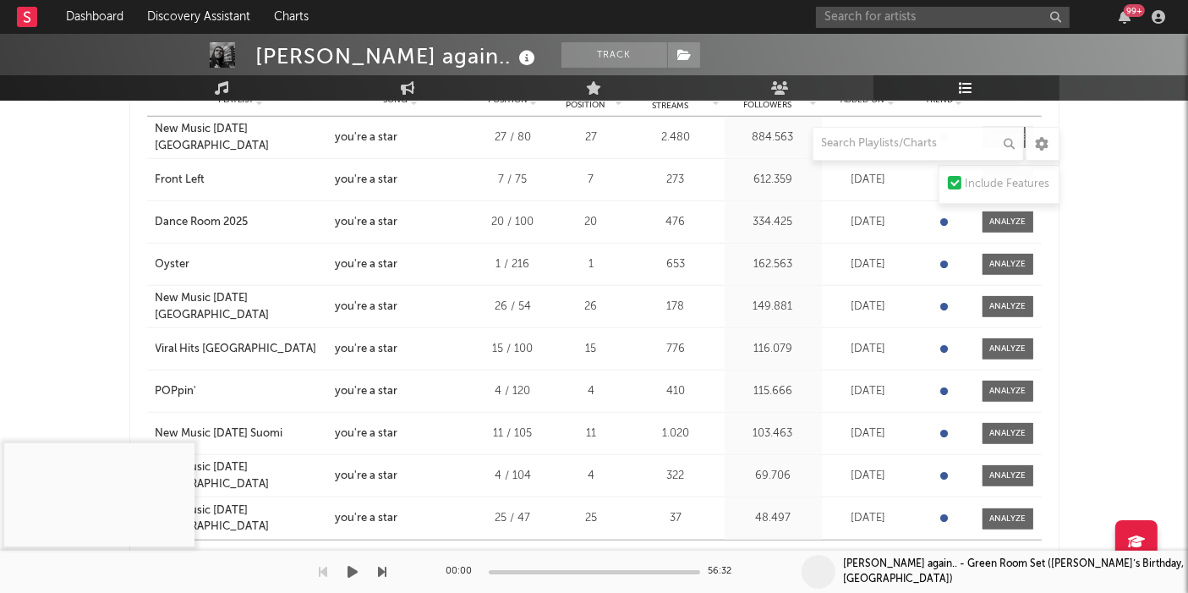
click at [702, 533] on div "00:00 56:32" at bounding box center [594, 571] width 296 height 42
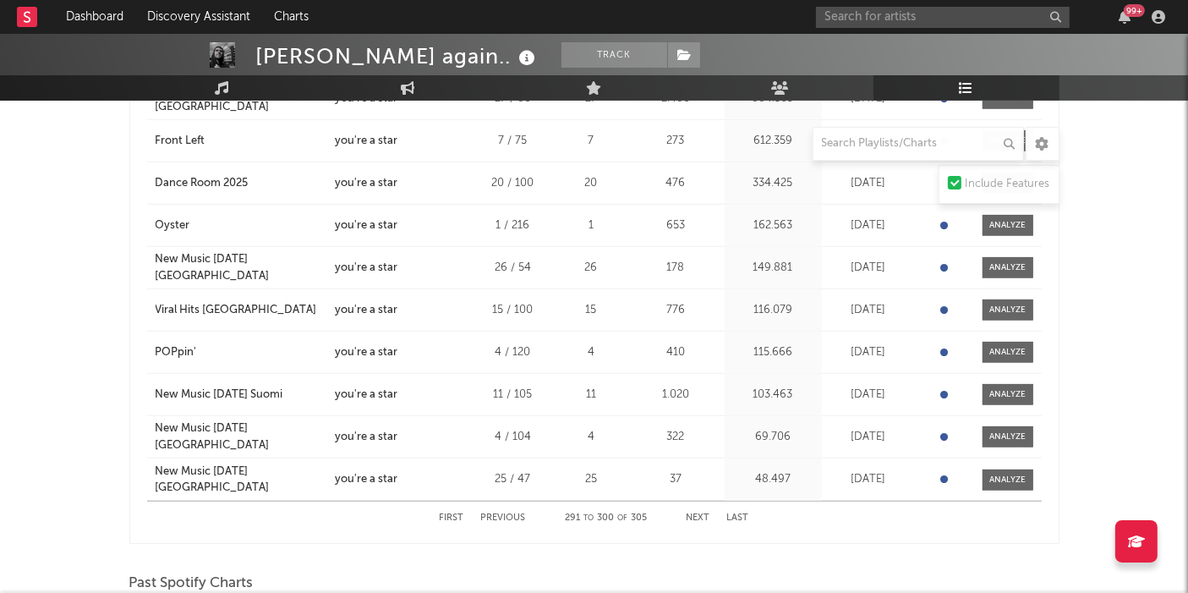
scroll to position [1373, 0]
click at [700, 514] on button "Next" at bounding box center [698, 516] width 24 height 9
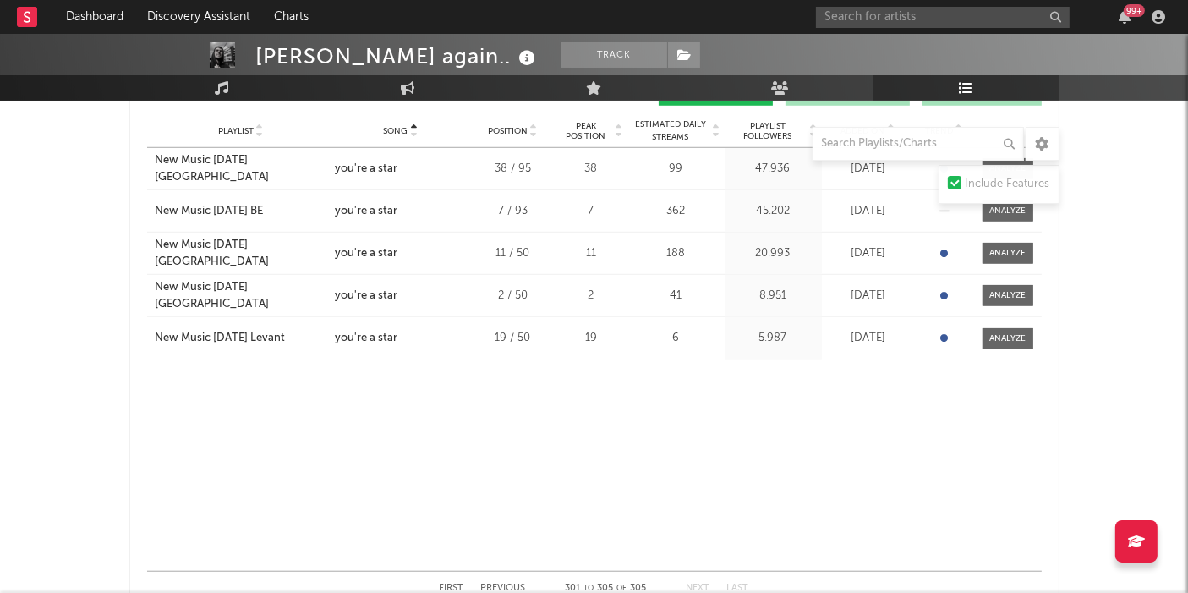
scroll to position [1413, 0]
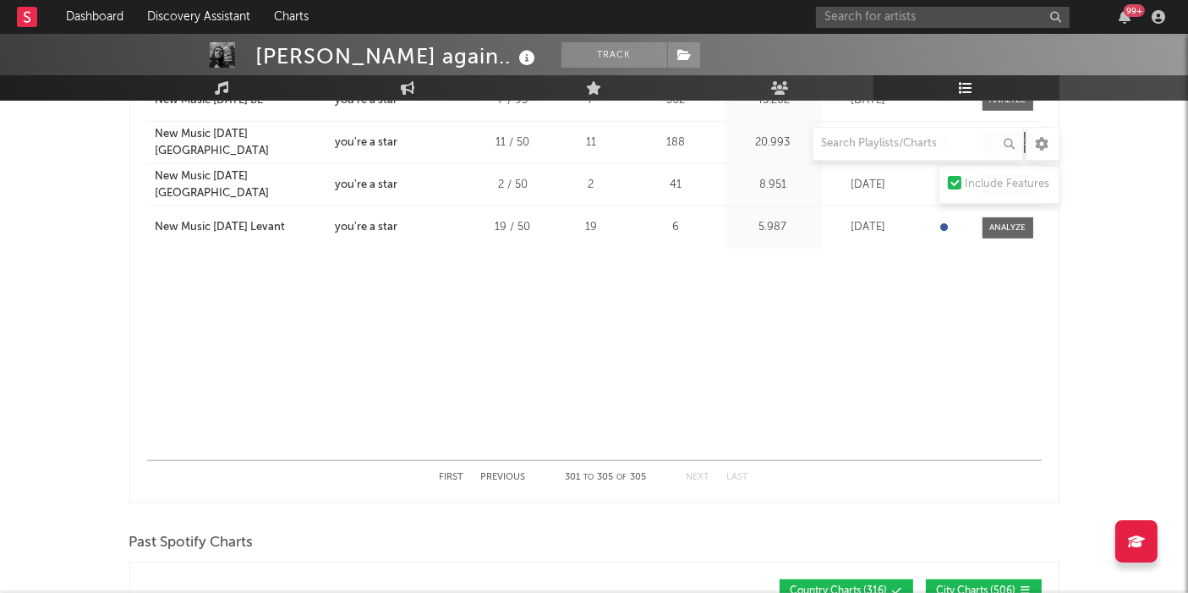
click at [509, 474] on button "Previous" at bounding box center [503, 477] width 45 height 9
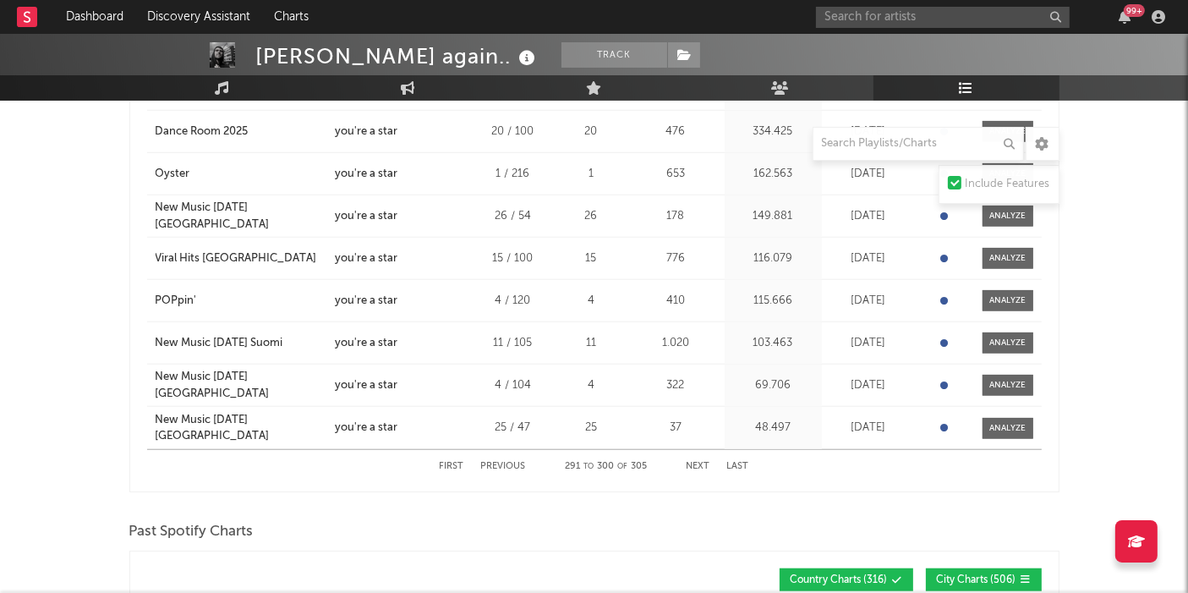
scroll to position [1424, 0]
click at [502, 462] on button "Previous" at bounding box center [503, 465] width 45 height 9
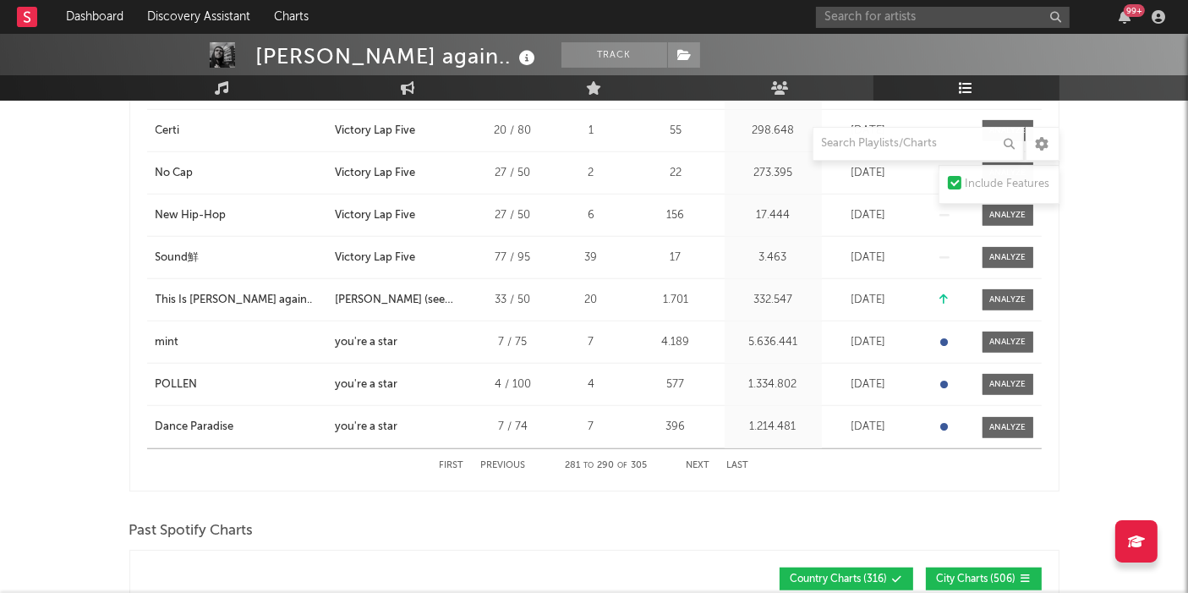
scroll to position [1424, 0]
